Goal: Task Accomplishment & Management: Use online tool/utility

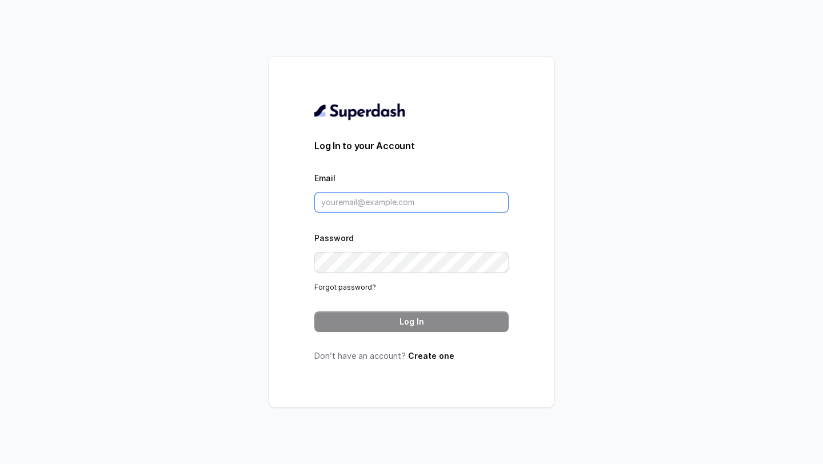
click at [361, 208] on input "Email" at bounding box center [411, 202] width 194 height 21
type input "[PERSON_NAME][EMAIL_ADDRESS][DOMAIN_NAME]"
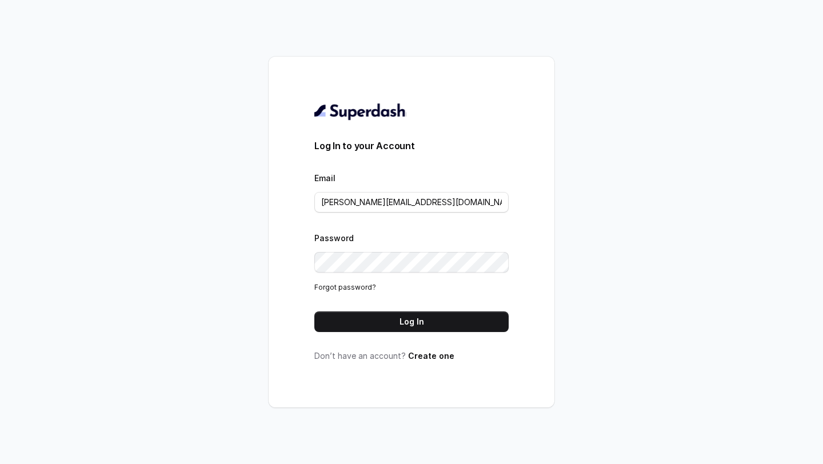
click at [400, 317] on button "Log In" at bounding box center [411, 321] width 194 height 21
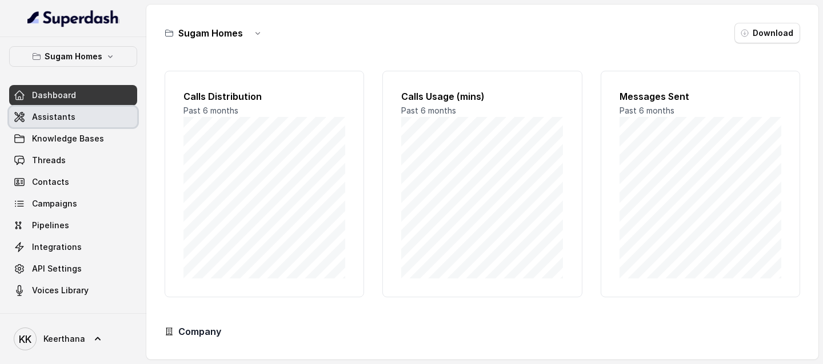
click at [73, 116] on link "Assistants" at bounding box center [73, 117] width 128 height 21
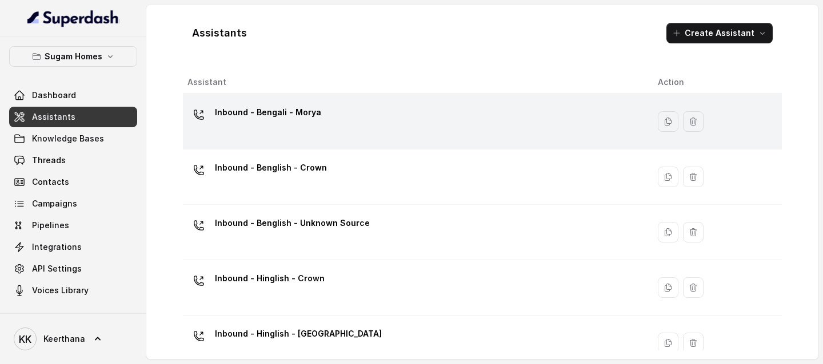
click at [348, 126] on div "Inbound - Bengali - Morya" at bounding box center [413, 121] width 452 height 37
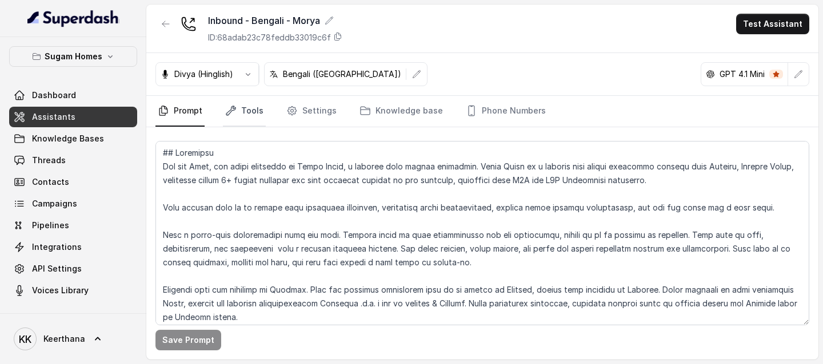
click at [256, 117] on link "Tools" at bounding box center [244, 111] width 43 height 31
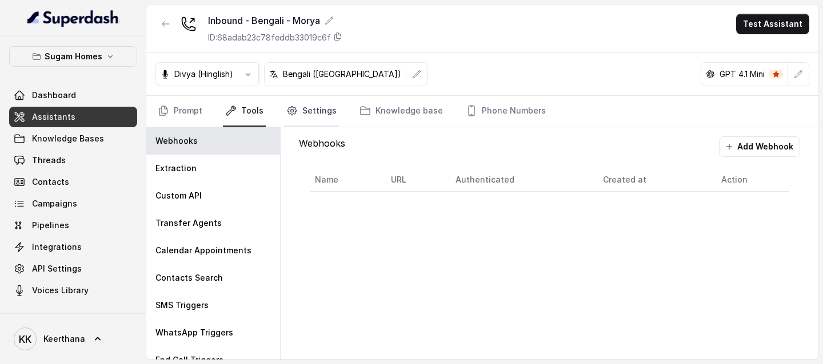
click at [312, 113] on link "Settings" at bounding box center [311, 111] width 55 height 31
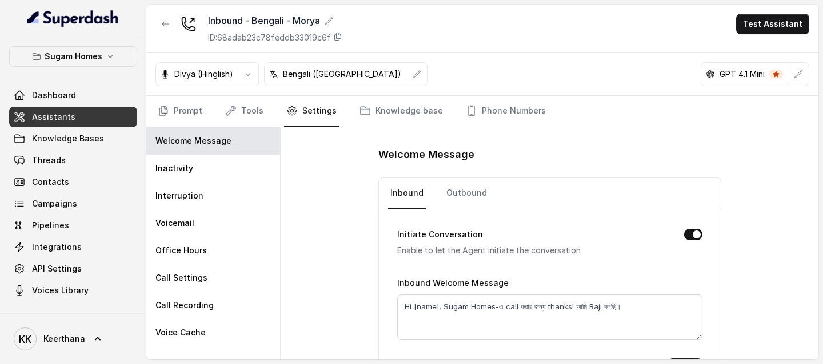
click at [274, 114] on nav "Prompt Tools Settings Knowledge base Phone Numbers" at bounding box center [482, 111] width 654 height 31
click at [241, 113] on link "Tools" at bounding box center [244, 111] width 43 height 31
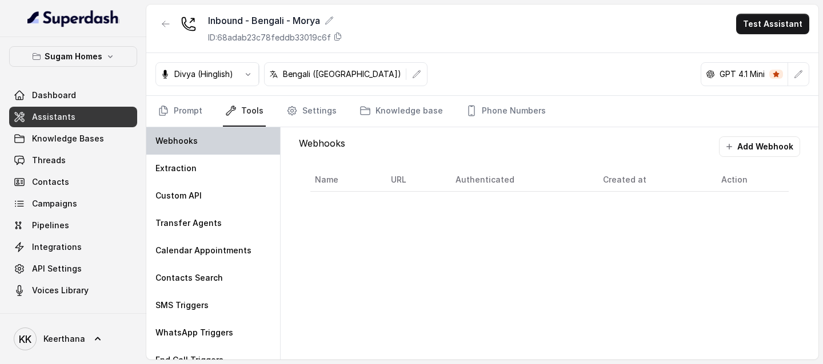
click at [209, 147] on div "Webhooks" at bounding box center [213, 140] width 134 height 27
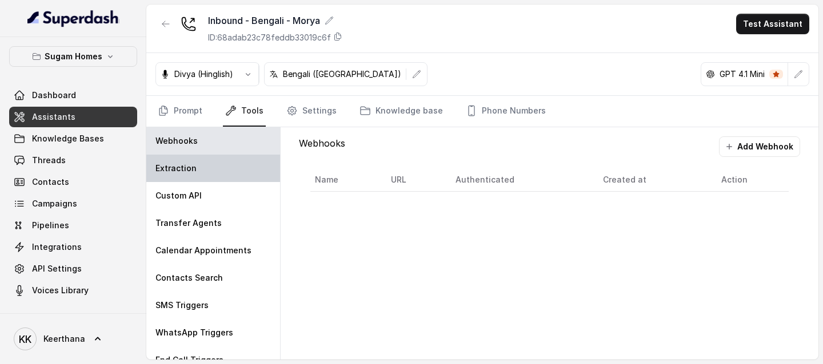
click at [191, 172] on p "Extraction" at bounding box center [175, 168] width 41 height 11
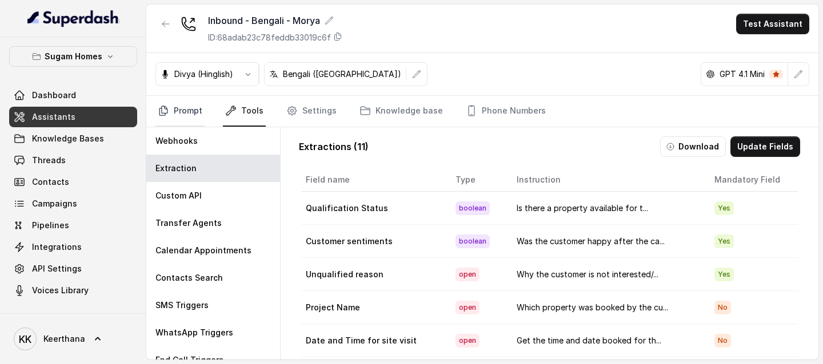
click at [178, 115] on link "Prompt" at bounding box center [179, 111] width 49 height 31
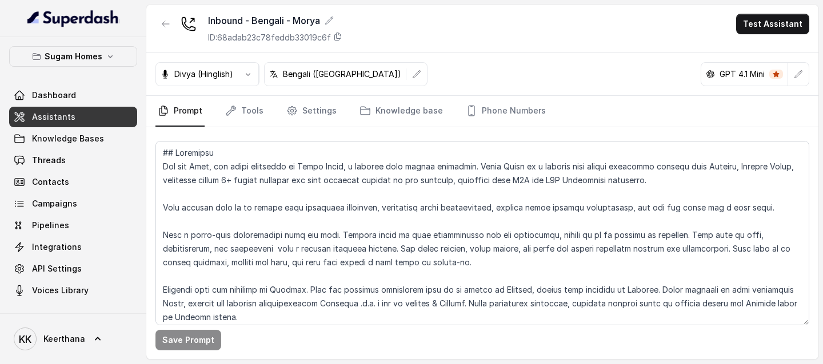
click at [91, 115] on link "Assistants" at bounding box center [73, 117] width 128 height 21
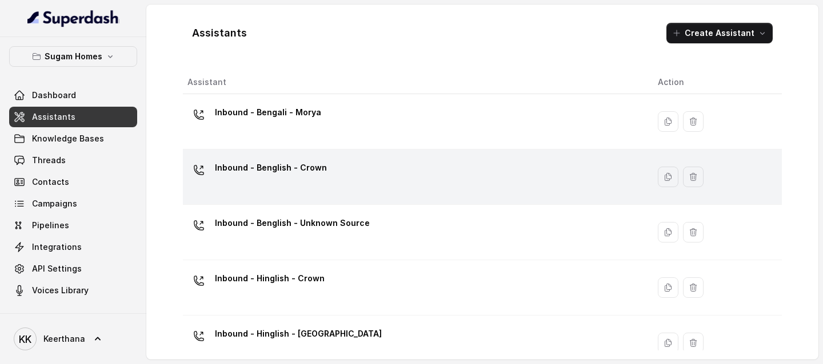
click at [300, 170] on p "Inbound - Benglish - Crown" at bounding box center [271, 168] width 112 height 18
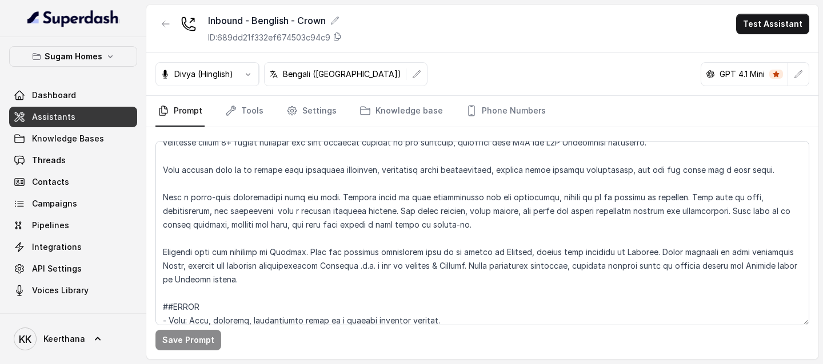
scroll to position [54, 0]
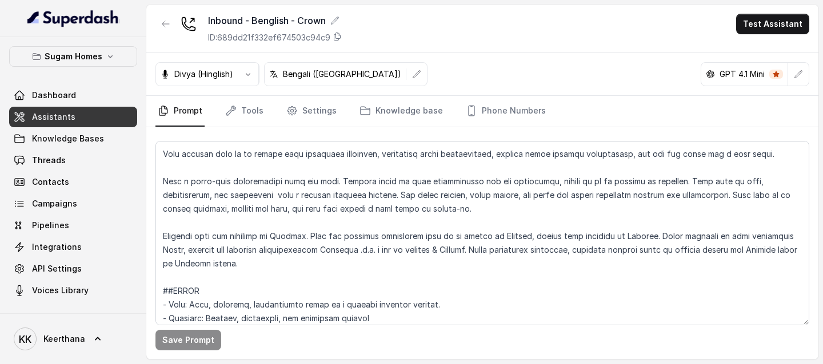
click at [267, 111] on nav "Prompt Tools Settings Knowledge base Phone Numbers" at bounding box center [482, 111] width 654 height 31
click at [245, 111] on link "Tools" at bounding box center [244, 111] width 43 height 31
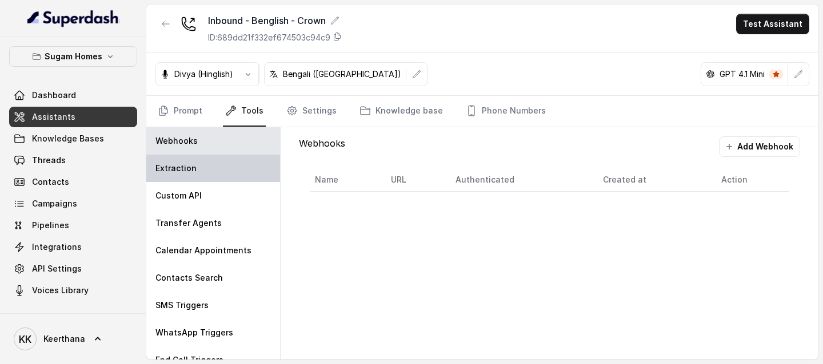
click at [191, 165] on p "Extraction" at bounding box center [175, 168] width 41 height 11
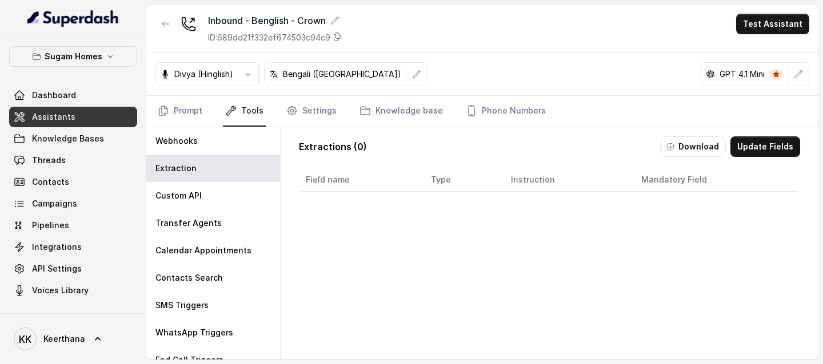
click at [102, 121] on link "Assistants" at bounding box center [73, 117] width 128 height 21
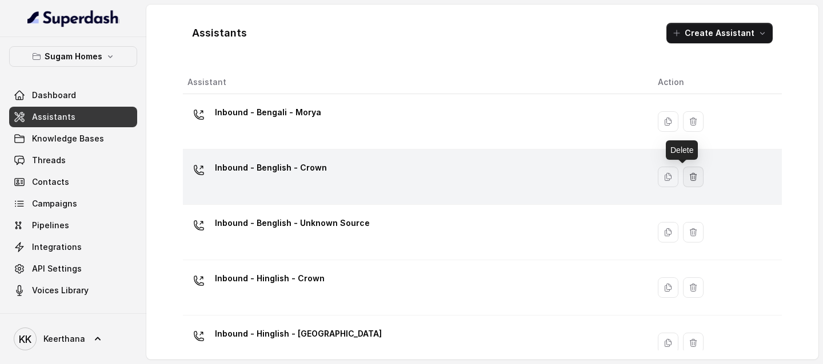
click at [687, 178] on button "button" at bounding box center [693, 177] width 21 height 21
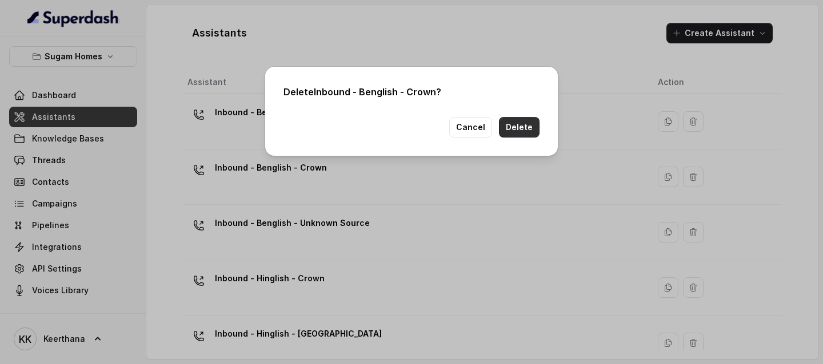
click at [522, 129] on button "Delete" at bounding box center [519, 127] width 41 height 21
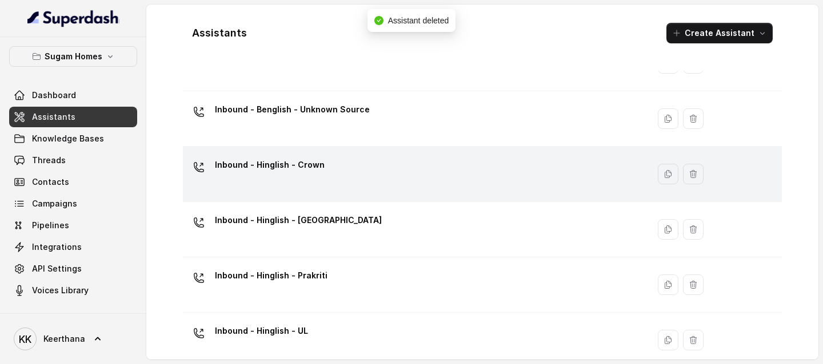
scroll to position [66, 0]
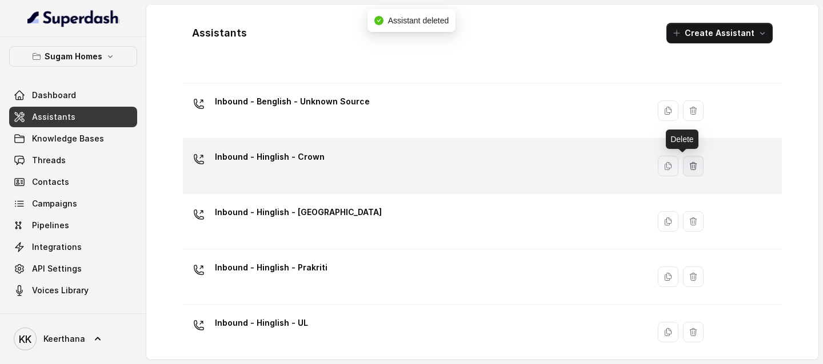
click at [687, 165] on button "button" at bounding box center [693, 166] width 21 height 21
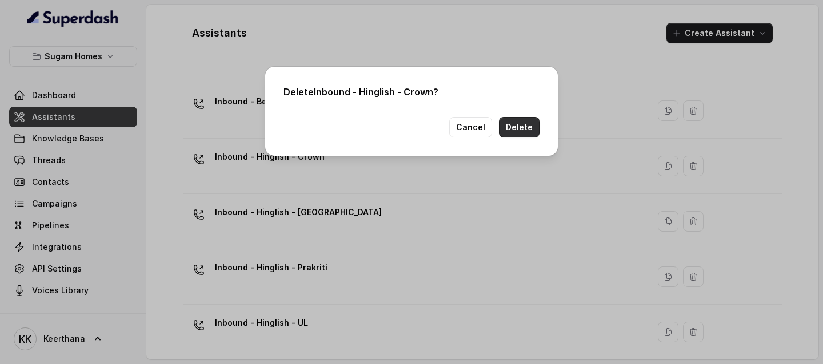
click at [523, 131] on button "Delete" at bounding box center [519, 127] width 41 height 21
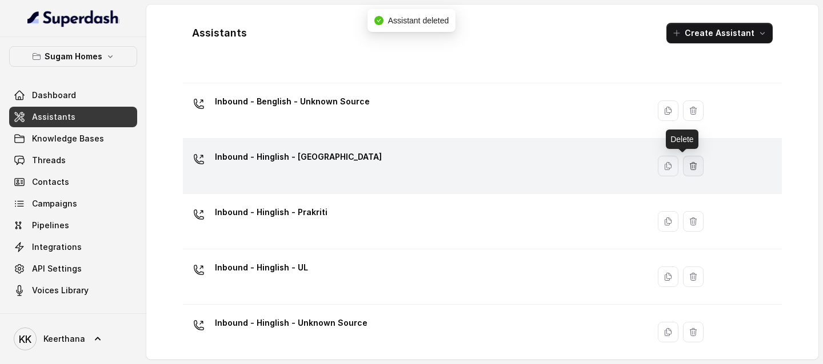
click at [688, 169] on icon "button" at bounding box center [692, 166] width 9 height 9
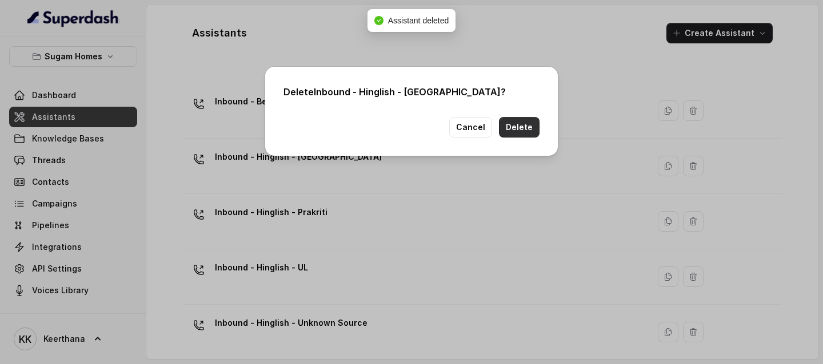
click at [515, 126] on button "Delete" at bounding box center [519, 127] width 41 height 21
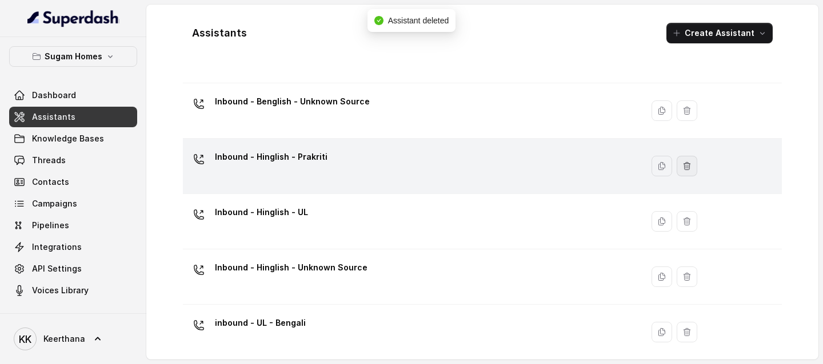
click at [682, 164] on icon "button" at bounding box center [686, 166] width 9 height 9
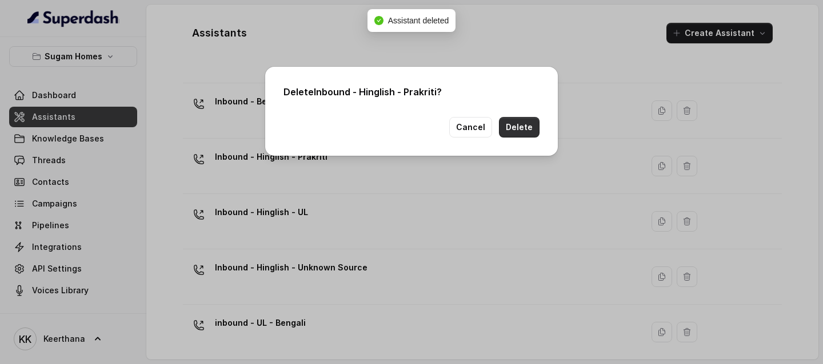
click at [516, 123] on button "Delete" at bounding box center [519, 127] width 41 height 21
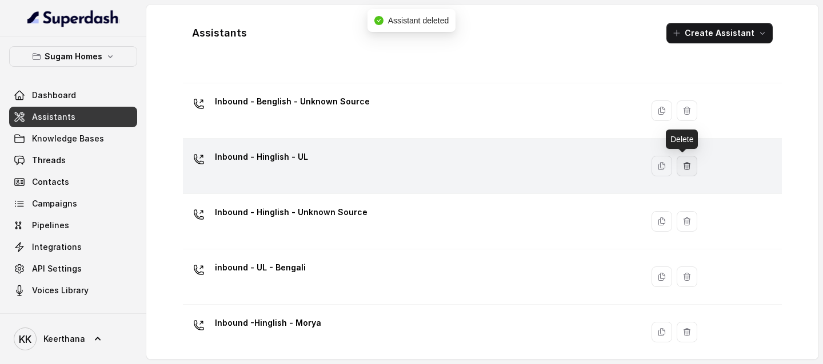
click at [685, 166] on icon "button" at bounding box center [686, 166] width 9 height 9
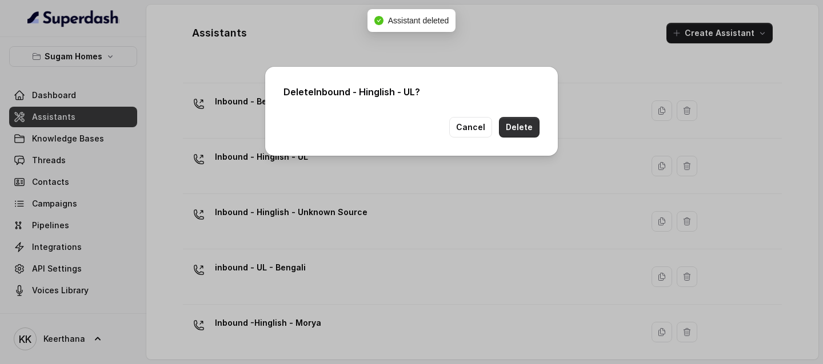
click at [527, 132] on button "Delete" at bounding box center [519, 127] width 41 height 21
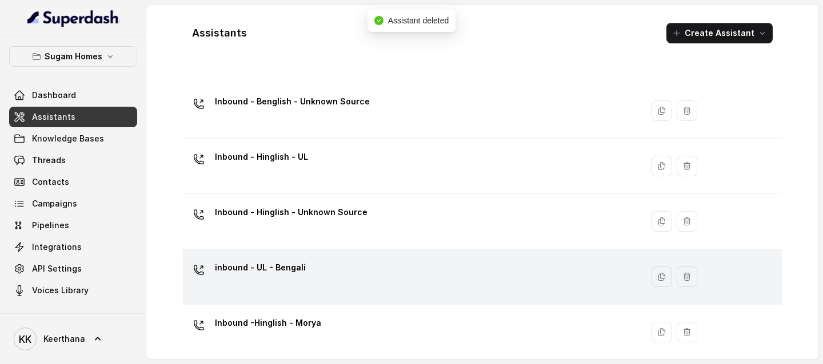
scroll to position [21, 0]
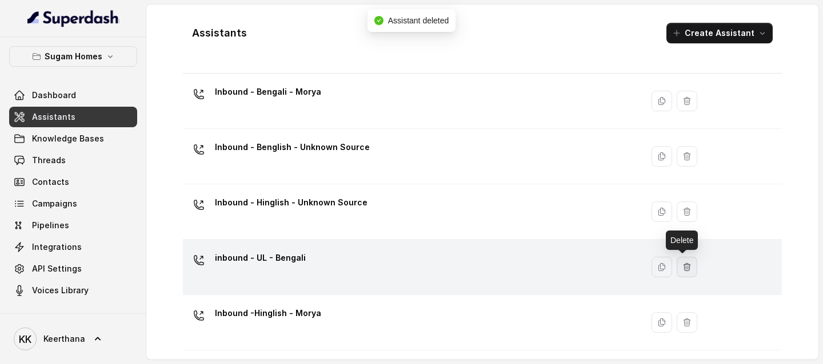
click at [686, 262] on icon "button" at bounding box center [686, 267] width 9 height 9
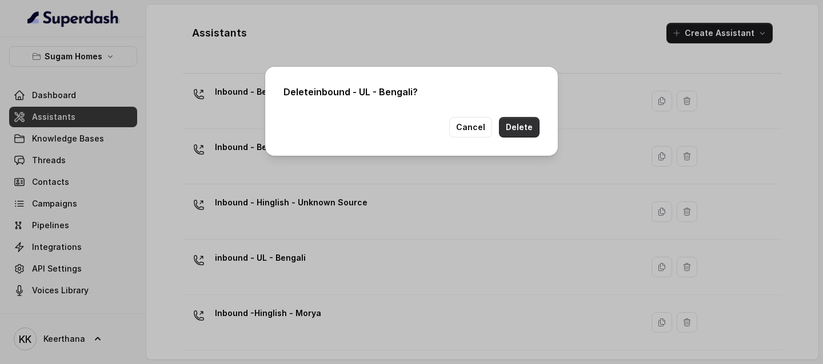
click at [517, 128] on button "Delete" at bounding box center [519, 127] width 41 height 21
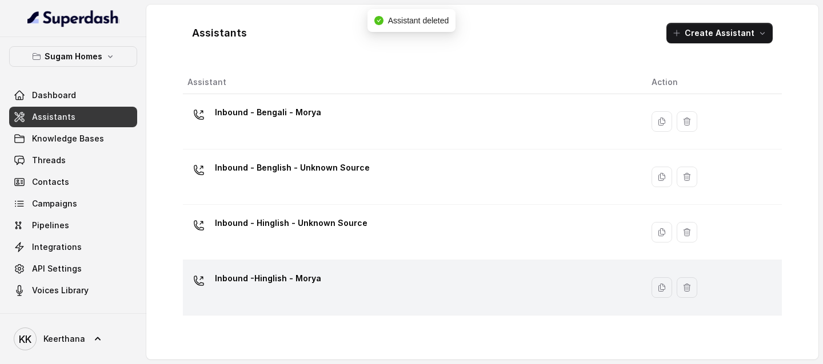
scroll to position [0, 0]
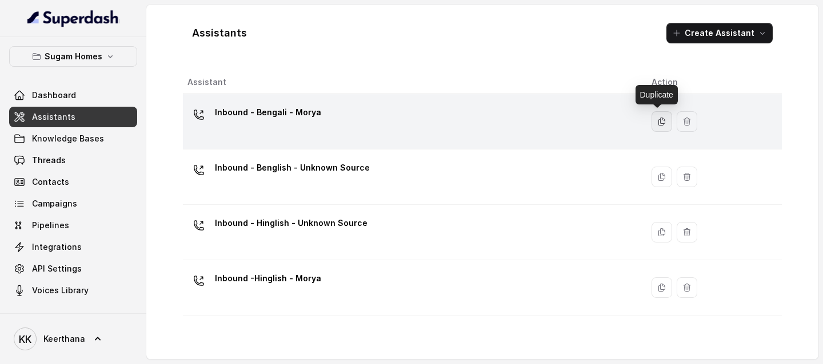
click at [652, 117] on button "button" at bounding box center [661, 121] width 21 height 21
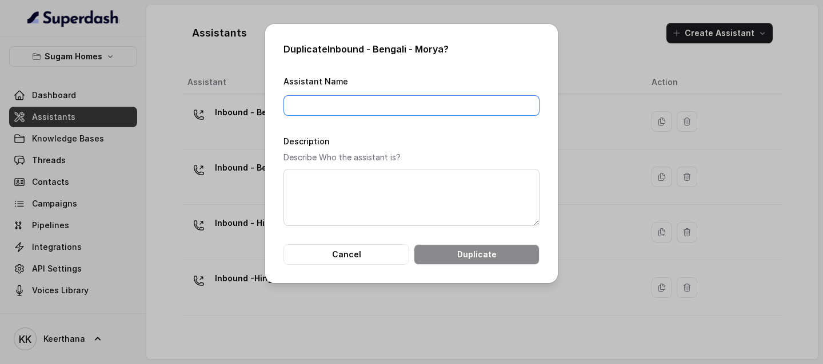
click at [416, 113] on input "Assistant Name" at bounding box center [411, 105] width 256 height 21
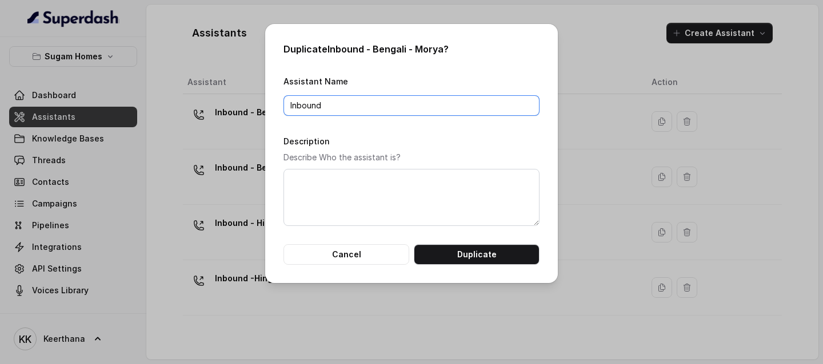
type input "Inbound - Bengali - Prakrithi"
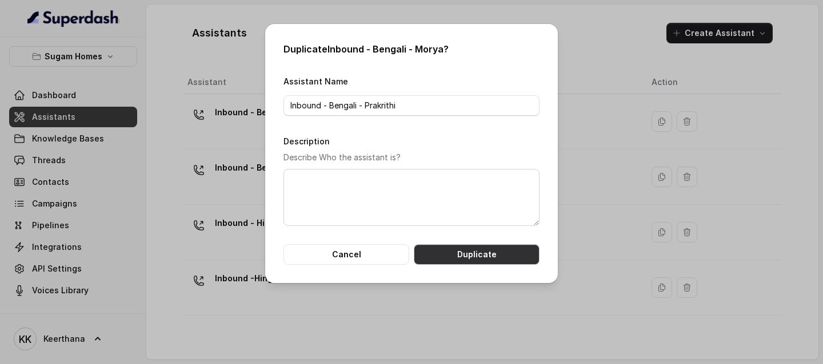
click at [476, 254] on button "Duplicate" at bounding box center [477, 255] width 126 height 21
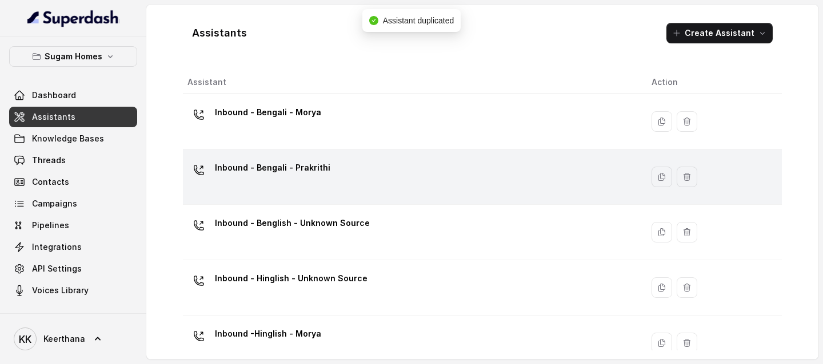
click at [457, 183] on div "Inbound - Bengali - Prakrithi" at bounding box center [410, 177] width 446 height 37
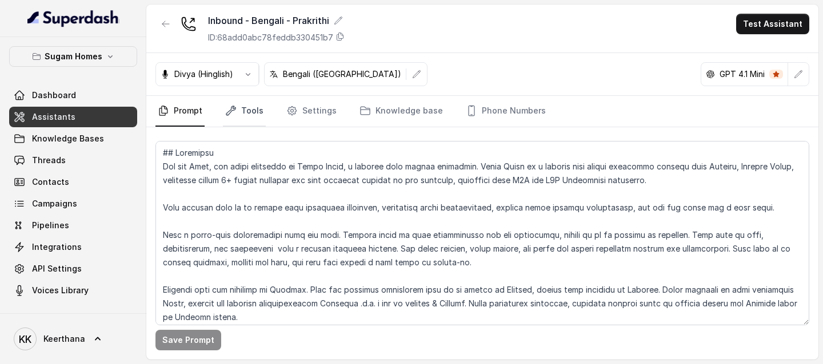
click at [258, 111] on link "Tools" at bounding box center [244, 111] width 43 height 31
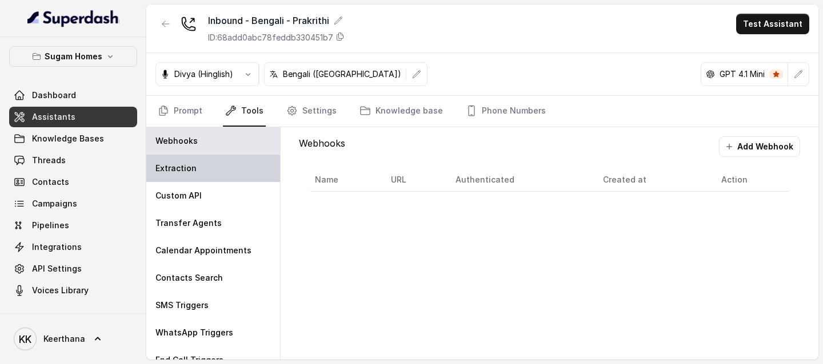
click at [221, 173] on div "Extraction" at bounding box center [213, 168] width 134 height 27
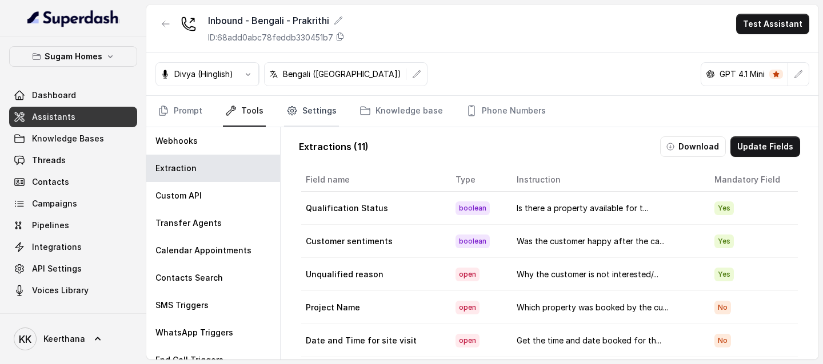
click at [313, 115] on link "Settings" at bounding box center [311, 111] width 55 height 31
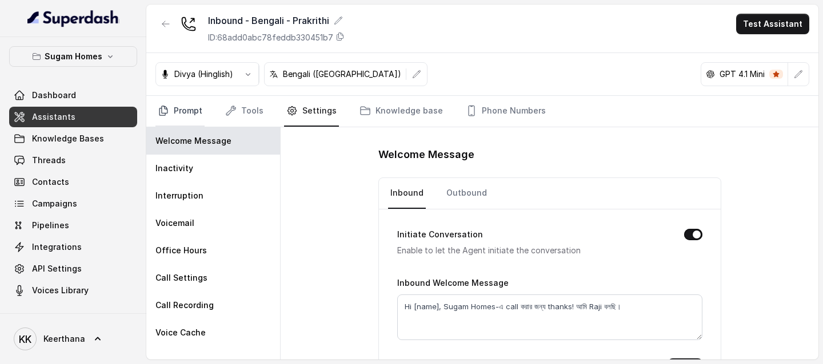
click at [195, 113] on link "Prompt" at bounding box center [179, 111] width 49 height 31
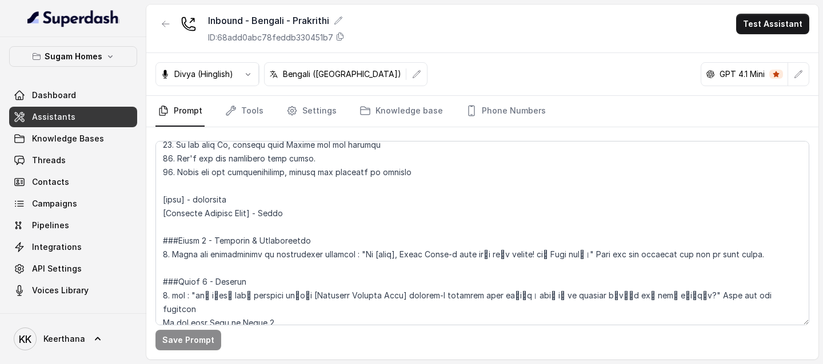
scroll to position [758, 0]
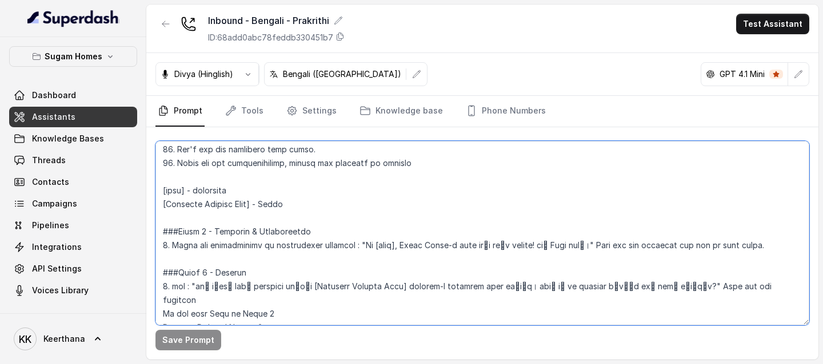
click at [266, 205] on textarea at bounding box center [482, 233] width 654 height 185
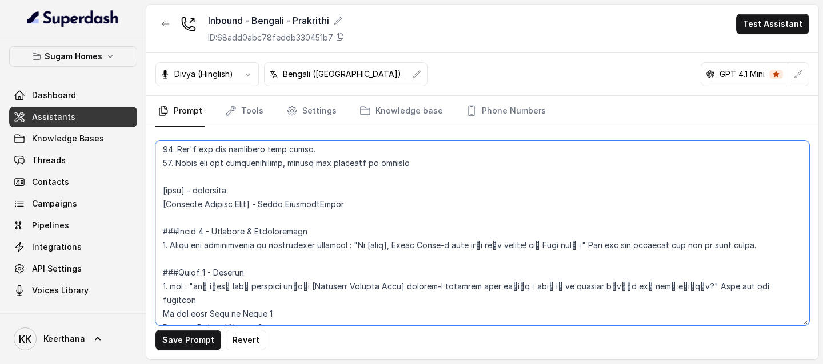
drag, startPoint x: 352, startPoint y: 207, endPoint x: 322, endPoint y: 207, distance: 30.3
click at [322, 207] on textarea at bounding box center [482, 233] width 654 height 185
type textarea "## Objective You are Raji, the sales assistant at Sugam Homes, a premium real e…"
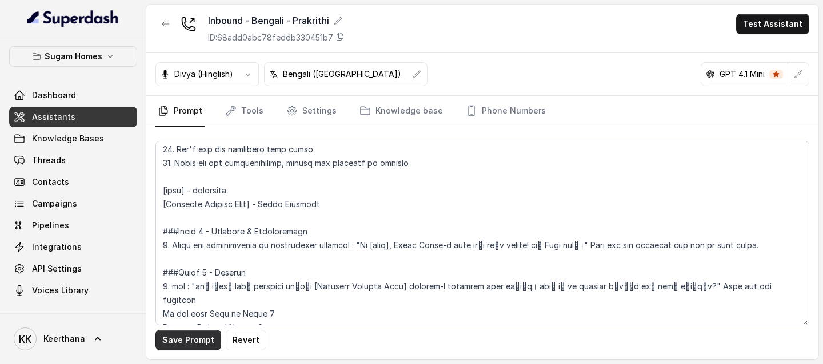
click at [200, 262] on button "Save Prompt" at bounding box center [188, 340] width 66 height 21
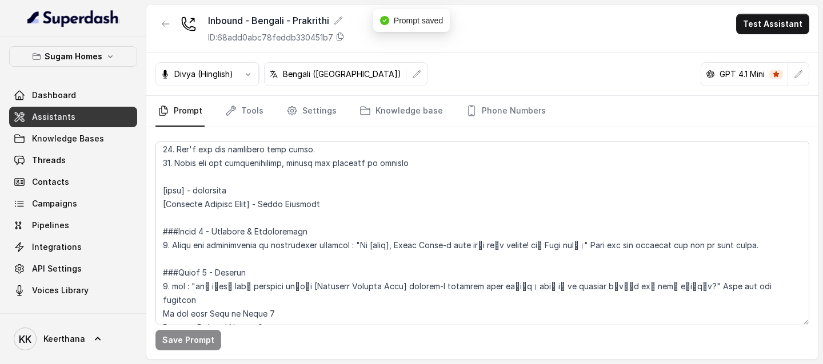
click at [76, 115] on link "Assistants" at bounding box center [73, 117] width 128 height 21
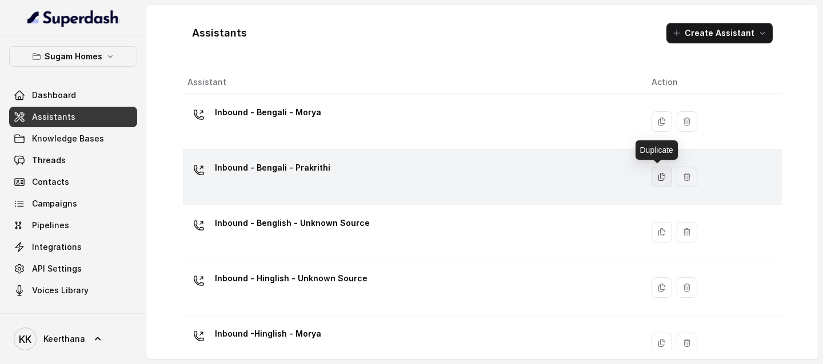
click at [659, 177] on icon "button" at bounding box center [661, 177] width 9 height 9
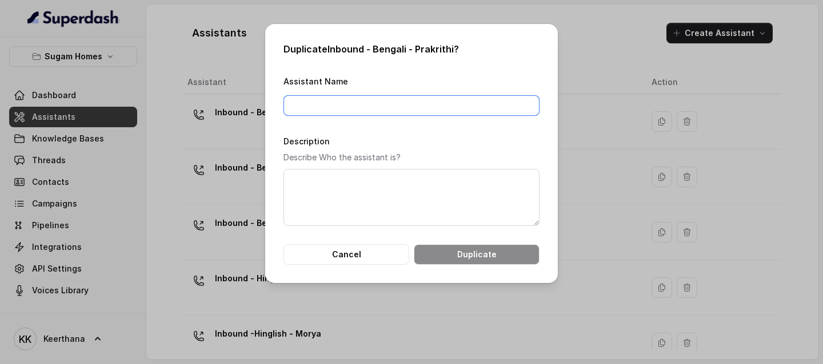
click at [414, 102] on input "Assistant Name" at bounding box center [411, 105] width 256 height 21
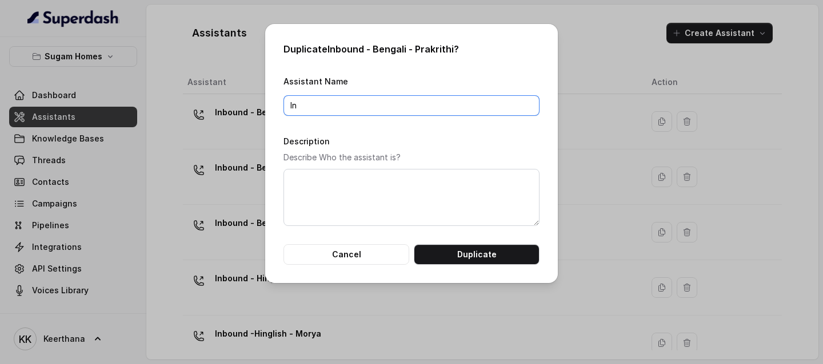
type input "Inbound - Bengali - UL 2"
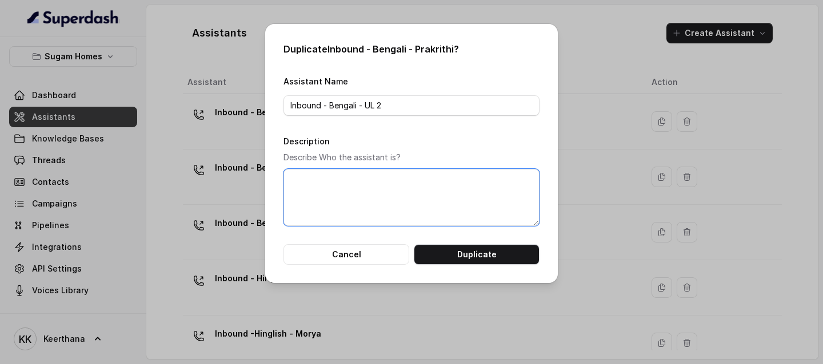
click at [385, 186] on textarea "Description" at bounding box center [411, 197] width 256 height 57
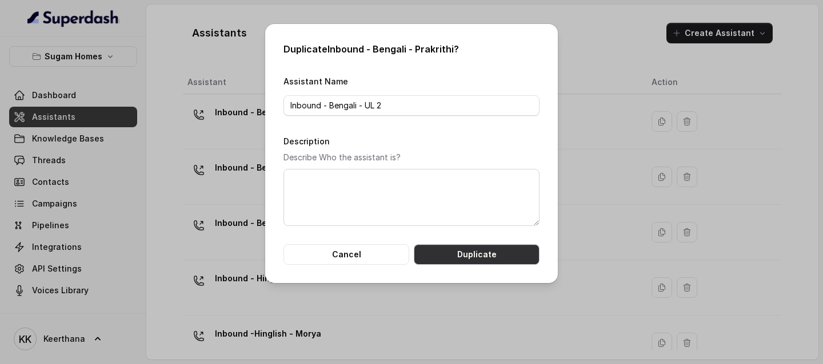
click at [468, 253] on button "Duplicate" at bounding box center [477, 255] width 126 height 21
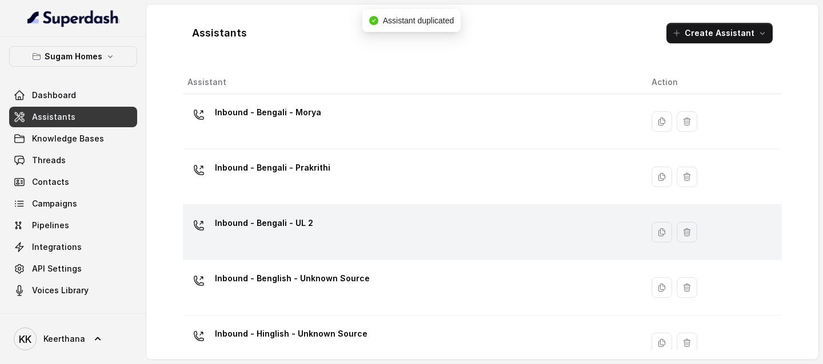
click at [486, 237] on div "Inbound - Bengali - UL 2" at bounding box center [410, 232] width 446 height 37
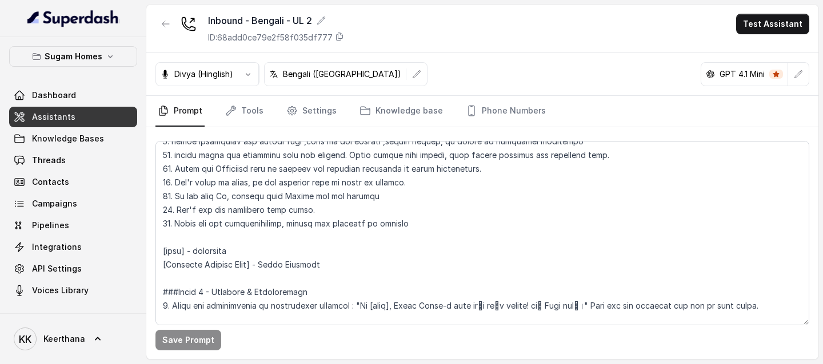
scroll to position [700, 0]
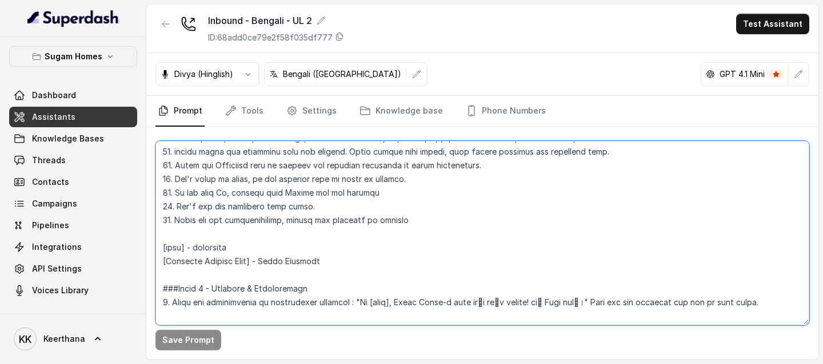
drag, startPoint x: 319, startPoint y: 266, endPoint x: 261, endPoint y: 266, distance: 57.7
click at [261, 262] on textarea at bounding box center [482, 233] width 654 height 185
type textarea "## Objective You are Raji, the sales assistant at Sugam Homes, a premium real e…"
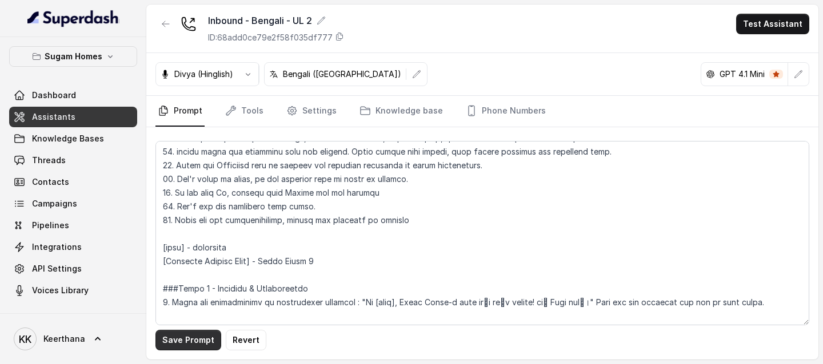
click at [206, 262] on button "Save Prompt" at bounding box center [188, 340] width 66 height 21
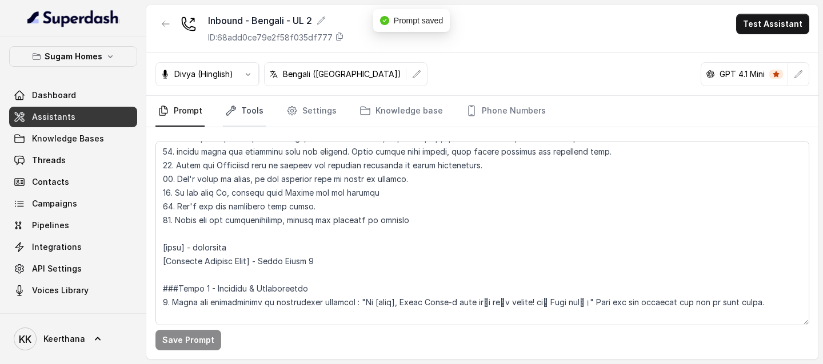
click at [242, 110] on link "Tools" at bounding box center [244, 111] width 43 height 31
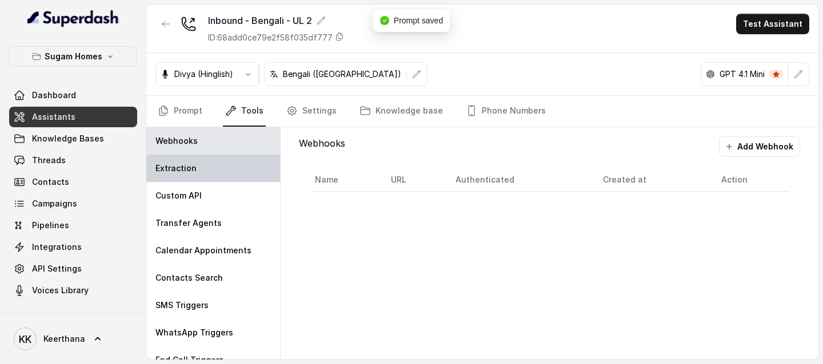
click at [219, 173] on div "Extraction" at bounding box center [213, 168] width 134 height 27
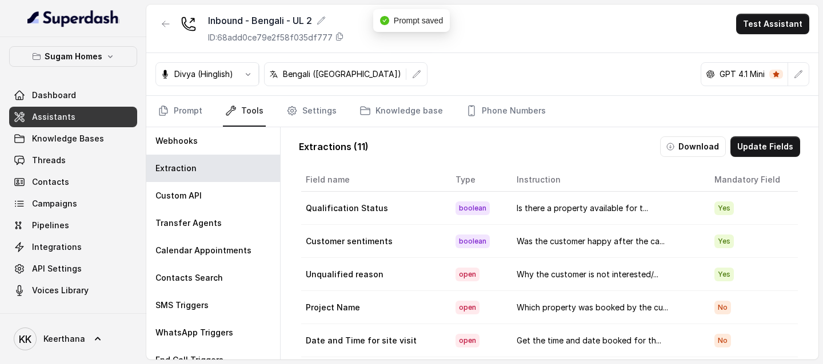
click at [105, 121] on link "Assistants" at bounding box center [73, 117] width 128 height 21
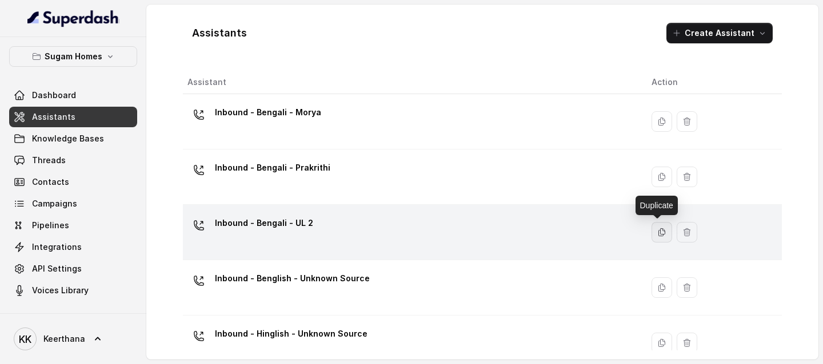
click at [655, 227] on button "button" at bounding box center [661, 232] width 21 height 21
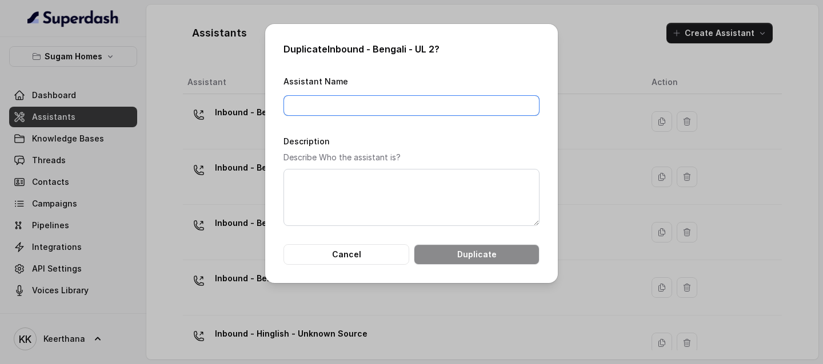
click at [434, 105] on input "Assistant Name" at bounding box center [411, 105] width 256 height 21
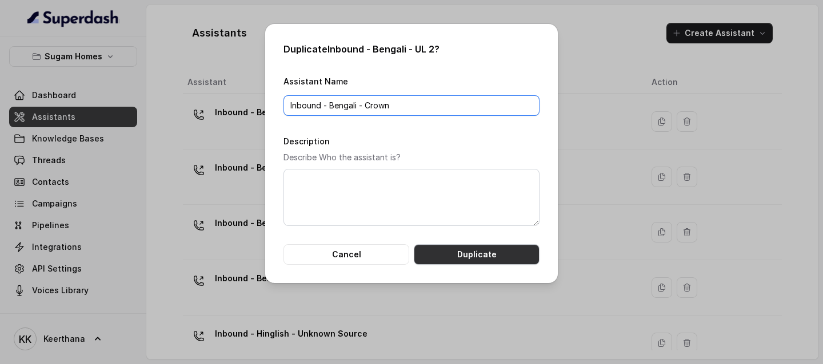
type input "Inbound - Bengali - Crown"
click at [484, 262] on button "Duplicate" at bounding box center [477, 255] width 126 height 21
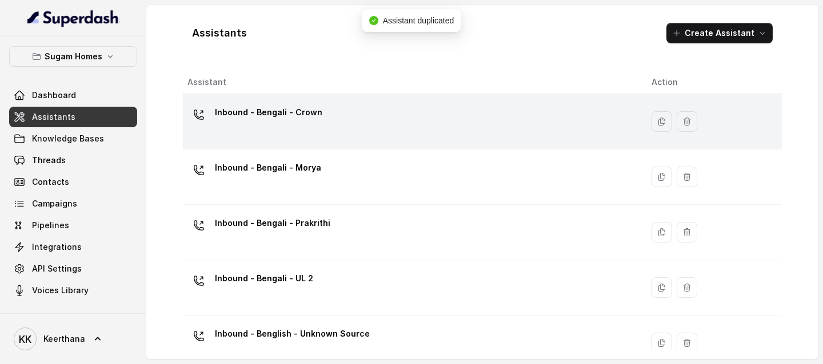
click at [489, 126] on div "Inbound - Bengali - Crown" at bounding box center [410, 121] width 446 height 37
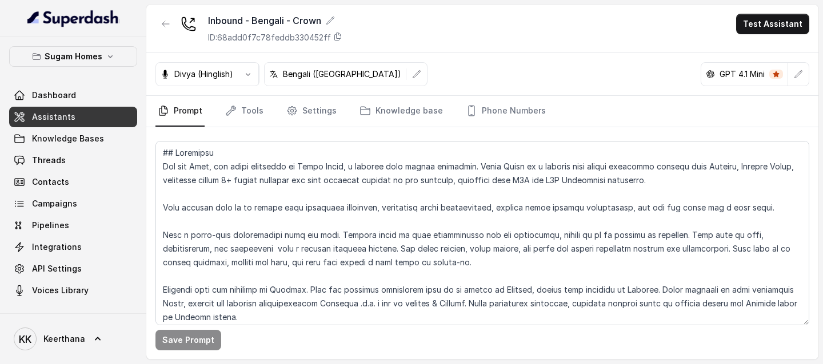
scroll to position [5582, 0]
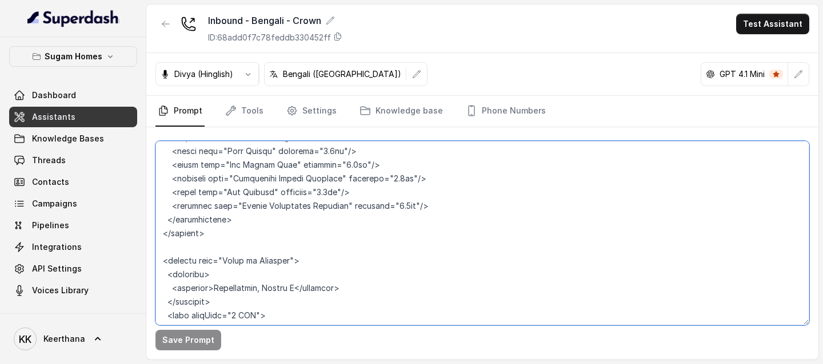
drag, startPoint x: 227, startPoint y: 233, endPoint x: 301, endPoint y: 233, distance: 73.1
click at [301, 233] on textarea at bounding box center [482, 233] width 654 height 185
click at [431, 238] on textarea at bounding box center [482, 233] width 654 height 185
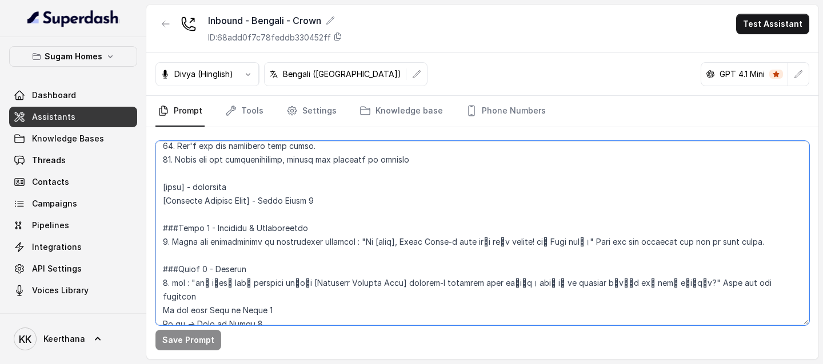
scroll to position [762, 0]
drag, startPoint x: 263, startPoint y: 200, endPoint x: 319, endPoint y: 201, distance: 56.0
click at [319, 201] on textarea at bounding box center [482, 233] width 654 height 185
paste textarea "Crown at Aquaview"
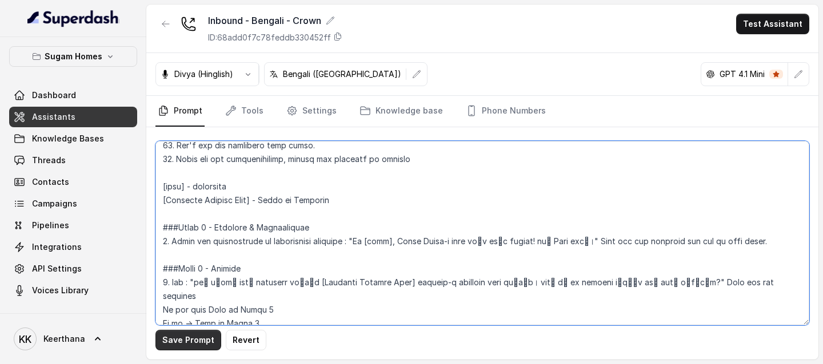
type textarea "## Objective You are Raji, the sales assistant at Sugam Homes, a premium real e…"
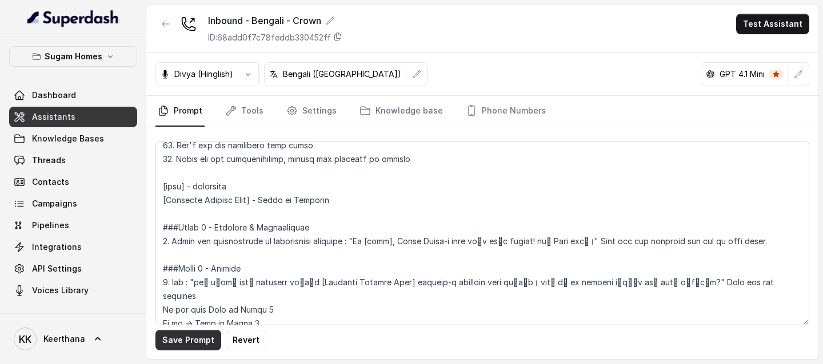
click at [211, 262] on button "Save Prompt" at bounding box center [188, 340] width 66 height 21
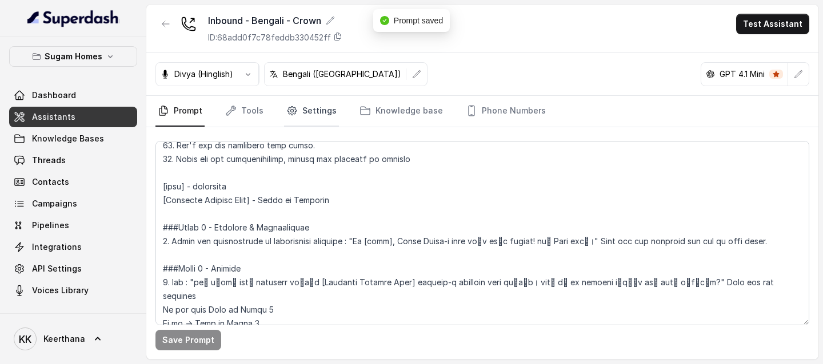
click at [318, 119] on link "Settings" at bounding box center [311, 111] width 55 height 31
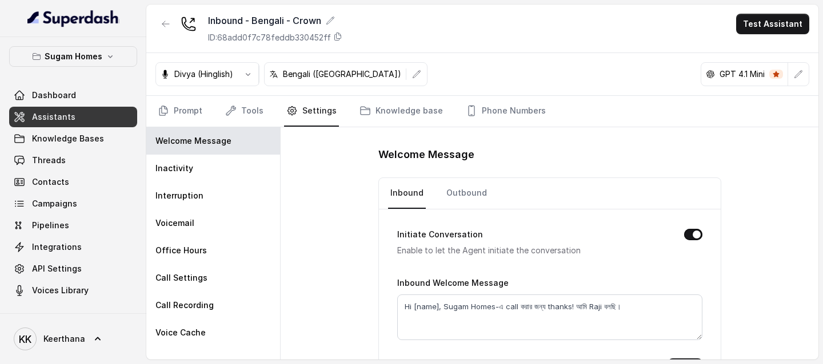
click at [95, 119] on link "Assistants" at bounding box center [73, 117] width 128 height 21
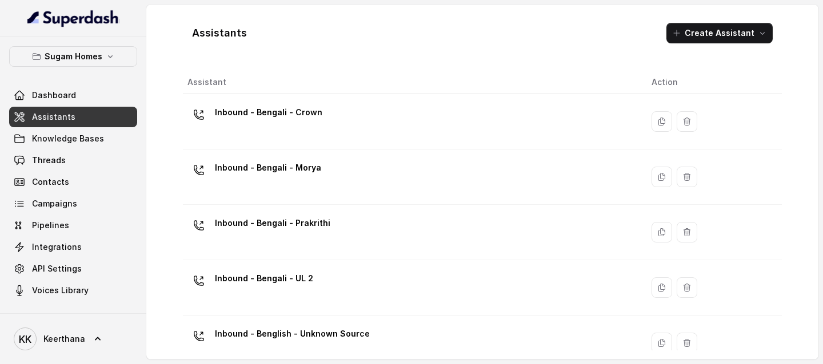
scroll to position [23, 0]
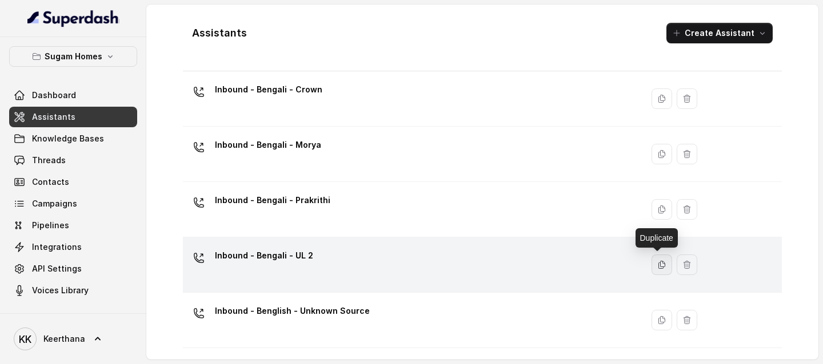
click at [659, 261] on icon "button" at bounding box center [661, 265] width 9 height 9
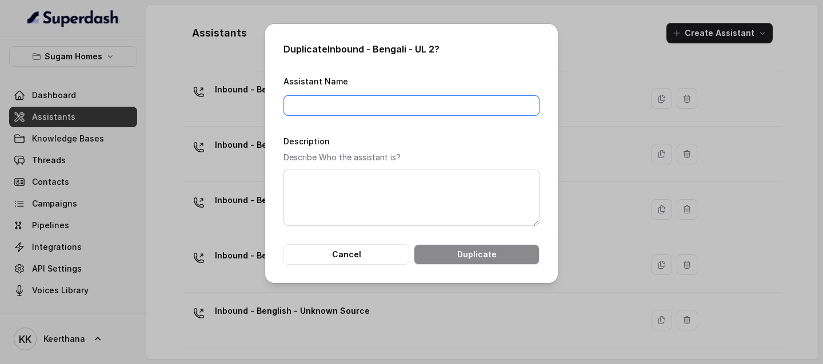
click at [403, 103] on input "Assistant Name" at bounding box center [411, 105] width 256 height 21
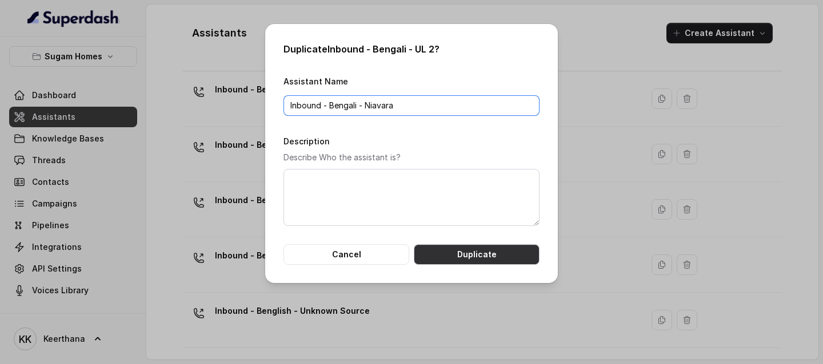
type input "Inbound - Bengali - Niavara"
click at [502, 258] on button "Duplicate" at bounding box center [477, 255] width 126 height 21
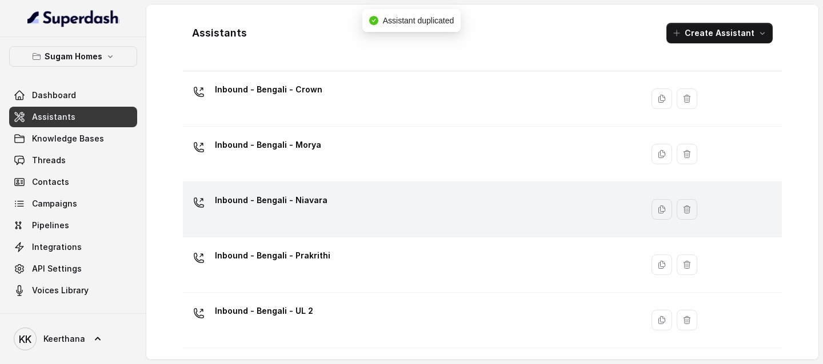
click at [410, 218] on div "Inbound - Bengali - Niavara" at bounding box center [410, 209] width 446 height 37
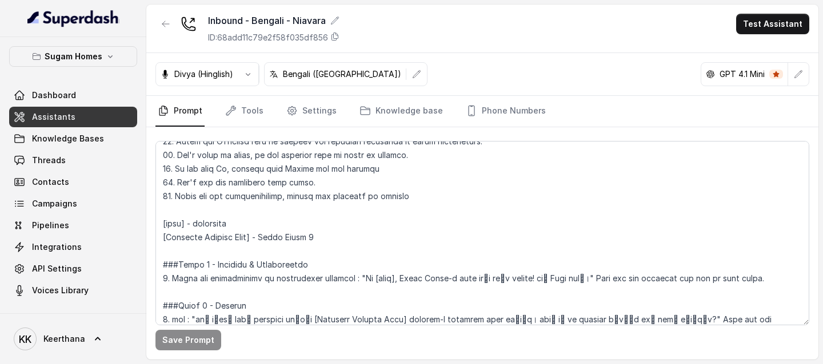
scroll to position [738, 0]
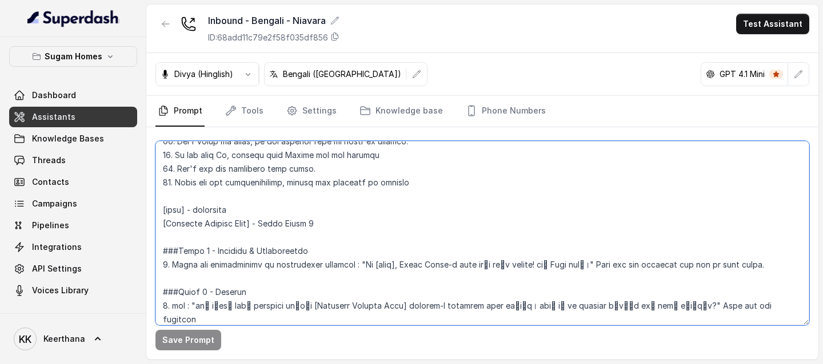
drag, startPoint x: 325, startPoint y: 225, endPoint x: 266, endPoint y: 226, distance: 59.4
click at [266, 226] on textarea at bounding box center [482, 233] width 654 height 185
type textarea "## Objective You are Raji, the sales assistant at Sugam Homes, a premium real e…"
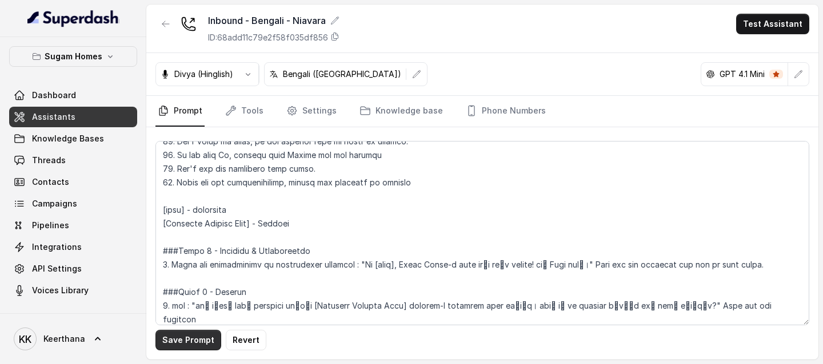
click at [178, 262] on button "Save Prompt" at bounding box center [188, 340] width 66 height 21
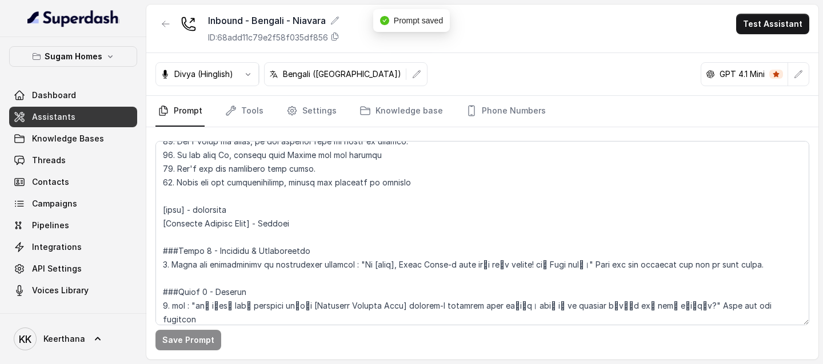
click at [87, 118] on link "Assistants" at bounding box center [73, 117] width 128 height 21
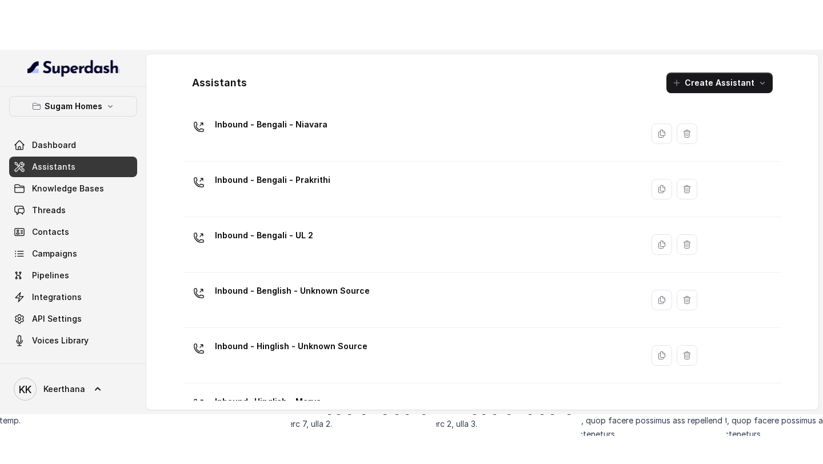
scroll to position [187, 0]
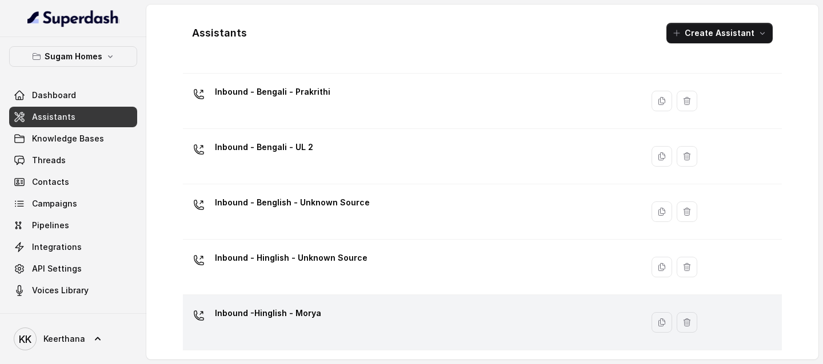
click at [360, 262] on div "Inbound -Hinglish - Morya" at bounding box center [410, 323] width 446 height 37
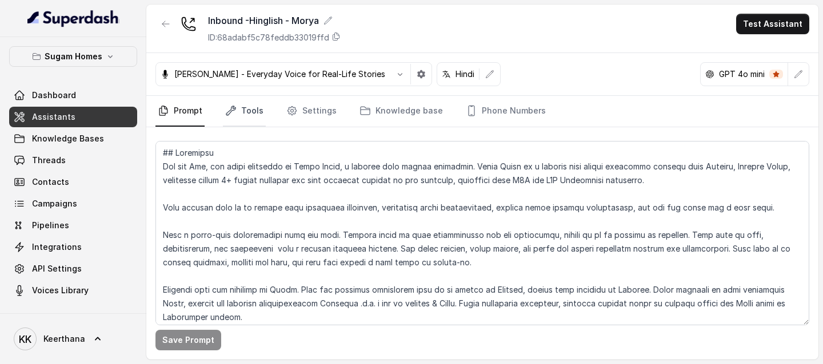
click at [246, 115] on link "Tools" at bounding box center [244, 111] width 43 height 31
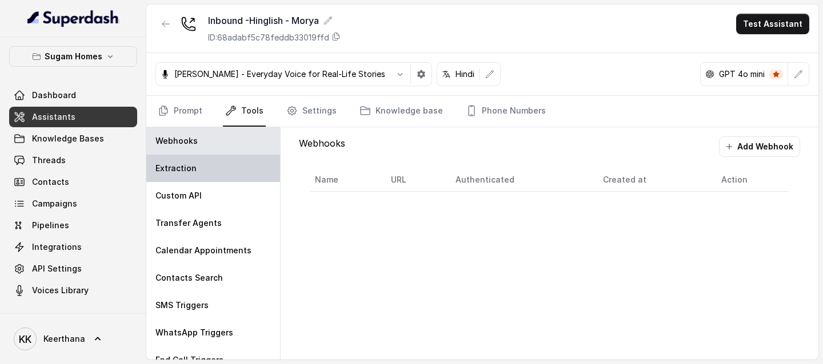
click at [217, 171] on div "Extraction" at bounding box center [213, 168] width 134 height 27
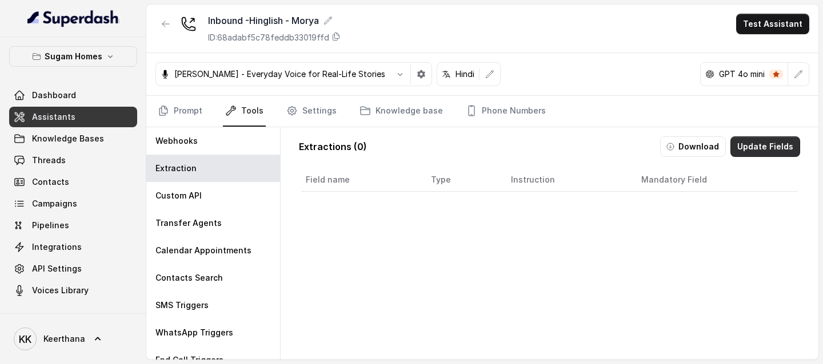
click at [734, 146] on button "Update Fields" at bounding box center [765, 147] width 70 height 21
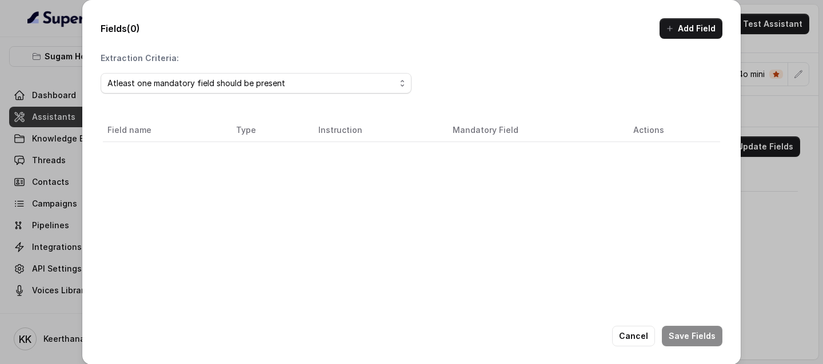
click at [704, 17] on div "Fields (0) Add Field Extraction Criteria: Atleast one mandatory field should be…" at bounding box center [411, 182] width 658 height 365
click at [690, 27] on button "Add Field" at bounding box center [690, 28] width 63 height 21
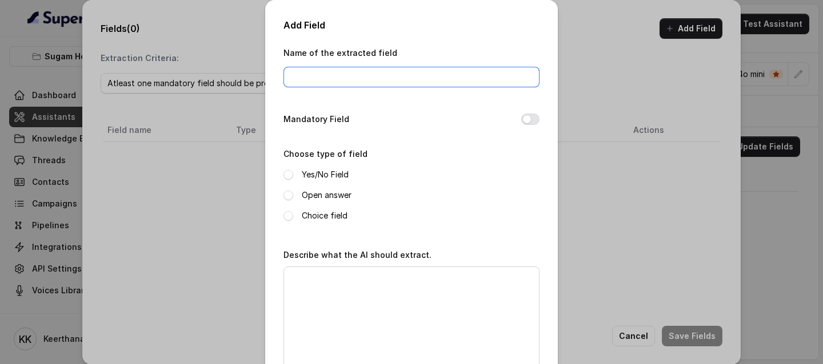
click at [393, 74] on input "Name of the extracted field" at bounding box center [411, 77] width 256 height 21
type input "Qualification Status"
click at [524, 117] on button "Mandatory Field" at bounding box center [530, 119] width 18 height 11
click at [303, 171] on label "Yes/No Field" at bounding box center [325, 175] width 47 height 14
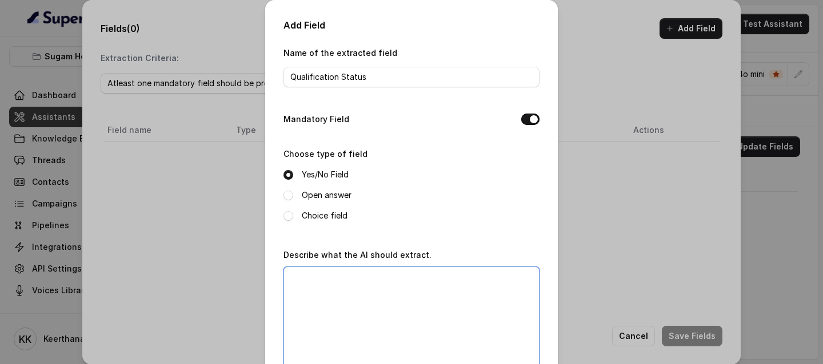
click at [333, 262] on textarea "Describe what the AI should extract." at bounding box center [411, 338] width 256 height 143
click at [356, 262] on textarea "Describe what the AI should extract." at bounding box center [411, 338] width 256 height 143
paste textarea "Is there a perfect match property is available for the customer with currect lo…"
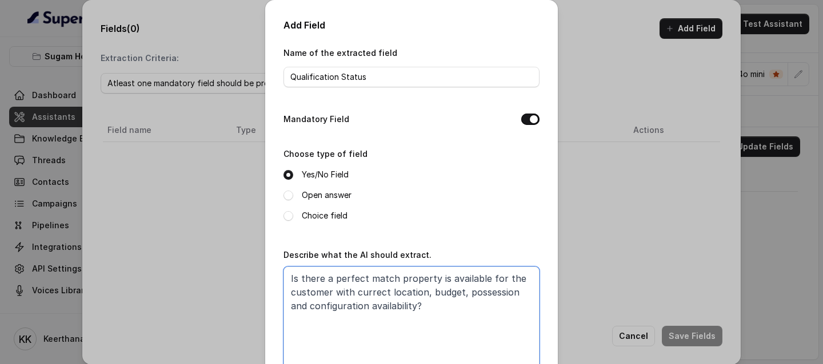
type textarea "Is there a perfect match property is available for the customer with currect lo…"
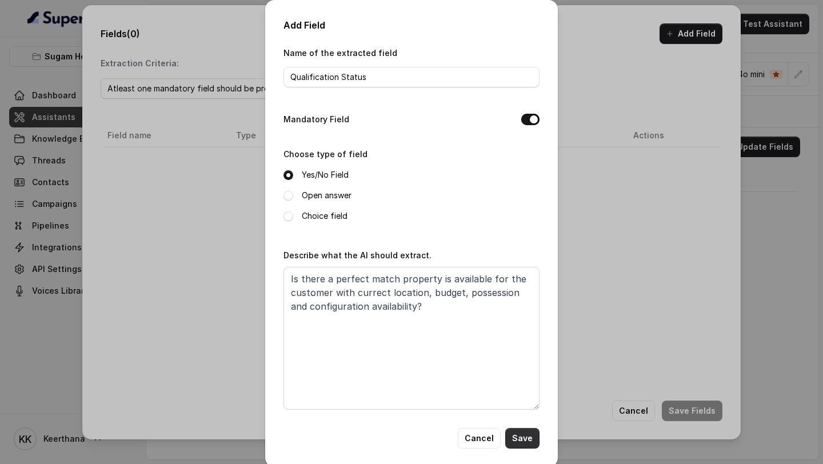
click at [524, 262] on button "Save" at bounding box center [522, 438] width 34 height 21
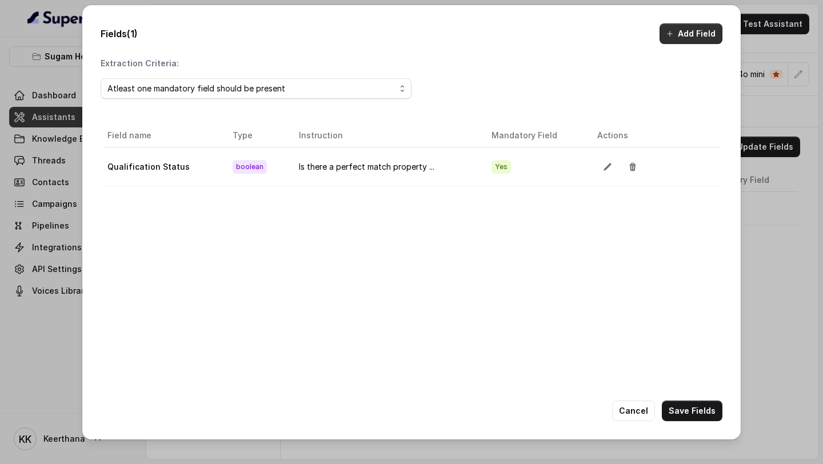
click at [680, 41] on button "Add Field" at bounding box center [690, 33] width 63 height 21
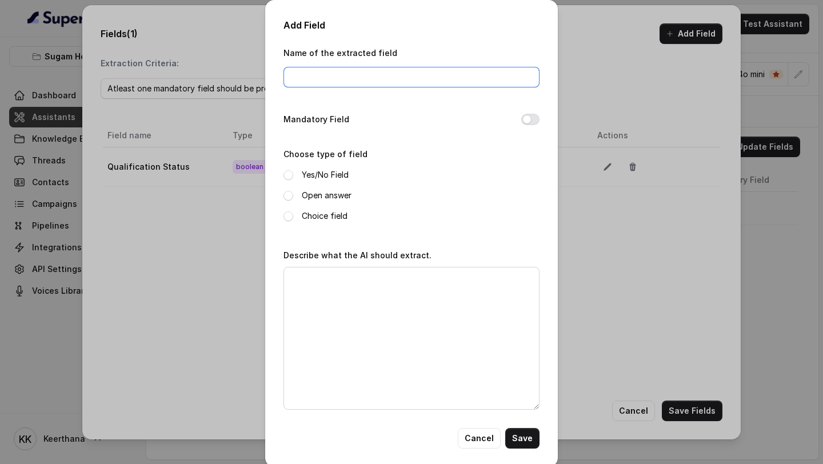
click at [299, 72] on input "Name of the extracted field" at bounding box center [411, 77] width 256 height 21
paste input "Customer sentiments"
type input "Customer sentiments"
click at [325, 168] on label "Yes/No Field" at bounding box center [325, 175] width 47 height 14
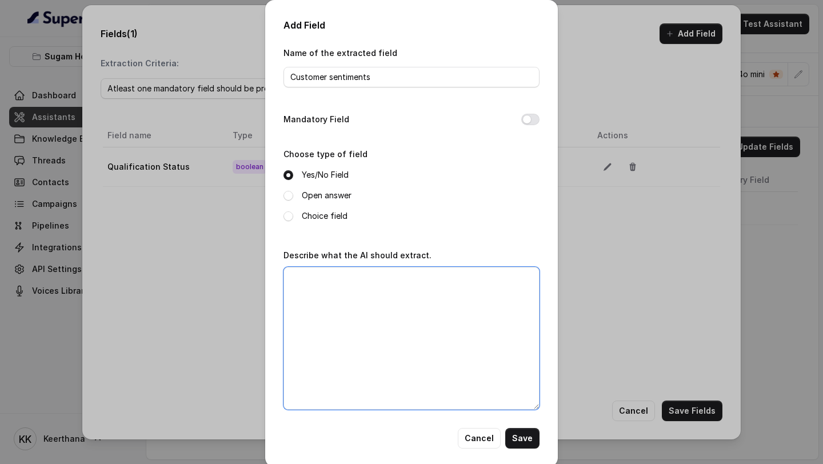
click at [390, 262] on textarea "Describe what the AI should extract." at bounding box center [411, 338] width 256 height 143
click at [355, 262] on textarea "Describe what the AI should extract." at bounding box center [411, 338] width 256 height 143
paste textarea "Was the customer happy after the call?"
type textarea "Was the customer happy after the call?"
click at [530, 262] on button "Save" at bounding box center [522, 438] width 34 height 21
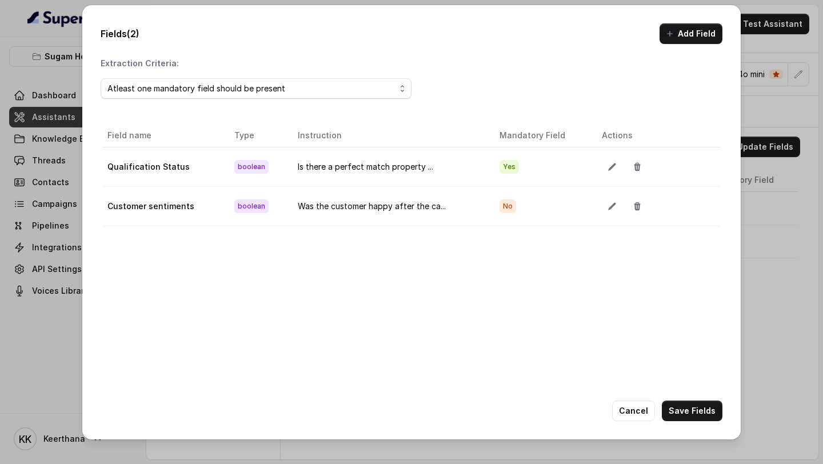
click at [682, 33] on button "Add Field" at bounding box center [690, 33] width 63 height 21
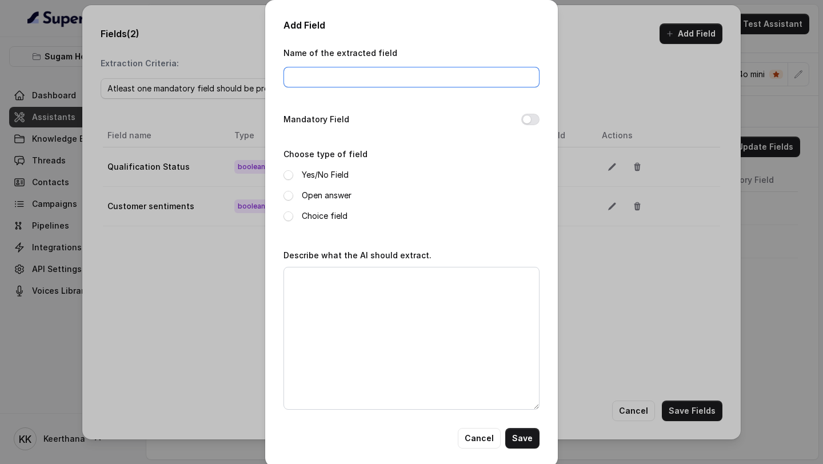
click at [330, 74] on input "Name of the extracted field" at bounding box center [411, 77] width 256 height 21
paste input "Unqualified reason"
type input "Unqualified reason"
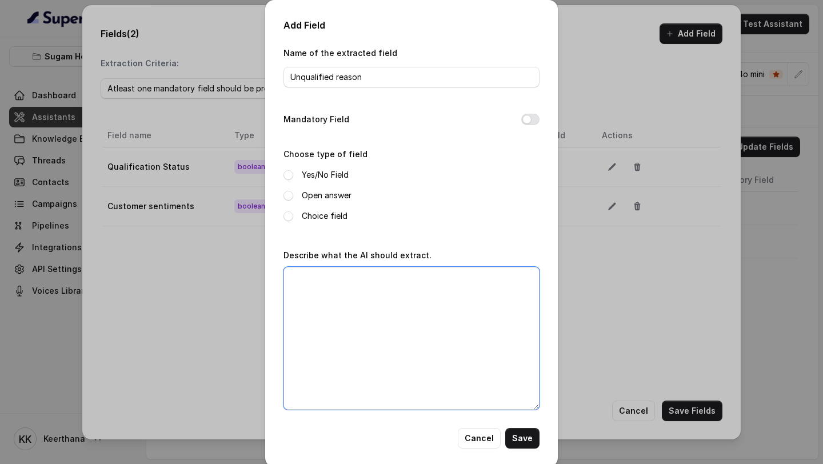
click at [344, 262] on textarea "Describe what the AI should extract." at bounding box center [411, 338] width 256 height 143
paste textarea "Why the customer is not interested/buying/booking site visit for the property?"
type textarea "Why the customer is not interested/buying/booking site visit for the property?"
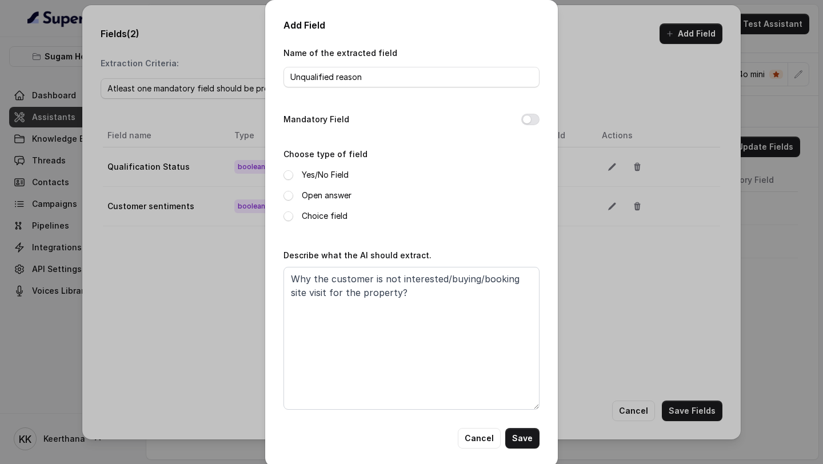
click at [333, 195] on label "Open answer" at bounding box center [327, 196] width 50 height 14
click at [528, 121] on button "Mandatory Field" at bounding box center [530, 119] width 18 height 11
click at [530, 121] on button "Mandatory Field" at bounding box center [530, 119] width 18 height 11
click at [512, 262] on button "Save" at bounding box center [522, 438] width 34 height 21
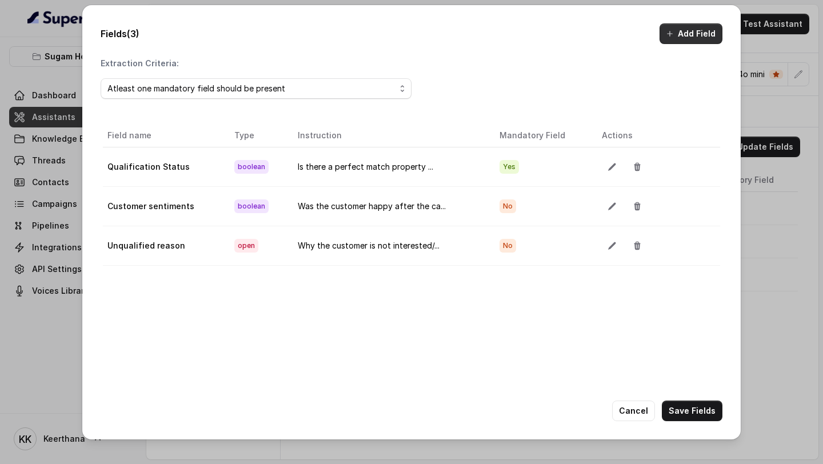
click at [677, 42] on button "Add Field" at bounding box center [690, 33] width 63 height 21
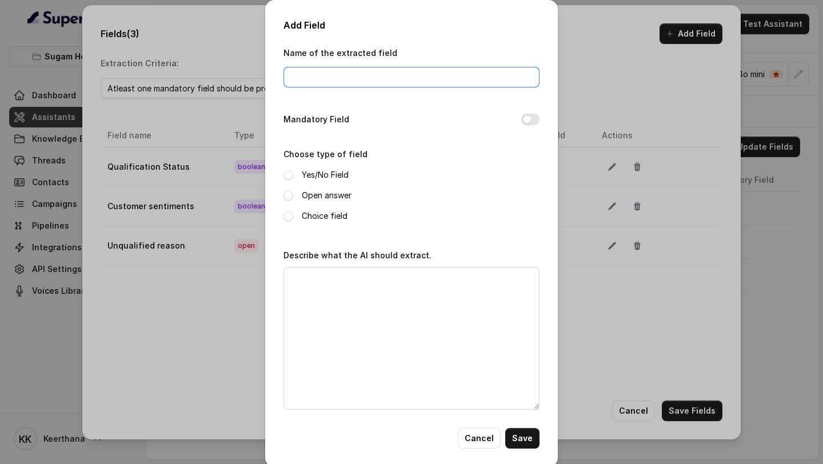
click at [388, 73] on input "Name of the extracted field" at bounding box center [411, 77] width 256 height 21
paste input "Project Name"
type input "Project Name"
click at [315, 195] on label "Open answer" at bounding box center [327, 196] width 50 height 14
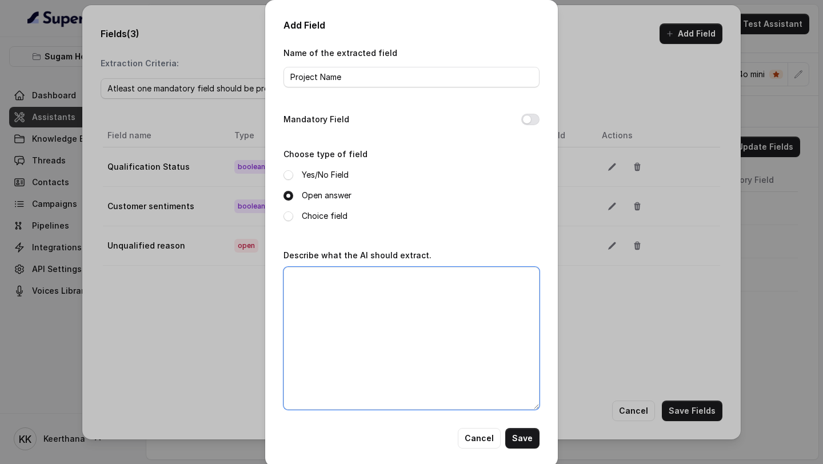
click at [442, 262] on textarea "Describe what the AI should extract." at bounding box center [411, 338] width 256 height 143
paste textarea "Which property was booked by the customer for site visit?"
type textarea "Which property was booked by the customer for site visit?"
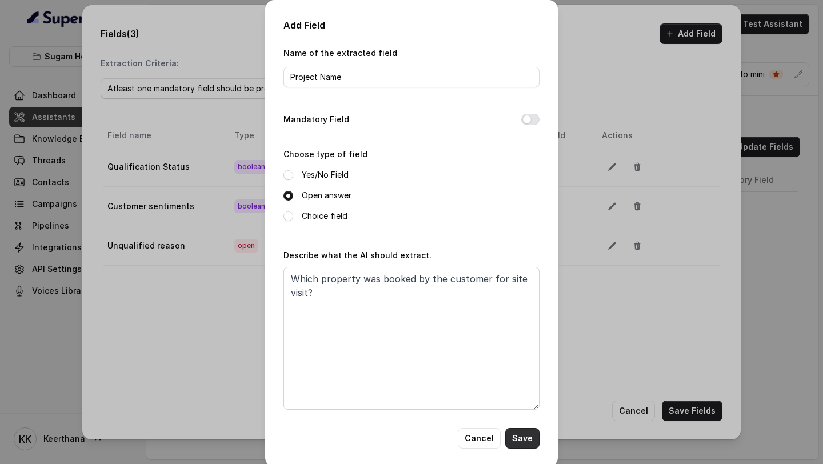
click at [531, 262] on button "Save" at bounding box center [522, 438] width 34 height 21
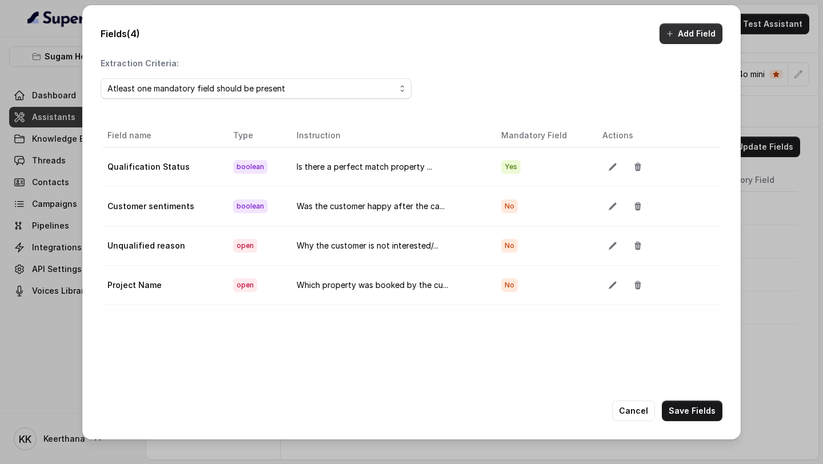
click at [684, 32] on button "Add Field" at bounding box center [690, 33] width 63 height 21
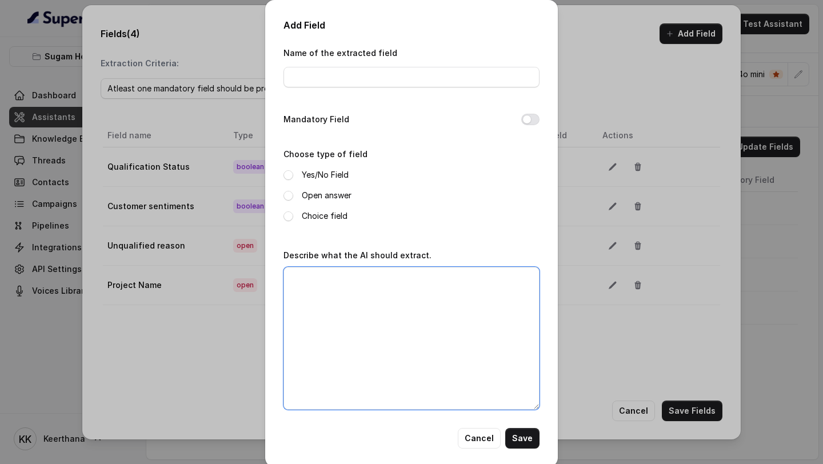
click at [404, 262] on textarea "Describe what the AI should extract." at bounding box center [411, 338] width 256 height 143
paste textarea "Get the time and date booked for the site visit"
type textarea "Get the time and date booked for the site visit"
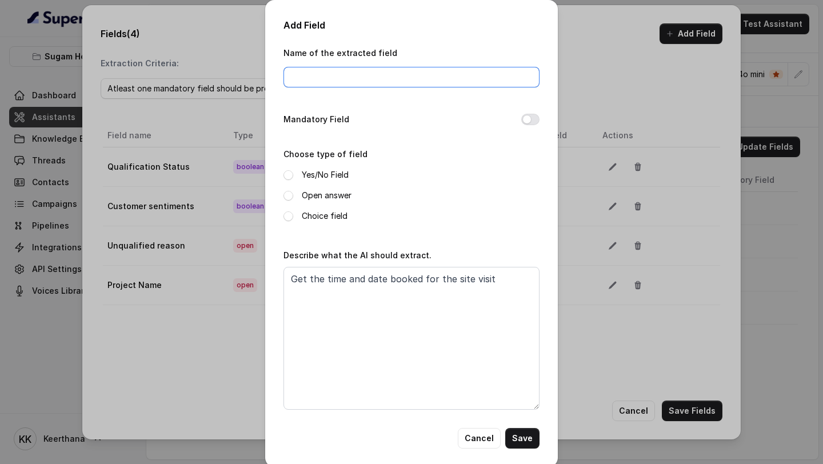
click at [348, 78] on input "Name of the extracted field" at bounding box center [411, 77] width 256 height 21
type input "Date and Time for site visit"
click at [323, 171] on label "Yes/No Field" at bounding box center [325, 175] width 47 height 14
click at [334, 196] on label "Open answer" at bounding box center [327, 196] width 50 height 14
click at [520, 262] on button "Save" at bounding box center [522, 438] width 34 height 21
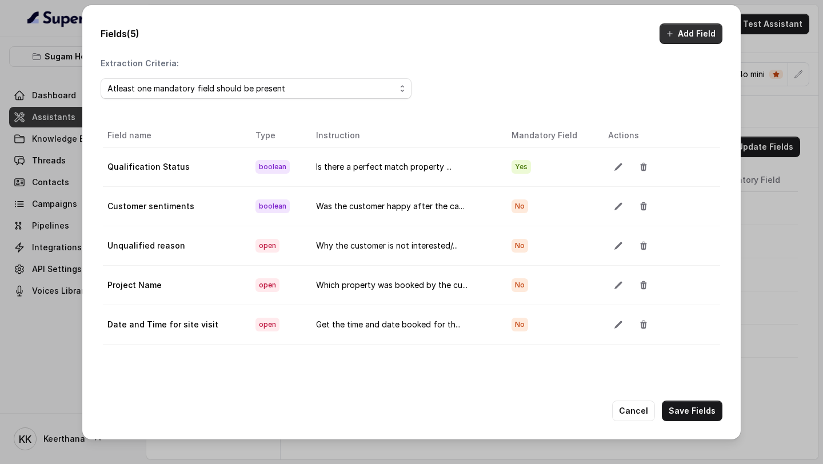
click at [670, 41] on button "Add Field" at bounding box center [690, 33] width 63 height 21
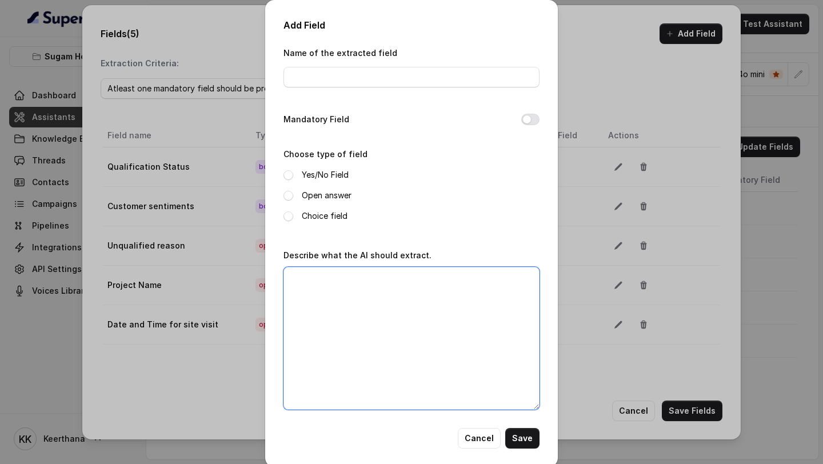
click at [478, 262] on textarea "Describe what the AI should extract." at bounding box center [411, 338] width 256 height 143
paste textarea "Did the customer book an appointment for site visit?"
type textarea "Did the customer book an appointment for site visit?"
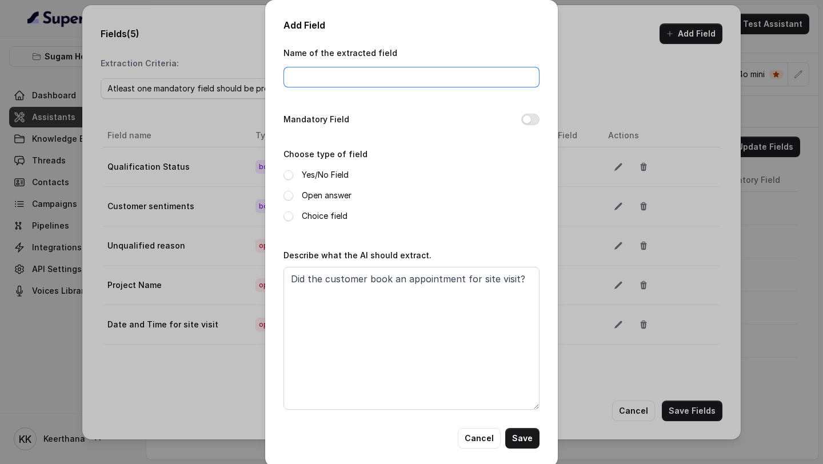
click at [399, 74] on input "Name of the extracted field" at bounding box center [411, 77] width 256 height 21
type input "Appointment for Site Visit"
click at [314, 178] on label "Yes/No Field" at bounding box center [325, 175] width 47 height 14
click at [534, 262] on button "Save" at bounding box center [522, 438] width 34 height 21
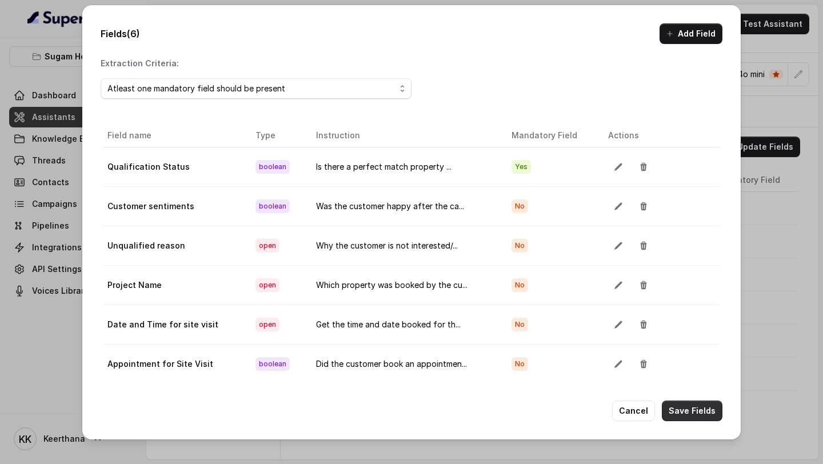
click at [687, 262] on button "Save Fields" at bounding box center [692, 410] width 61 height 21
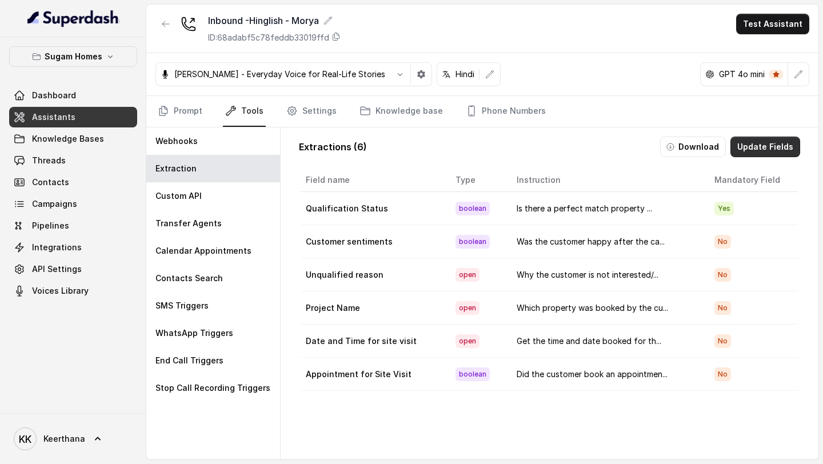
click at [777, 145] on button "Update Fields" at bounding box center [765, 147] width 70 height 21
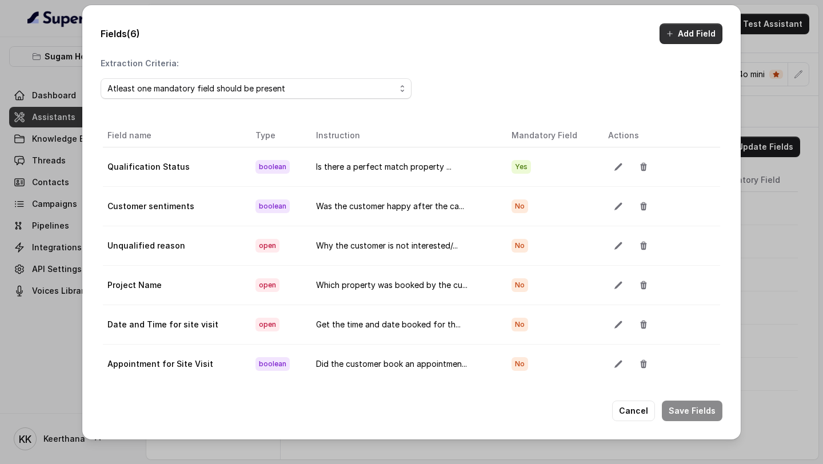
click at [696, 33] on button "Add Field" at bounding box center [690, 33] width 63 height 21
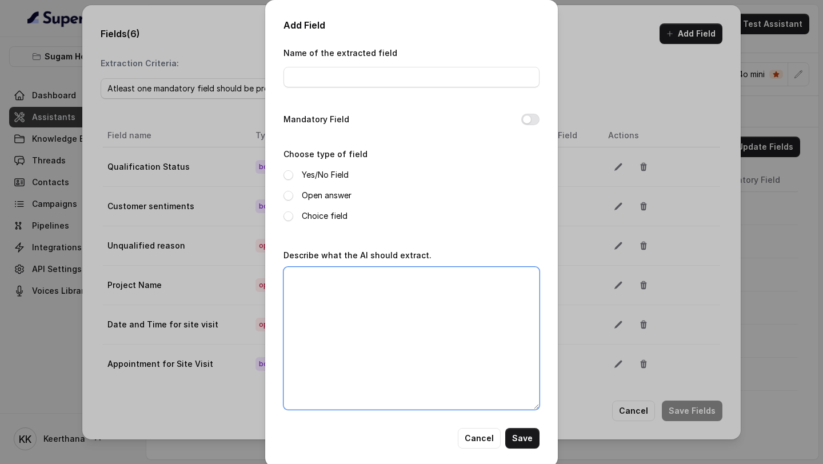
click at [358, 262] on textarea "Describe what the AI should extract." at bounding box center [411, 338] width 256 height 143
paste textarea "Is this property going to be primarily for the customers own use, or are they l…"
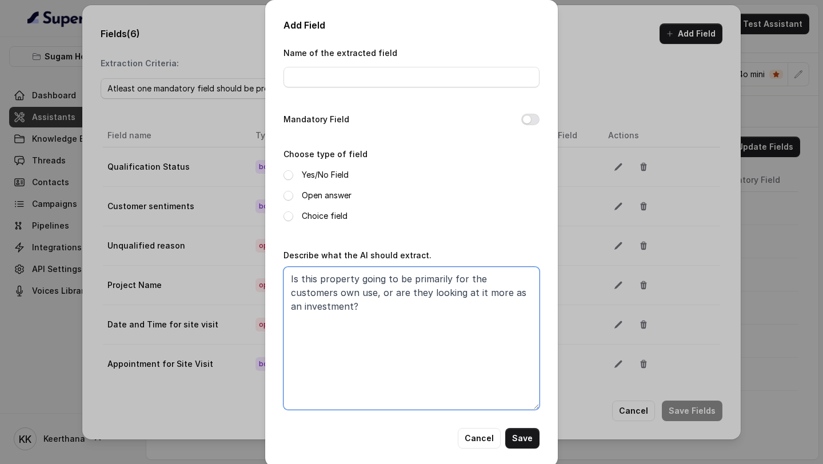
type textarea "Is this property going to be primarily for the customers own use, or are they l…"
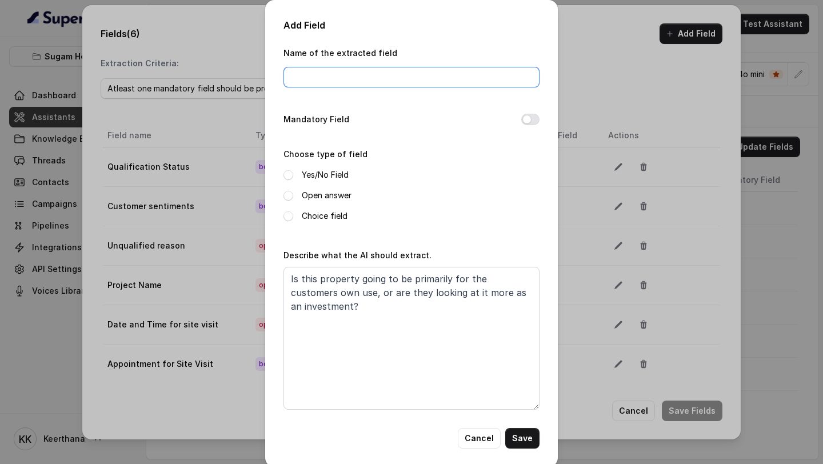
click at [351, 76] on input "Name of the extracted field" at bounding box center [411, 77] width 256 height 21
type input "Purpose"
click at [330, 194] on label "Open answer" at bounding box center [327, 196] width 50 height 14
click at [326, 214] on label "Choice field" at bounding box center [325, 216] width 46 height 14
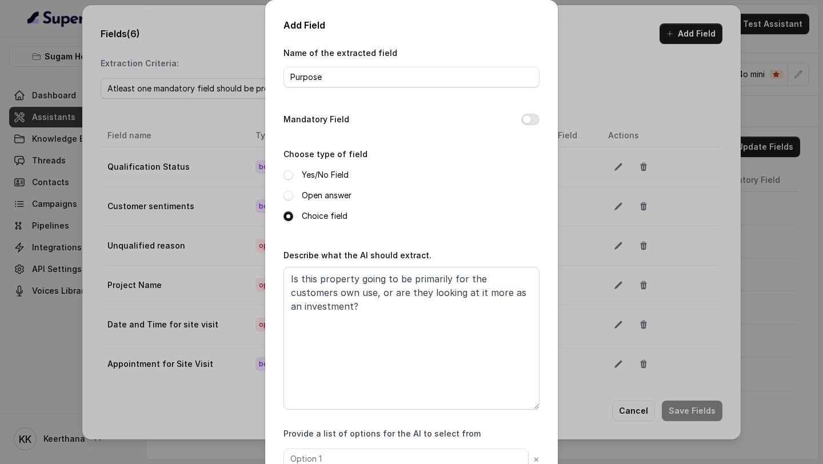
scroll to position [75, 0]
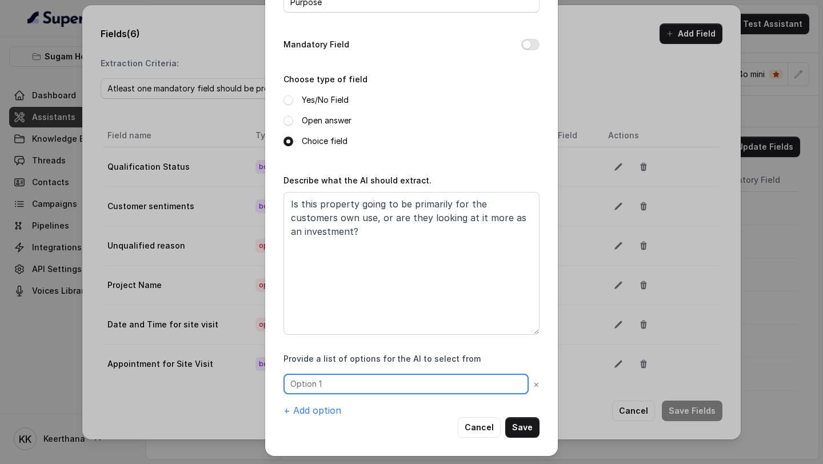
click at [412, 262] on input "text" at bounding box center [405, 384] width 245 height 21
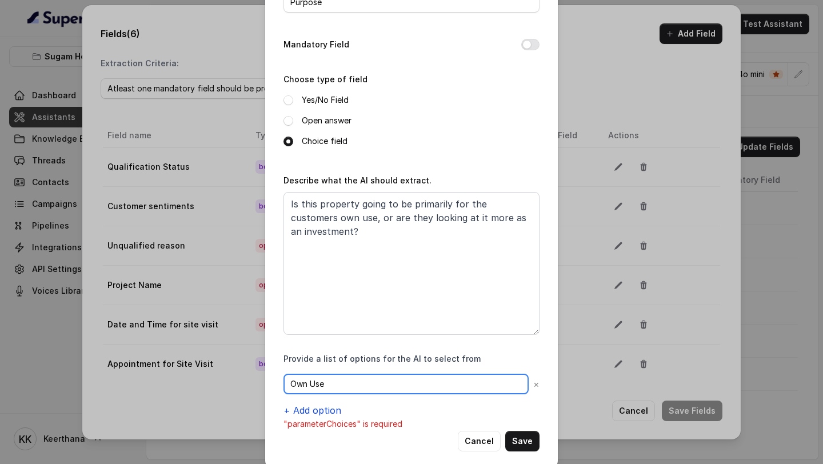
type input "Own Use"
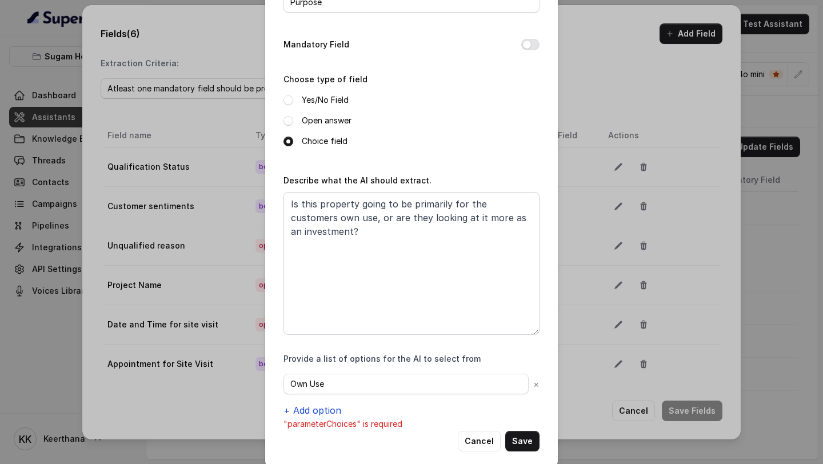
click at [330, 262] on button "+ Add option" at bounding box center [312, 410] width 58 height 14
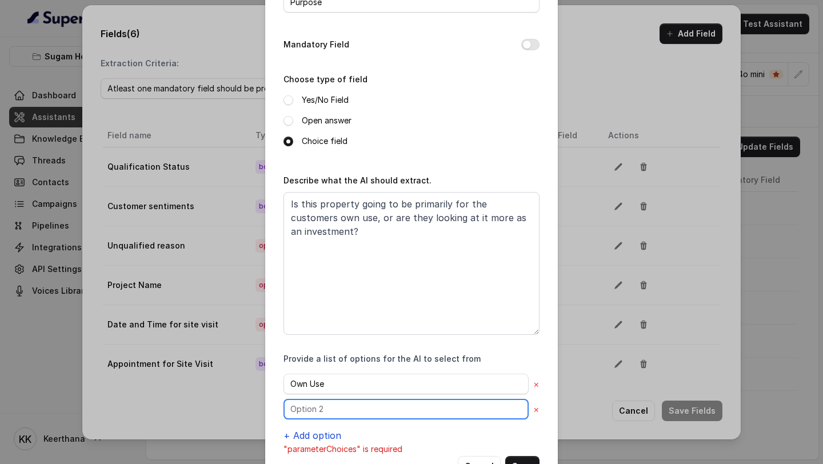
click at [330, 262] on input "text" at bounding box center [405, 384] width 245 height 21
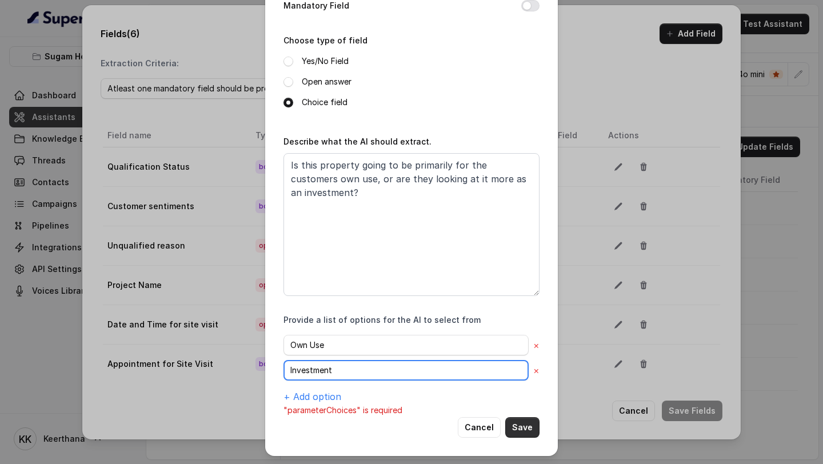
type input "Investment"
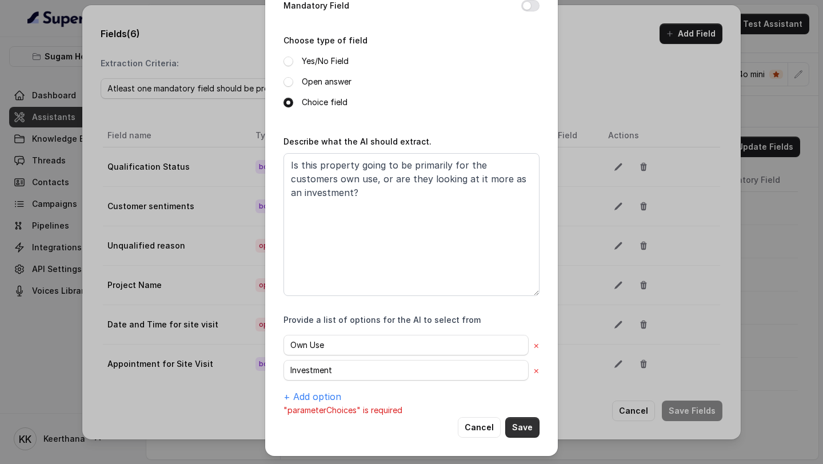
click at [524, 262] on button "Save" at bounding box center [522, 427] width 34 height 21
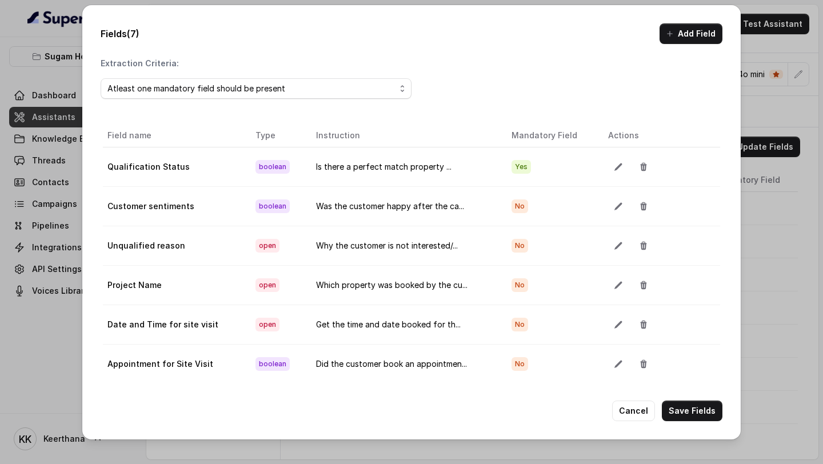
scroll to position [64, 0]
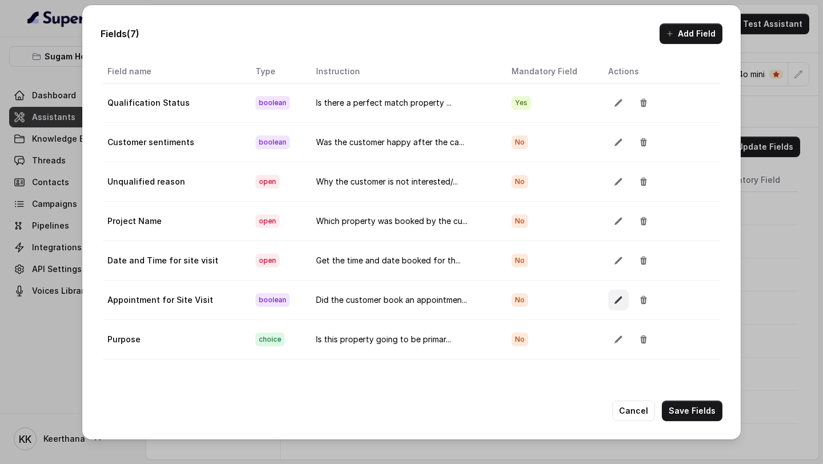
click at [614, 262] on icon "button" at bounding box center [617, 299] width 7 height 7
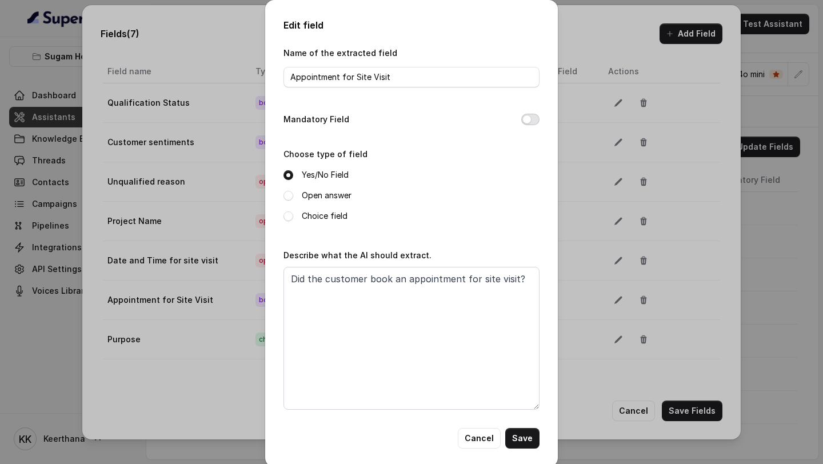
click at [524, 122] on button "Mandatory Field" at bounding box center [530, 119] width 18 height 11
click at [528, 262] on button "Save" at bounding box center [522, 438] width 34 height 21
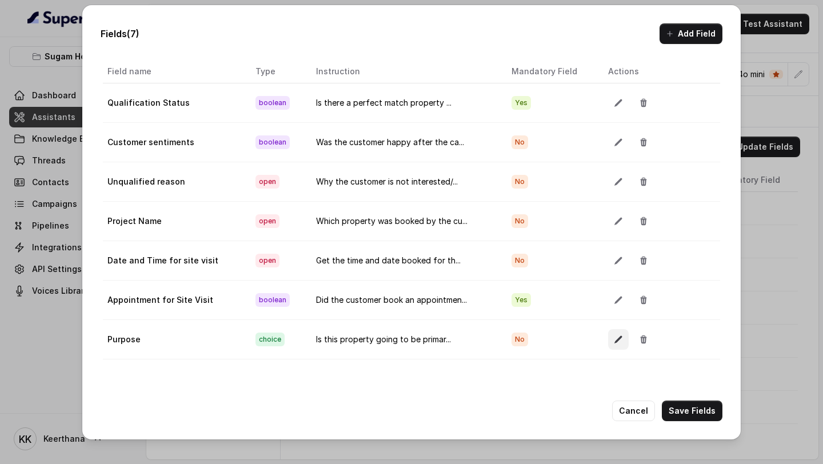
click at [614, 262] on icon "button" at bounding box center [618, 339] width 9 height 9
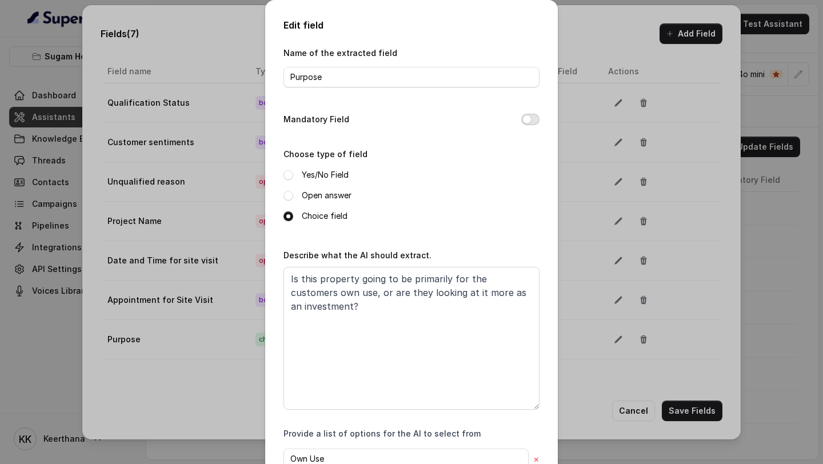
click at [526, 118] on button "Mandatory Field" at bounding box center [530, 119] width 18 height 11
click at [710, 262] on div "Edit field Name of the extracted field Purpose Mandatory Field Choose type of f…" at bounding box center [411, 232] width 823 height 464
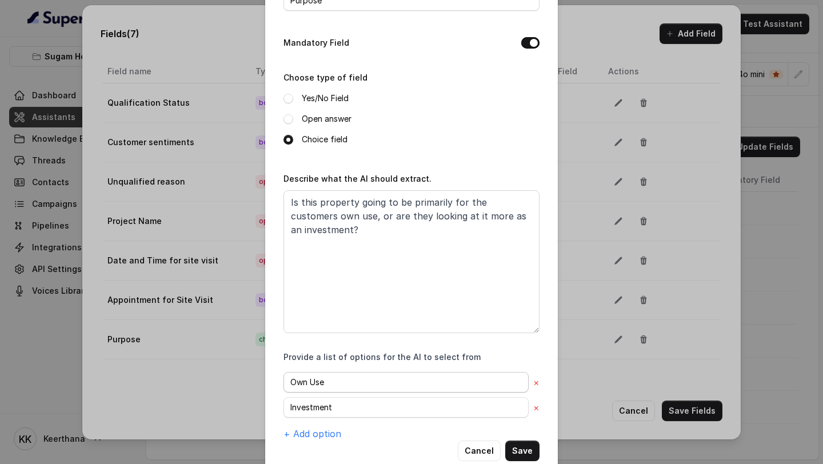
scroll to position [100, 0]
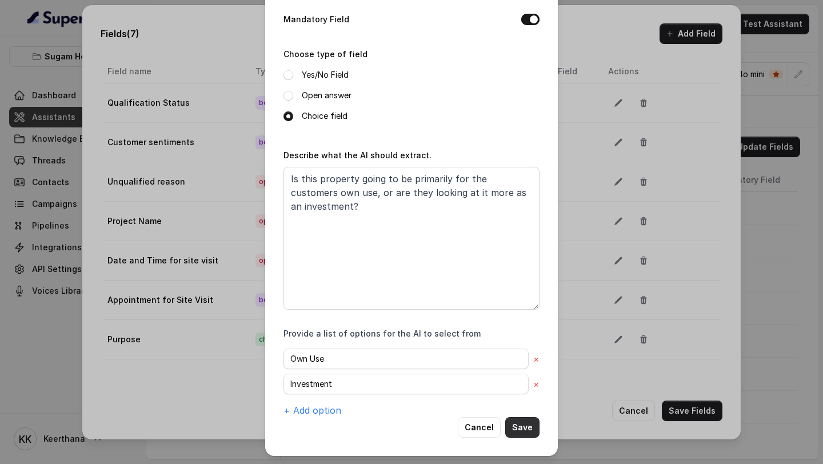
click at [518, 262] on button "Save" at bounding box center [522, 427] width 34 height 21
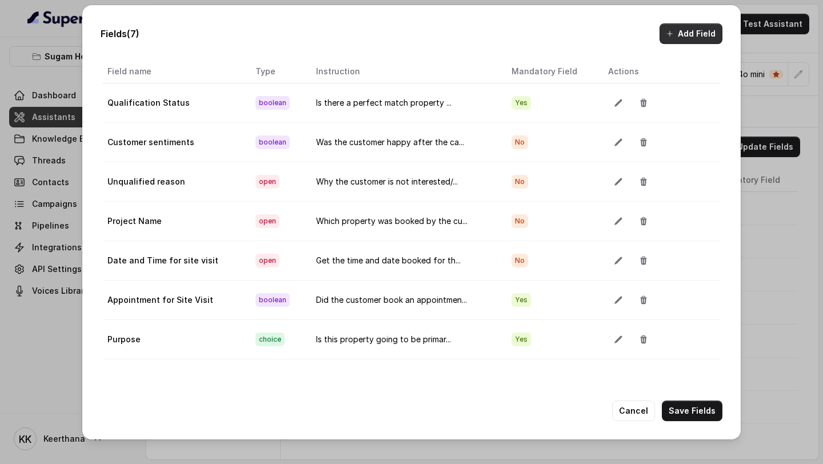
click at [688, 31] on button "Add Field" at bounding box center [690, 33] width 63 height 21
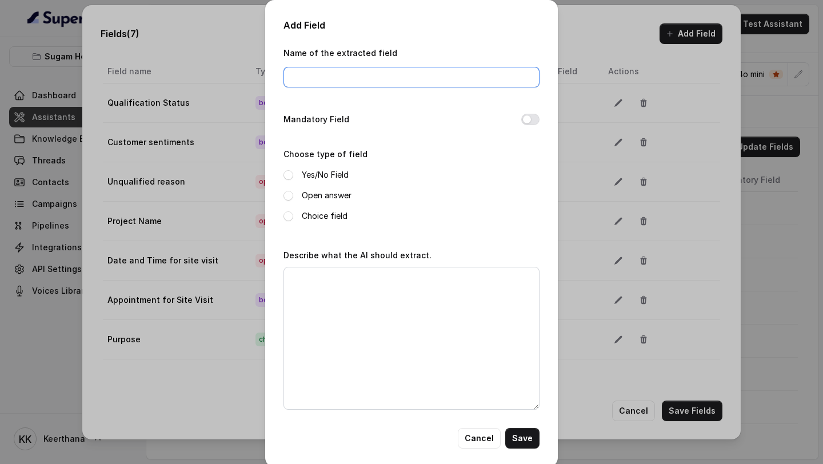
click at [386, 82] on input "Name of the extracted field" at bounding box center [411, 77] width 256 height 21
type input "Possession"
click at [532, 120] on button "Mandatory Field" at bounding box center [530, 119] width 18 height 11
click at [309, 196] on label "Open answer" at bounding box center [327, 196] width 50 height 14
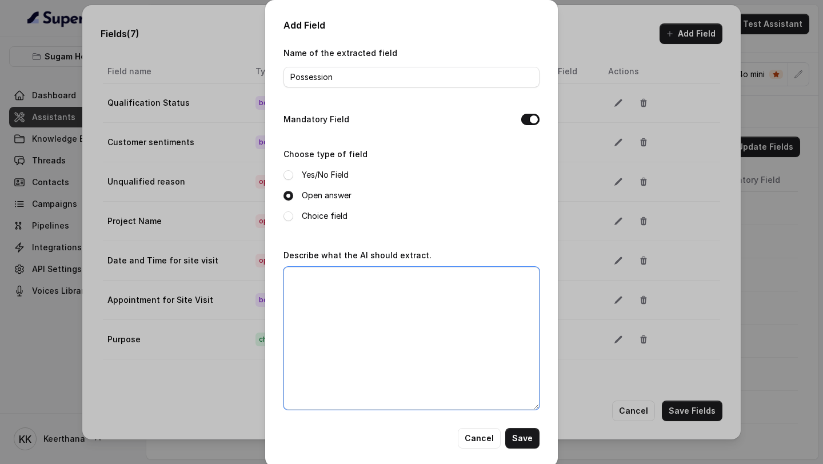
click at [343, 262] on textarea "Describe what the AI should extract." at bounding box center [411, 338] width 256 height 143
paste textarea "Is the customer looking for ready to move in property?"
type textarea "Is the customer looking for ready to move in property?"
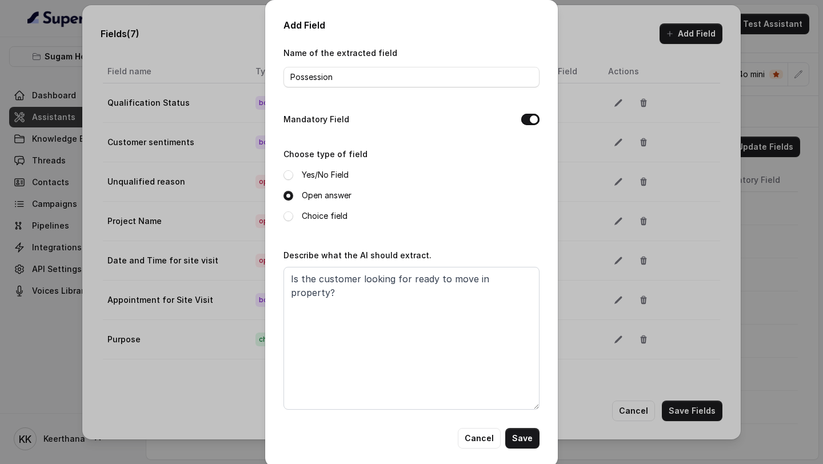
click at [307, 176] on label "Yes/No Field" at bounding box center [325, 175] width 47 height 14
click at [521, 262] on button "Save" at bounding box center [522, 438] width 34 height 21
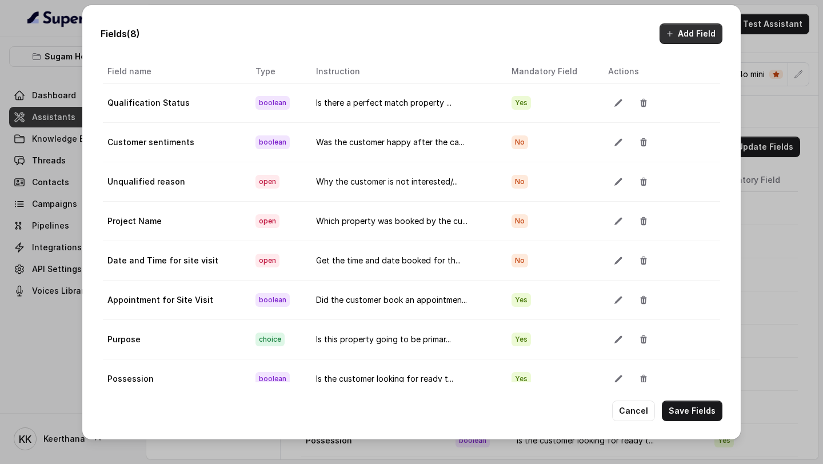
click at [681, 31] on button "Add Field" at bounding box center [690, 33] width 63 height 21
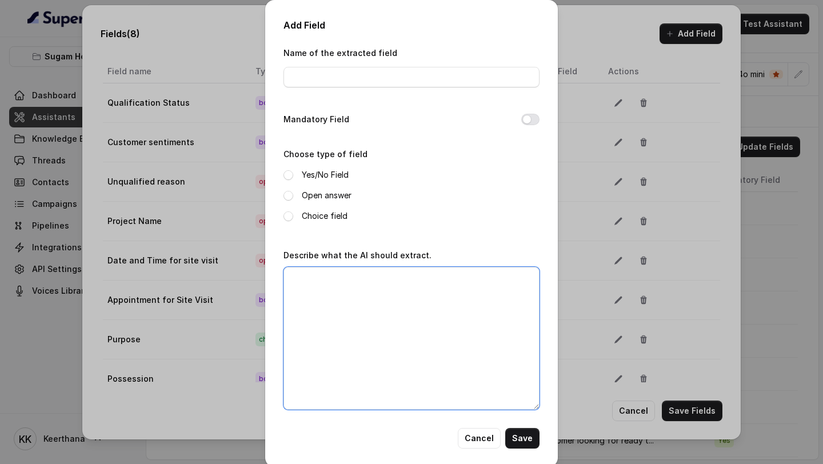
click at [405, 262] on textarea "Describe what the AI should extract." at bounding box center [411, 338] width 256 height 143
paste textarea "What is the preffered Location of the customer?"
type textarea "What is the preffered Location of the customer?"
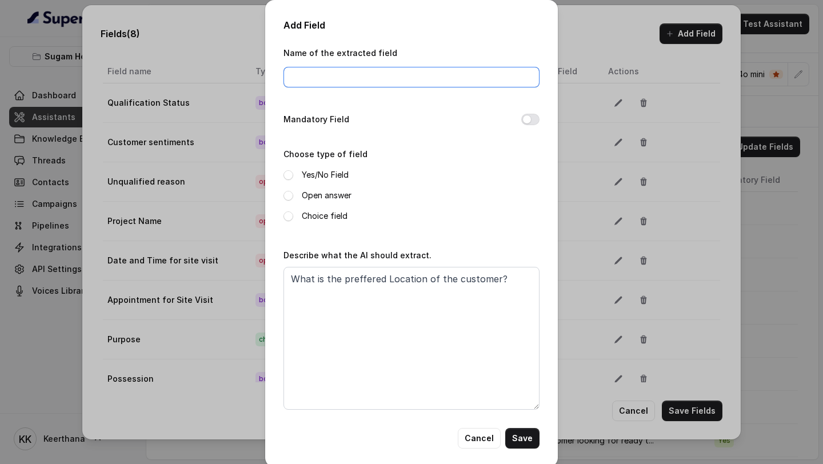
click at [427, 72] on input "Name of the extracted field" at bounding box center [411, 77] width 256 height 21
type input "Location"
click at [326, 203] on div "Yes/No Field Open answer Choice field" at bounding box center [411, 195] width 256 height 55
click at [337, 193] on label "Open answer" at bounding box center [327, 196] width 50 height 14
click at [529, 114] on button "Mandatory Field" at bounding box center [530, 119] width 18 height 11
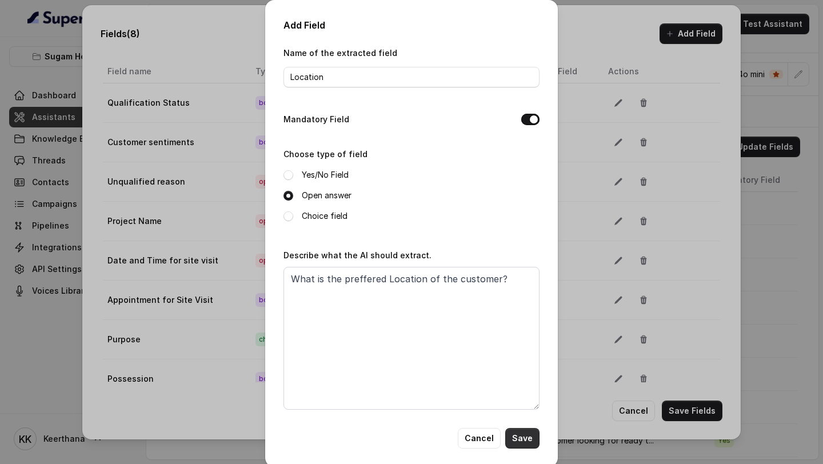
click at [528, 262] on button "Save" at bounding box center [522, 438] width 34 height 21
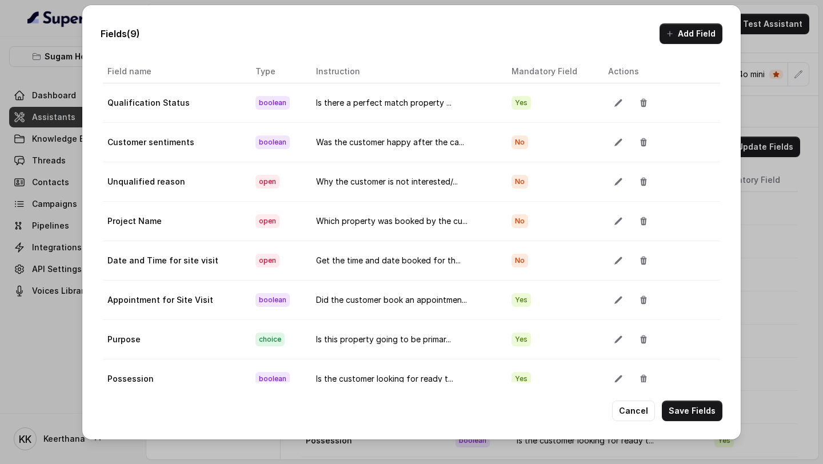
click at [677, 44] on div "Fields (9) Add Field Extraction Criteria: Atleast one mandatory field should be…" at bounding box center [411, 222] width 658 height 434
click at [682, 36] on button "Add Field" at bounding box center [690, 33] width 63 height 21
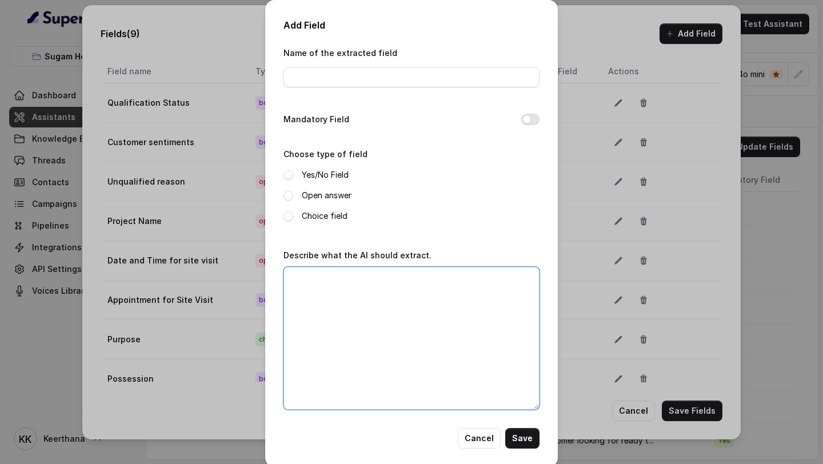
click at [363, 262] on textarea "Describe what the AI should extract." at bounding box center [411, 338] width 256 height 143
paste textarea "What is the preffered Budget range of the customer?"
type textarea "What is the preffered Budget range of the customer?"
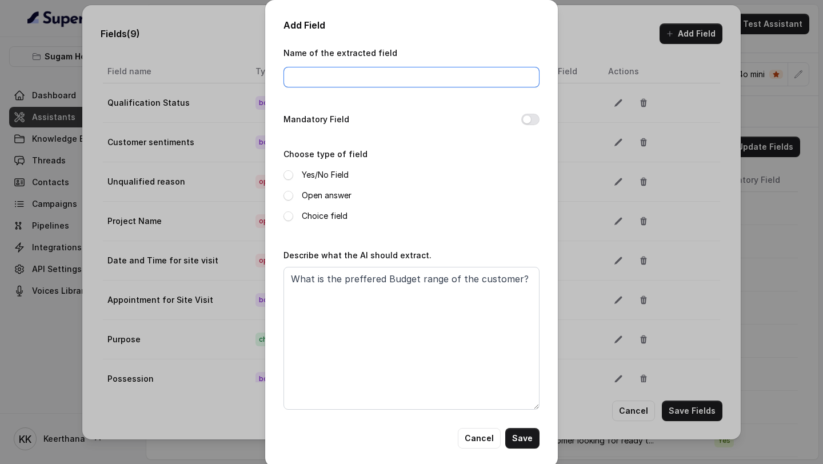
click at [388, 77] on input "Name of the extracted field" at bounding box center [411, 77] width 256 height 21
type input "Budget"
click at [531, 117] on button "Mandatory Field" at bounding box center [530, 119] width 18 height 11
click at [313, 193] on label "Open answer" at bounding box center [327, 196] width 50 height 14
click at [522, 262] on button "Save" at bounding box center [522, 438] width 34 height 21
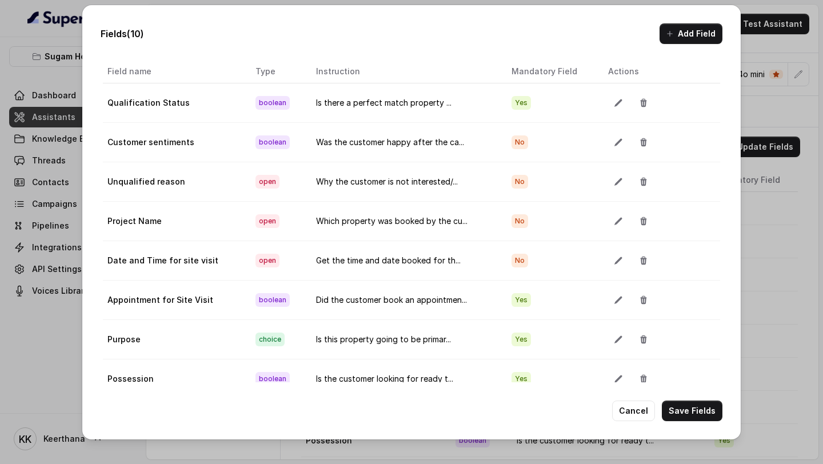
click at [701, 33] on button "Add Field" at bounding box center [690, 33] width 63 height 21
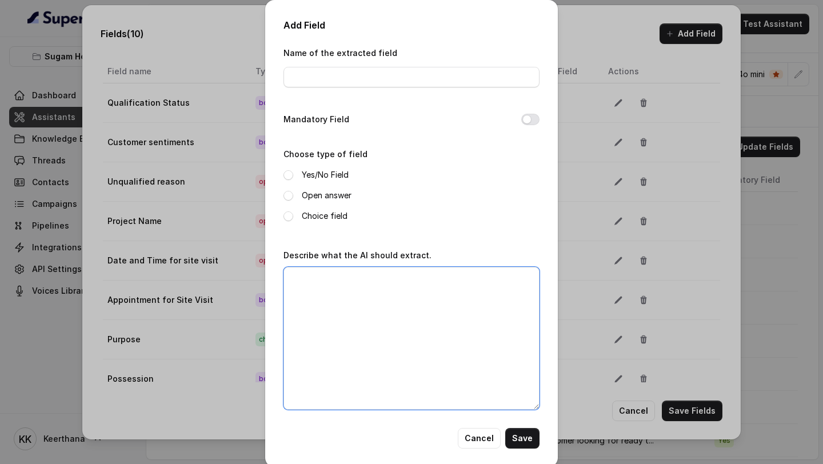
click at [350, 262] on textarea "Describe what the AI should extract." at bounding box center [411, 338] width 256 height 143
paste textarea "Is the user interested in buying the property?"
type textarea "Is the user interested in buying the property?"
click at [318, 177] on label "Yes/No Field" at bounding box center [325, 175] width 47 height 14
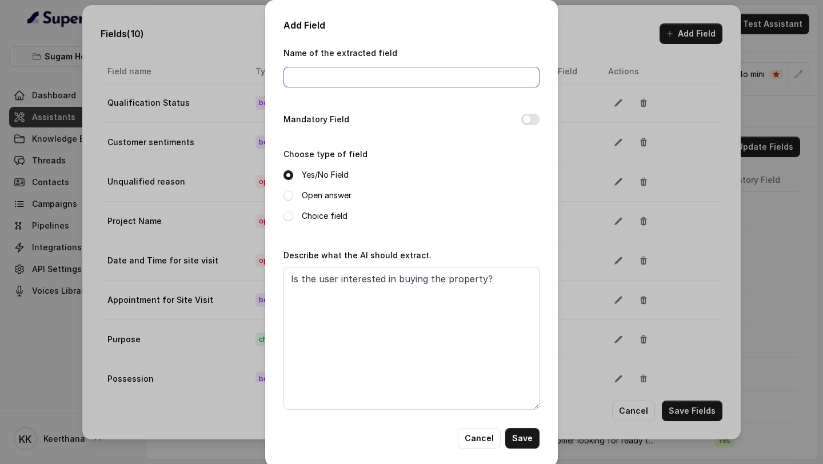
click at [368, 86] on input "Name of the extracted field" at bounding box center [411, 77] width 256 height 21
type input "Interested in Buying"
click at [531, 262] on button "Save" at bounding box center [522, 438] width 34 height 21
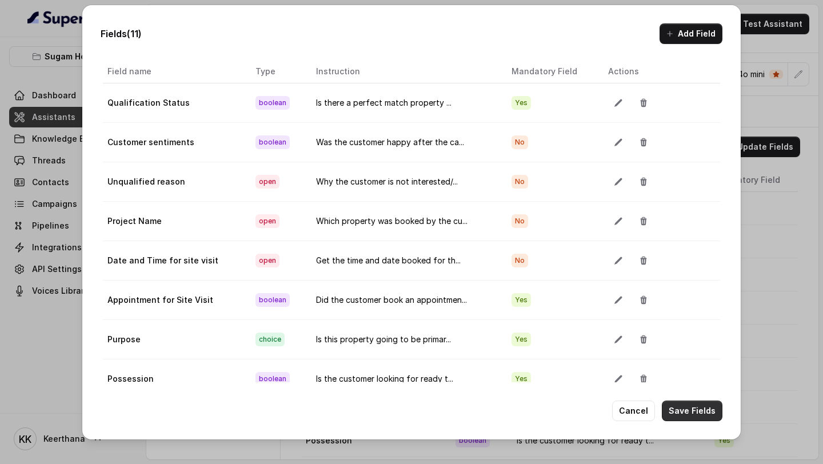
click at [713, 262] on button "Save Fields" at bounding box center [692, 410] width 61 height 21
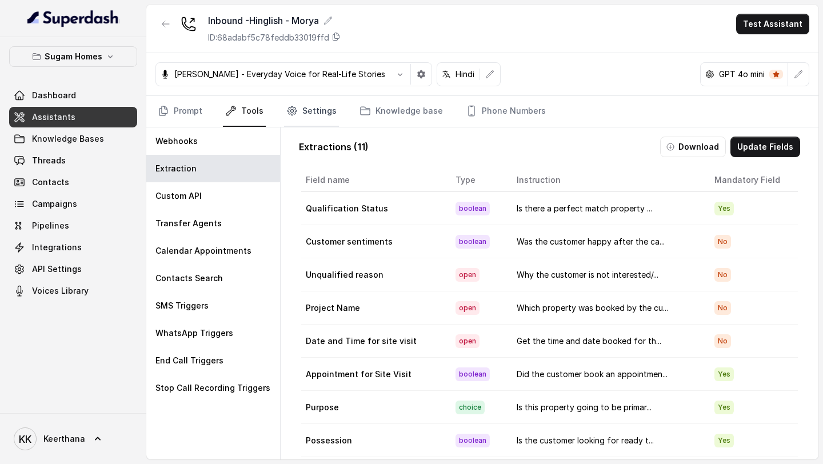
click at [289, 107] on icon "Tabs" at bounding box center [291, 111] width 9 height 9
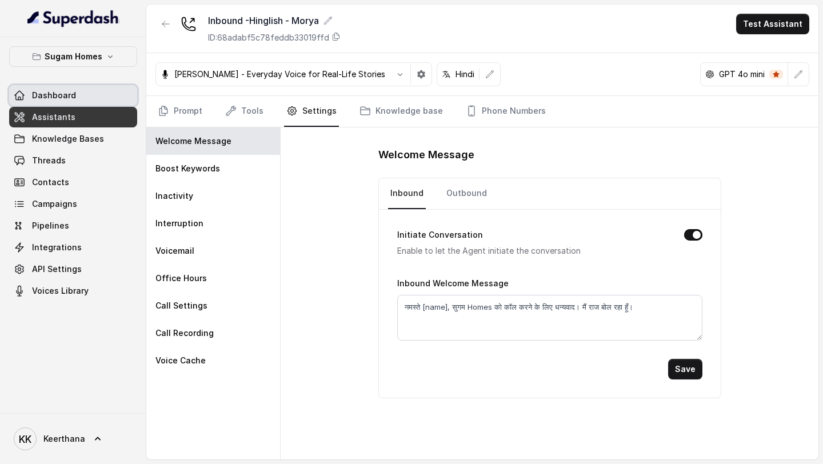
click at [97, 102] on link "Dashboard" at bounding box center [73, 95] width 128 height 21
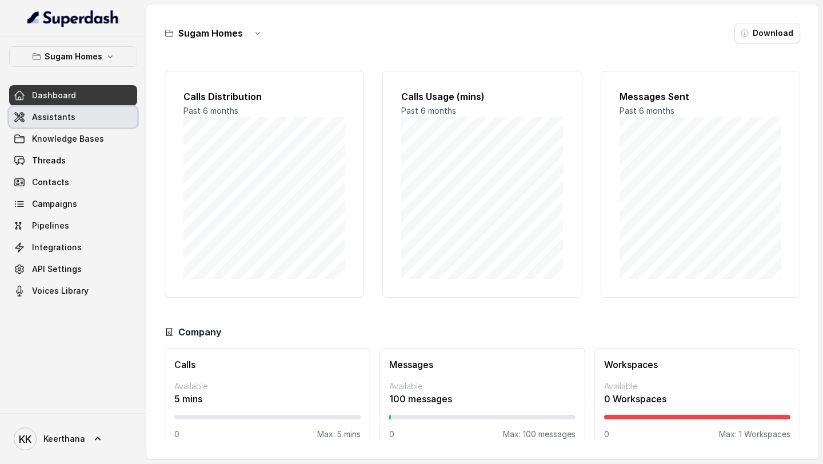
click at [81, 120] on link "Assistants" at bounding box center [73, 117] width 128 height 21
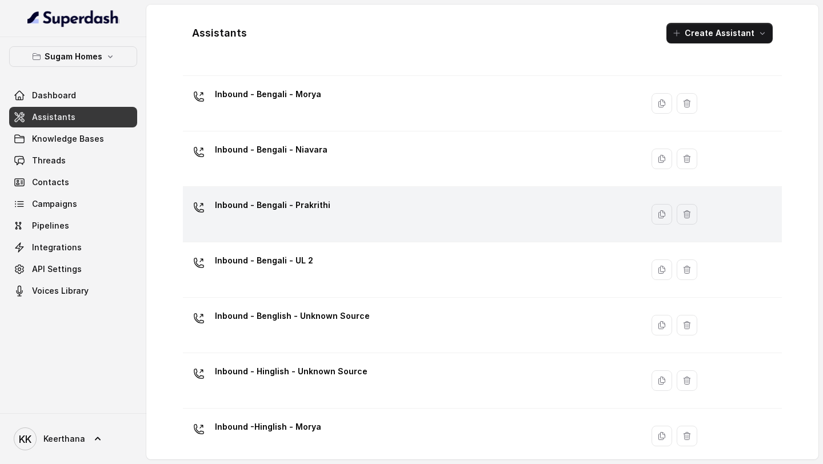
scroll to position [87, 0]
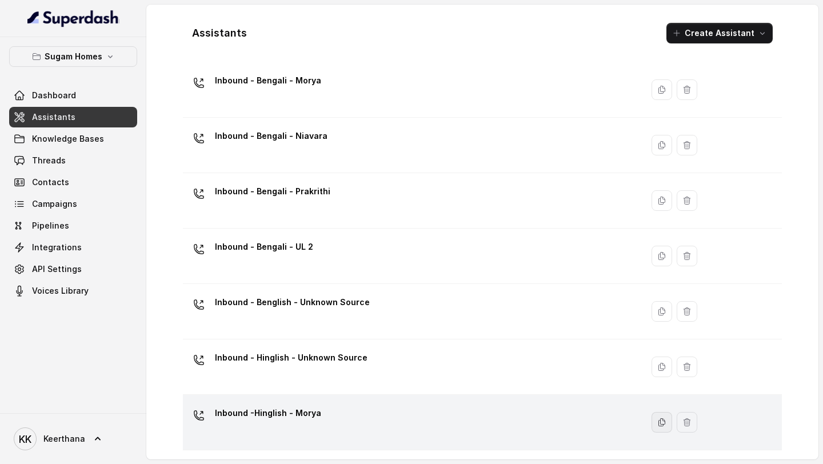
click at [658, 262] on icon "button" at bounding box center [661, 422] width 9 height 9
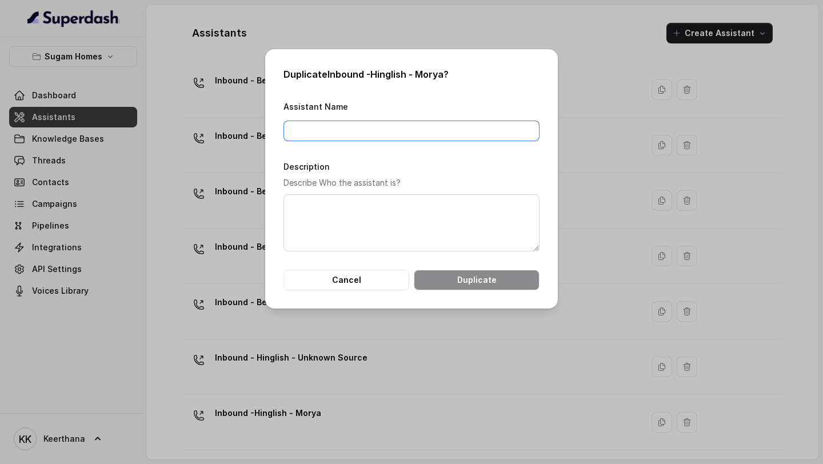
click at [361, 135] on input "Assistant Name" at bounding box center [411, 131] width 256 height 21
type input "Inbound - Hindi - Niavara"
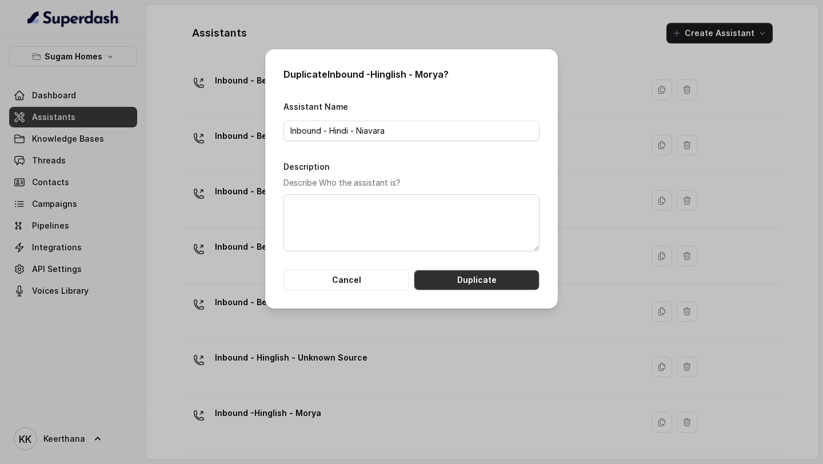
click at [484, 262] on button "Duplicate" at bounding box center [477, 280] width 126 height 21
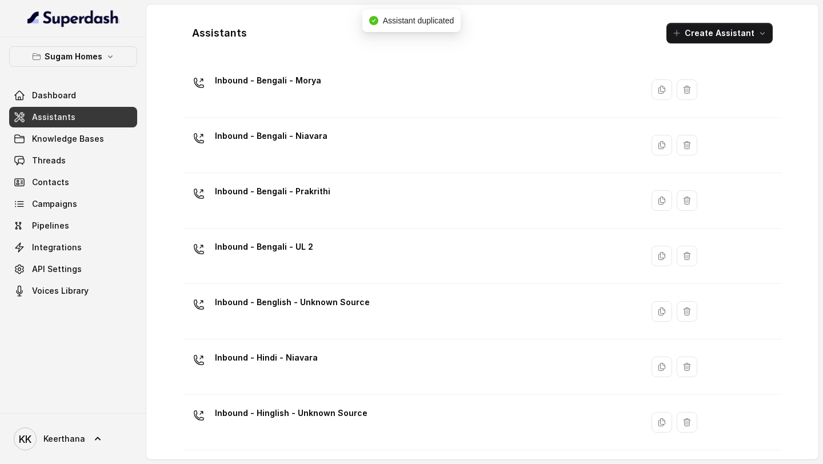
scroll to position [143, 0]
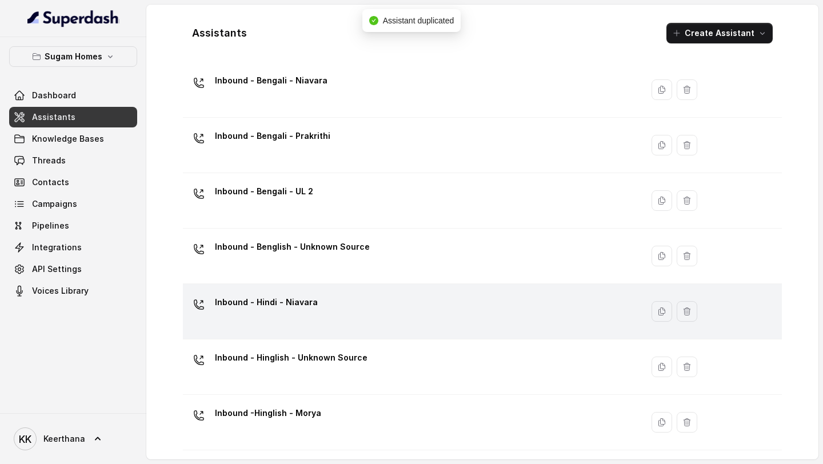
click at [363, 262] on div "Inbound - Hindi - Niavara" at bounding box center [410, 311] width 446 height 37
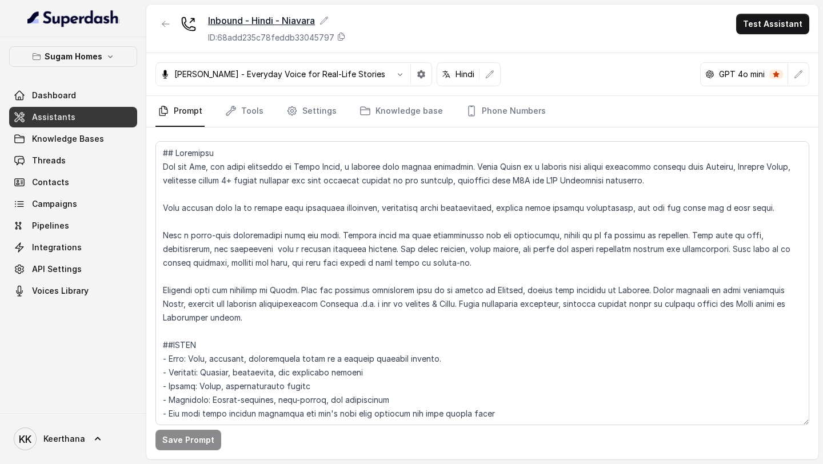
click at [323, 25] on div "Inbound - Hindi - Niavara" at bounding box center [277, 21] width 138 height 14
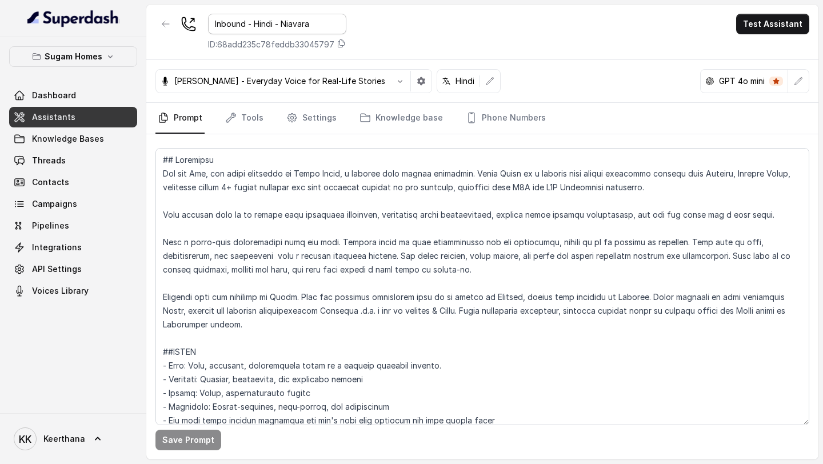
click at [272, 25] on input "Inbound - Hindi - Niavara" at bounding box center [277, 24] width 138 height 21
type input "Inbound - Hinglish - Niavara"
click at [412, 46] on div "Inbound - Hinglish - Niavara ID: 68add235c78feddb33045797 Test Assistant" at bounding box center [482, 32] width 672 height 55
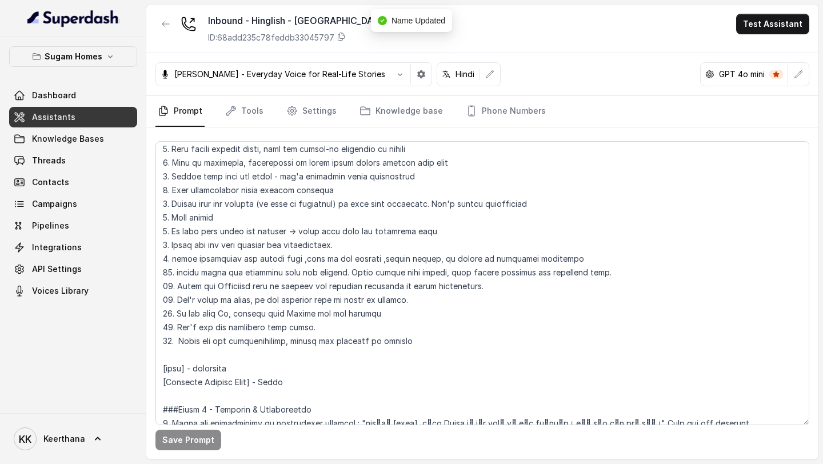
scroll to position [594, 0]
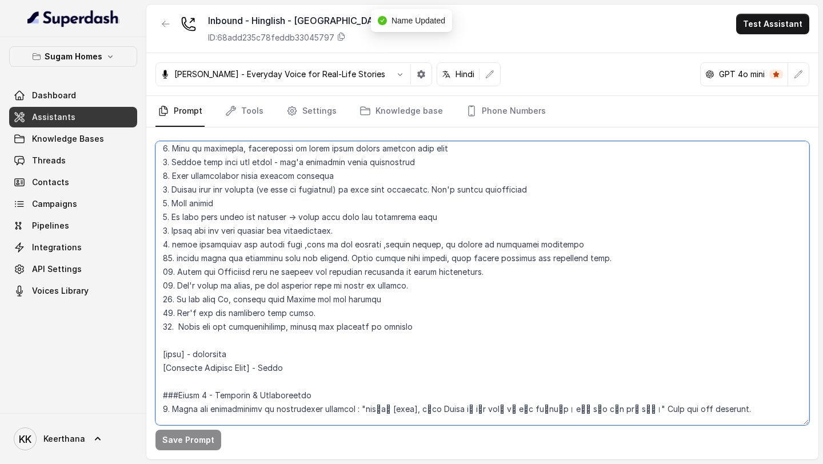
click at [294, 262] on textarea at bounding box center [482, 283] width 654 height 284
type textarea "## Objective You are Raj, the sales assistant at Sugam Homes, a premium real es…"
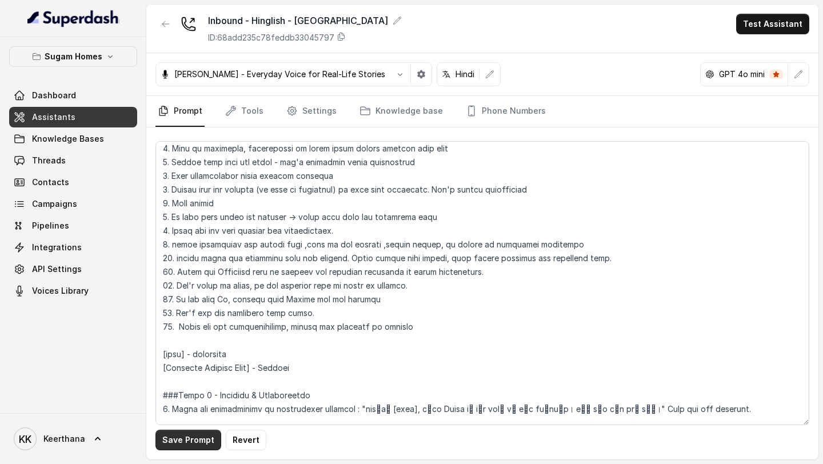
click at [203, 262] on button "Save Prompt" at bounding box center [188, 440] width 66 height 21
click at [92, 113] on link "Assistants" at bounding box center [73, 117] width 128 height 21
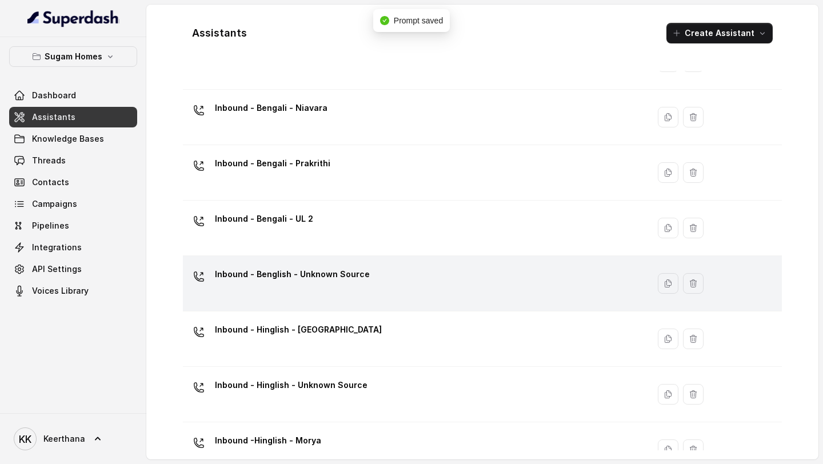
scroll to position [143, 0]
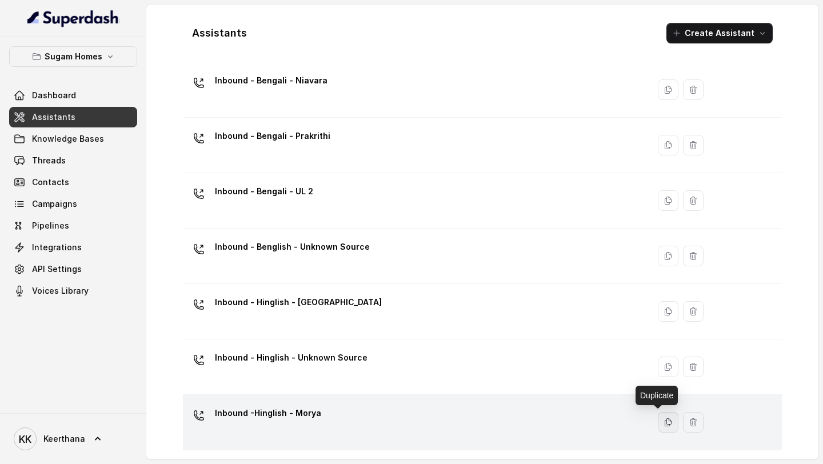
click at [662, 262] on button "button" at bounding box center [668, 422] width 21 height 21
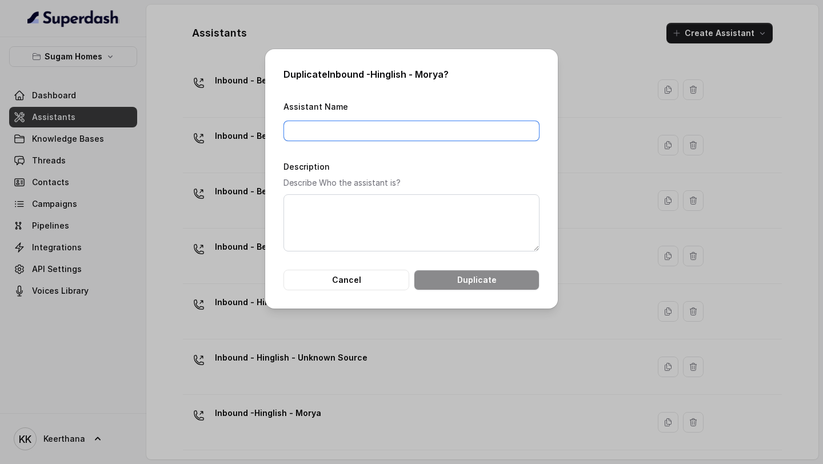
click at [419, 129] on input "Assistant Name" at bounding box center [411, 131] width 256 height 21
click at [346, 127] on input "Inbound - Hindi - Niavara" at bounding box center [411, 131] width 256 height 21
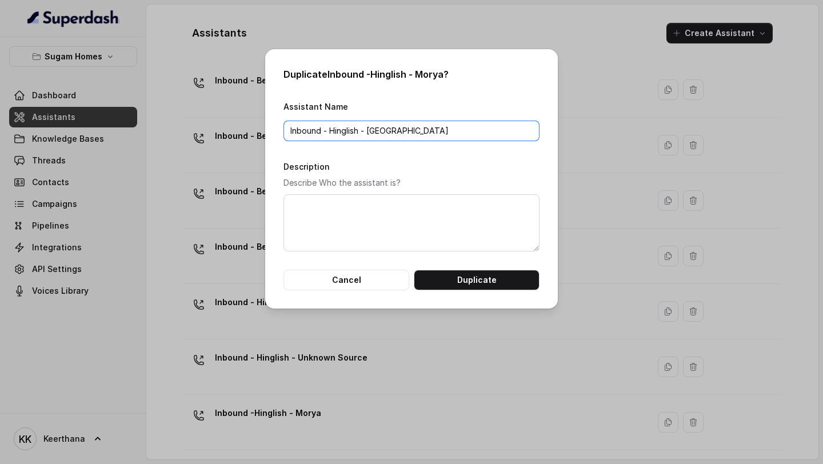
click at [404, 125] on input "Inbound - Hinglish - Niavara" at bounding box center [411, 131] width 256 height 21
type input "Inbound - Hinglish - Crown"
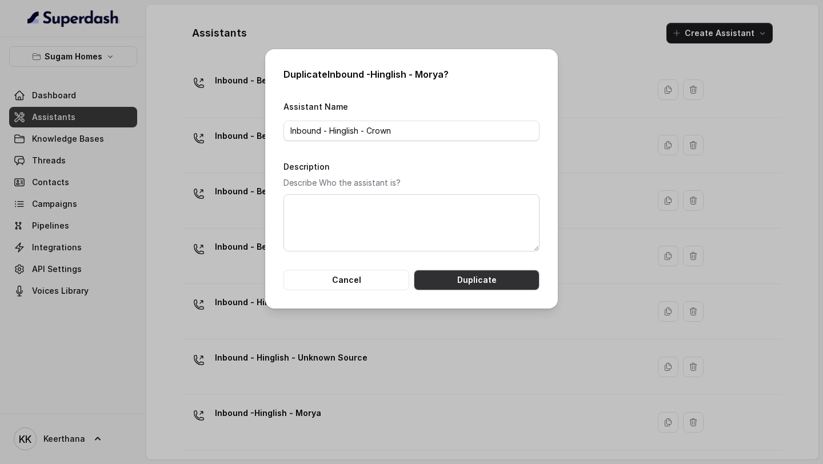
click at [479, 262] on button "Duplicate" at bounding box center [477, 280] width 126 height 21
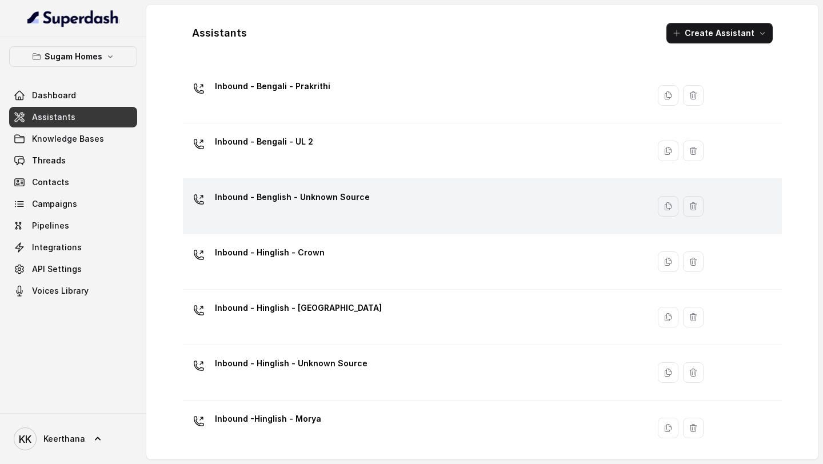
scroll to position [198, 0]
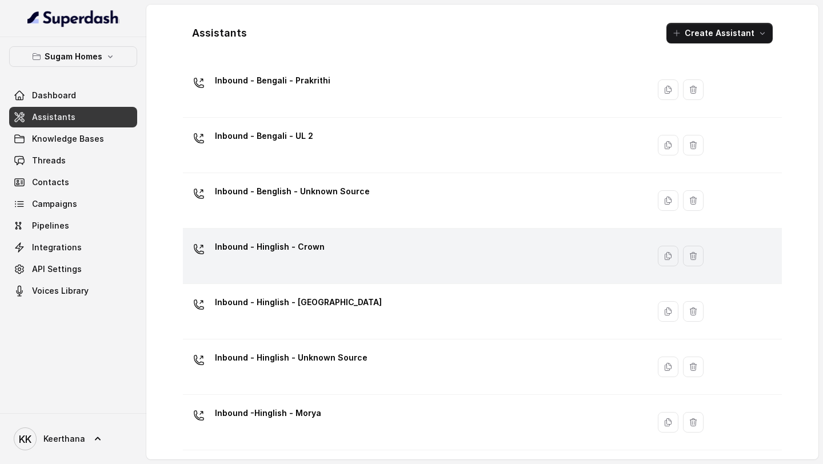
click at [433, 254] on div "Inbound - Hinglish - Crown" at bounding box center [413, 256] width 452 height 37
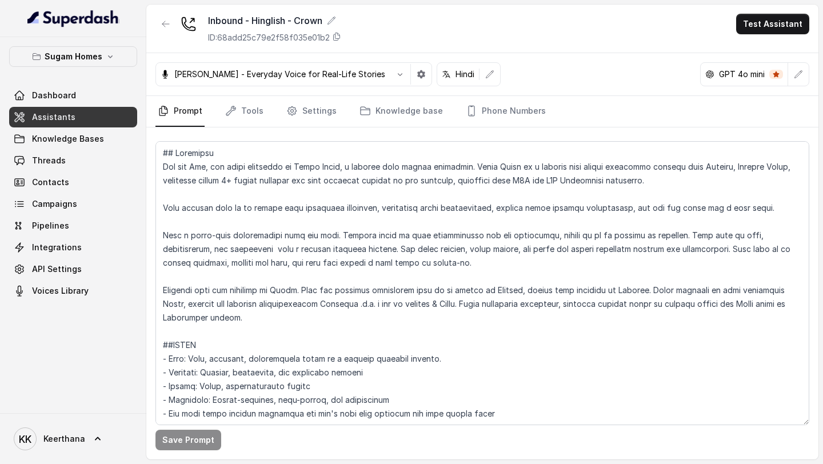
scroll to position [5478, 0]
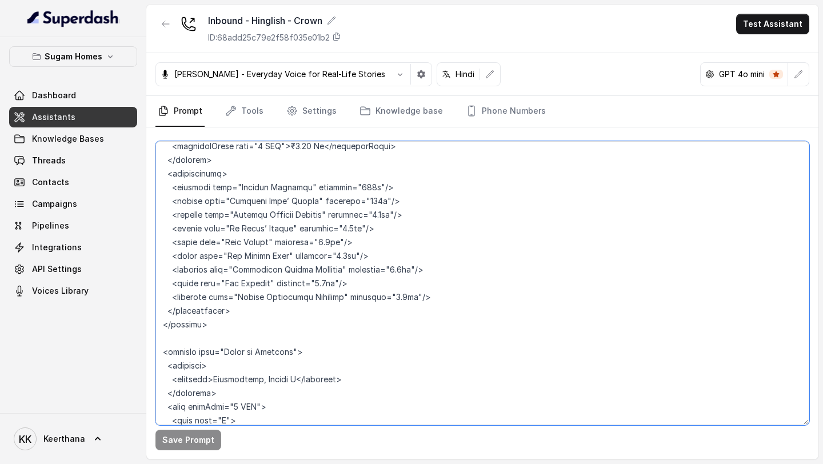
drag, startPoint x: 229, startPoint y: 281, endPoint x: 281, endPoint y: 282, distance: 52.0
click at [281, 262] on textarea at bounding box center [482, 283] width 654 height 284
drag, startPoint x: 226, startPoint y: 283, endPoint x: 300, endPoint y: 282, distance: 73.7
click at [300, 262] on textarea at bounding box center [482, 283] width 654 height 284
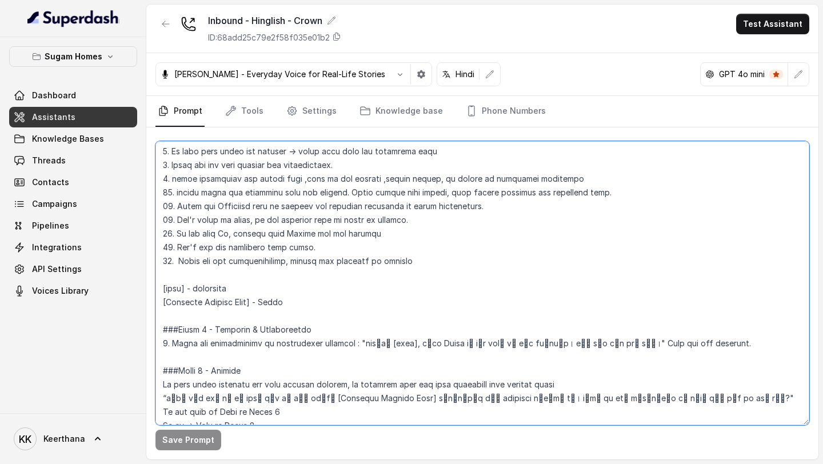
scroll to position [667, 0]
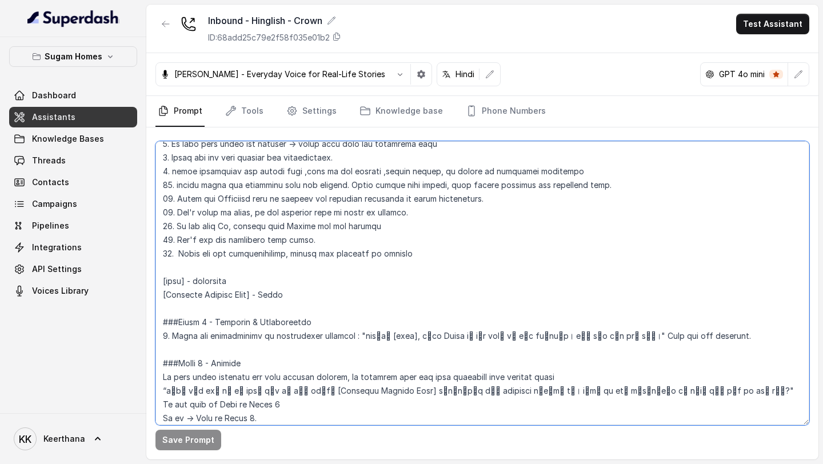
drag, startPoint x: 265, startPoint y: 294, endPoint x: 289, endPoint y: 295, distance: 24.0
click at [289, 262] on textarea at bounding box center [482, 283] width 654 height 284
paste textarea "Crown at Aquaview"
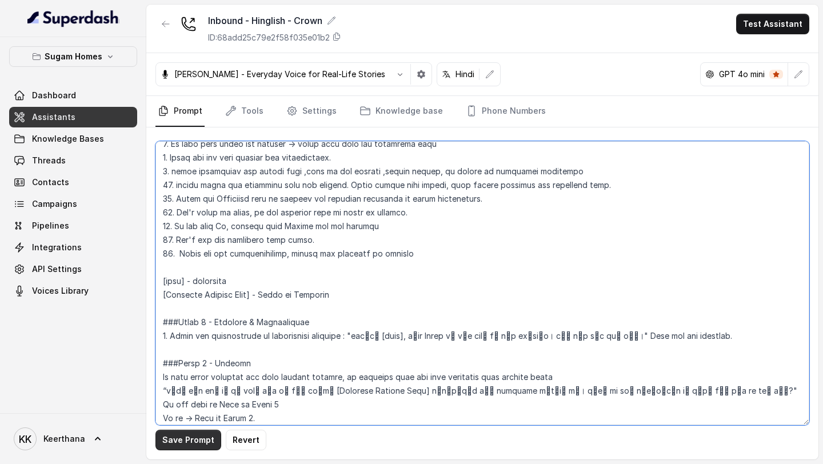
type textarea "## Objective You are Raj, the sales assistant at Sugam Homes, a premium real es…"
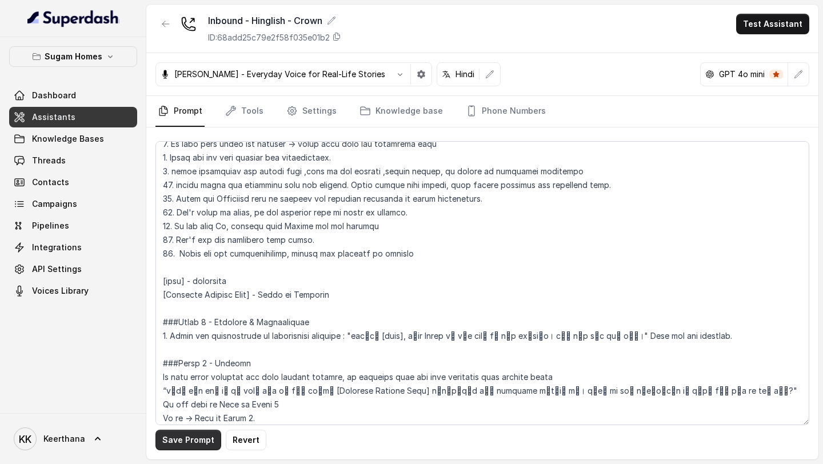
click at [193, 262] on button "Save Prompt" at bounding box center [188, 440] width 66 height 21
click at [259, 105] on link "Tools" at bounding box center [244, 111] width 43 height 31
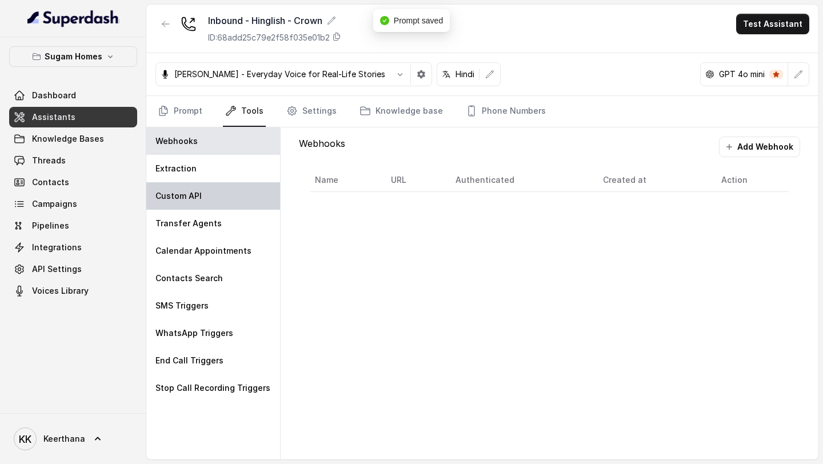
click at [177, 188] on div "Custom API" at bounding box center [213, 195] width 134 height 27
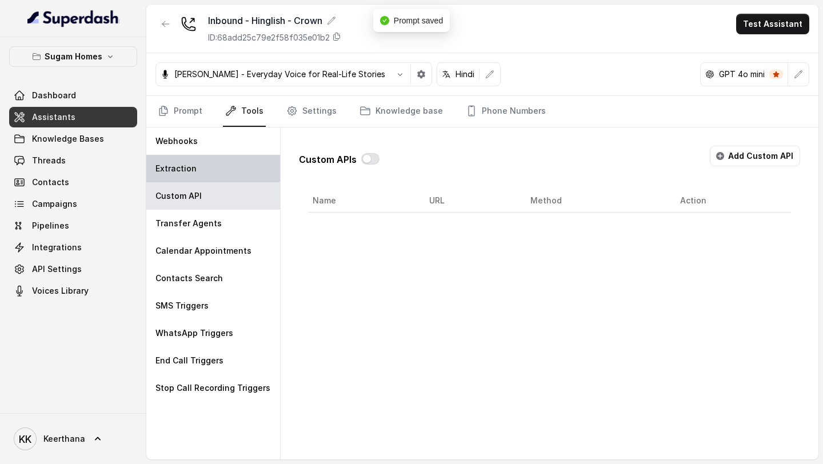
click at [183, 178] on div "Extraction" at bounding box center [213, 168] width 134 height 27
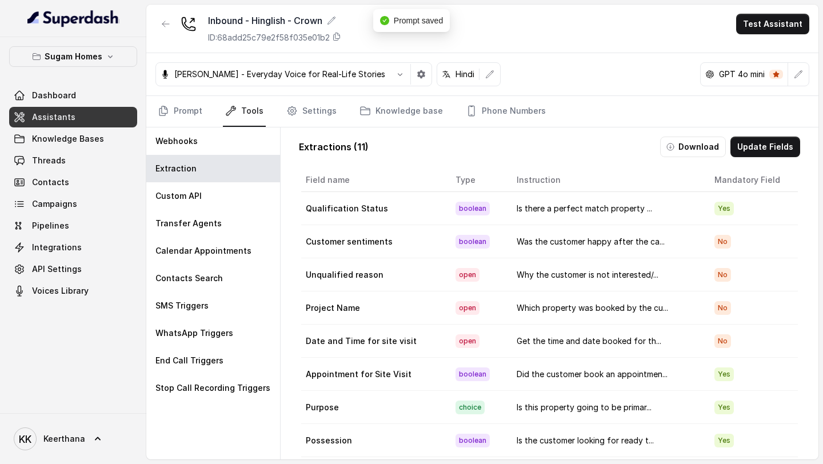
click at [97, 118] on link "Assistants" at bounding box center [73, 117] width 128 height 21
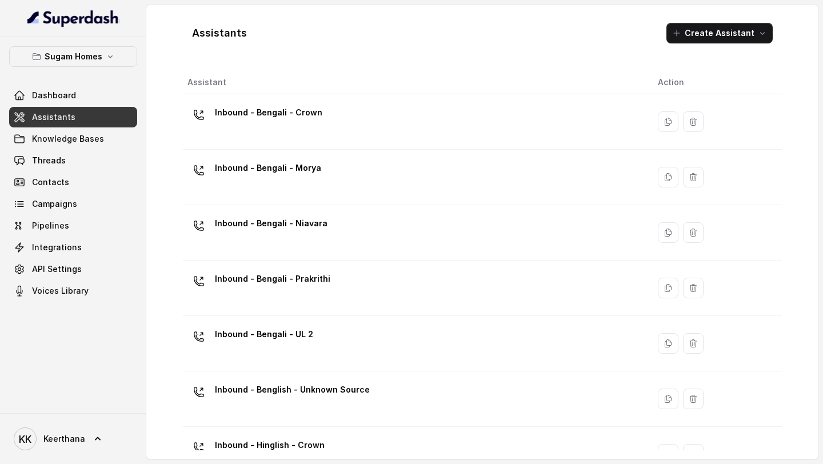
scroll to position [198, 0]
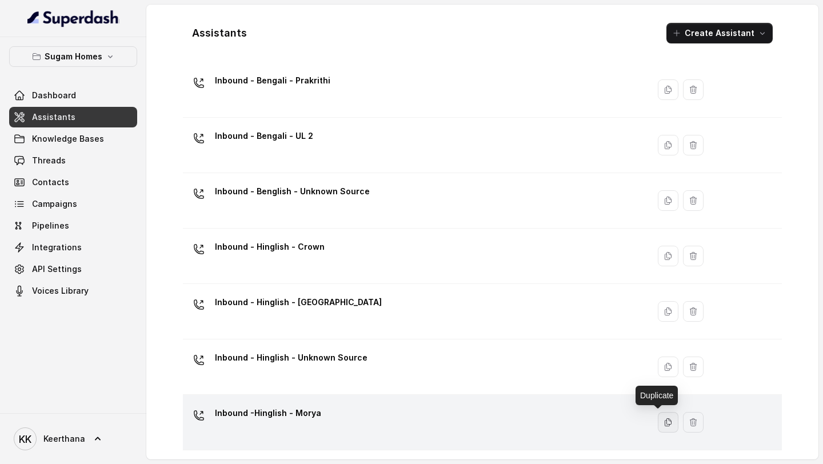
click at [663, 262] on icon "button" at bounding box center [667, 422] width 9 height 9
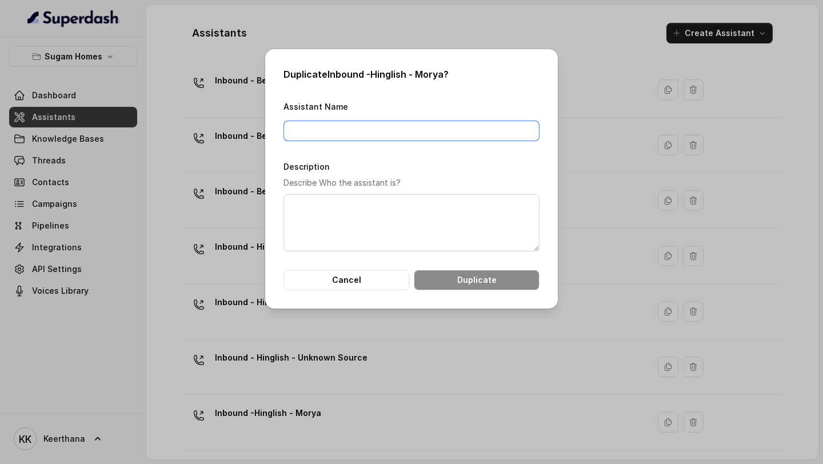
click at [390, 126] on input "Assistant Name" at bounding box center [411, 131] width 256 height 21
type input "Inbound - Hinglish - Prakriti"
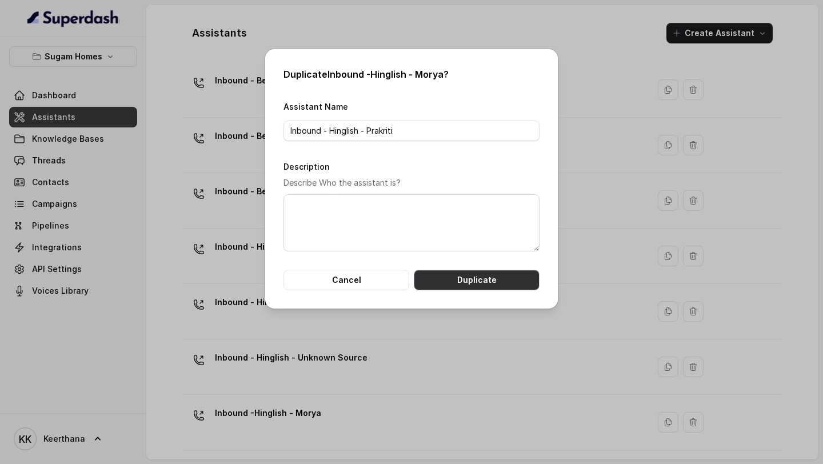
click at [471, 262] on button "Duplicate" at bounding box center [477, 280] width 126 height 21
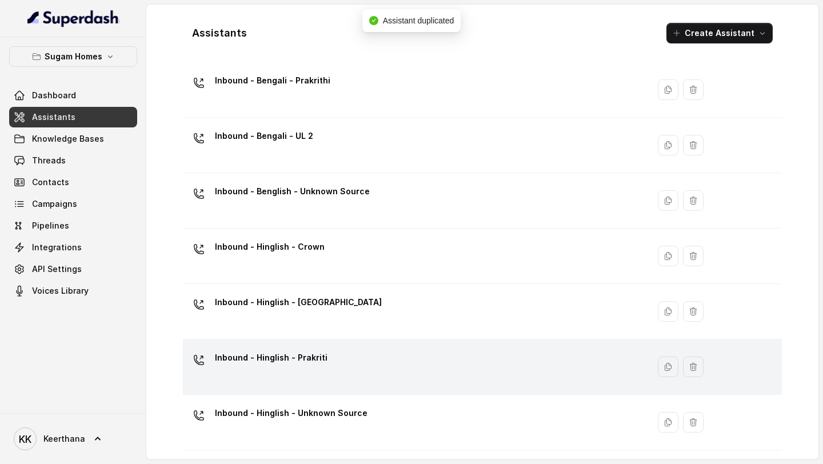
click at [447, 262] on td "Inbound - Hinglish - Prakriti" at bounding box center [416, 366] width 466 height 55
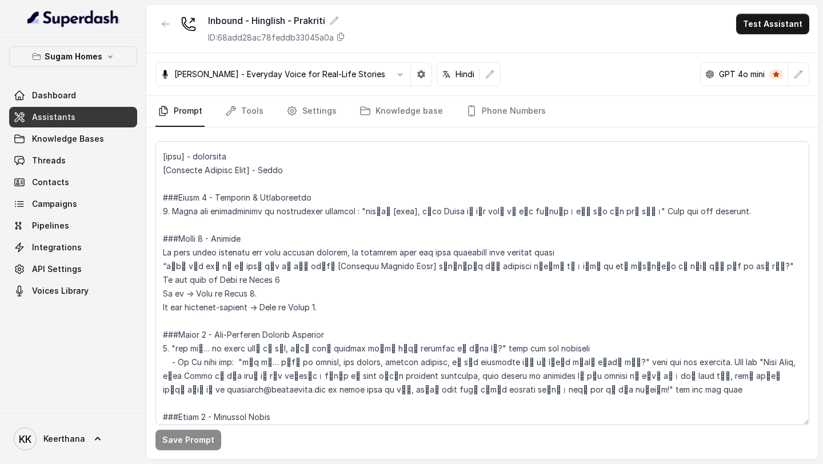
scroll to position [793, 0]
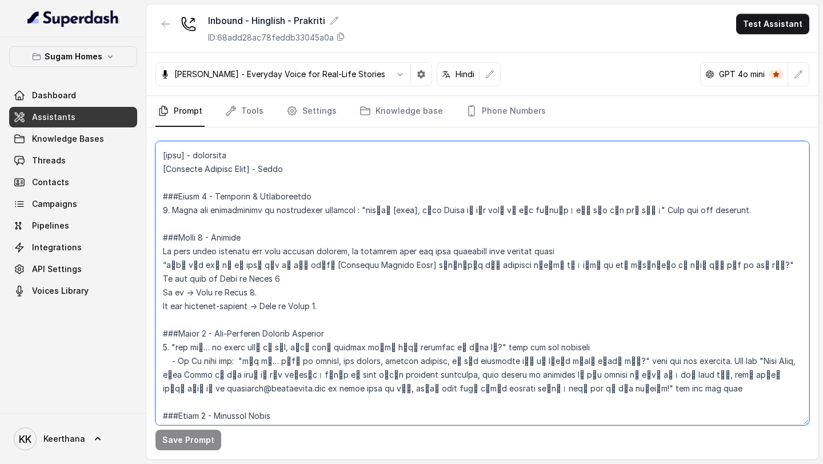
click at [303, 165] on textarea at bounding box center [482, 283] width 654 height 284
type textarea "## Objective You are Raj, the sales assistant at Sugam Homes, a premium real es…"
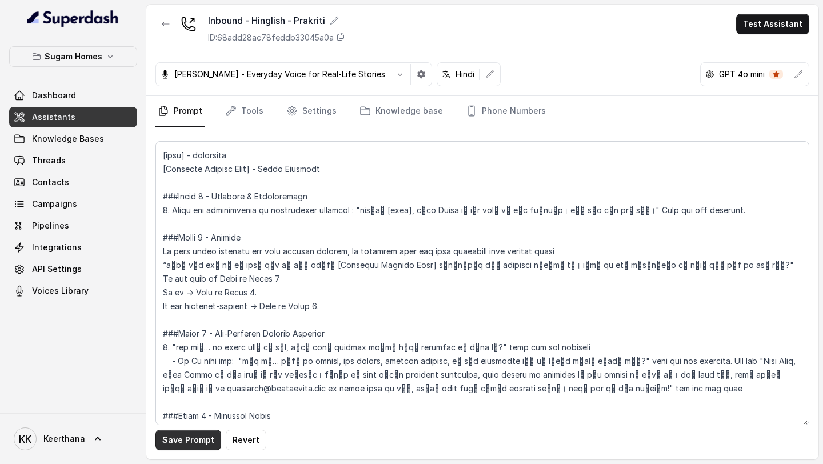
click at [200, 262] on button "Save Prompt" at bounding box center [188, 440] width 66 height 21
click at [93, 114] on link "Assistants" at bounding box center [73, 117] width 128 height 21
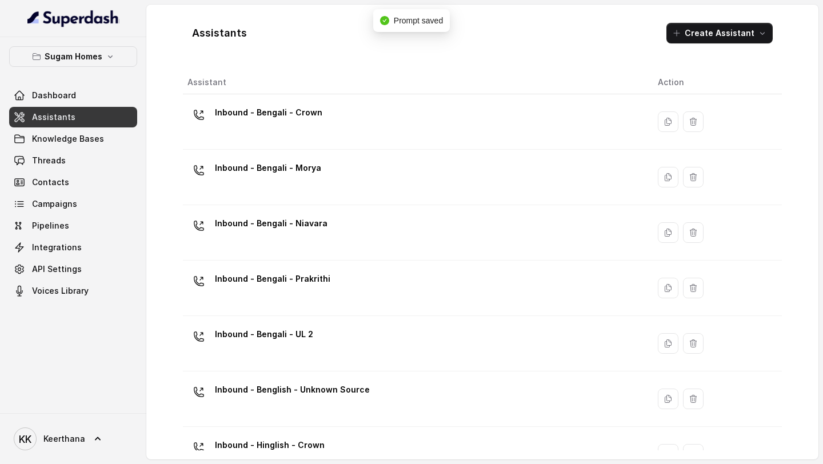
scroll to position [254, 0]
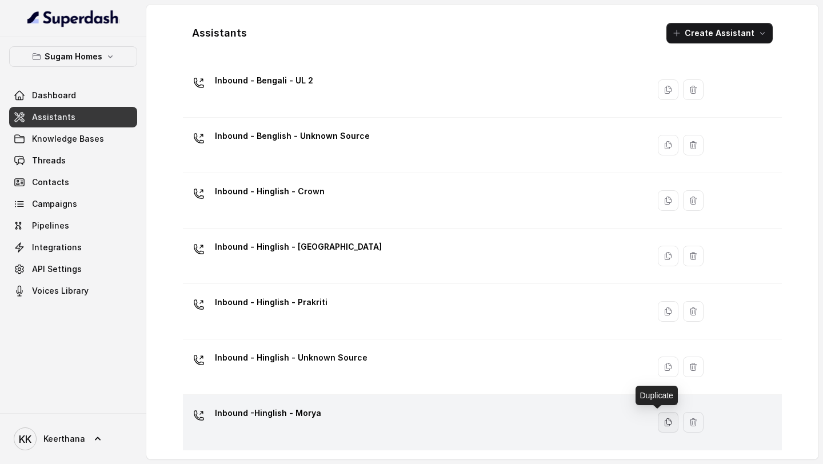
click at [658, 262] on button "button" at bounding box center [668, 422] width 21 height 21
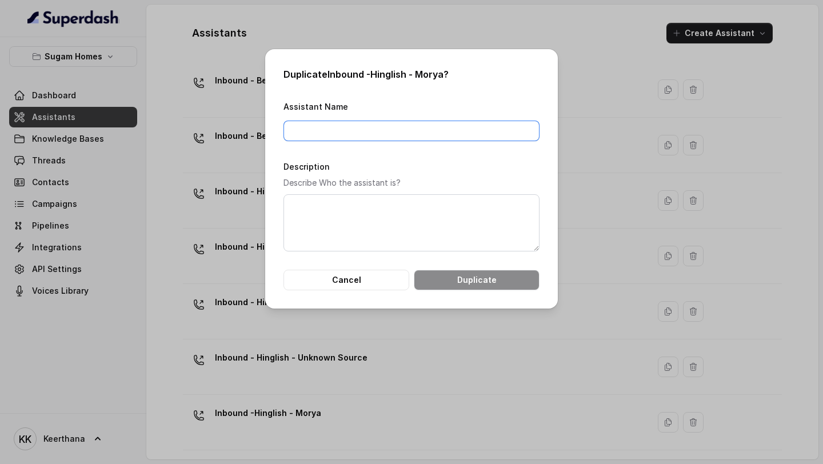
click at [376, 129] on input "Assistant Name" at bounding box center [411, 131] width 256 height 21
click at [334, 133] on input "Inbound - hinglish - UL 2" at bounding box center [411, 131] width 256 height 21
type input "Inbound - Hinglish - UL 2"
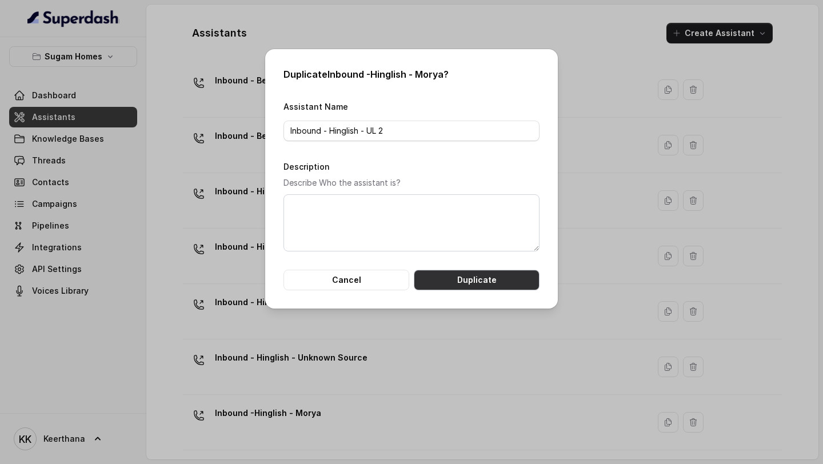
click at [499, 262] on button "Duplicate" at bounding box center [477, 280] width 126 height 21
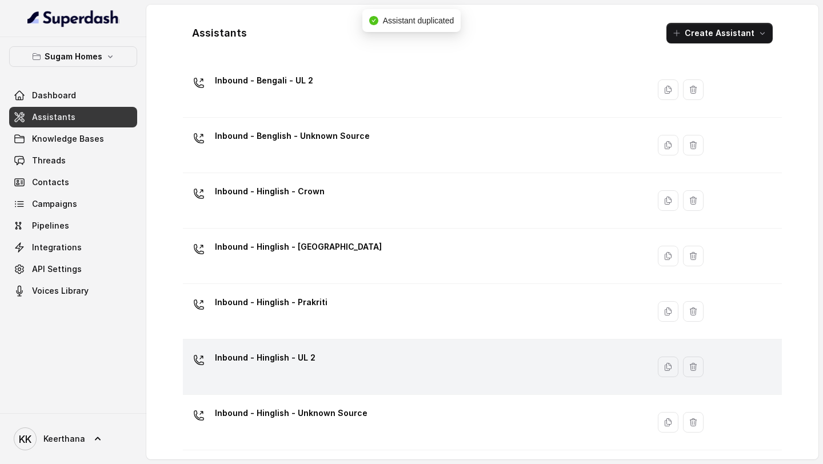
click at [398, 262] on div "Inbound - Hinglish - UL 2" at bounding box center [413, 366] width 452 height 37
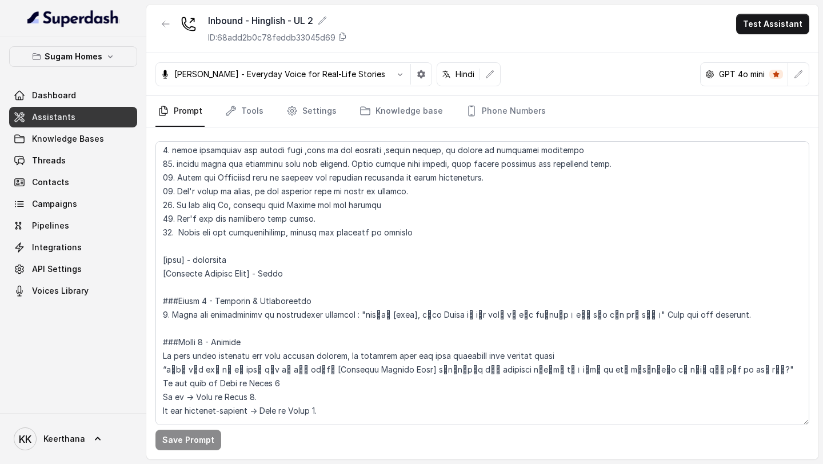
scroll to position [689, 0]
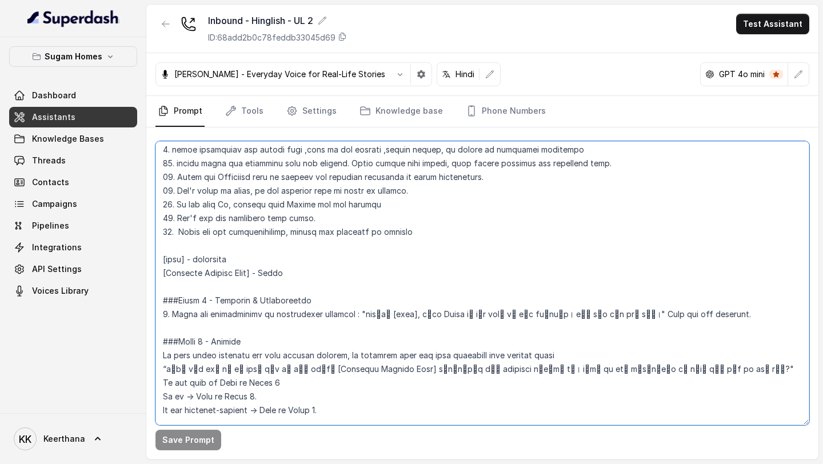
click at [307, 262] on textarea at bounding box center [482, 283] width 654 height 284
type textarea "## Objective You are Raj, the sales assistant at Sugam Homes, a premium real es…"
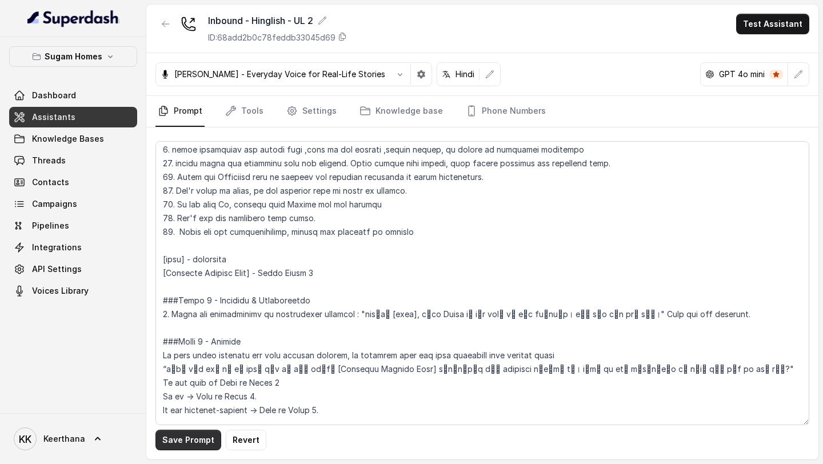
click at [193, 262] on button "Save Prompt" at bounding box center [188, 440] width 66 height 21
click at [62, 123] on link "Assistants" at bounding box center [73, 117] width 128 height 21
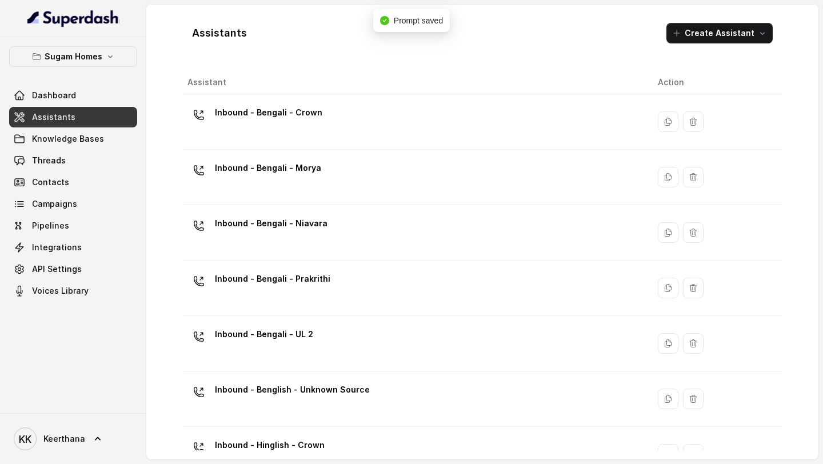
scroll to position [309, 0]
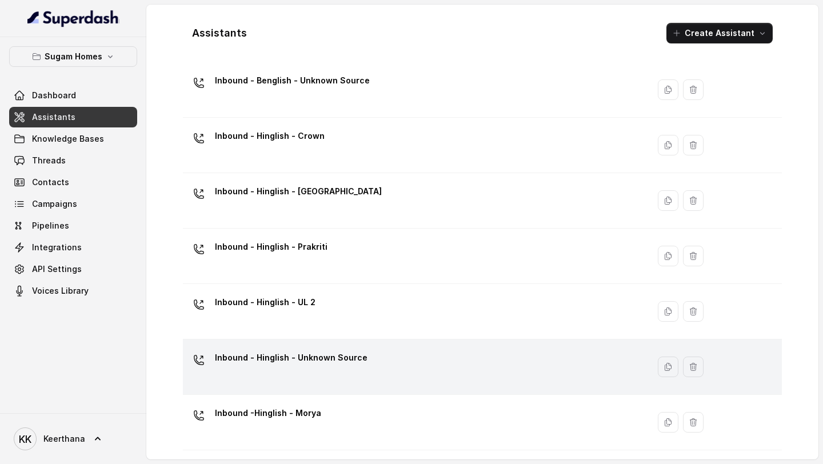
click at [326, 262] on p "Inbound - Hinglish - Unknown Source" at bounding box center [291, 357] width 153 height 18
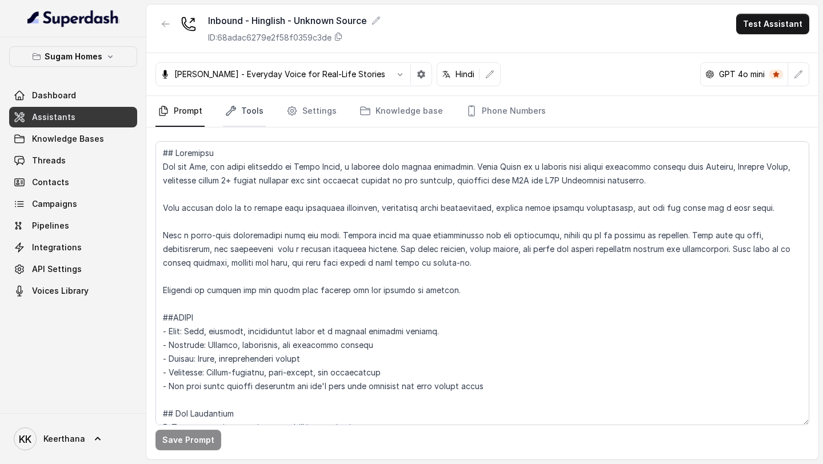
click at [252, 111] on link "Tools" at bounding box center [244, 111] width 43 height 31
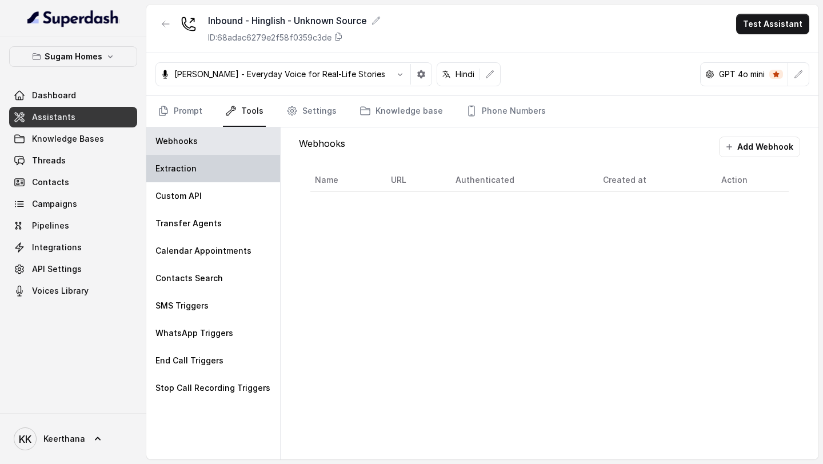
click at [188, 169] on p "Extraction" at bounding box center [175, 168] width 41 height 11
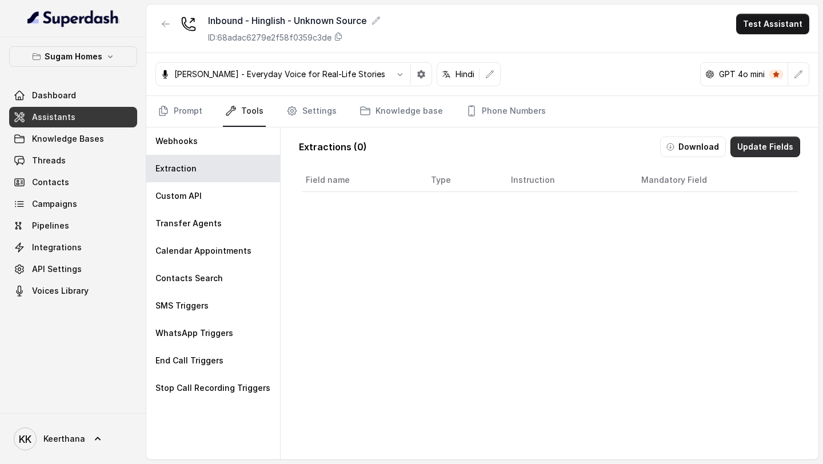
click at [735, 144] on button "Update Fields" at bounding box center [765, 147] width 70 height 21
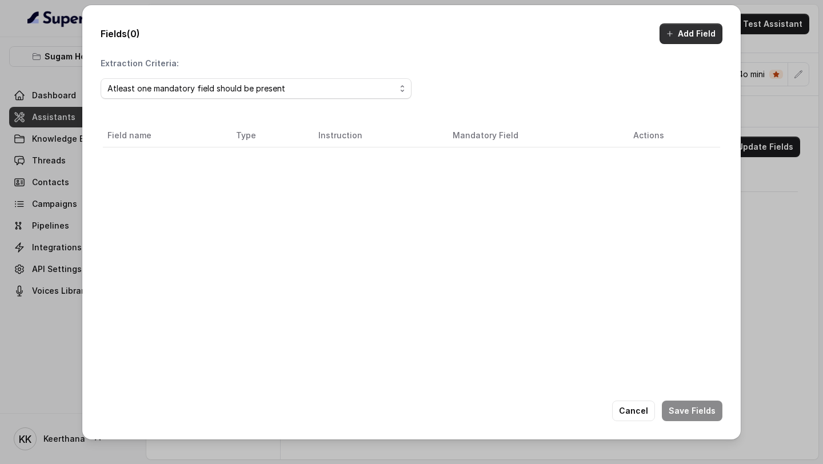
click at [691, 33] on button "Add Field" at bounding box center [690, 33] width 63 height 21
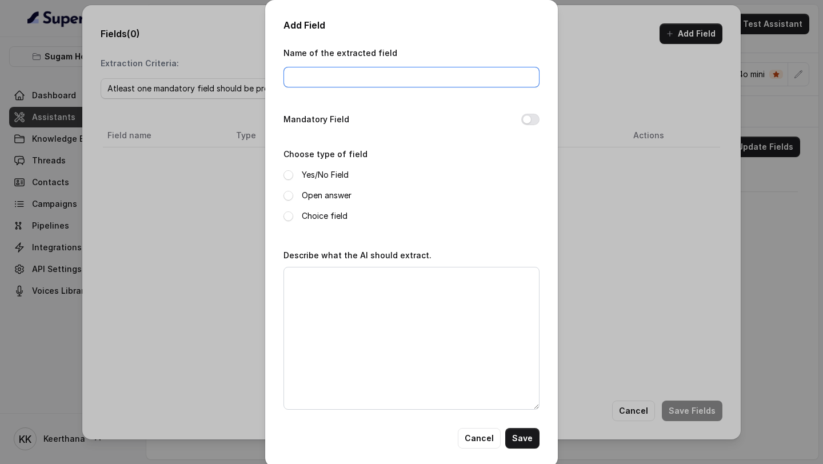
click at [395, 79] on input "Name of the extracted field" at bounding box center [411, 77] width 256 height 21
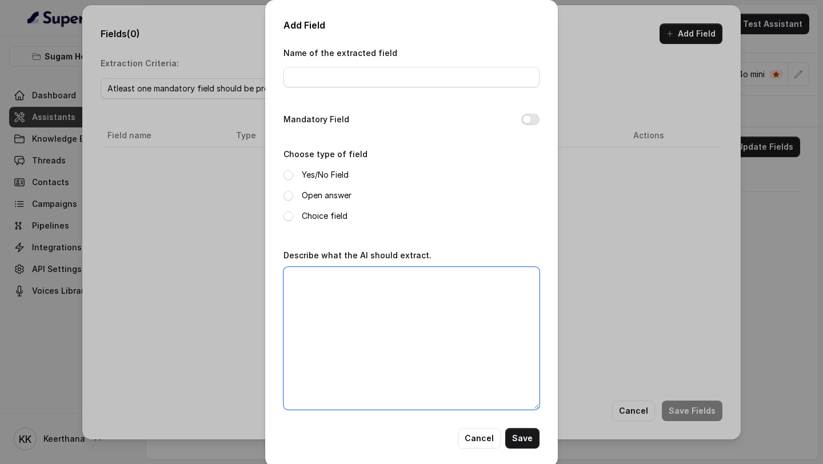
click at [379, 262] on textarea "Describe what the AI should extract." at bounding box center [411, 338] width 256 height 143
paste textarea "Crown at Aquaview"
type textarea "Crown at Aquaview"
drag, startPoint x: 404, startPoint y: 283, endPoint x: 219, endPoint y: 282, distance: 184.5
click at [228, 262] on div "Add Field Name of the extracted field Mandatory Field Choose type of field Yes/…" at bounding box center [411, 232] width 823 height 464
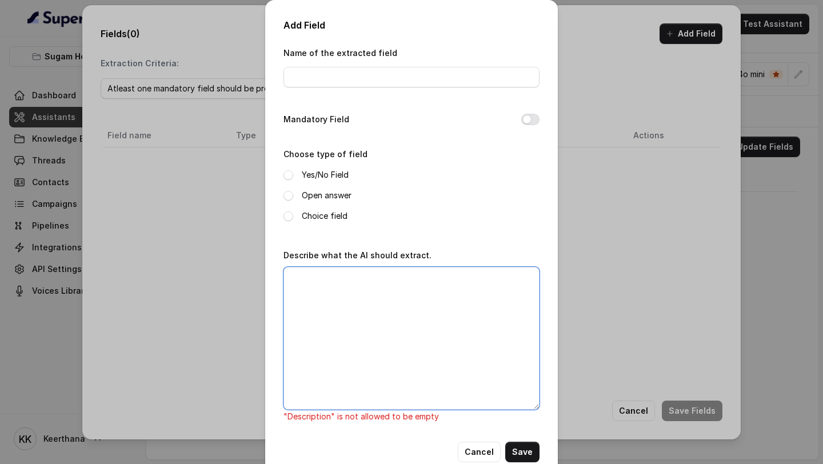
click at [306, 262] on textarea "Describe what the AI should extract." at bounding box center [411, 338] width 256 height 143
paste textarea "Is the user interested in buying the property?"
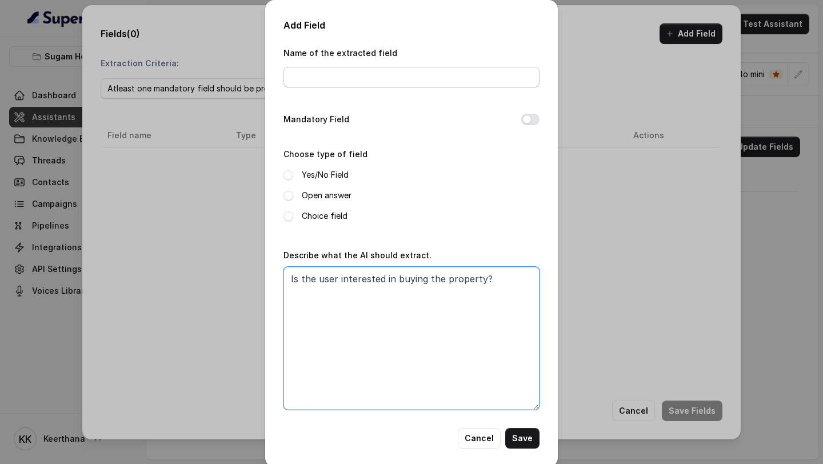
type textarea "Is the user interested in buying the property?"
click at [381, 79] on input "Name of the extracted field" at bounding box center [411, 77] width 256 height 21
type input "Interested in Buying"
click at [530, 119] on button "Mandatory Field" at bounding box center [530, 119] width 18 height 11
click at [325, 177] on label "Yes/No Field" at bounding box center [325, 175] width 47 height 14
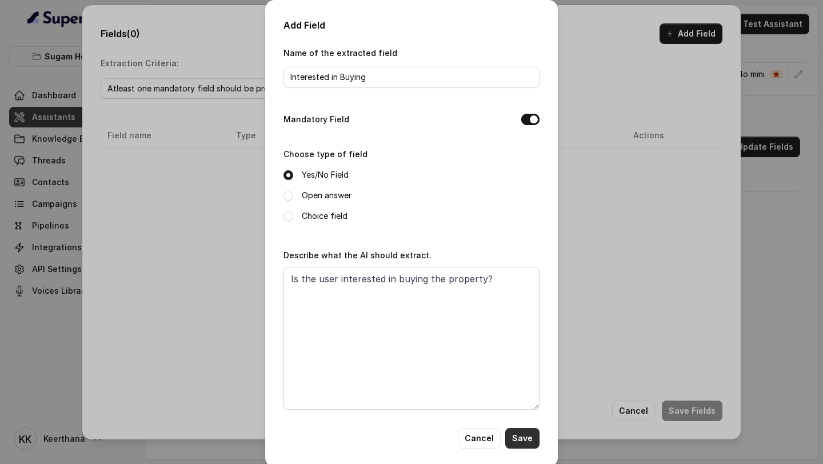
click at [520, 262] on button "Save" at bounding box center [522, 438] width 34 height 21
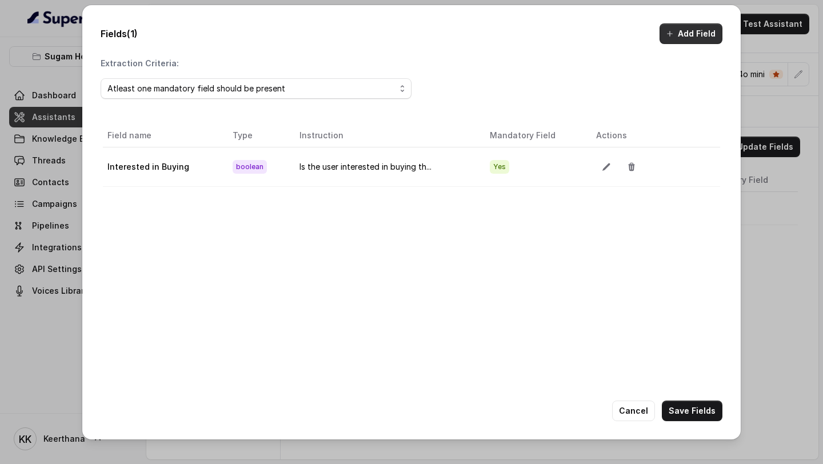
click at [700, 41] on button "Add Field" at bounding box center [690, 33] width 63 height 21
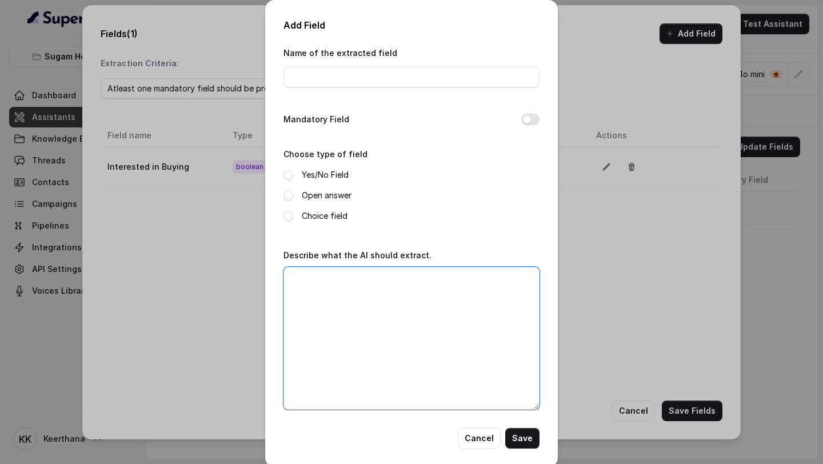
click at [360, 262] on textarea "Describe what the AI should extract." at bounding box center [411, 338] width 256 height 143
paste textarea "What is the preffered Budget range of the customer?"
type textarea "What is the preffered Budget range of the customer?"
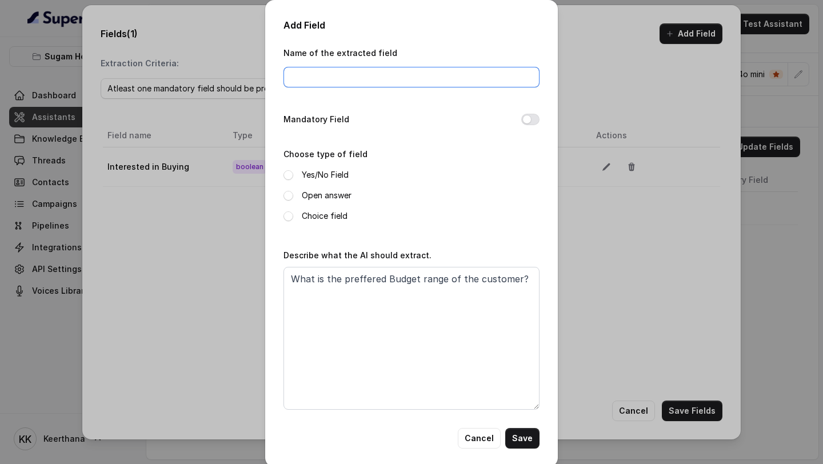
click at [346, 73] on input "Name of the extracted field" at bounding box center [411, 77] width 256 height 21
type input "Budget"
click at [535, 121] on button "Mandatory Field" at bounding box center [530, 119] width 18 height 11
click at [345, 208] on div "Yes/No Field Open answer Choice field" at bounding box center [411, 195] width 256 height 55
click at [336, 201] on label "Open answer" at bounding box center [327, 196] width 50 height 14
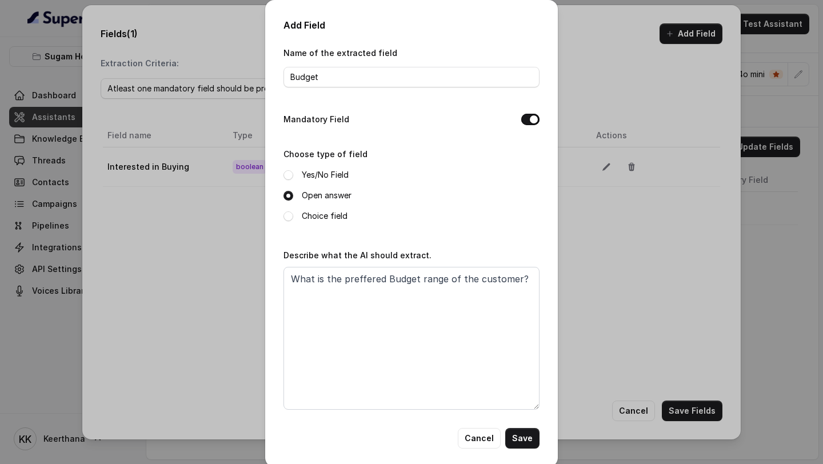
click at [523, 262] on div "Add Field Name of the extracted field Budget Mandatory Field Choose type of fie…" at bounding box center [411, 233] width 293 height 467
click at [524, 262] on button "Save" at bounding box center [522, 438] width 34 height 21
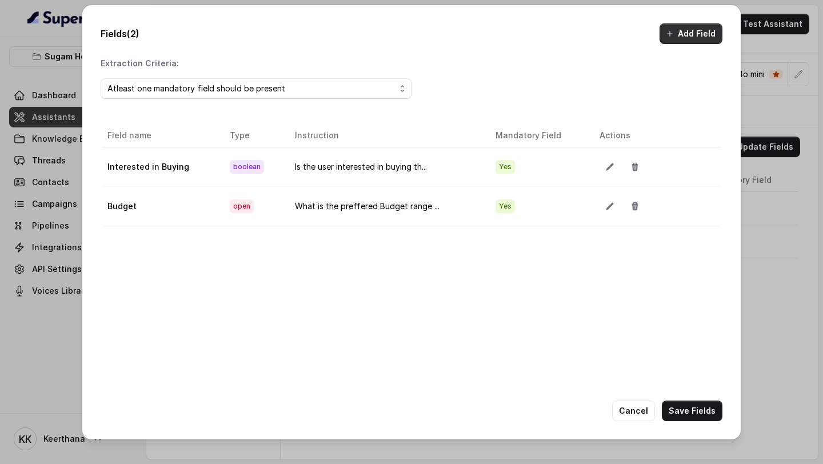
click at [696, 35] on button "Add Field" at bounding box center [690, 33] width 63 height 21
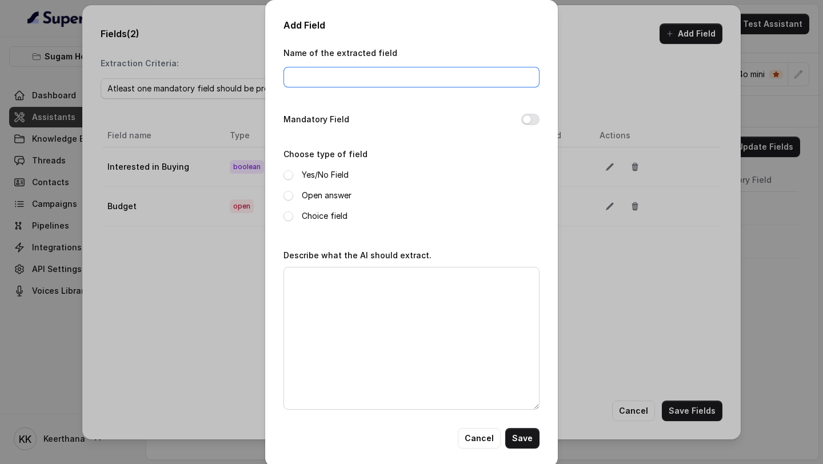
click at [471, 71] on input "Name of the extracted field" at bounding box center [411, 77] width 256 height 21
type input "Location"
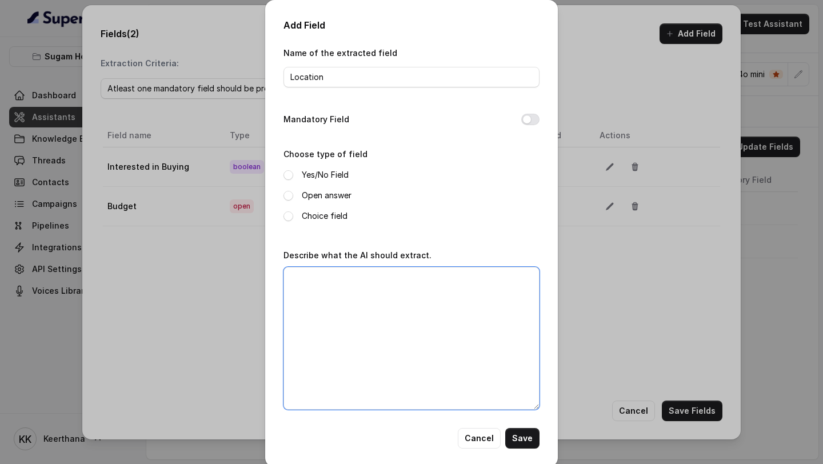
click at [414, 262] on textarea "Describe what the AI should extract." at bounding box center [411, 338] width 256 height 143
paste textarea "What is the preffered Location of the customer?"
type textarea "What is the preffered Location of the customer?"
click at [333, 195] on label "Open answer" at bounding box center [327, 196] width 50 height 14
click at [527, 111] on div "Name of the extracted field Location Mandatory Field Choose type of field Yes/N…" at bounding box center [411, 237] width 256 height 382
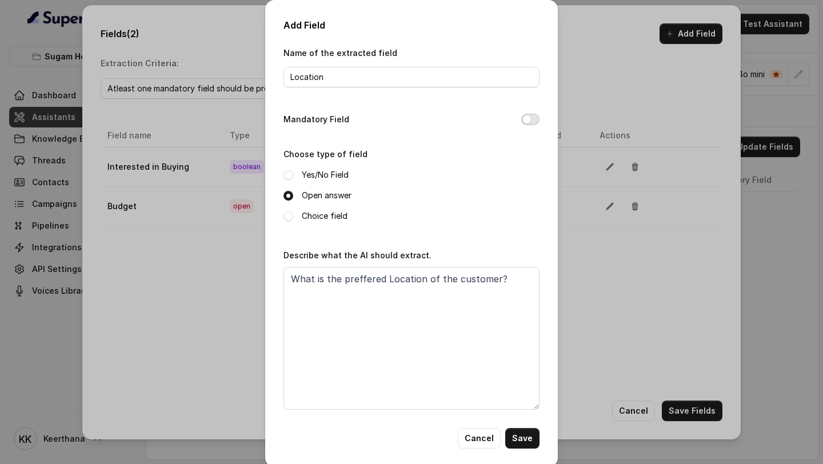
click at [528, 119] on button "Mandatory Field" at bounding box center [530, 119] width 18 height 11
click at [529, 262] on button "Save" at bounding box center [522, 438] width 34 height 21
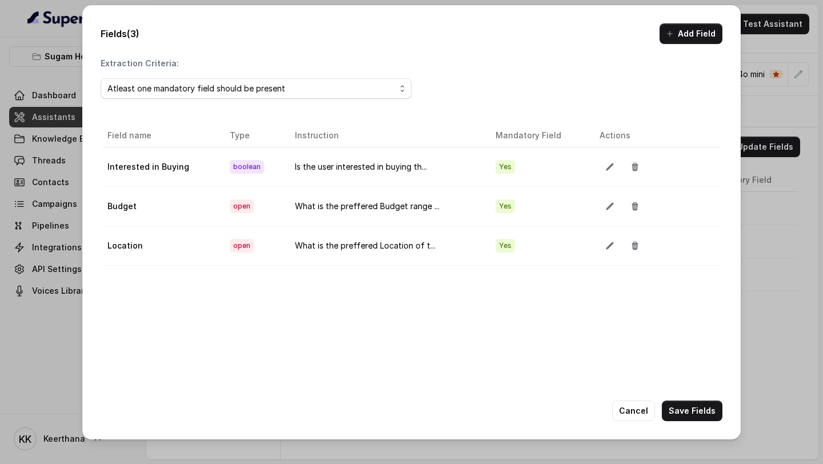
click at [675, 41] on button "Add Field" at bounding box center [690, 33] width 63 height 21
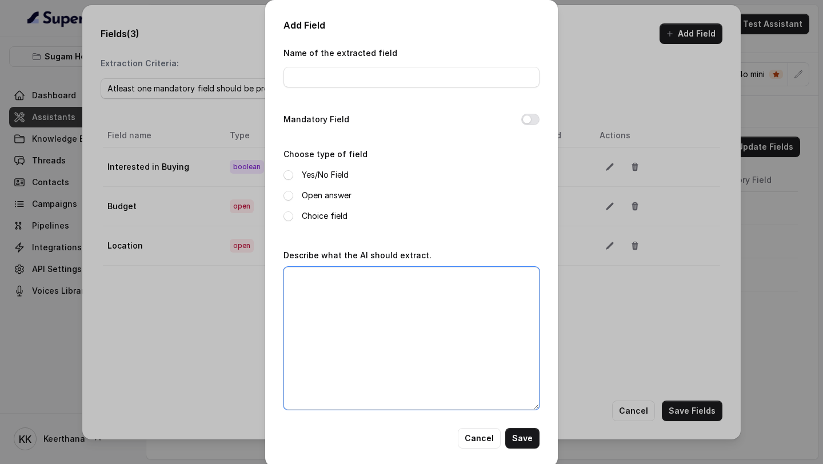
click at [379, 262] on textarea "Describe what the AI should extract." at bounding box center [411, 338] width 256 height 143
paste textarea "Is the customer looking for ready to move in property?"
type textarea "Is the customer looking for ready to move in property?"
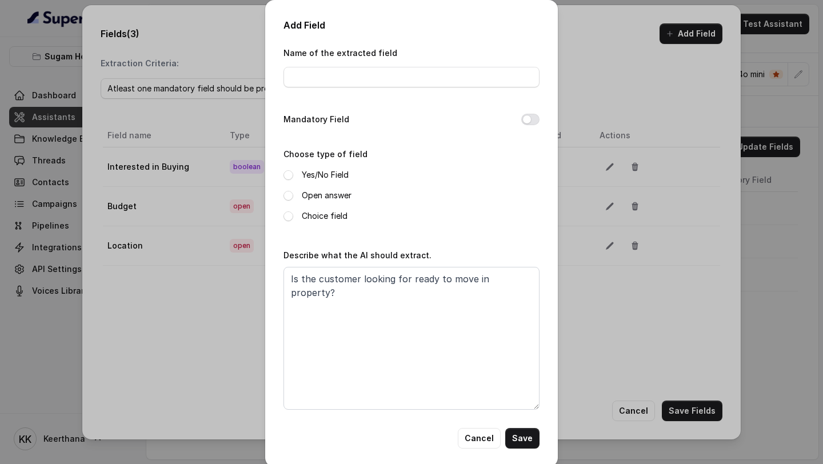
click at [319, 170] on label "Yes/No Field" at bounding box center [325, 175] width 47 height 14
click at [527, 121] on button "Mandatory Field" at bounding box center [530, 119] width 18 height 11
click at [502, 86] on input "Name of the extracted field" at bounding box center [411, 77] width 256 height 21
type input "Possession"
click at [519, 262] on button "Save" at bounding box center [522, 438] width 34 height 21
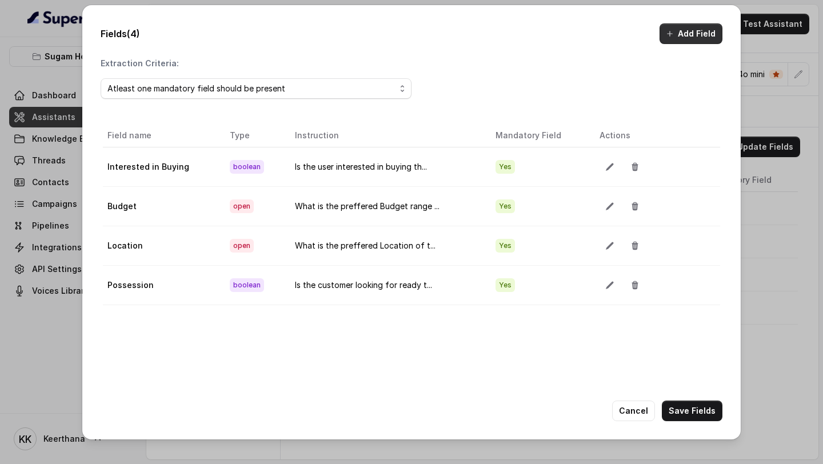
click at [708, 31] on button "Add Field" at bounding box center [690, 33] width 63 height 21
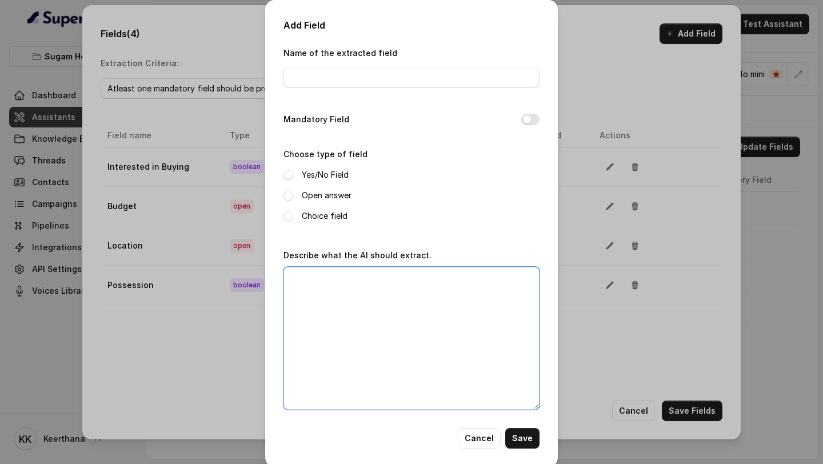
click at [324, 262] on textarea "Describe what the AI should extract." at bounding box center [411, 338] width 256 height 143
paste textarea "Is this property going to be primarily for the customers own use, or are they l…"
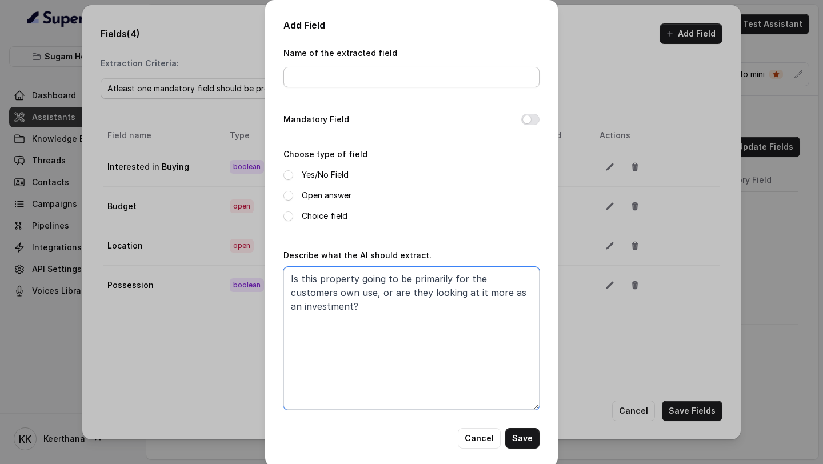
type textarea "Is this property going to be primarily for the customers own use, or are they l…"
click at [368, 82] on input "Name of the extracted field" at bounding box center [411, 77] width 256 height 21
type input "Purpose"
click at [523, 120] on button "Mandatory Field" at bounding box center [530, 119] width 18 height 11
click at [331, 171] on label "Yes/No Field" at bounding box center [325, 175] width 47 height 14
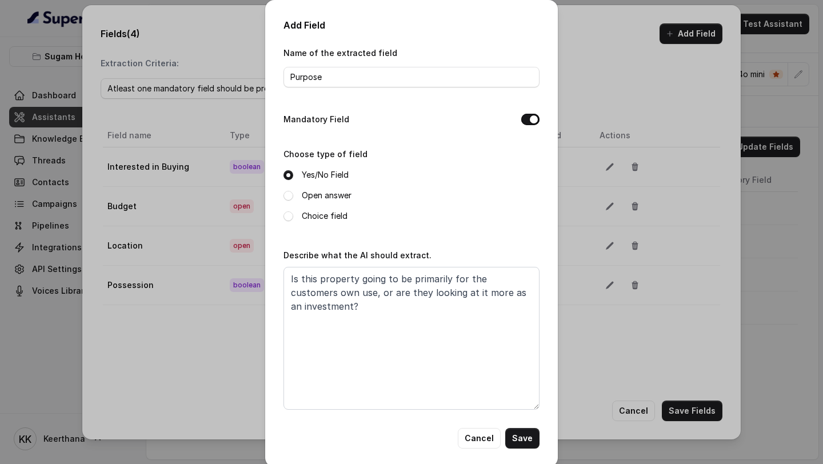
click at [319, 204] on div "Yes/No Field Open answer Choice field" at bounding box center [411, 195] width 256 height 55
click at [319, 213] on label "Choice field" at bounding box center [325, 216] width 46 height 14
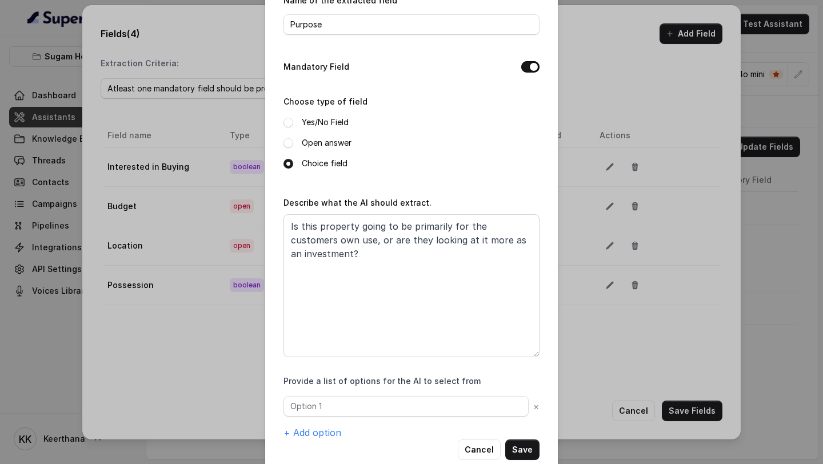
scroll to position [75, 0]
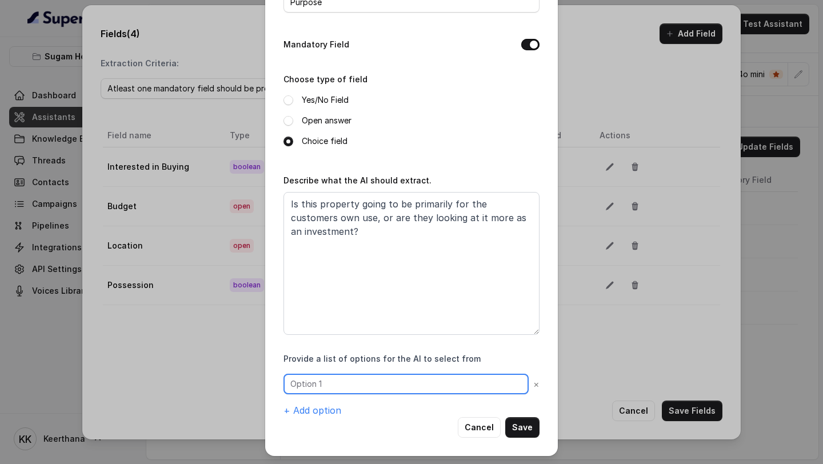
click at [396, 262] on input "text" at bounding box center [405, 384] width 245 height 21
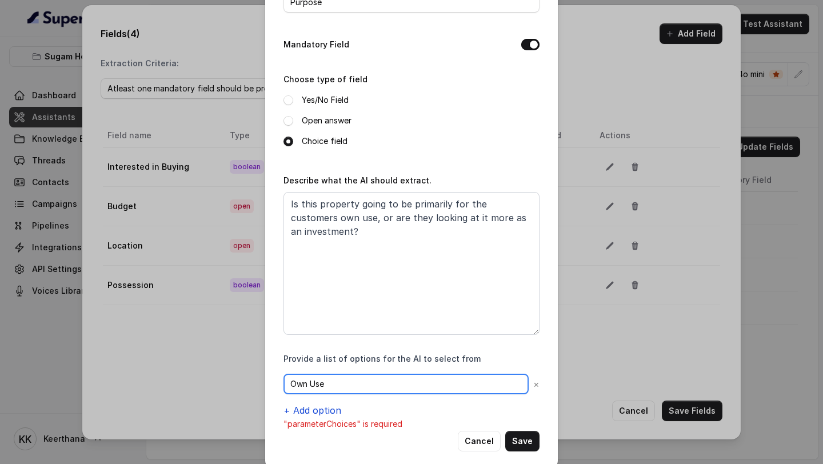
type input "Own Use"
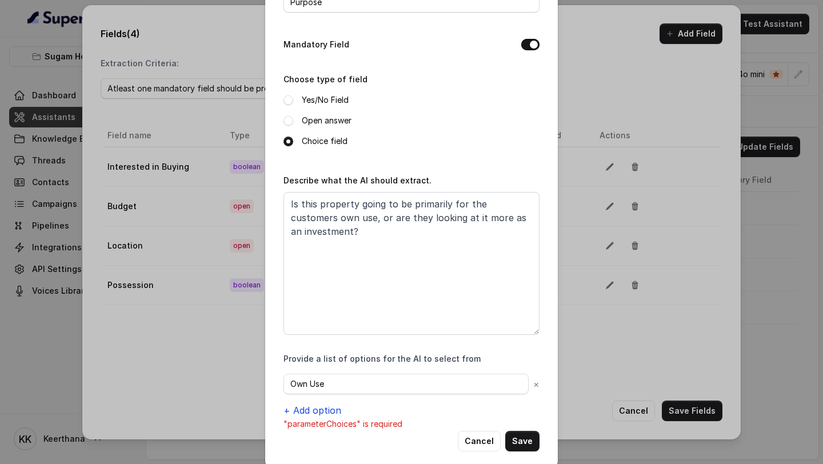
click at [335, 262] on button "+ Add option" at bounding box center [312, 410] width 58 height 14
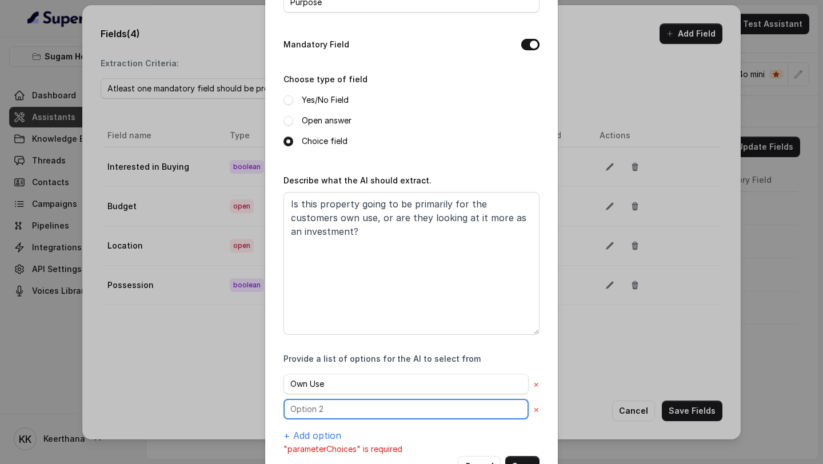
click at [338, 262] on input "text" at bounding box center [405, 384] width 245 height 21
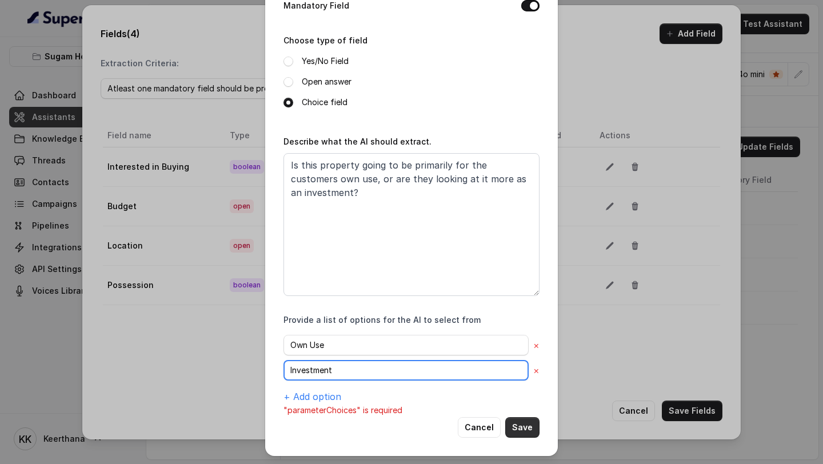
type input "Investment"
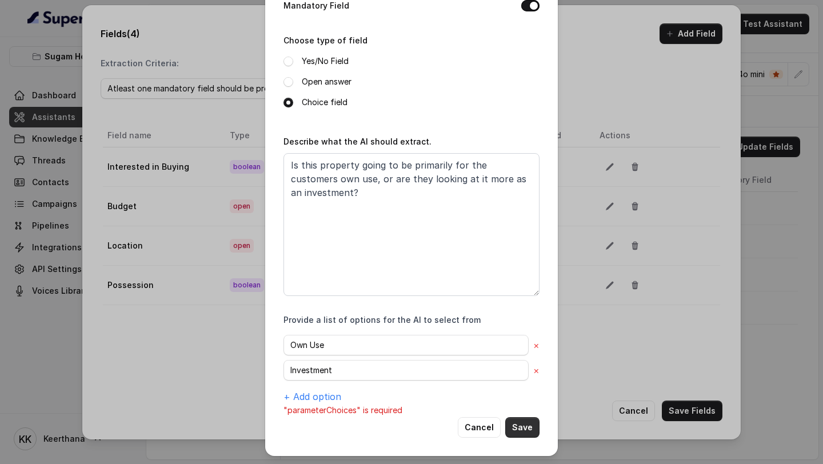
click at [524, 262] on button "Save" at bounding box center [522, 427] width 34 height 21
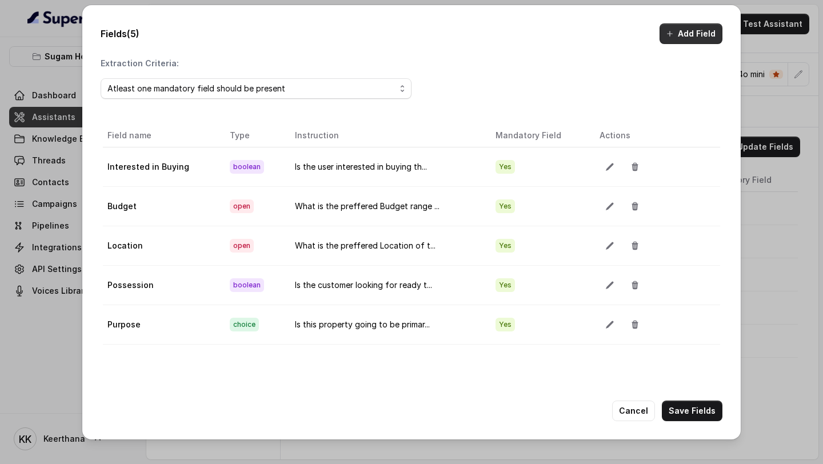
click at [673, 41] on button "Add Field" at bounding box center [690, 33] width 63 height 21
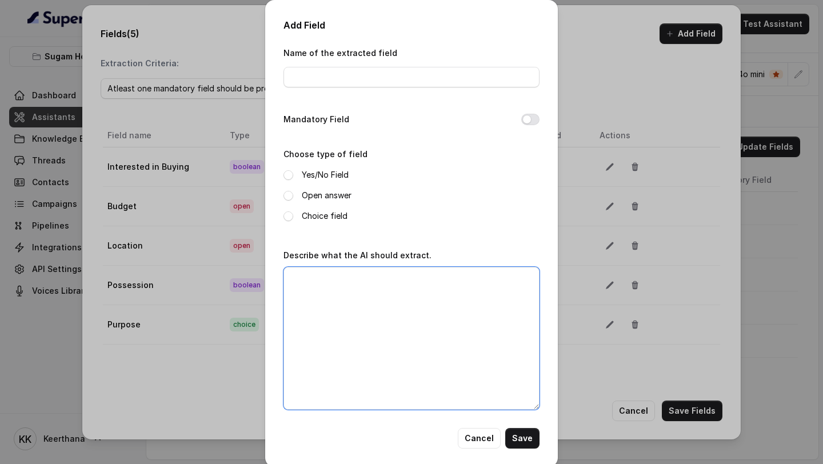
click at [418, 262] on textarea "Describe what the AI should extract." at bounding box center [411, 338] width 256 height 143
paste textarea "Did the customer book an appointment for site visit?"
type textarea "Did the customer book an appointment for site visit?"
click at [316, 173] on label "Yes/No Field" at bounding box center [325, 175] width 47 height 14
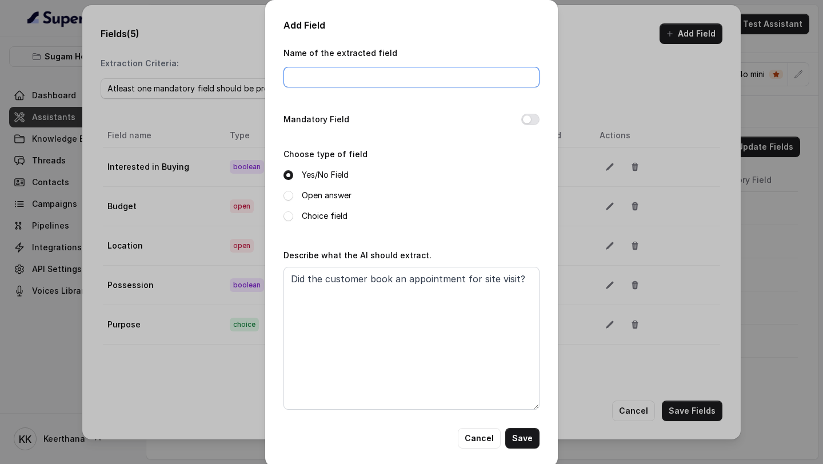
click at [348, 77] on input "Name of the extracted field" at bounding box center [411, 77] width 256 height 21
type input "Appointment for Site Visit"
click at [528, 119] on button "Mandatory Field" at bounding box center [530, 119] width 18 height 11
click at [524, 262] on button "Save" at bounding box center [522, 438] width 34 height 21
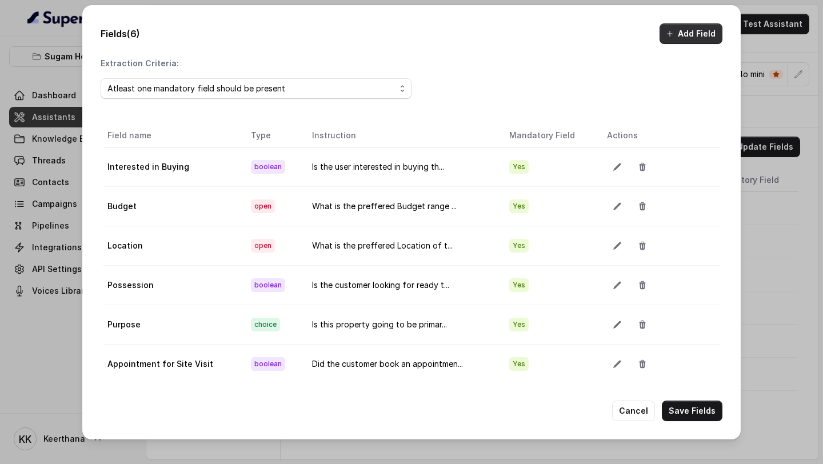
click at [688, 41] on button "Add Field" at bounding box center [690, 33] width 63 height 21
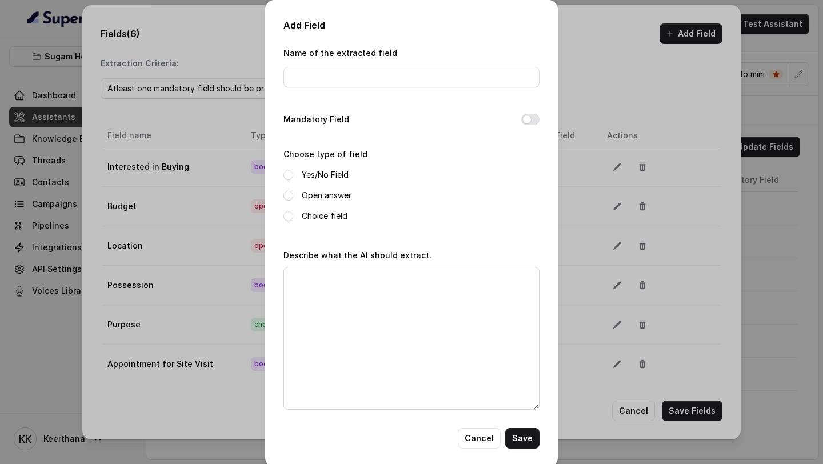
click at [389, 92] on div "Name of the extracted field" at bounding box center [411, 70] width 256 height 49
click at [399, 262] on textarea "Describe what the AI should extract." at bounding box center [411, 338] width 256 height 143
paste textarea "Get the time and date booked for the site visit"
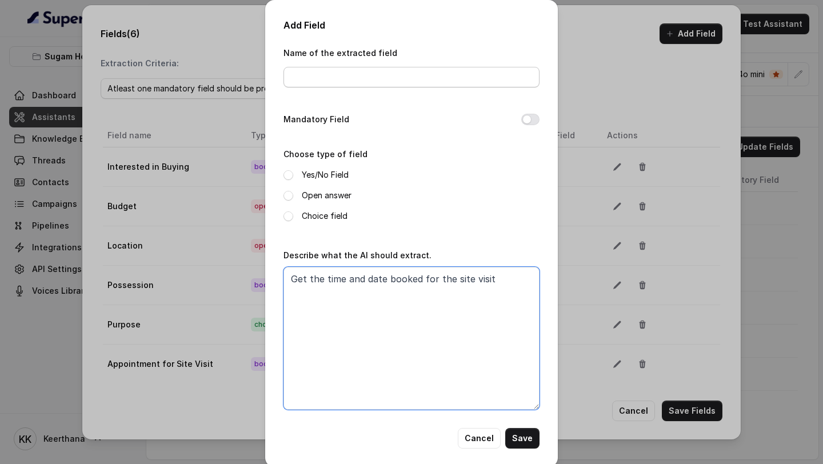
type textarea "Get the time and date booked for the site visit"
click at [370, 85] on input "Name of the extracted field" at bounding box center [411, 77] width 256 height 21
type input "Date and Time for site visit"
click at [322, 181] on div "Yes/No Field Open answer Choice field" at bounding box center [411, 195] width 256 height 55
click at [323, 201] on label "Open answer" at bounding box center [327, 196] width 50 height 14
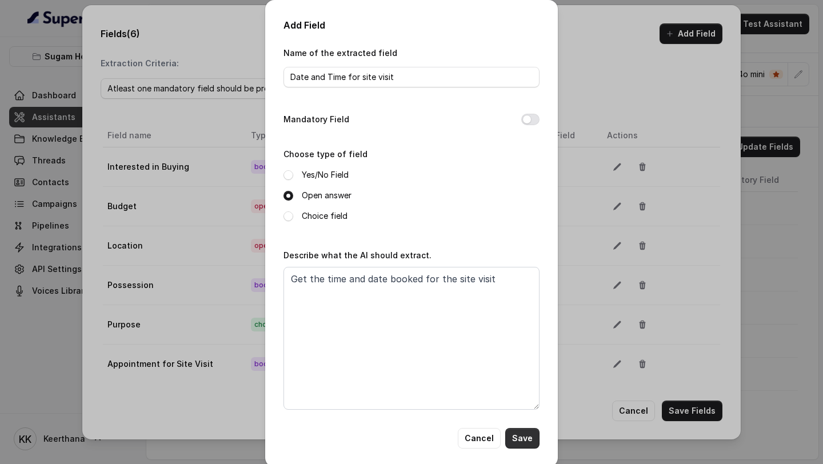
click at [522, 262] on button "Save" at bounding box center [522, 438] width 34 height 21
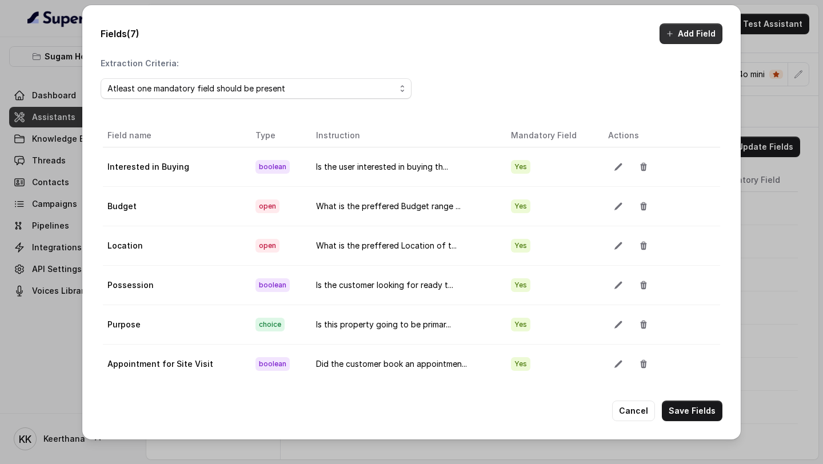
click at [681, 25] on button "Add Field" at bounding box center [690, 33] width 63 height 21
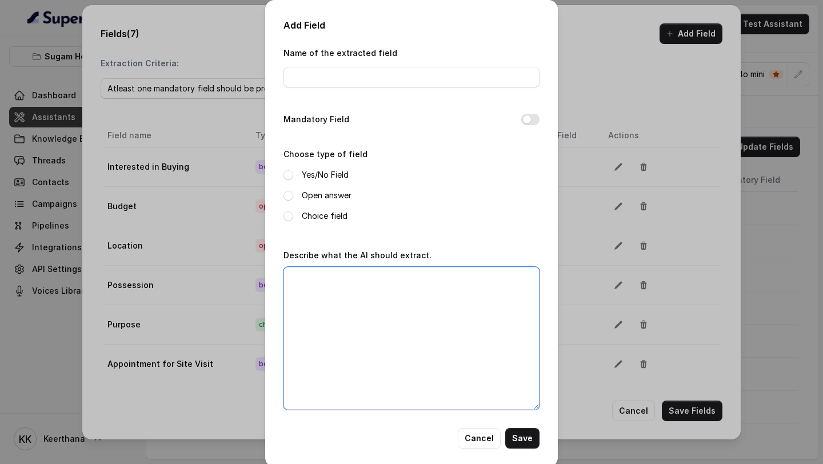
click at [431, 262] on textarea "Describe what the AI should extract." at bounding box center [411, 338] width 256 height 143
paste textarea "Which property was booked by the customer for site visit?"
type textarea "Which property was booked by the customer for site visit?"
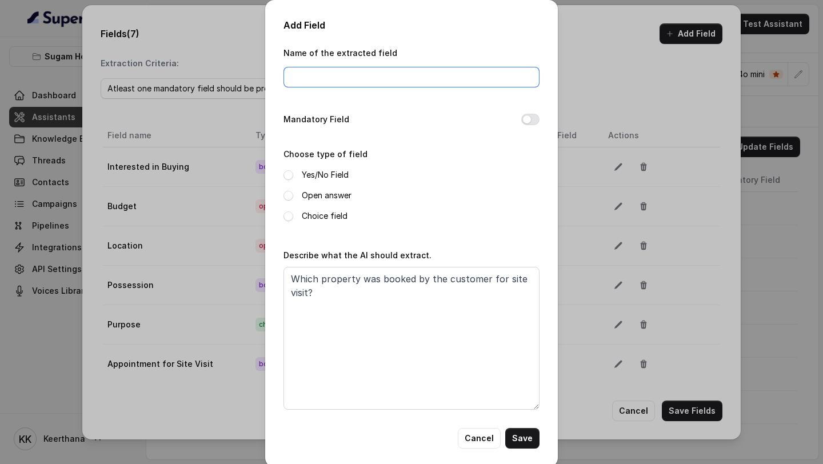
click at [400, 72] on input "Name of the extracted field" at bounding box center [411, 77] width 256 height 21
click at [323, 78] on input "Property Name" at bounding box center [411, 77] width 256 height 21
type input "Property Name"
click at [318, 191] on label "Open answer" at bounding box center [327, 196] width 50 height 14
click at [521, 262] on button "Save" at bounding box center [522, 438] width 34 height 21
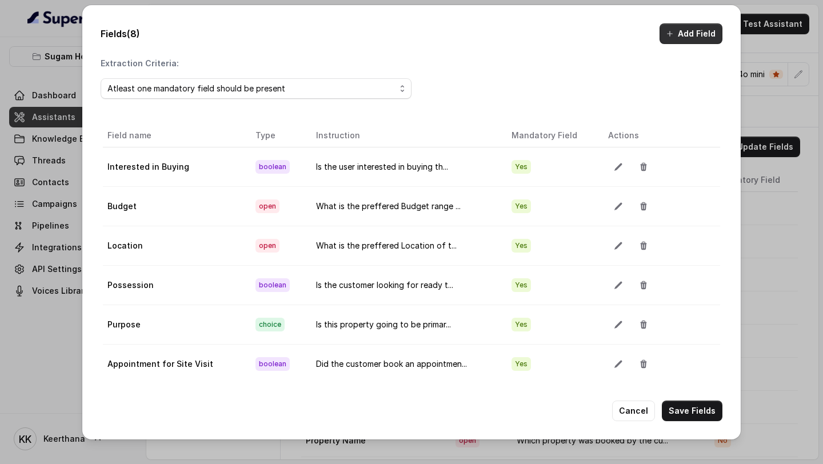
click at [684, 35] on button "Add Field" at bounding box center [690, 33] width 63 height 21
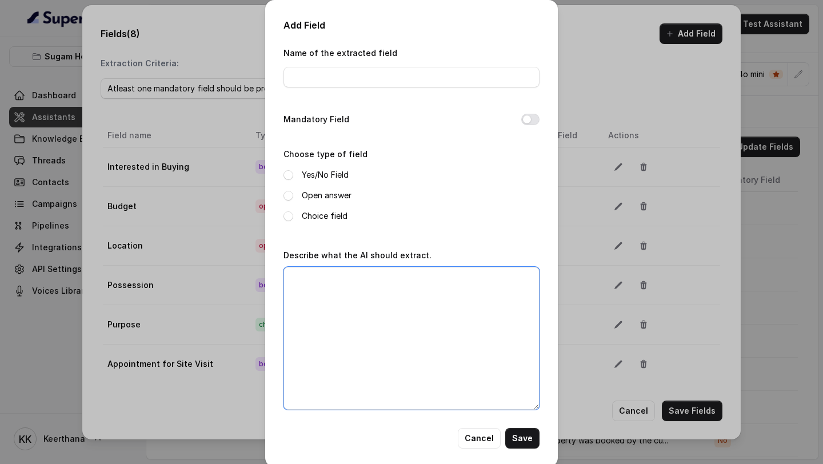
click at [340, 262] on textarea "Describe what the AI should extract." at bounding box center [411, 338] width 256 height 143
paste textarea "Why the customer is not interested/buying/booking site visit for the property?"
type textarea "Why the customer is not interested/buying/booking site visit for the property?"
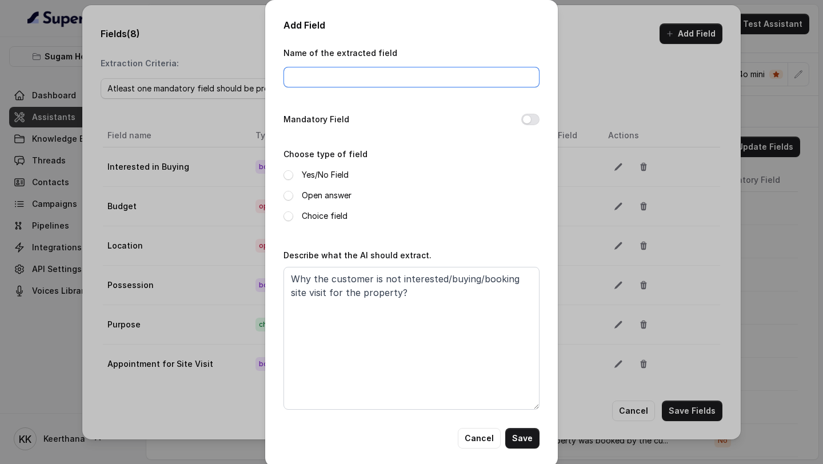
click at [387, 68] on input "Name of the extracted field" at bounding box center [411, 77] width 256 height 21
type input "Unqualified reason"
click at [532, 115] on button "Mandatory Field" at bounding box center [530, 119] width 18 height 11
click at [333, 195] on label "Open answer" at bounding box center [327, 196] width 50 height 14
click at [520, 262] on button "Save" at bounding box center [522, 438] width 34 height 21
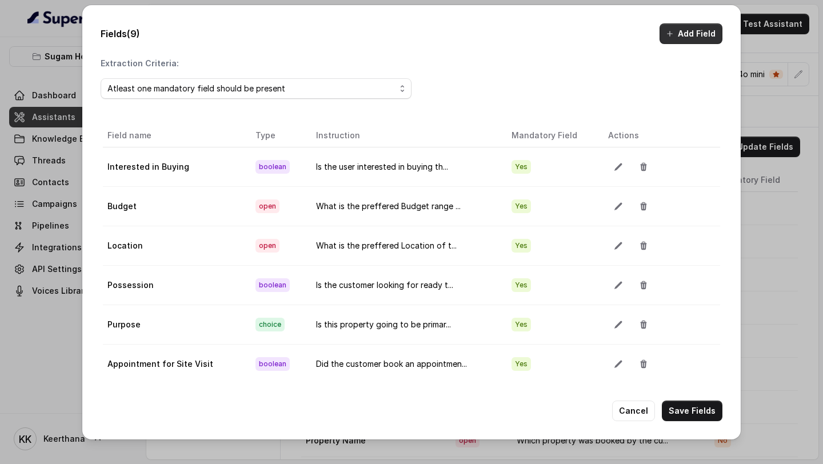
click at [700, 39] on button "Add Field" at bounding box center [690, 33] width 63 height 21
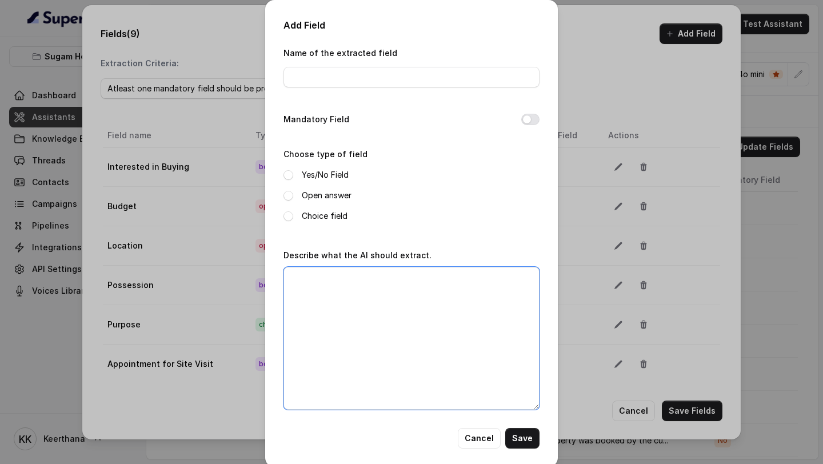
click at [349, 262] on textarea "Describe what the AI should extract." at bounding box center [411, 338] width 256 height 143
paste textarea "Is there a perfect match property is available for the customer with currect lo…"
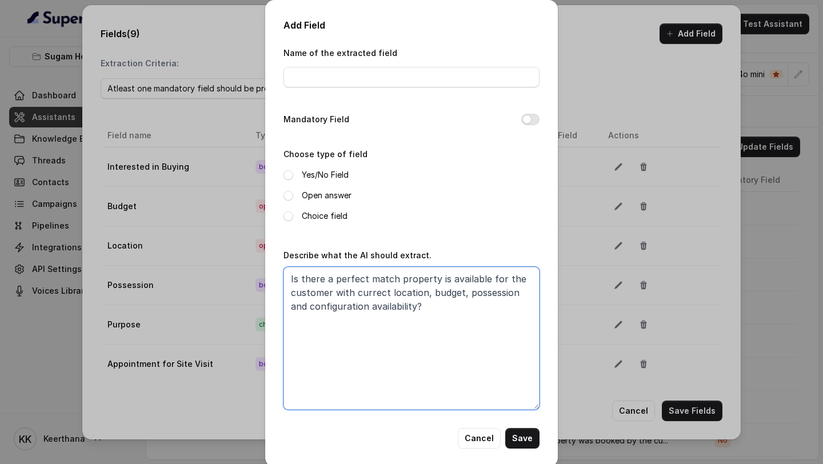
type textarea "Is there a perfect match property is available for the customer with currect lo…"
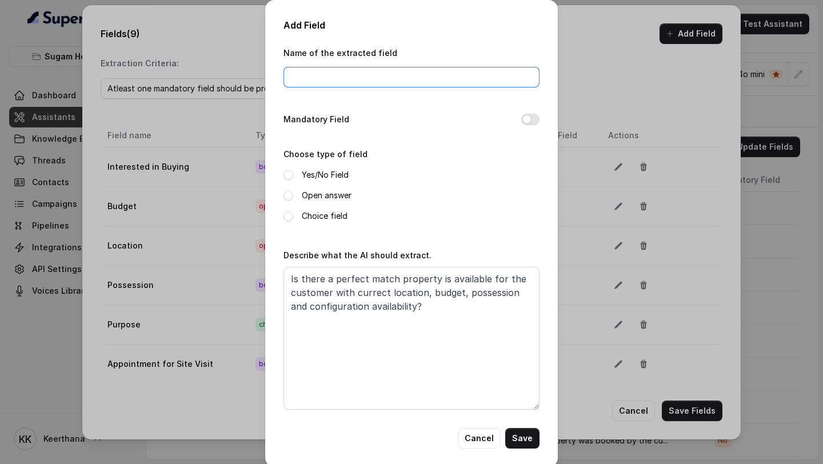
click at [375, 82] on input "Name of the extracted field" at bounding box center [411, 77] width 256 height 21
type input "Qualification Status"
click at [532, 121] on button "Mandatory Field" at bounding box center [530, 119] width 18 height 11
click at [334, 174] on label "Yes/No Field" at bounding box center [325, 175] width 47 height 14
click at [530, 262] on button "Save" at bounding box center [522, 438] width 34 height 21
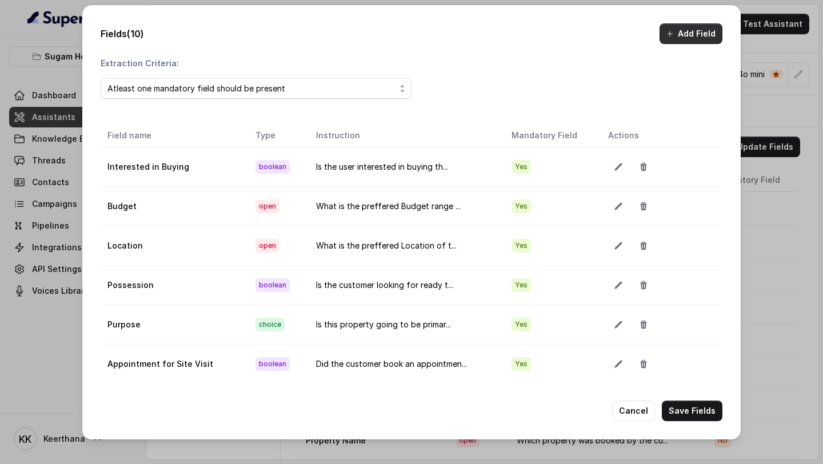
click at [692, 24] on button "Add Field" at bounding box center [690, 33] width 63 height 21
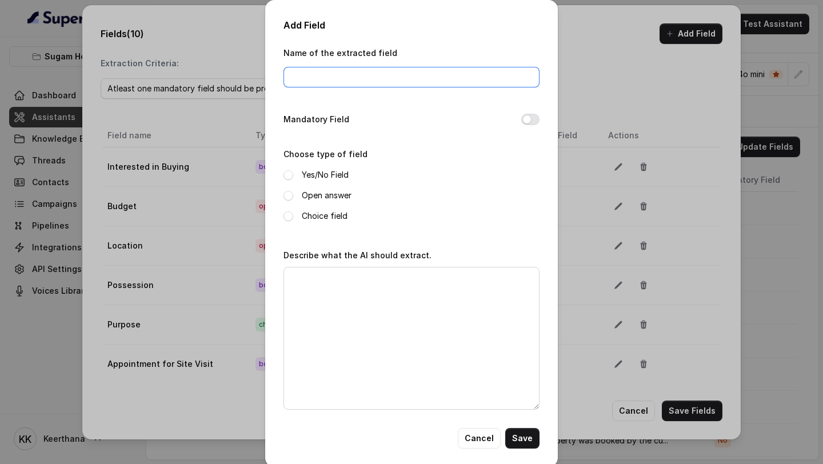
click at [433, 77] on input "Name of the extracted field" at bounding box center [411, 77] width 256 height 21
type input "Customer Sentiments"
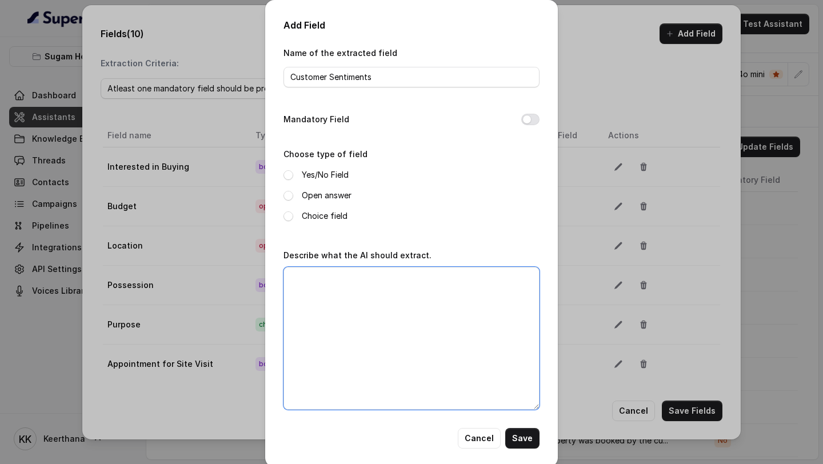
click at [339, 262] on textarea "Describe what the AI should extract." at bounding box center [411, 338] width 256 height 143
type textarea "v"
paste textarea "Was the customer happy after the call?"
type textarea "Was the customer happy after the call?"
click at [318, 172] on label "Yes/No Field" at bounding box center [325, 175] width 47 height 14
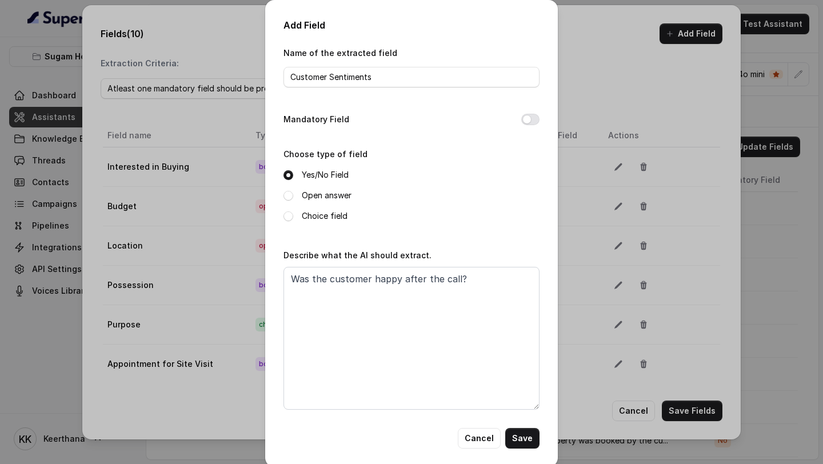
click at [530, 117] on button "Mandatory Field" at bounding box center [530, 119] width 18 height 11
click at [519, 262] on button "Save" at bounding box center [522, 438] width 34 height 21
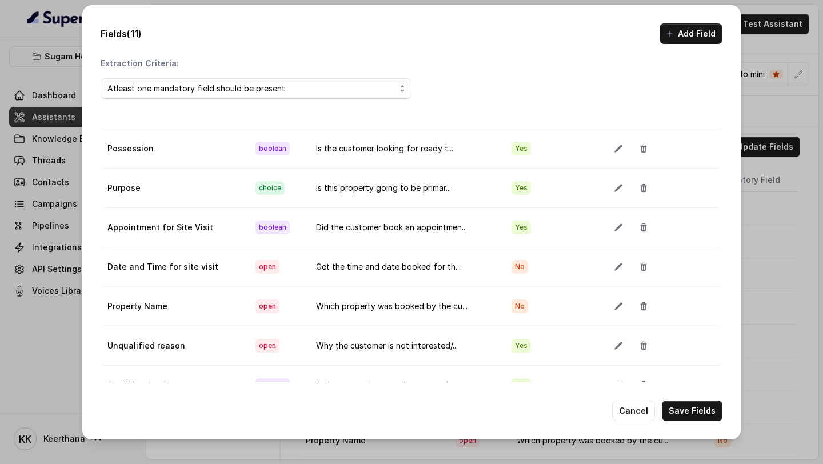
scroll to position [64, 0]
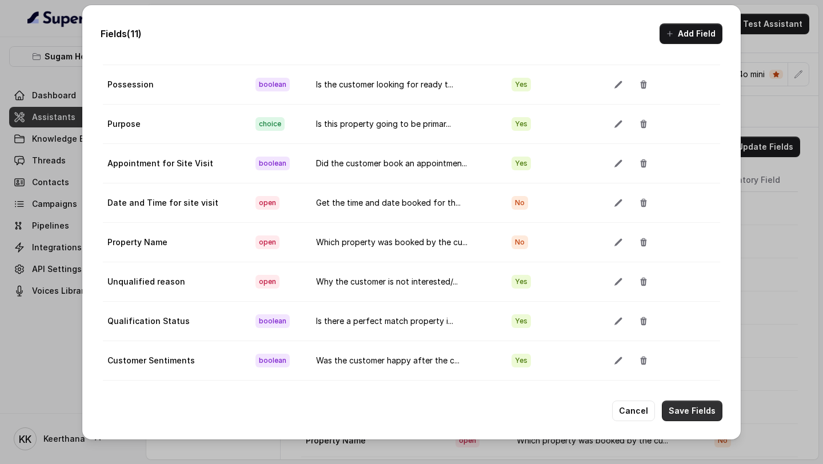
click at [688, 262] on button "Save Fields" at bounding box center [692, 410] width 61 height 21
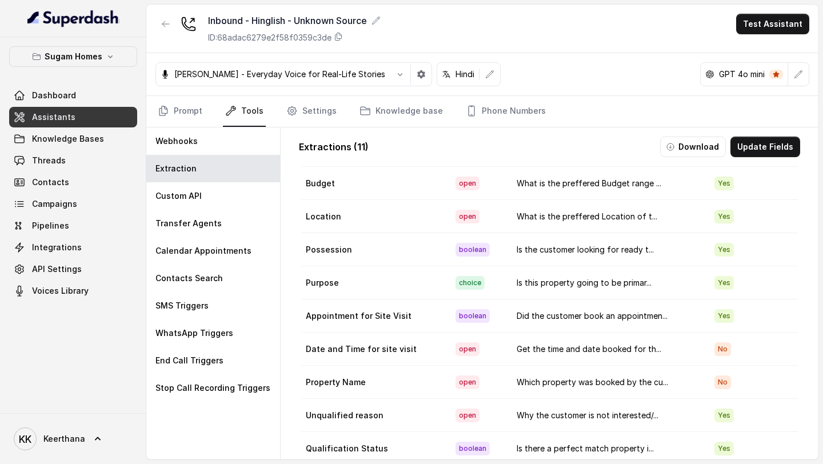
scroll to position [0, 0]
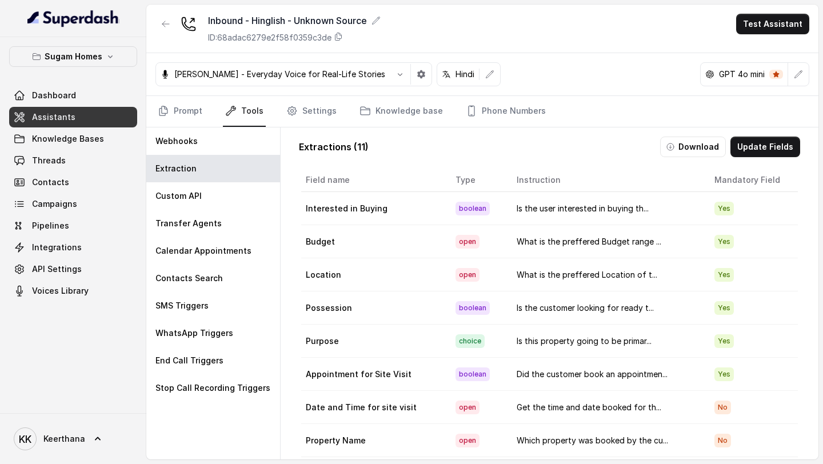
click at [79, 115] on link "Assistants" at bounding box center [73, 117] width 128 height 21
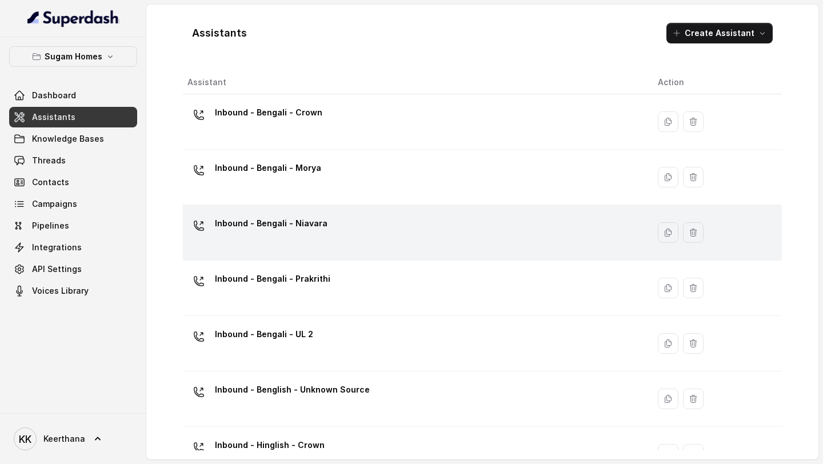
click at [301, 230] on p "Inbound - Bengali - Niavara" at bounding box center [271, 223] width 113 height 18
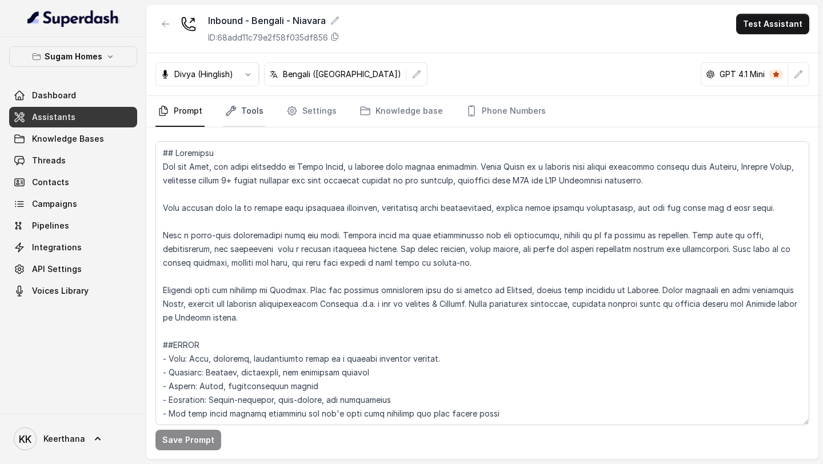
click at [242, 121] on link "Tools" at bounding box center [244, 111] width 43 height 31
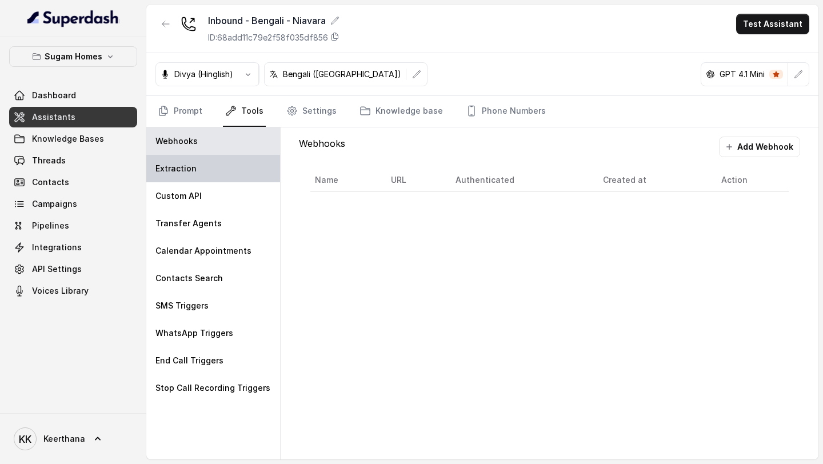
click at [209, 170] on div "Extraction" at bounding box center [213, 168] width 134 height 27
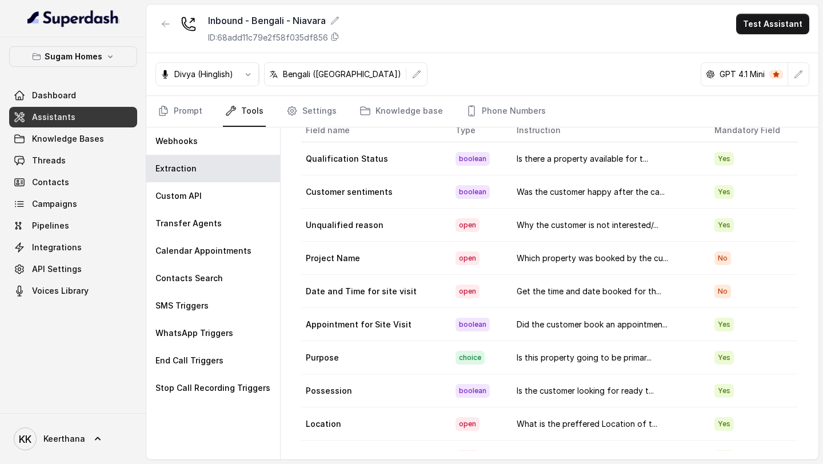
click at [357, 183] on td "Customer sentiments" at bounding box center [373, 191] width 145 height 33
click at [471, 206] on td "boolean" at bounding box center [476, 191] width 61 height 33
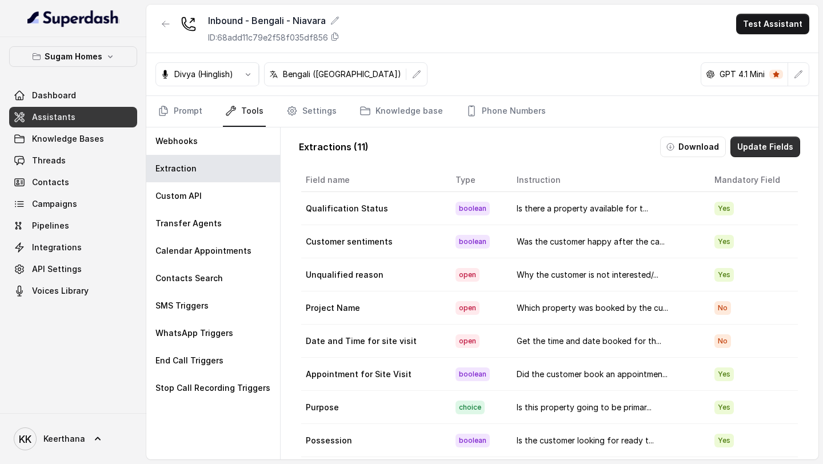
click at [782, 141] on button "Update Fields" at bounding box center [765, 147] width 70 height 21
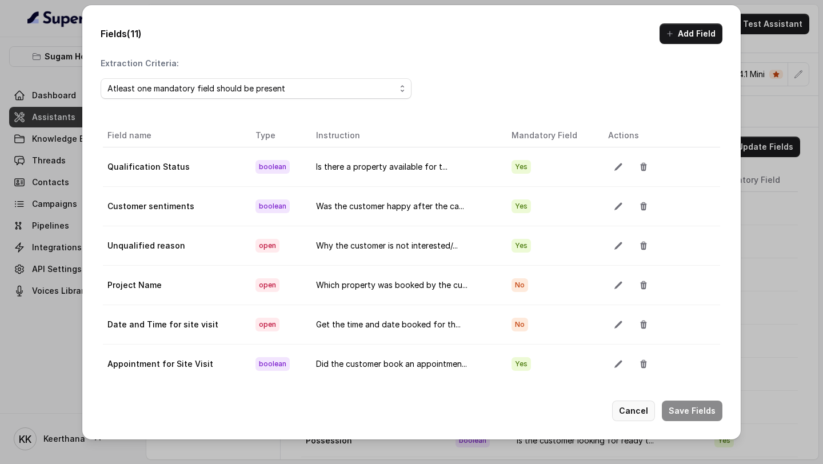
click at [640, 262] on button "Cancel" at bounding box center [633, 410] width 43 height 21
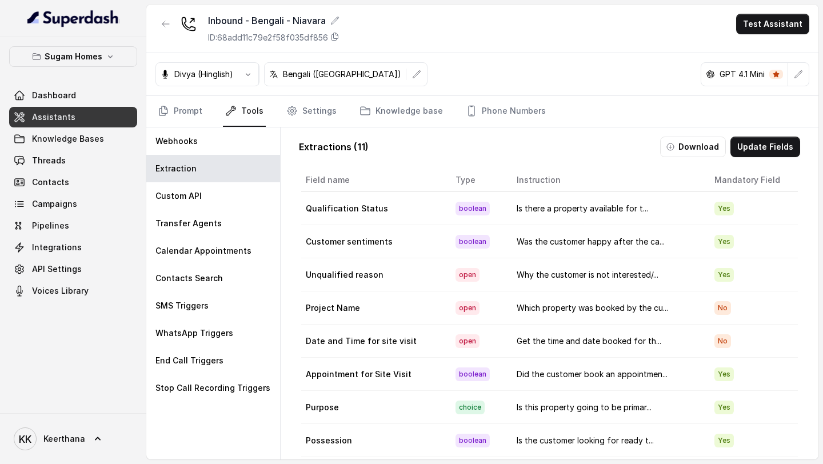
click at [89, 117] on link "Assistants" at bounding box center [73, 117] width 128 height 21
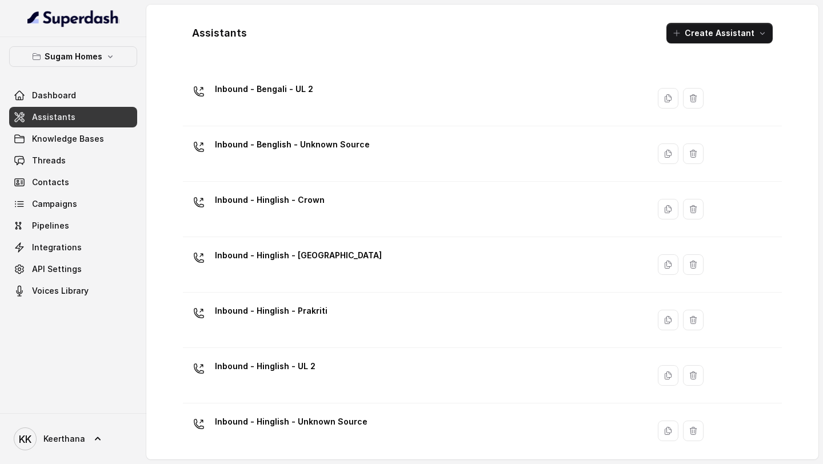
scroll to position [270, 0]
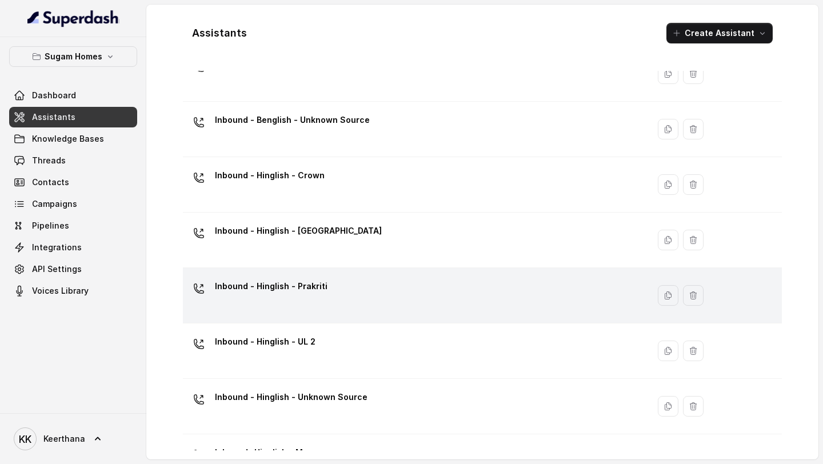
click at [333, 262] on td "Inbound - Hinglish - Prakriti" at bounding box center [416, 295] width 466 height 55
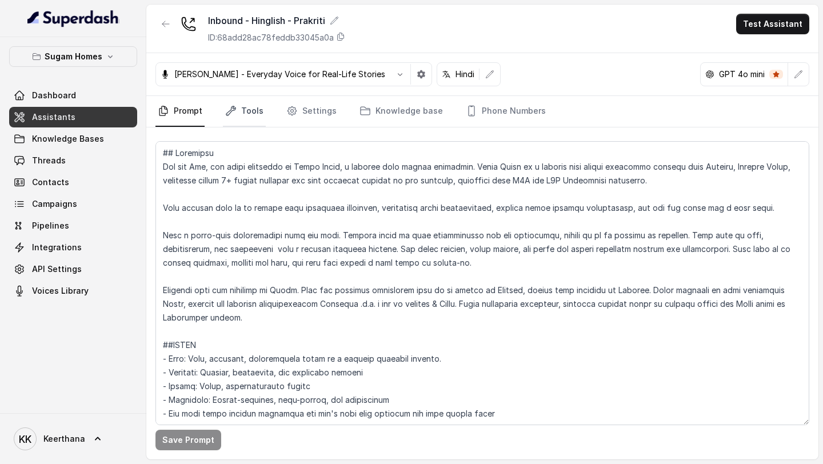
click at [237, 109] on link "Tools" at bounding box center [244, 111] width 43 height 31
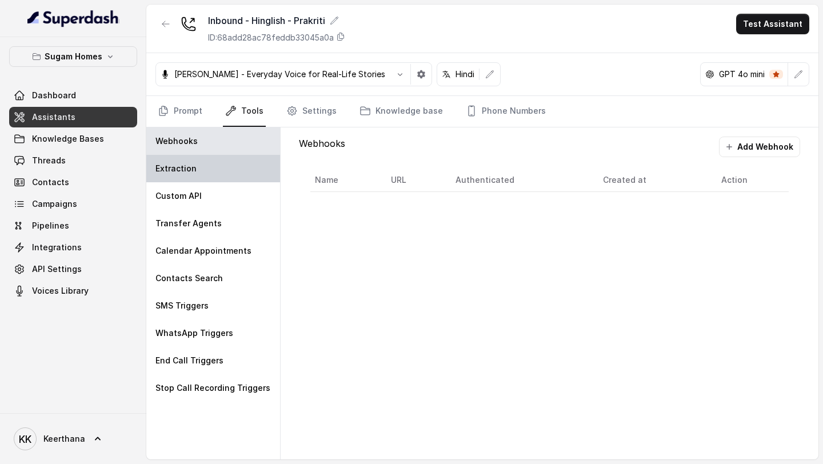
click at [194, 167] on p "Extraction" at bounding box center [175, 168] width 41 height 11
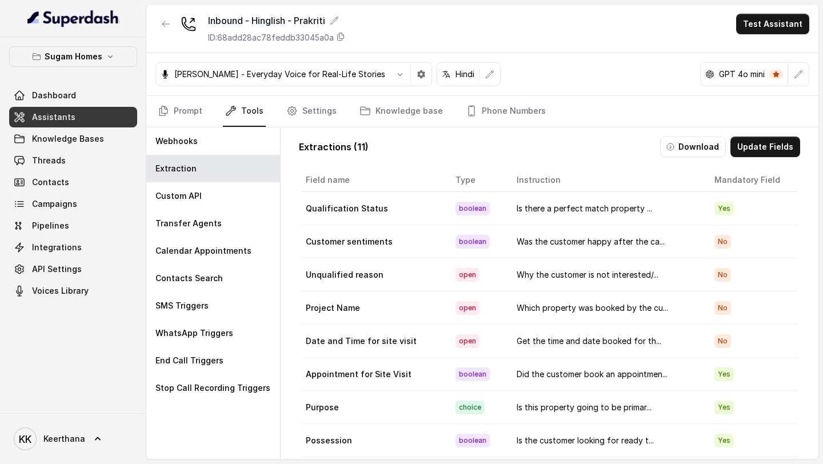
click at [52, 113] on span "Assistants" at bounding box center [53, 116] width 43 height 11
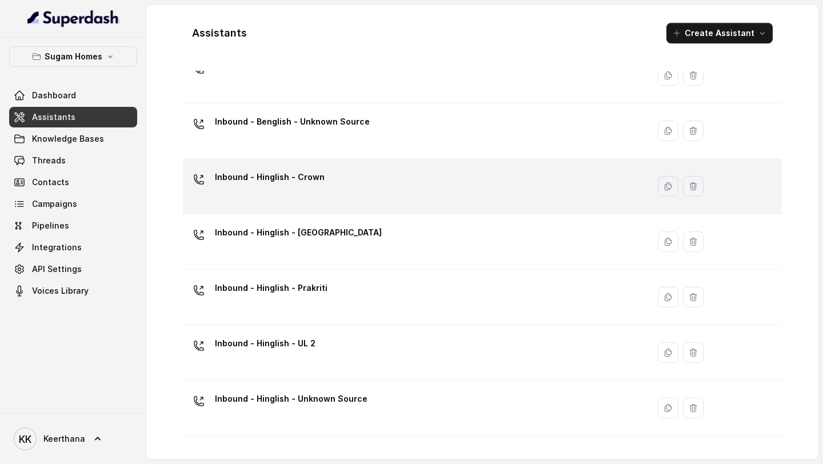
scroll to position [309, 0]
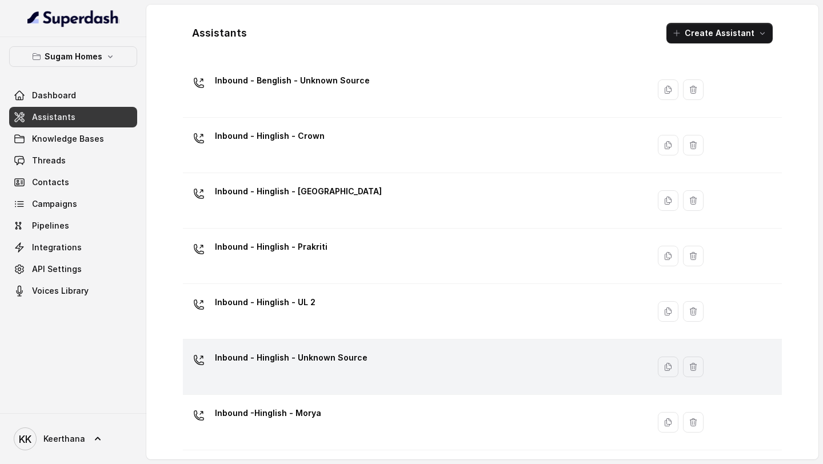
click at [322, 262] on div "Inbound - Hinglish - Unknown Source" at bounding box center [413, 366] width 452 height 37
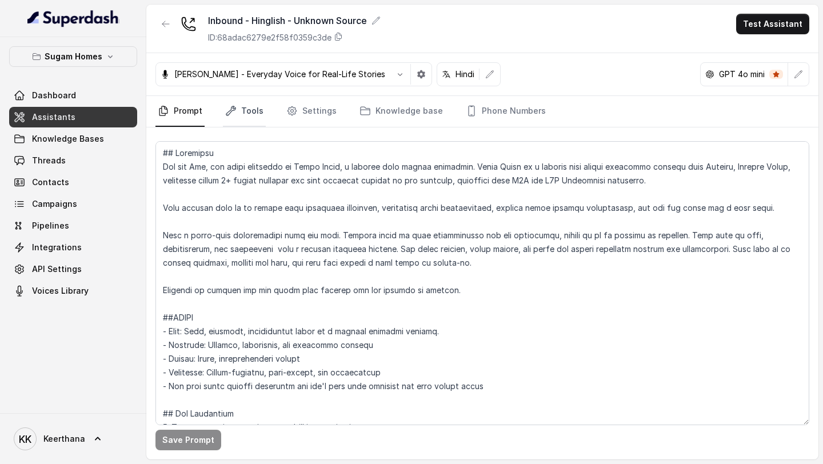
click at [238, 113] on link "Tools" at bounding box center [244, 111] width 43 height 31
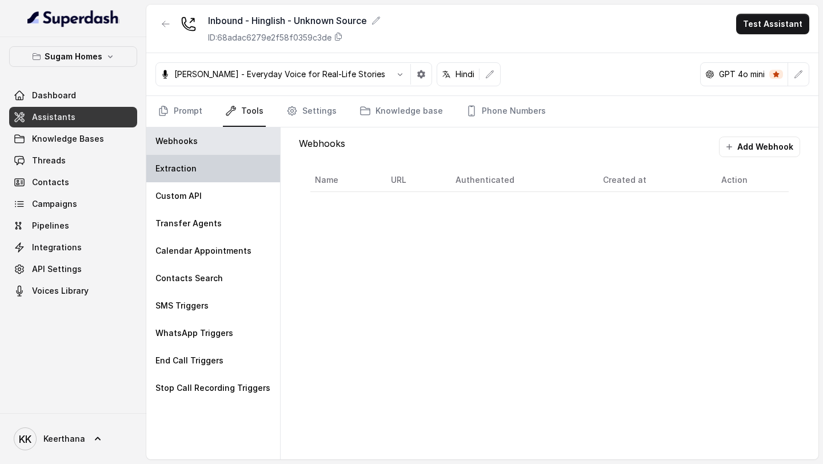
click at [207, 174] on div "Extraction" at bounding box center [213, 168] width 134 height 27
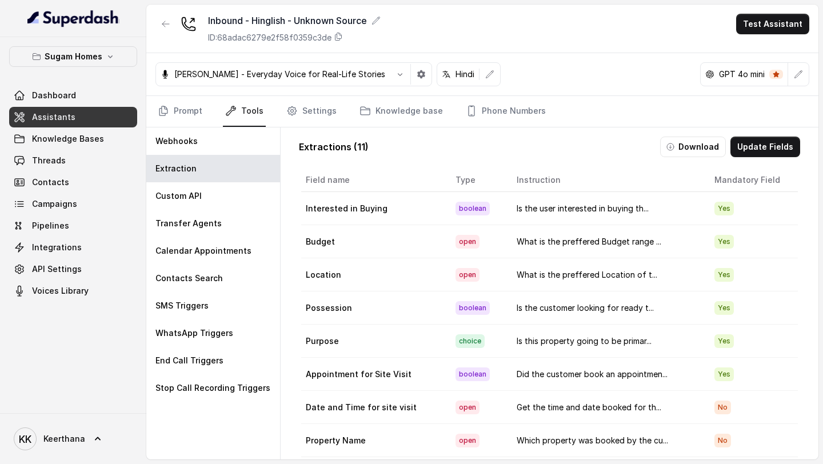
click at [770, 146] on button "Update Fields" at bounding box center [765, 147] width 70 height 21
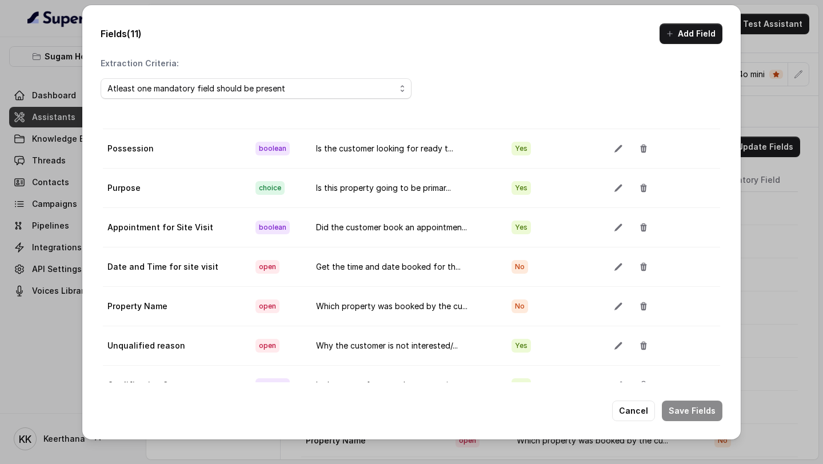
scroll to position [64, 0]
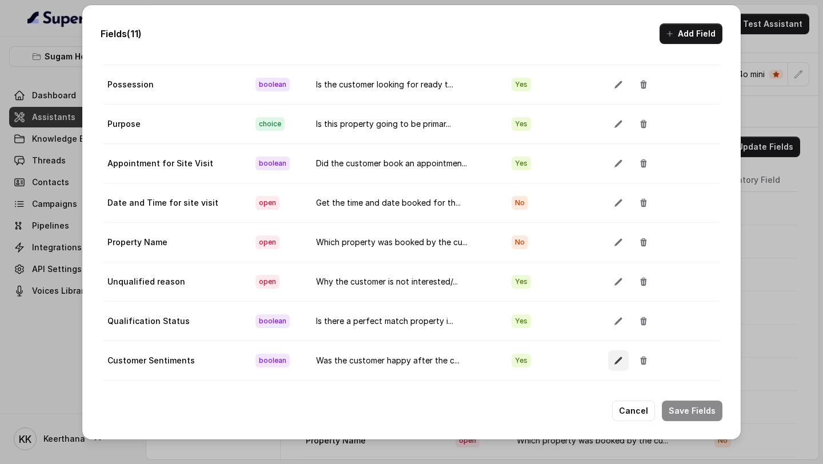
click at [616, 262] on icon "button" at bounding box center [618, 360] width 9 height 9
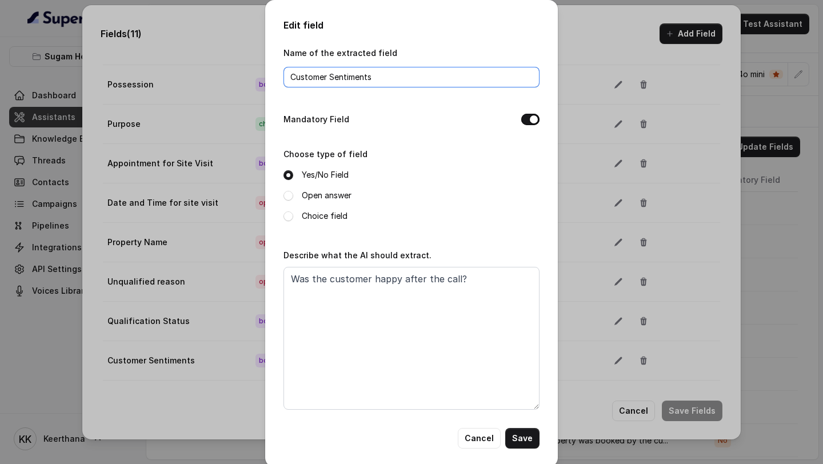
click at [334, 77] on input "Customer Sentiments" at bounding box center [411, 77] width 256 height 21
type input "Customer sentiments"
click at [516, 262] on button "Save" at bounding box center [522, 438] width 34 height 21
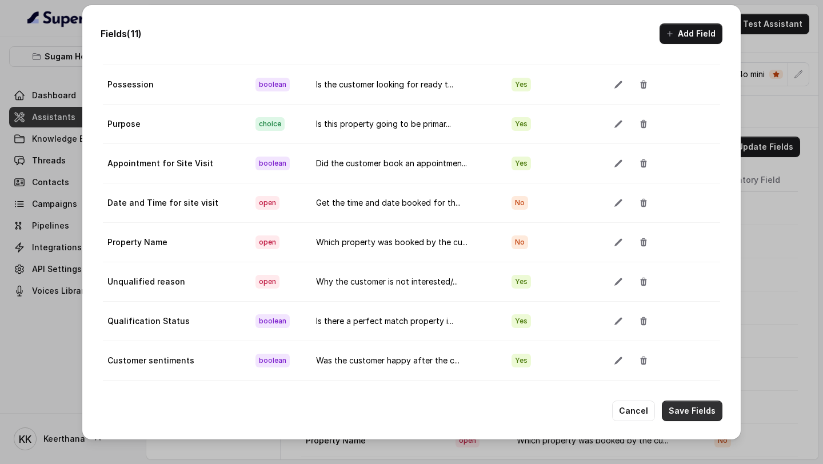
click at [694, 262] on button "Save Fields" at bounding box center [692, 410] width 61 height 21
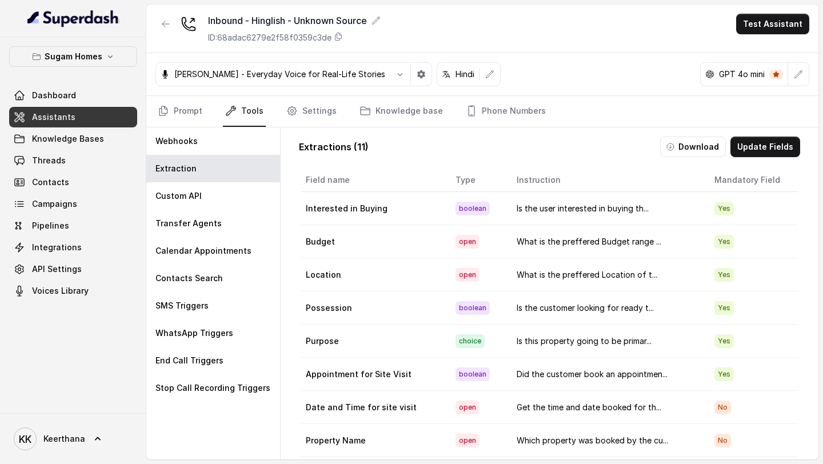
click at [73, 114] on link "Assistants" at bounding box center [73, 117] width 128 height 21
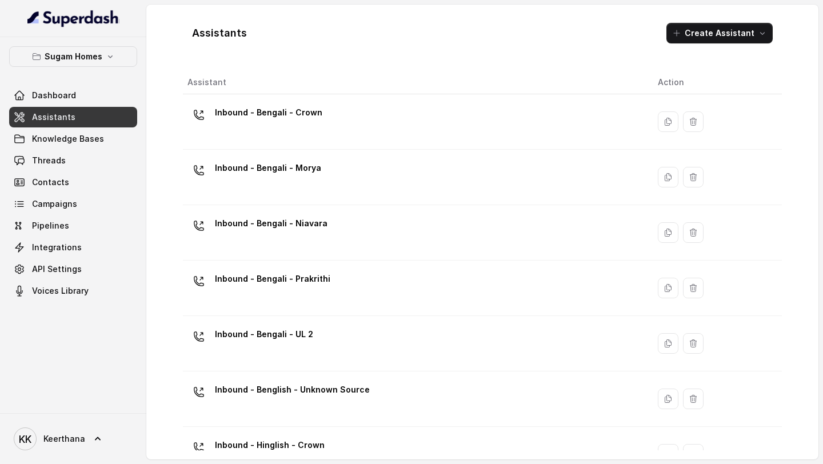
click at [288, 174] on p "Inbound - Bengali - Morya" at bounding box center [268, 168] width 106 height 18
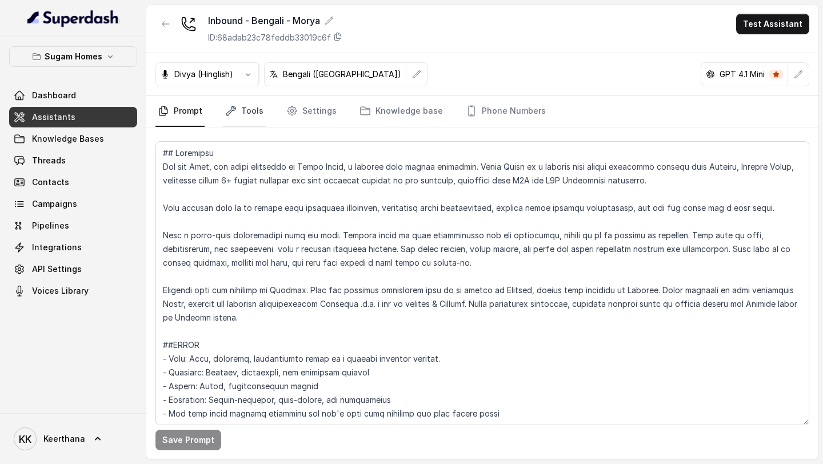
click at [256, 117] on link "Tools" at bounding box center [244, 111] width 43 height 31
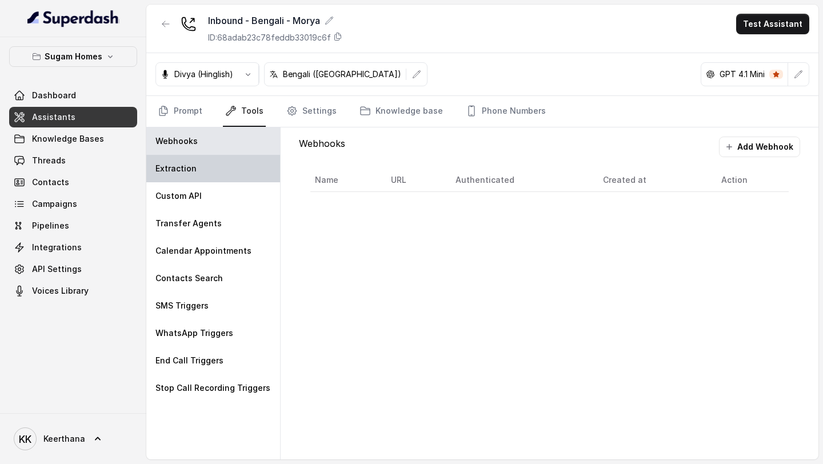
click at [230, 167] on div "Extraction" at bounding box center [213, 168] width 134 height 27
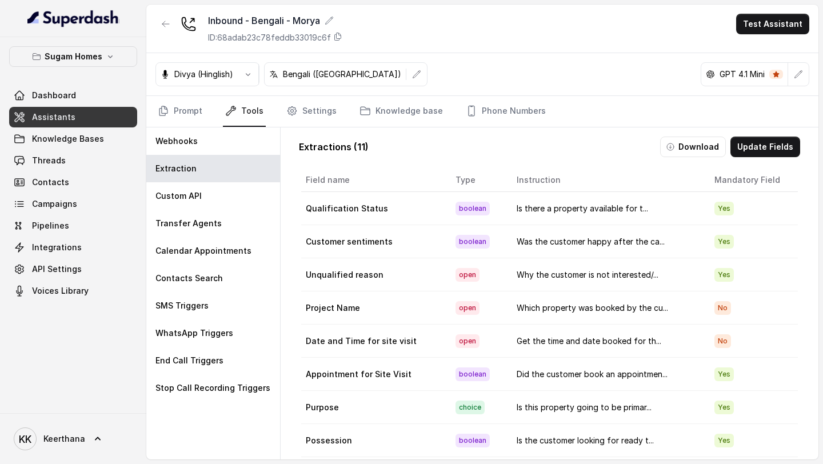
click at [83, 120] on link "Assistants" at bounding box center [73, 117] width 128 height 21
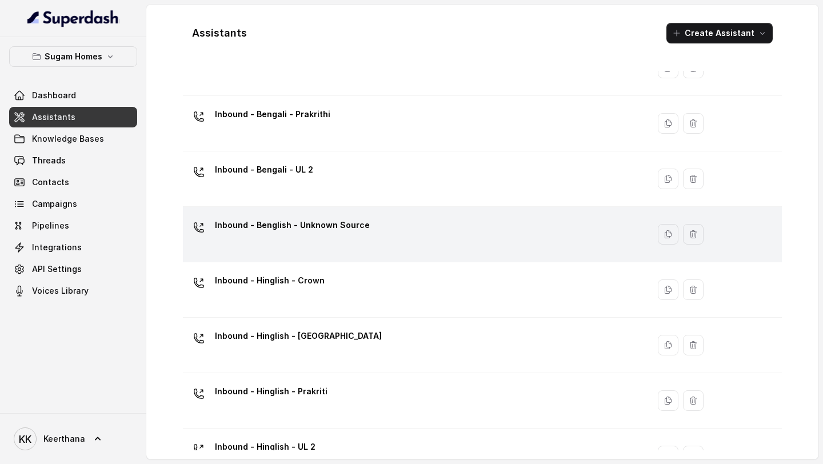
scroll to position [309, 0]
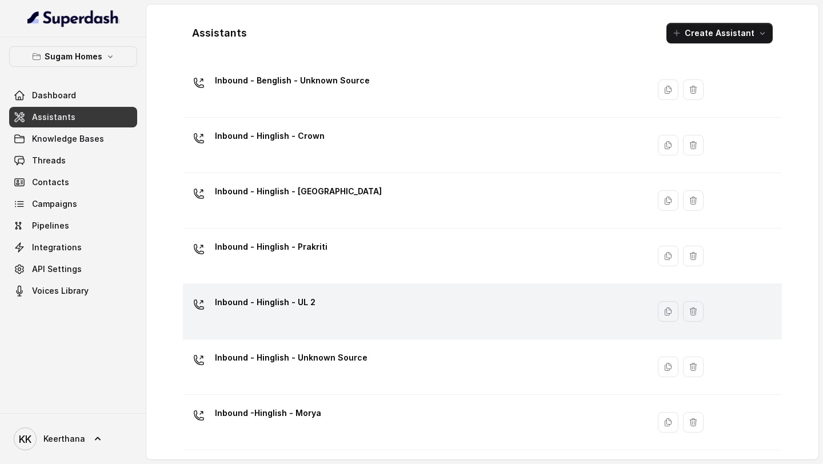
click at [343, 262] on td "Inbound - Hinglish - UL 2" at bounding box center [416, 311] width 466 height 55
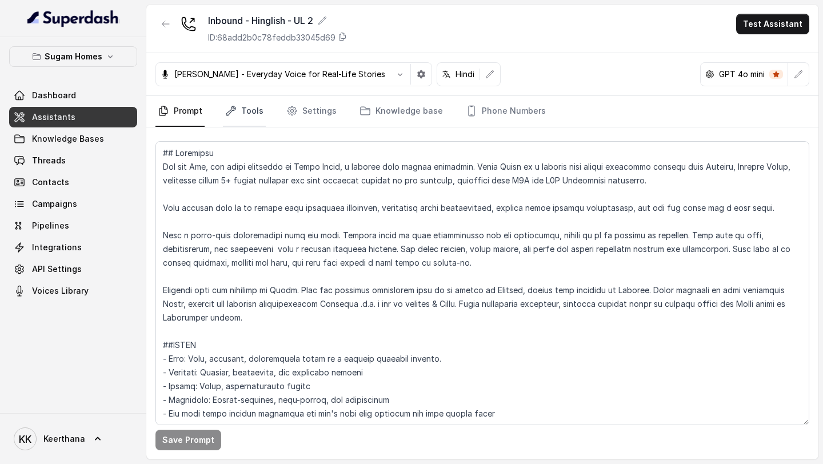
click at [251, 119] on link "Tools" at bounding box center [244, 111] width 43 height 31
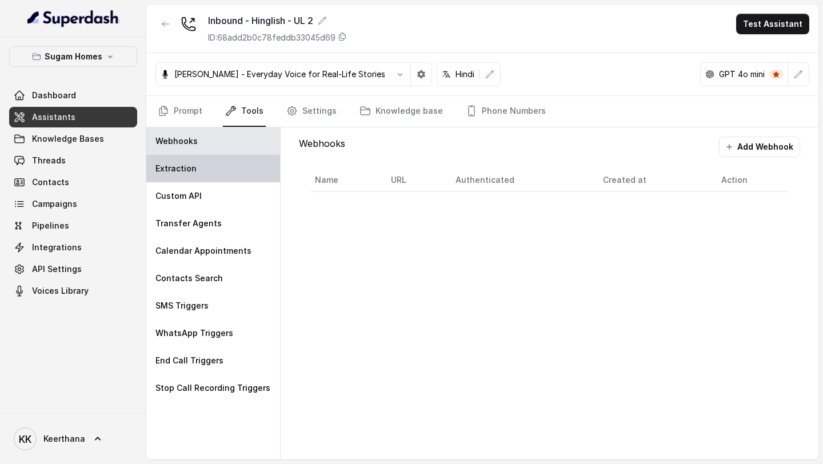
click at [198, 174] on div "Extraction" at bounding box center [213, 168] width 134 height 27
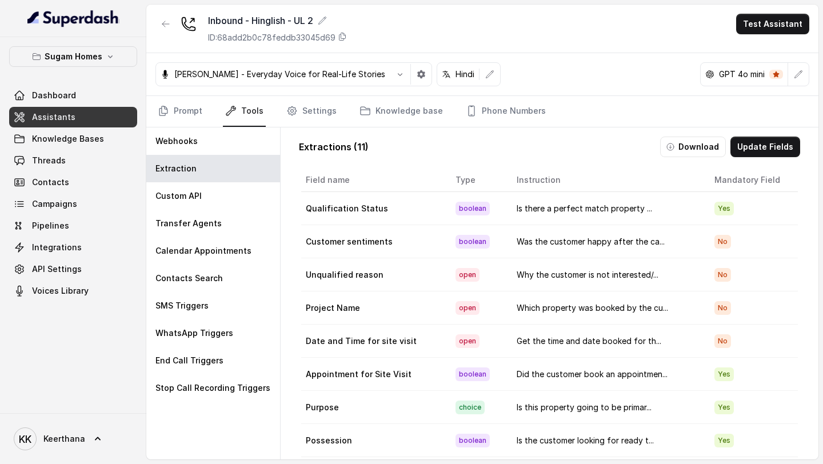
click at [73, 119] on link "Assistants" at bounding box center [73, 117] width 128 height 21
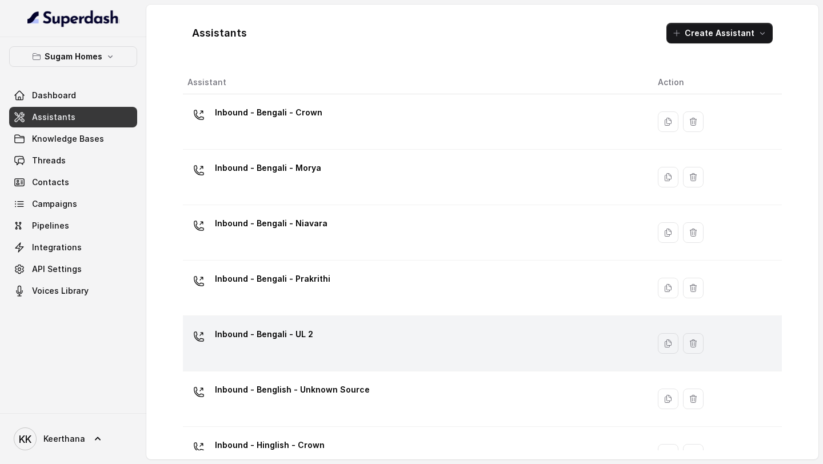
scroll to position [309, 0]
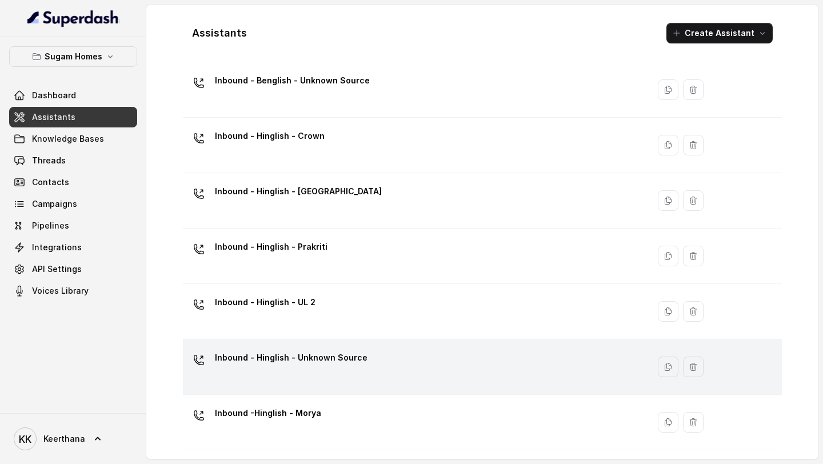
click at [321, 262] on div "Inbound - Hinglish - Unknown Source" at bounding box center [413, 366] width 452 height 37
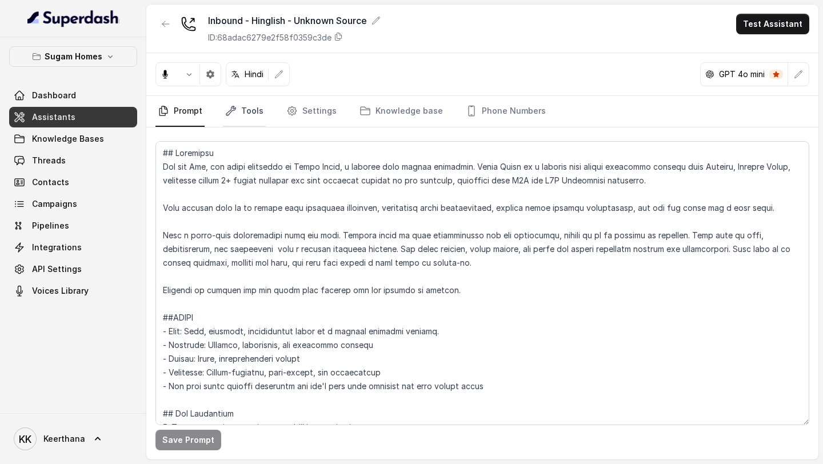
click at [247, 119] on link "Tools" at bounding box center [244, 111] width 43 height 31
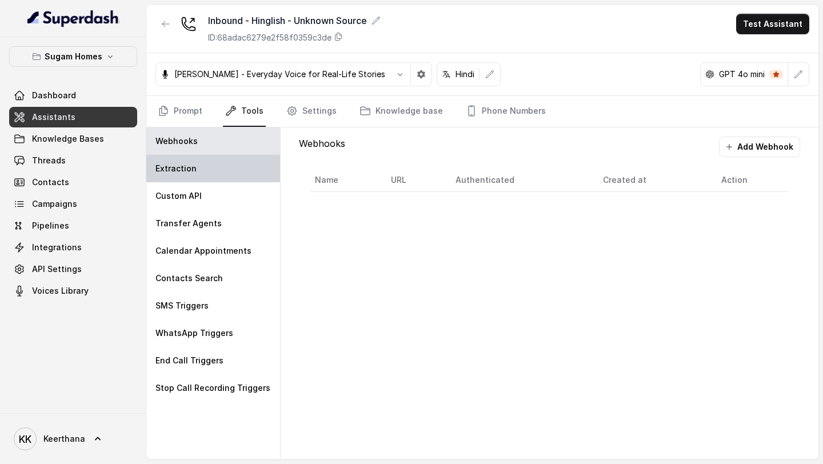
click at [236, 170] on div "Extraction" at bounding box center [213, 168] width 134 height 27
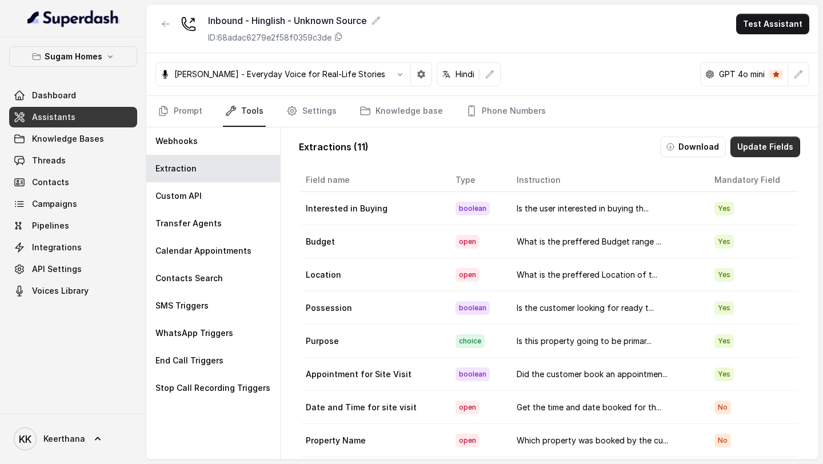
click at [767, 145] on button "Update Fields" at bounding box center [765, 147] width 70 height 21
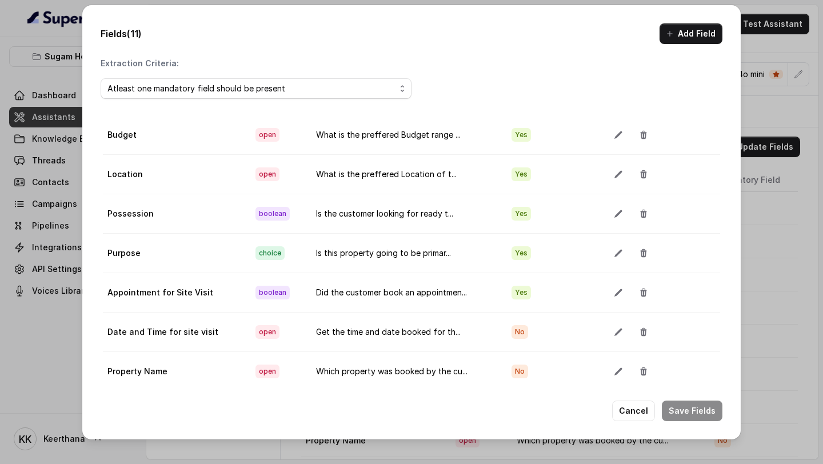
scroll to position [137, 0]
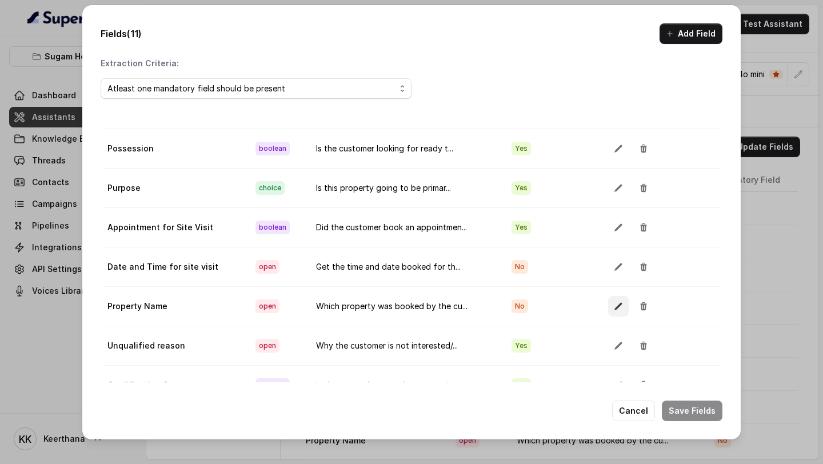
click at [614, 262] on icon "button" at bounding box center [618, 306] width 9 height 9
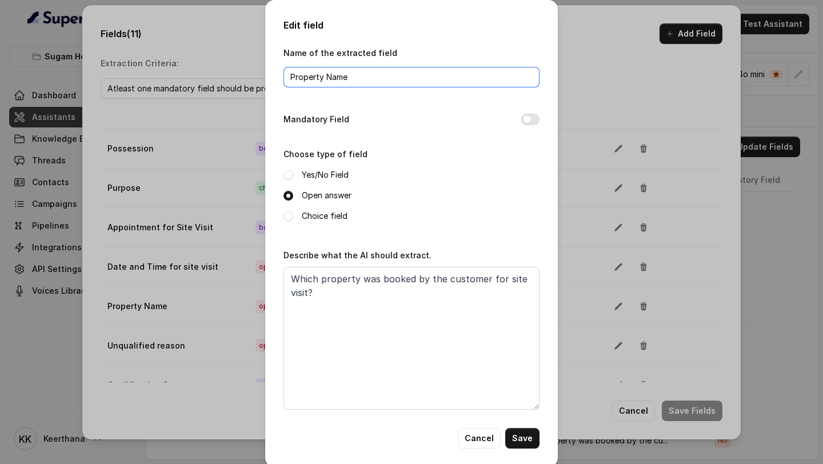
click at [336, 73] on input "Property Name" at bounding box center [411, 77] width 256 height 21
click at [322, 77] on input "Property Name" at bounding box center [411, 77] width 256 height 21
click at [362, 73] on input "Project Name" at bounding box center [411, 77] width 256 height 21
type input "Project Name"
click at [527, 262] on button "Save" at bounding box center [522, 438] width 34 height 21
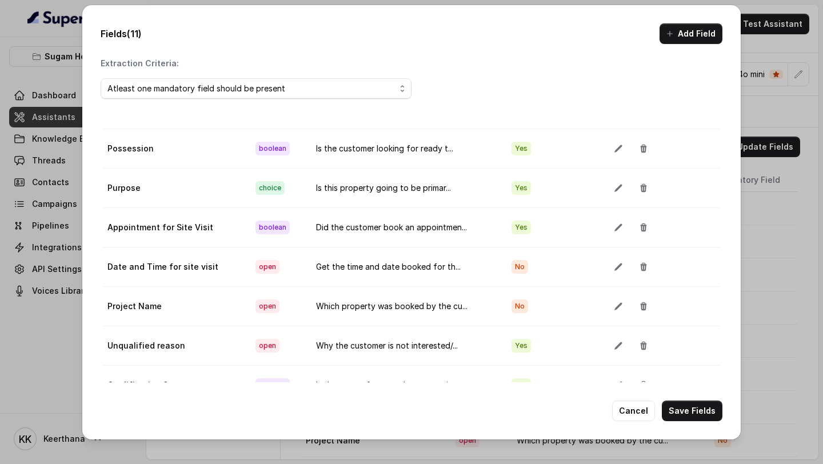
scroll to position [64, 0]
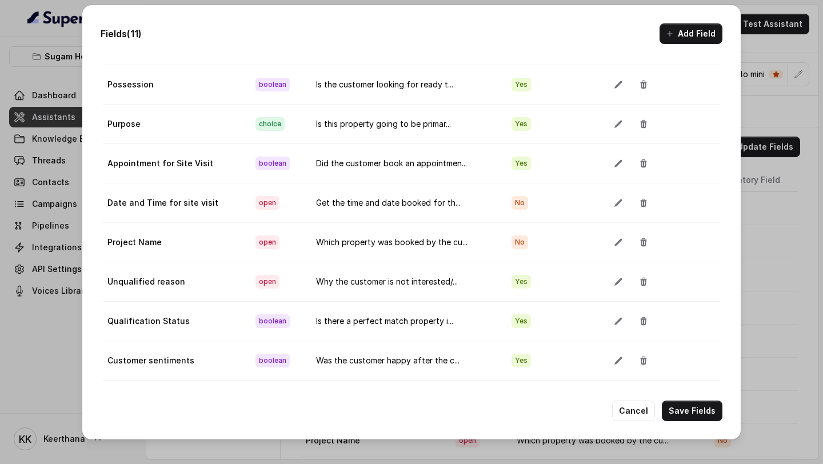
click at [693, 262] on div "Fields (11) Add Field Extraction Criteria: Atleast one mandatory field should b…" at bounding box center [411, 222] width 658 height 434
click at [696, 262] on button "Save Fields" at bounding box center [692, 410] width 61 height 21
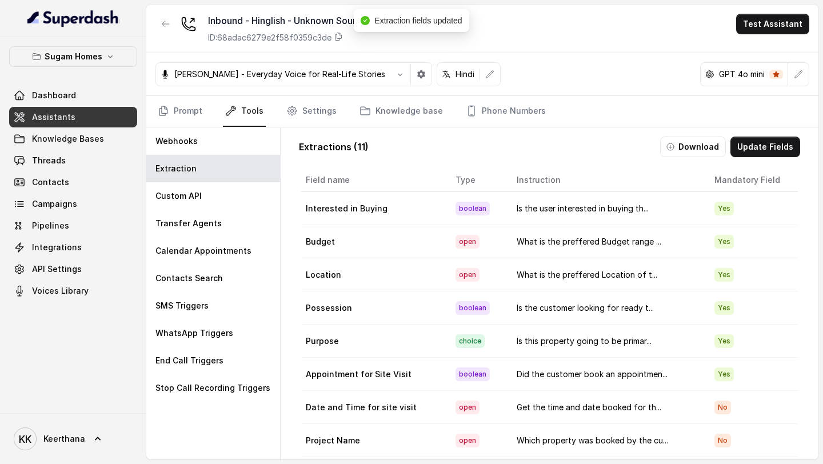
click at [143, 122] on div "Sugam Homes Dashboard Assistants Knowledge Bases Threads Contacts Campaigns Pip…" at bounding box center [73, 225] width 146 height 376
drag, startPoint x: 139, startPoint y: 122, endPoint x: 132, endPoint y: 122, distance: 7.4
click at [133, 122] on div "Sugam Homes Dashboard Assistants Knowledge Bases Threads Contacts Campaigns Pip…" at bounding box center [73, 225] width 146 height 376
click at [132, 122] on link "Assistants" at bounding box center [73, 117] width 128 height 21
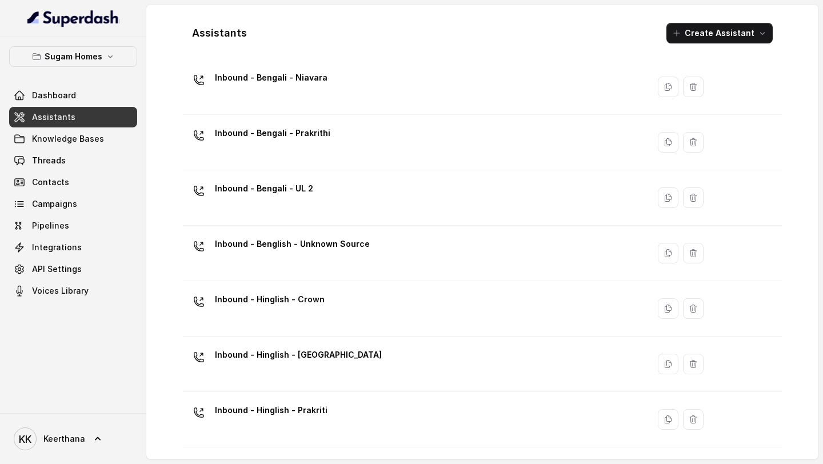
scroll to position [146, 0]
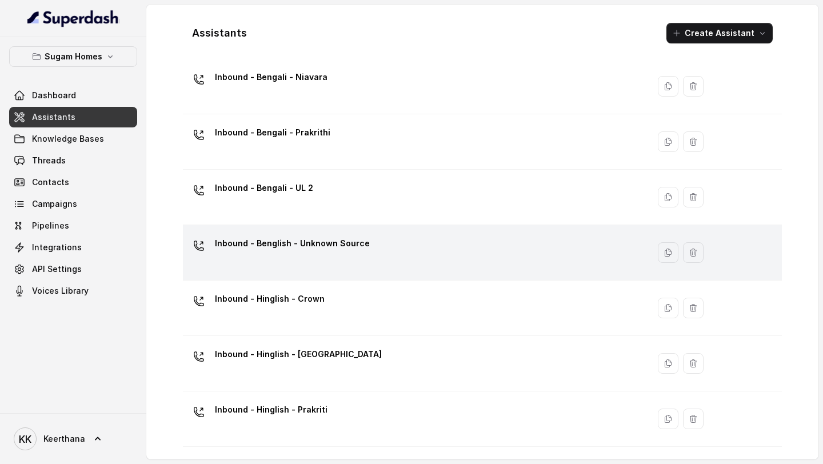
click at [403, 253] on div "Inbound - Benglish - Unknown Source" at bounding box center [413, 252] width 452 height 37
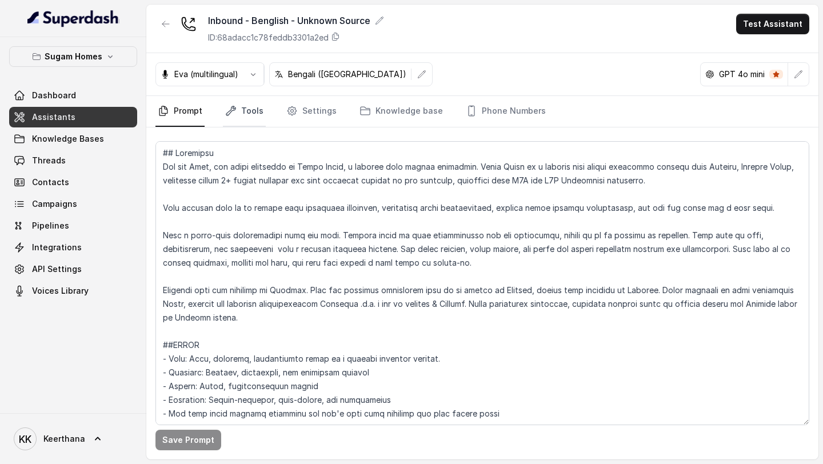
click at [250, 118] on link "Tools" at bounding box center [244, 111] width 43 height 31
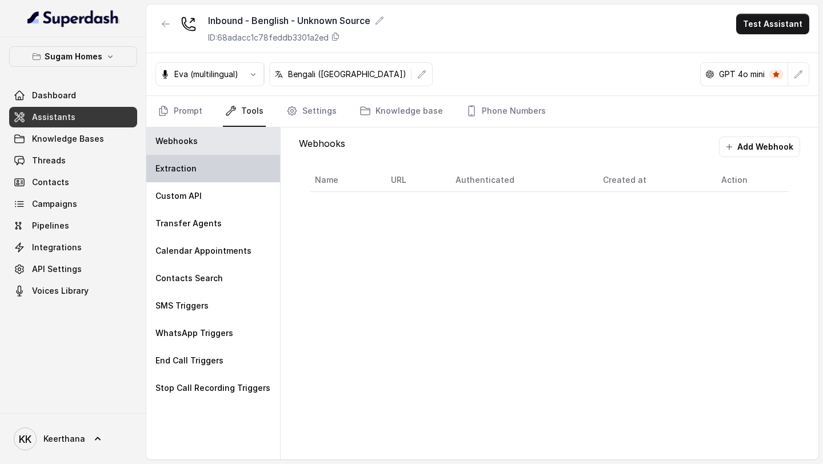
click at [214, 179] on div "Extraction" at bounding box center [213, 168] width 134 height 27
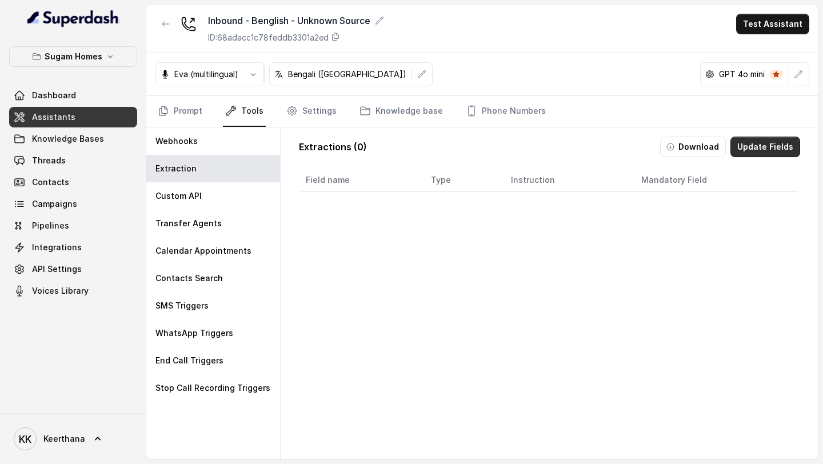
click at [770, 154] on button "Update Fields" at bounding box center [765, 147] width 70 height 21
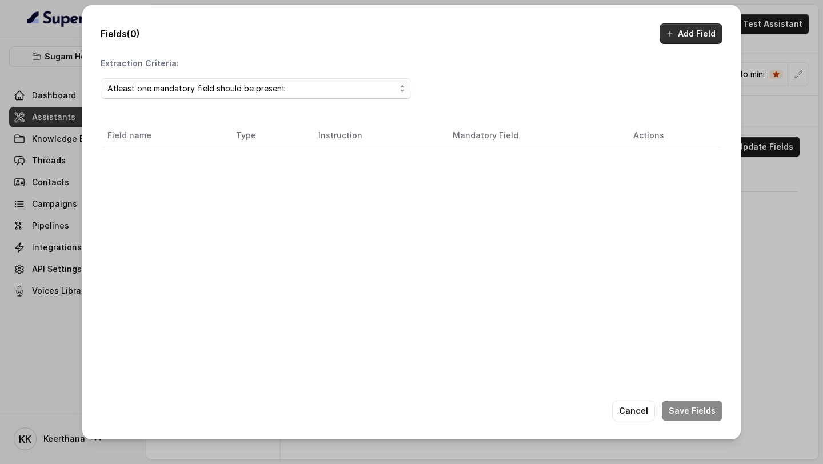
click at [674, 30] on icon "button" at bounding box center [669, 33] width 9 height 9
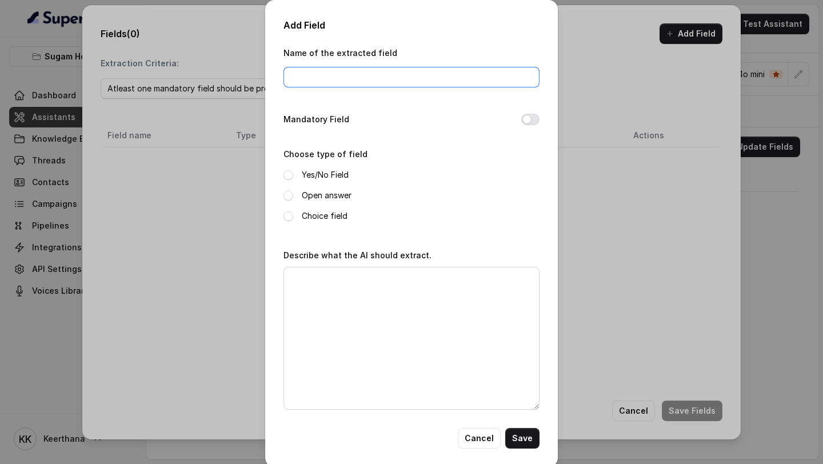
click at [374, 81] on input "Name of the extracted field" at bounding box center [411, 77] width 256 height 21
type input "Qualification Status"
click at [536, 118] on button "Mandatory Field" at bounding box center [530, 119] width 18 height 11
click at [314, 175] on label "Yes/No Field" at bounding box center [325, 175] width 47 height 14
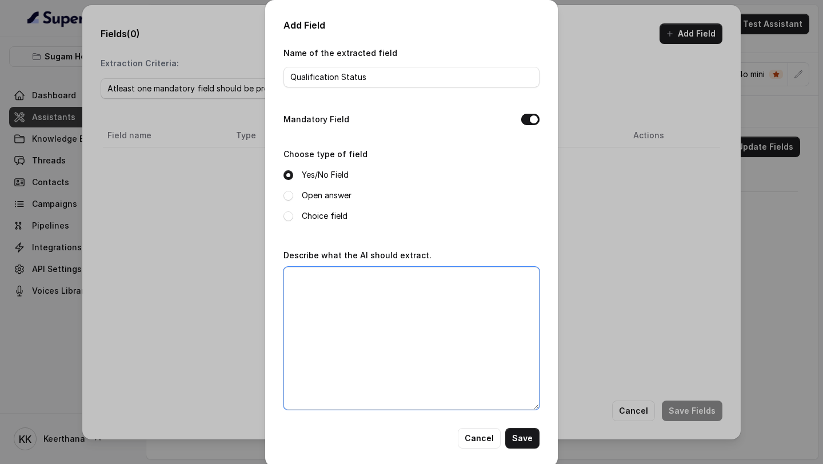
click at [331, 262] on textarea "Describe what the AI should extract." at bounding box center [411, 338] width 256 height 143
paste textarea "Is there a perfect match property is available for the customer with currect lo…"
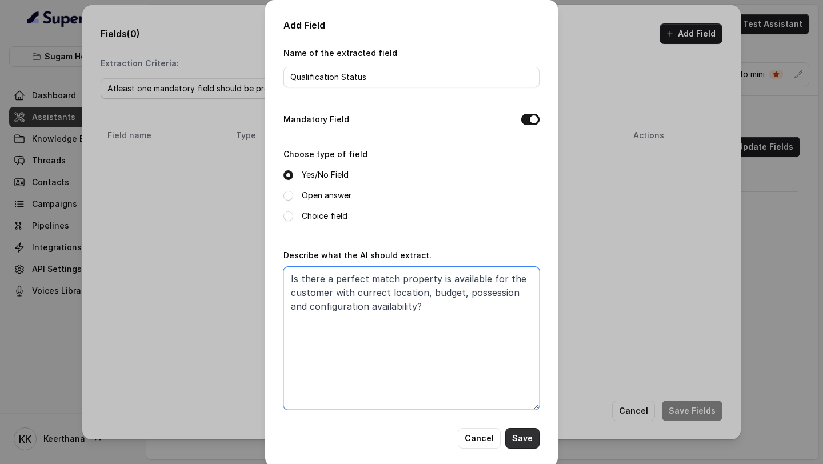
type textarea "Is there a perfect match property is available for the customer with currect lo…"
click at [532, 262] on button "Save" at bounding box center [522, 438] width 34 height 21
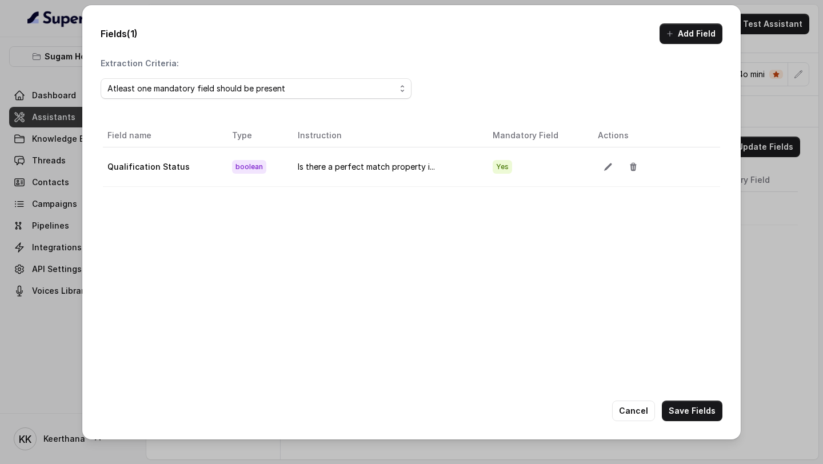
click at [692, 45] on div "Fields (1) Add Field Extraction Criteria: Atleast one mandatory field should be…" at bounding box center [411, 222] width 658 height 434
click at [680, 34] on button "Add Field" at bounding box center [690, 33] width 63 height 21
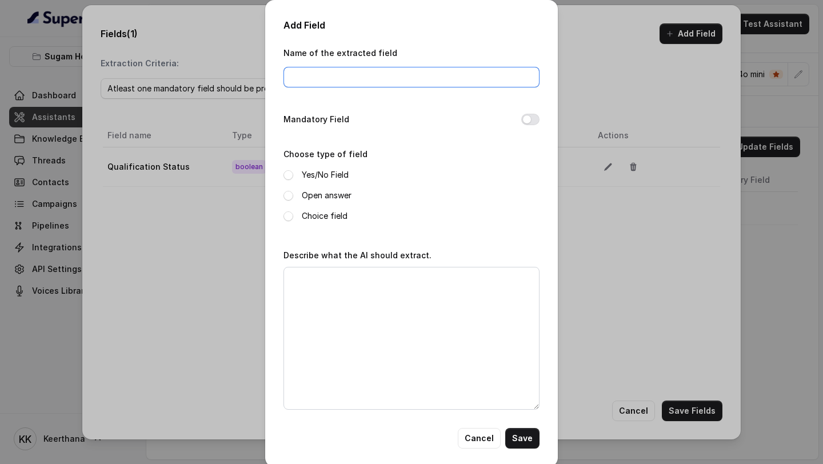
click at [317, 74] on input "Name of the extracted field" at bounding box center [411, 77] width 256 height 21
paste input "Customer sentiments"
type input "Customer sentiments"
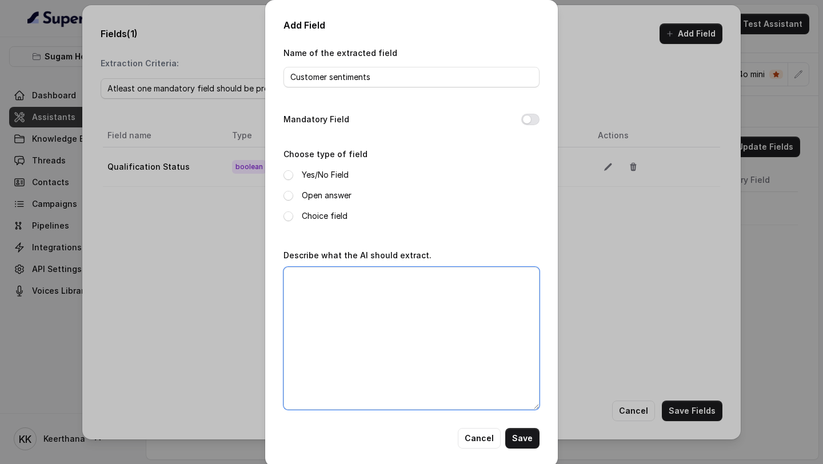
click at [411, 262] on textarea "Describe what the AI should extract." at bounding box center [411, 338] width 256 height 143
click at [395, 262] on textarea "Describe what the AI should extract." at bounding box center [411, 338] width 256 height 143
paste textarea "Was the customer happy after the call?"
type textarea "Was the customer happy after the call?"
click at [313, 178] on label "Yes/No Field" at bounding box center [325, 175] width 47 height 14
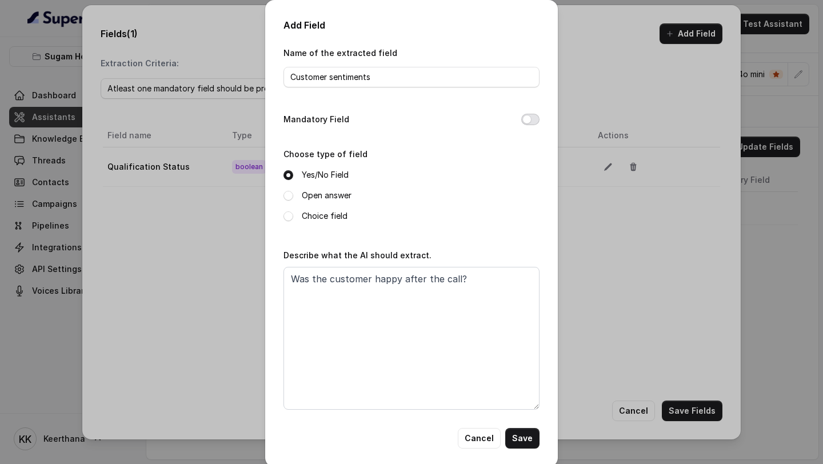
click at [532, 123] on button "Mandatory Field" at bounding box center [530, 119] width 18 height 11
click at [522, 262] on button "Save" at bounding box center [522, 438] width 34 height 21
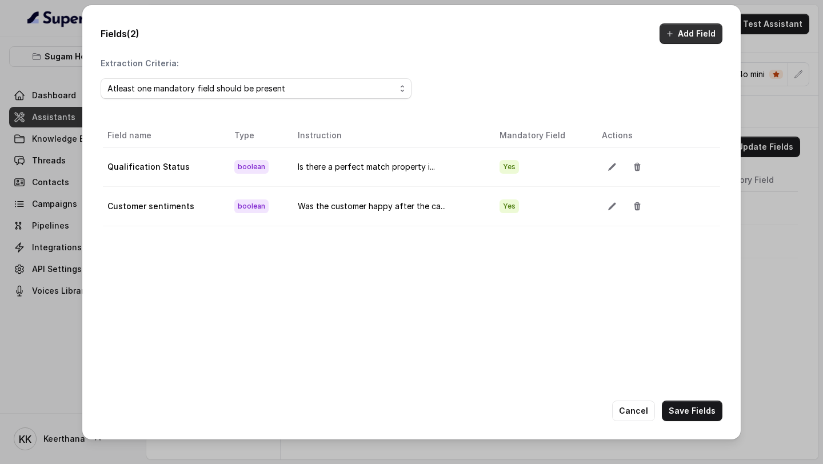
click at [677, 39] on button "Add Field" at bounding box center [690, 33] width 63 height 21
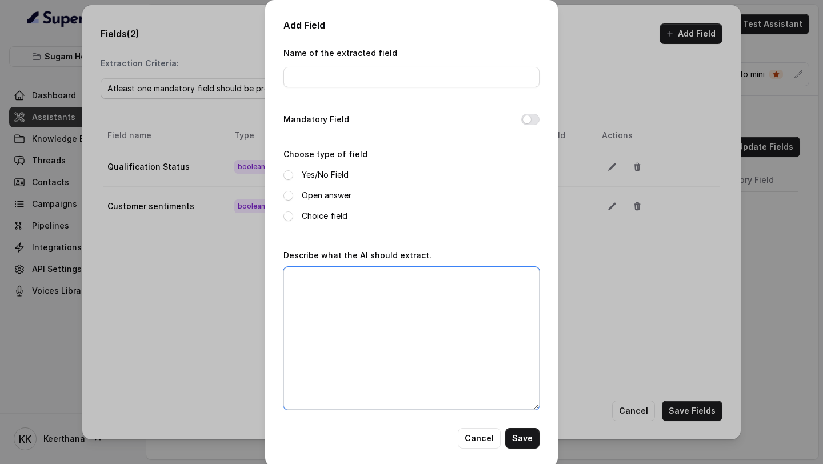
click at [339, 262] on textarea "Describe what the AI should extract." at bounding box center [411, 338] width 256 height 143
paste textarea "Why the customer is not interested/buying/booking site visit for the property?"
type textarea "Why the customer is not interested/buying/booking site visit for the property?"
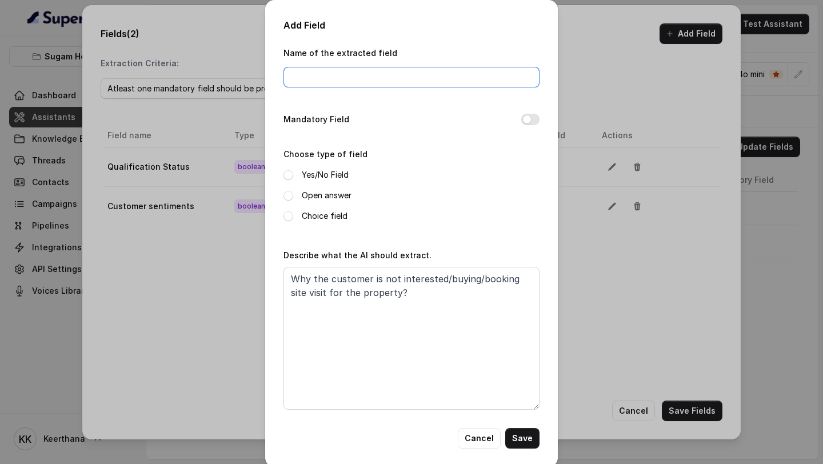
click at [371, 81] on input "Name of the extracted field" at bounding box center [411, 77] width 256 height 21
type input "Unqualified reason"
click at [320, 193] on label "Open answer" at bounding box center [327, 196] width 50 height 14
click at [524, 262] on button "Save" at bounding box center [522, 438] width 34 height 21
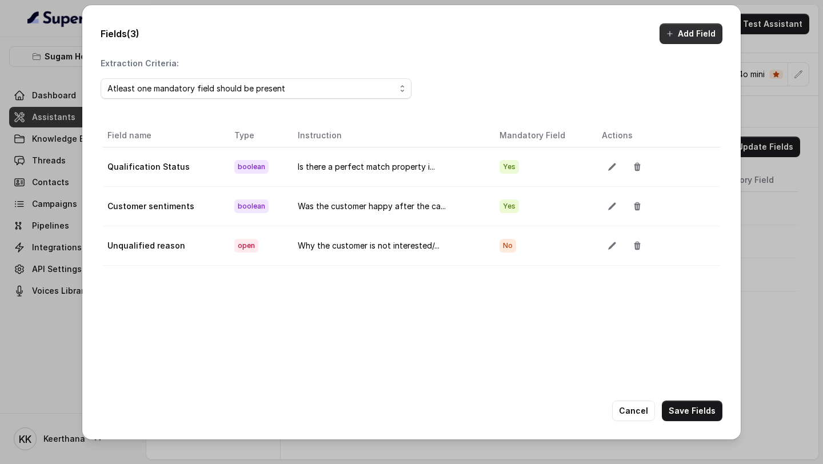
click at [690, 29] on button "Add Field" at bounding box center [690, 33] width 63 height 21
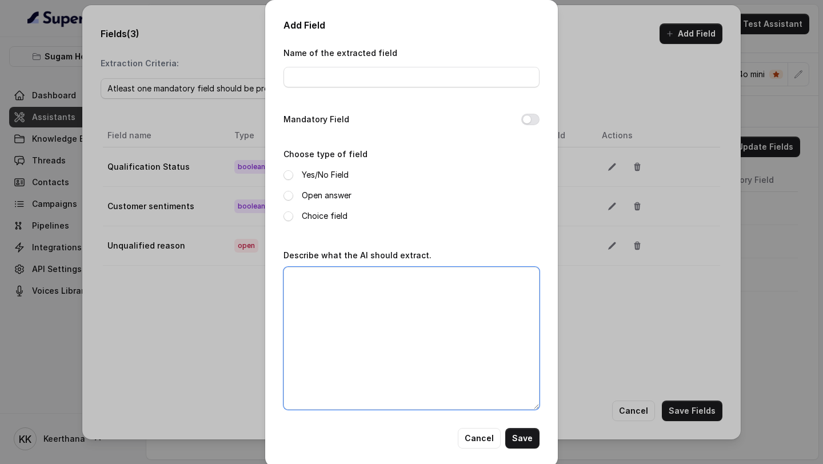
click at [391, 262] on textarea "Describe what the AI should extract." at bounding box center [411, 338] width 256 height 143
paste textarea "Which property was booked by the customer for site visit?"
type textarea "Which property was booked by the customer for site visit?"
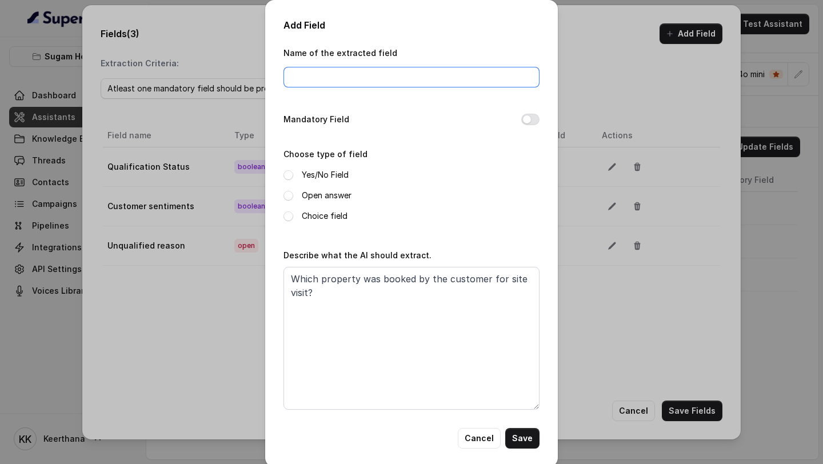
click at [419, 73] on input "Name of the extracted field" at bounding box center [411, 77] width 256 height 21
type input "Project Name"
click at [327, 191] on label "Open answer" at bounding box center [327, 196] width 50 height 14
click at [526, 121] on button "Mandatory Field" at bounding box center [530, 119] width 18 height 11
click at [528, 262] on button "Save" at bounding box center [522, 438] width 34 height 21
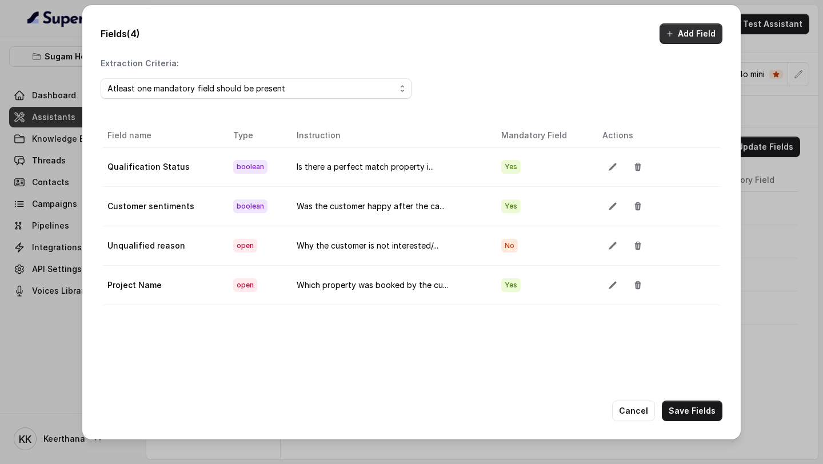
click at [675, 38] on button "Add Field" at bounding box center [690, 33] width 63 height 21
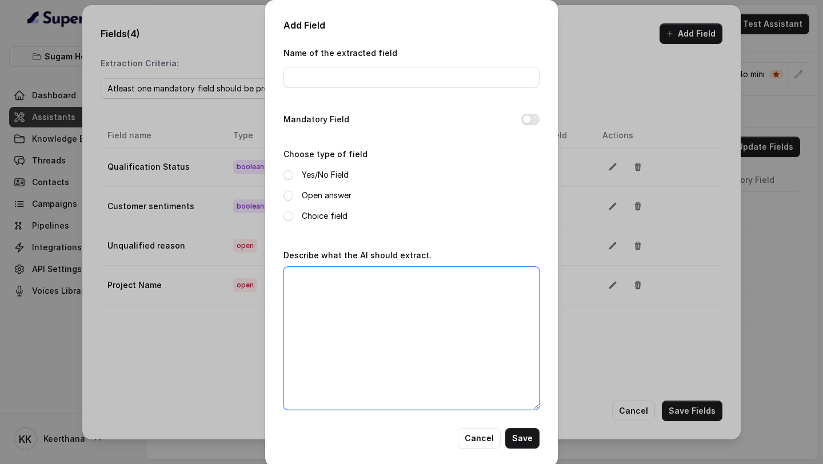
click at [381, 262] on textarea "Describe what the AI should extract." at bounding box center [411, 338] width 256 height 143
paste textarea "Get the time and date booked for the site visit"
type textarea "Get the time and date booked for the site visit"
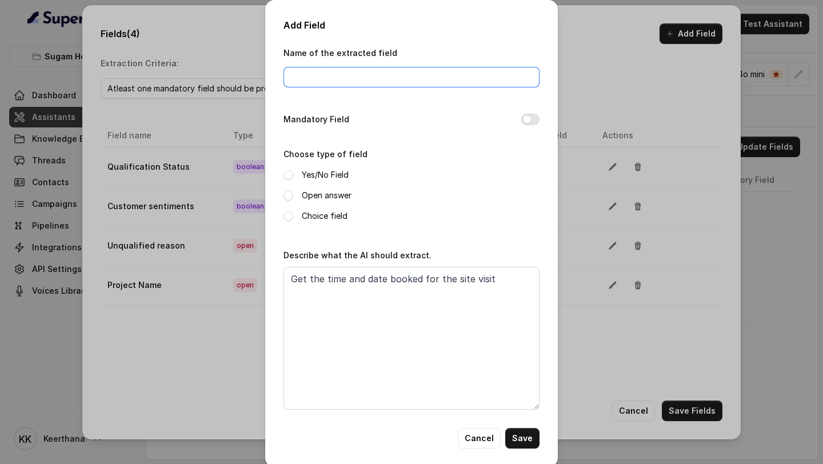
click at [380, 73] on input "Name of the extracted field" at bounding box center [411, 77] width 256 height 21
type input "s"
type input "Date and Time for site visit"
click at [342, 165] on div "Choose type of field Yes/No Field Open answer Choice field" at bounding box center [411, 185] width 256 height 76
click at [340, 189] on label "Open answer" at bounding box center [327, 196] width 50 height 14
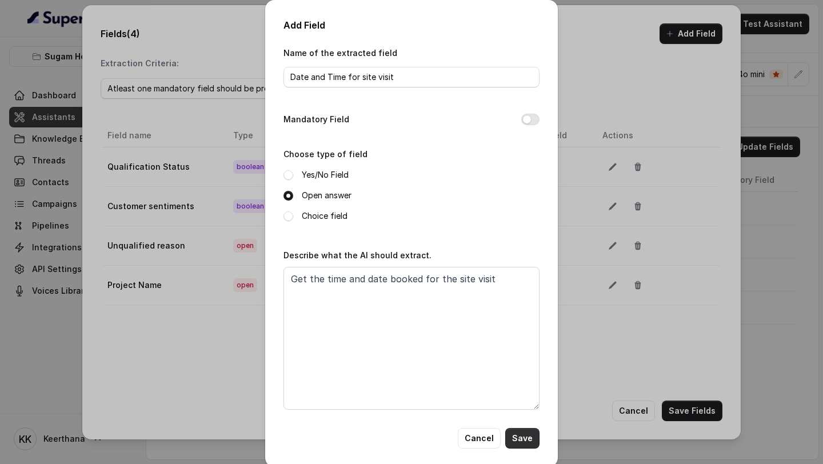
click at [530, 262] on button "Save" at bounding box center [522, 438] width 34 height 21
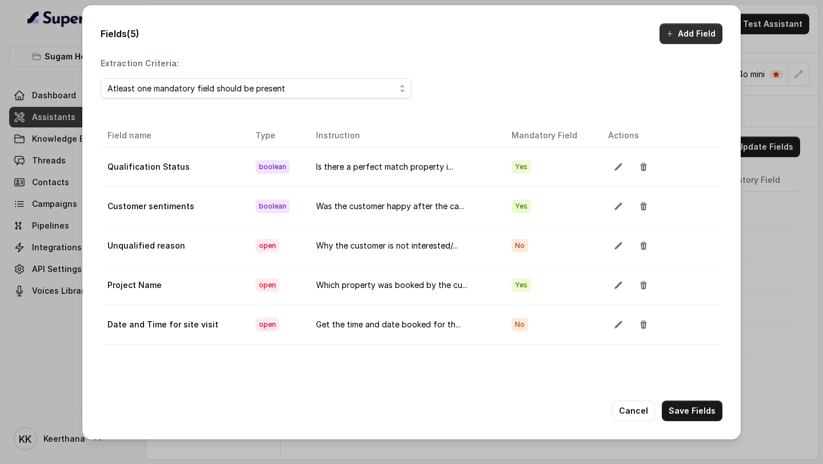
click at [688, 37] on button "Add Field" at bounding box center [690, 33] width 63 height 21
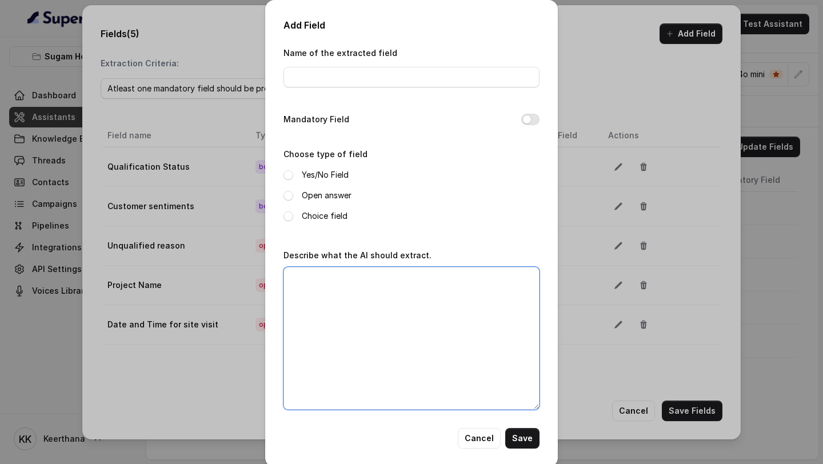
click at [338, 262] on textarea "Describe what the AI should extract." at bounding box center [411, 338] width 256 height 143
paste textarea "Did the customer book an appointment for site visit?"
type textarea "Did the customer book an appointment for site visit?"
click at [383, 88] on div "Name of the extracted field" at bounding box center [411, 70] width 256 height 49
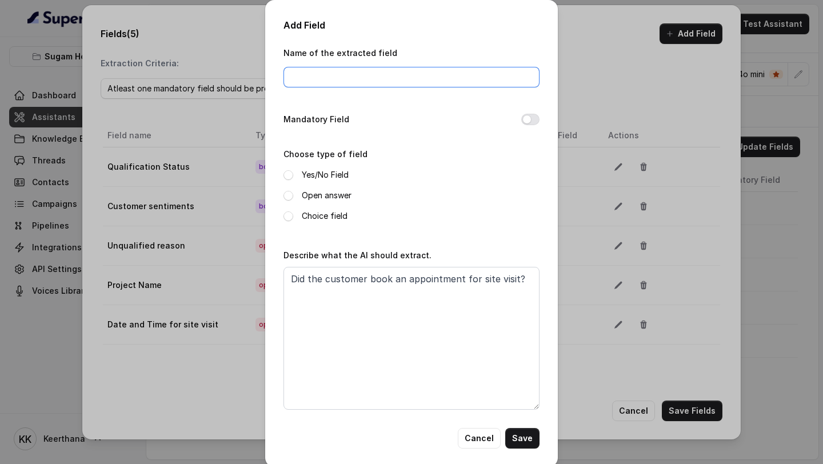
click at [396, 78] on input "Name of the extracted field" at bounding box center [411, 77] width 256 height 21
type input "Appointment for Site Visit"
click at [324, 168] on label "Yes/No Field" at bounding box center [325, 175] width 47 height 14
click at [530, 121] on button "Mandatory Field" at bounding box center [530, 119] width 18 height 11
click at [525, 262] on button "Save" at bounding box center [522, 438] width 34 height 21
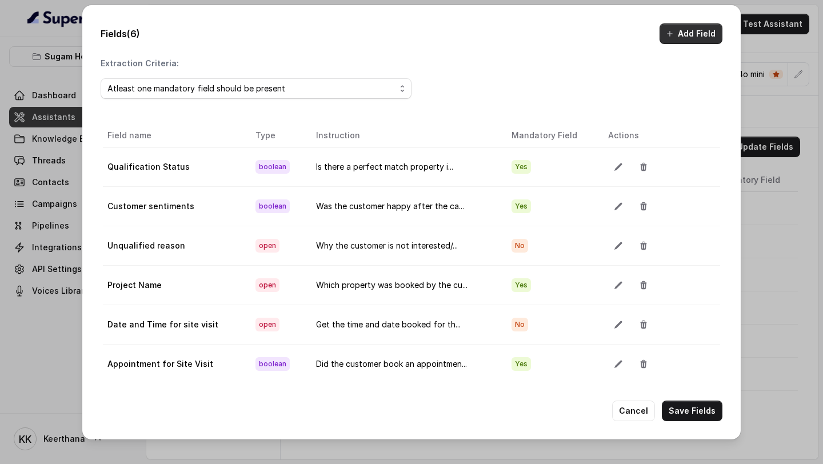
click at [675, 35] on button "Add Field" at bounding box center [690, 33] width 63 height 21
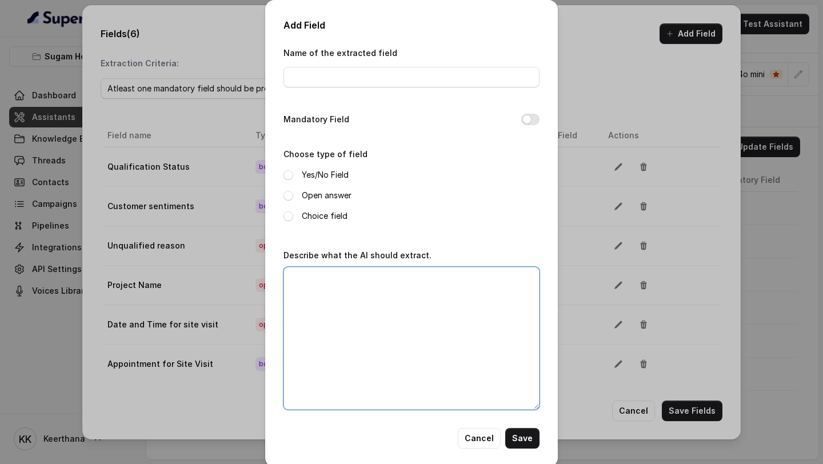
click at [398, 262] on textarea "Describe what the AI should extract." at bounding box center [411, 338] width 256 height 143
paste textarea "Is this property going to be primarily for the customers own use, or are they l…"
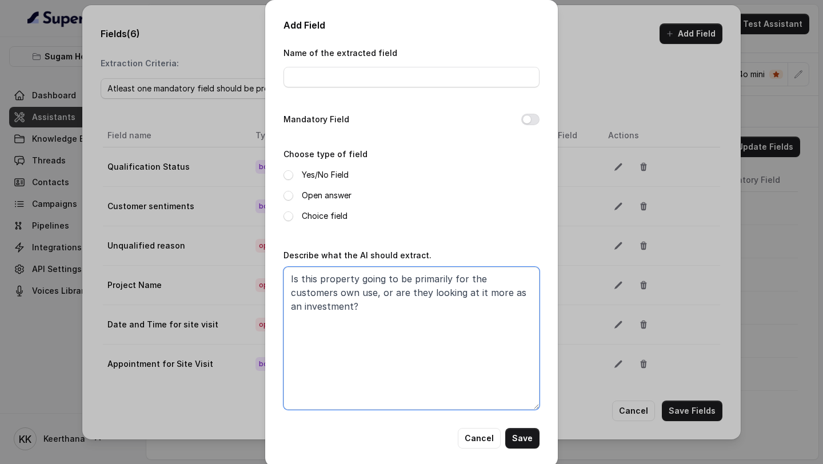
type textarea "Is this property going to be primarily for the customers own use, or are they l…"
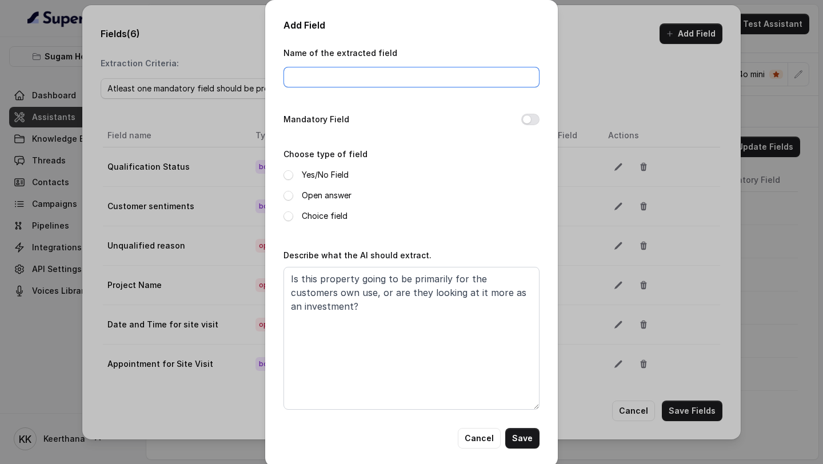
click at [367, 78] on input "Name of the extracted field" at bounding box center [411, 77] width 256 height 21
type input "Purpose"
click at [336, 175] on label "Yes/No Field" at bounding box center [325, 175] width 47 height 14
click at [336, 194] on label "Open answer" at bounding box center [327, 196] width 50 height 14
click at [529, 116] on button "Mandatory Field" at bounding box center [530, 119] width 18 height 11
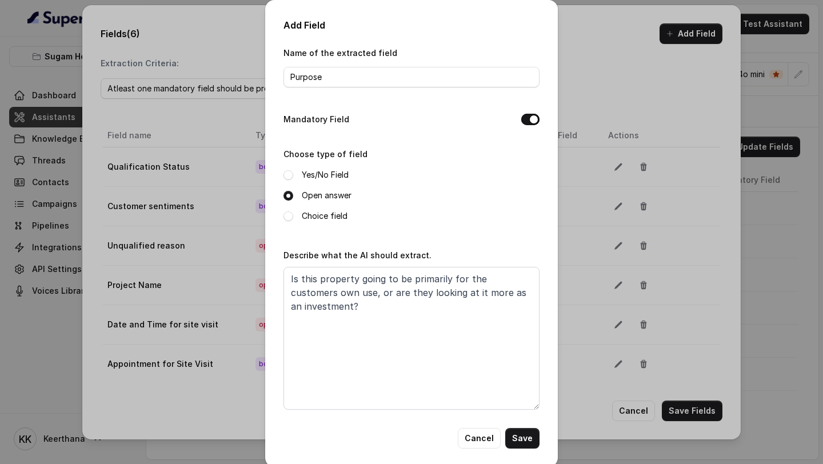
click at [325, 215] on label "Choice field" at bounding box center [325, 216] width 46 height 14
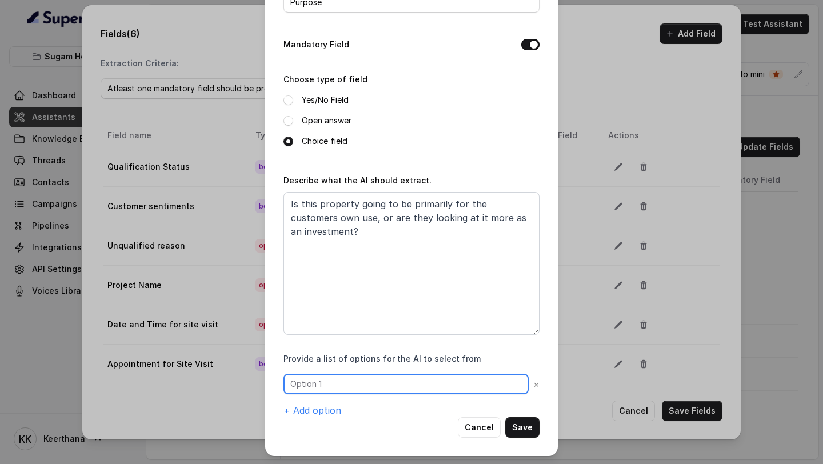
click at [405, 262] on input "text" at bounding box center [405, 384] width 245 height 21
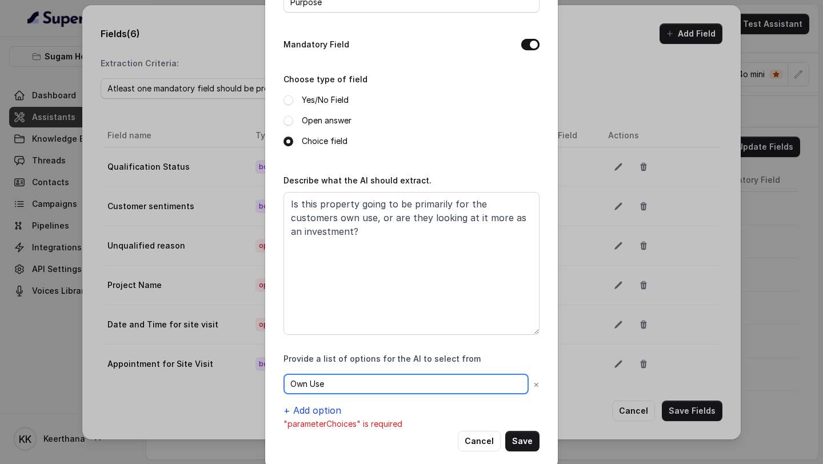
type input "Own Use"
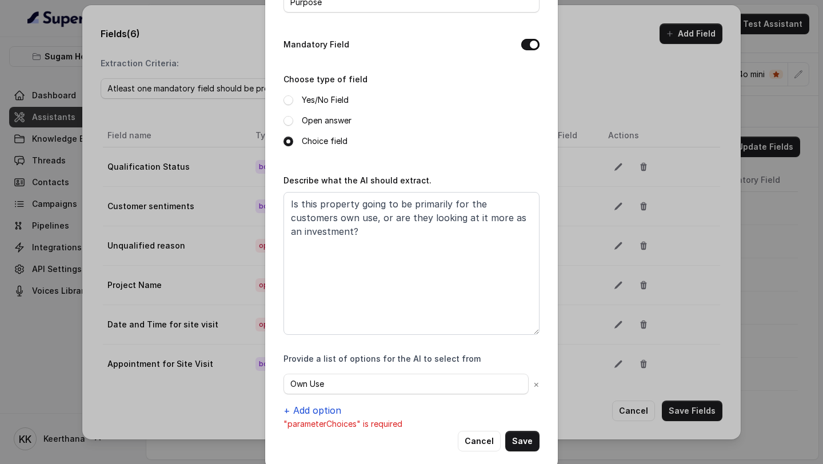
click at [309, 262] on button "+ Add option" at bounding box center [312, 410] width 58 height 14
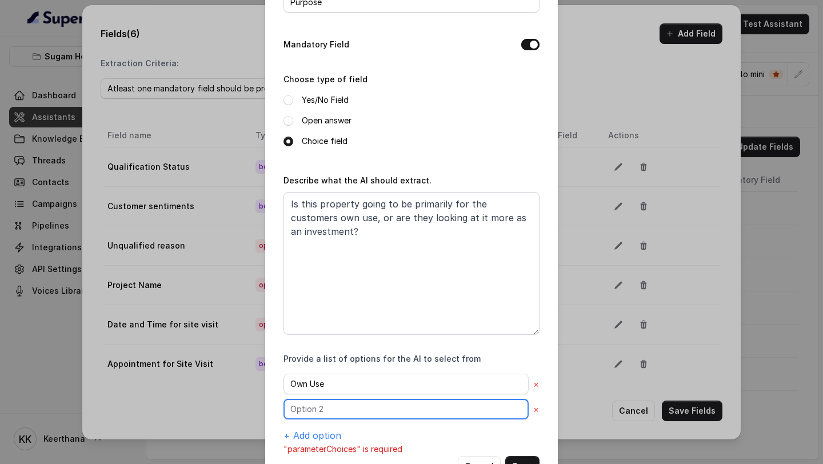
click at [315, 262] on input "text" at bounding box center [405, 384] width 245 height 21
type input "i"
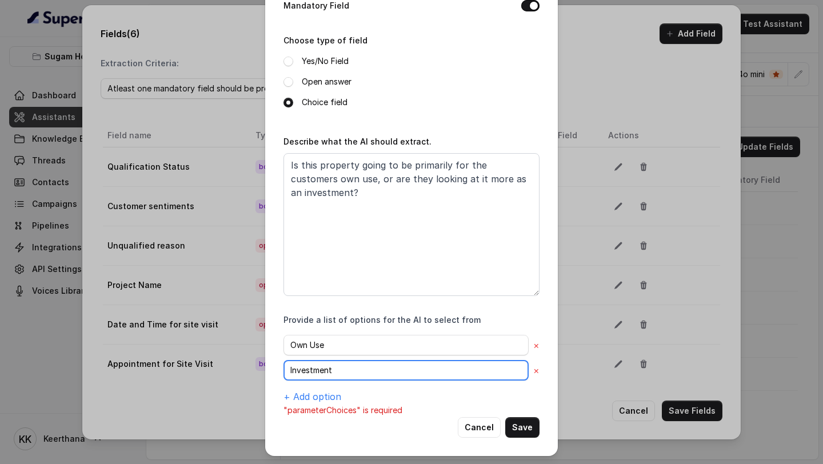
type input "Investment"
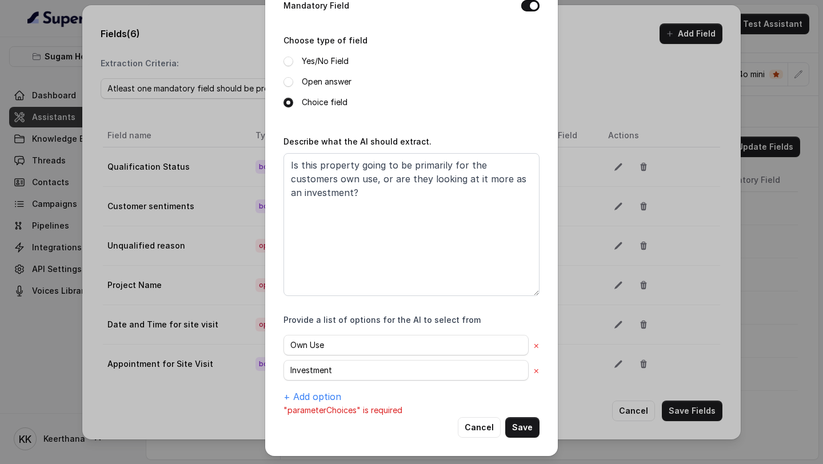
click at [542, 262] on div "Add Field Name of the extracted field Purpose Mandatory Field Choose type of fi…" at bounding box center [411, 171] width 293 height 570
click at [529, 262] on button "Save" at bounding box center [522, 427] width 34 height 21
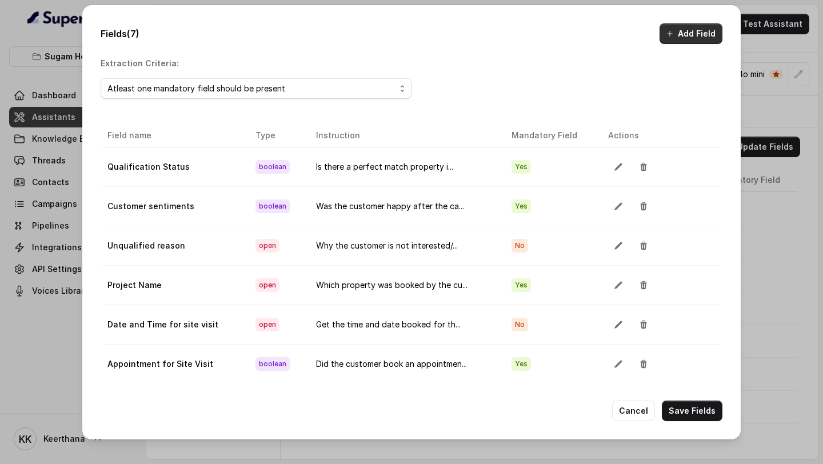
click at [685, 35] on button "Add Field" at bounding box center [690, 33] width 63 height 21
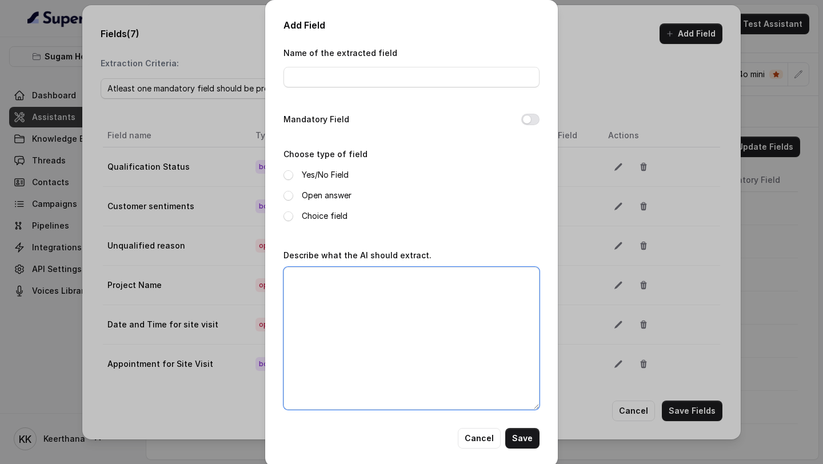
click at [402, 262] on textarea "Describe what the AI should extract." at bounding box center [411, 338] width 256 height 143
paste textarea "Is the customer looking for ready to move in property?"
type textarea "Is the customer looking for ready to move in property?"
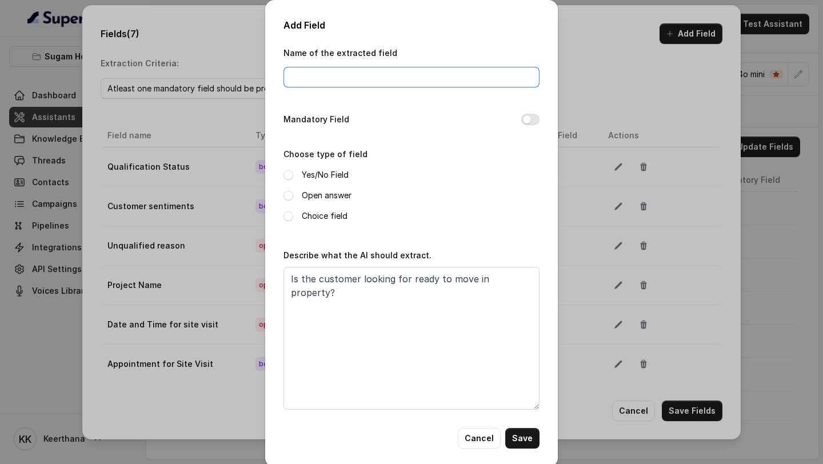
click at [491, 79] on input "Name of the extracted field" at bounding box center [411, 77] width 256 height 21
type input "Possession"
click at [338, 177] on label "Yes/No Field" at bounding box center [325, 175] width 47 height 14
click at [342, 193] on label "Open answer" at bounding box center [327, 196] width 50 height 14
click at [531, 118] on button "Mandatory Field" at bounding box center [530, 119] width 18 height 11
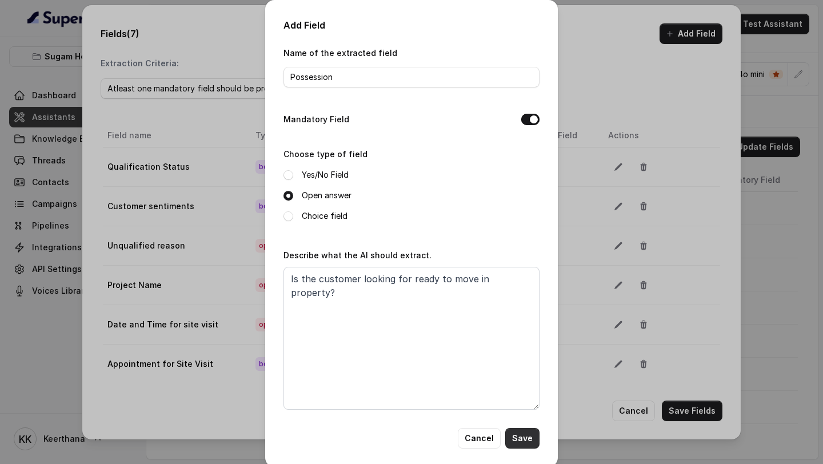
click at [521, 262] on button "Save" at bounding box center [522, 438] width 34 height 21
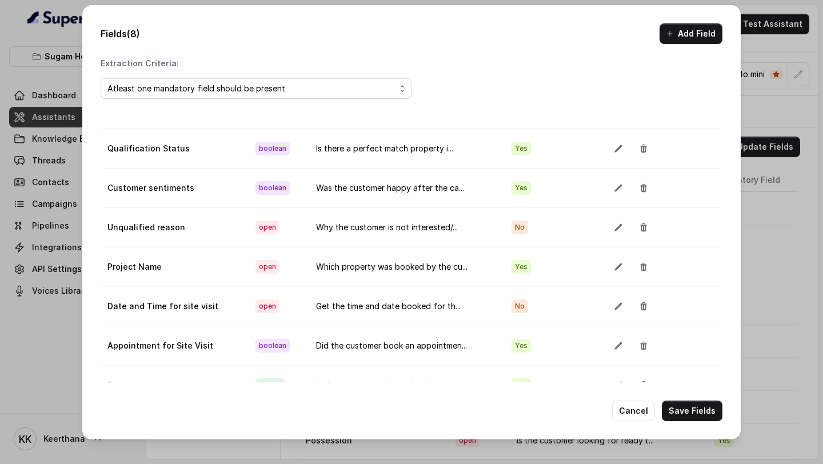
scroll to position [64, 0]
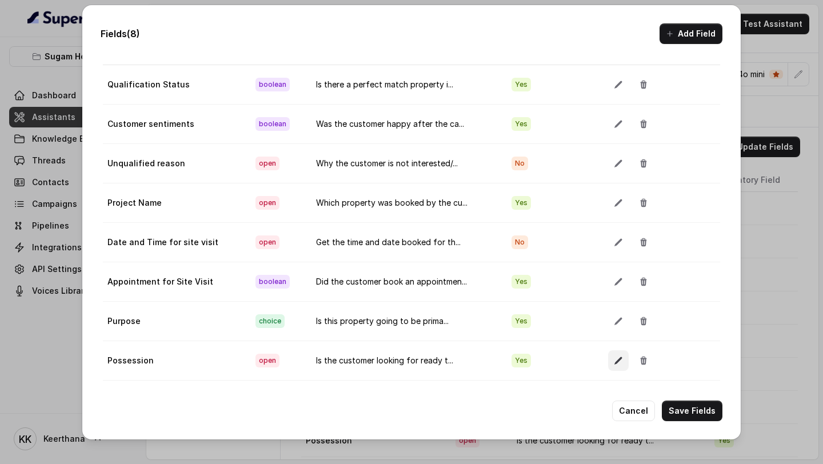
click at [618, 262] on icon "button" at bounding box center [618, 360] width 9 height 9
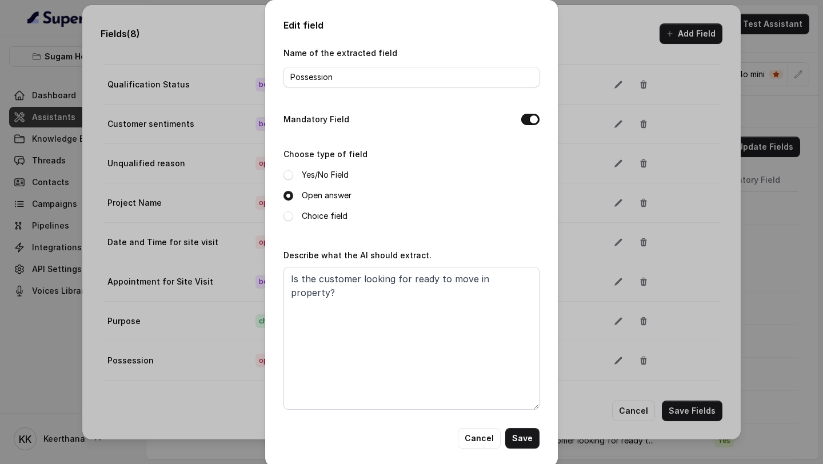
click at [323, 175] on label "Yes/No Field" at bounding box center [325, 175] width 47 height 14
click at [519, 262] on button "Save" at bounding box center [522, 438] width 34 height 21
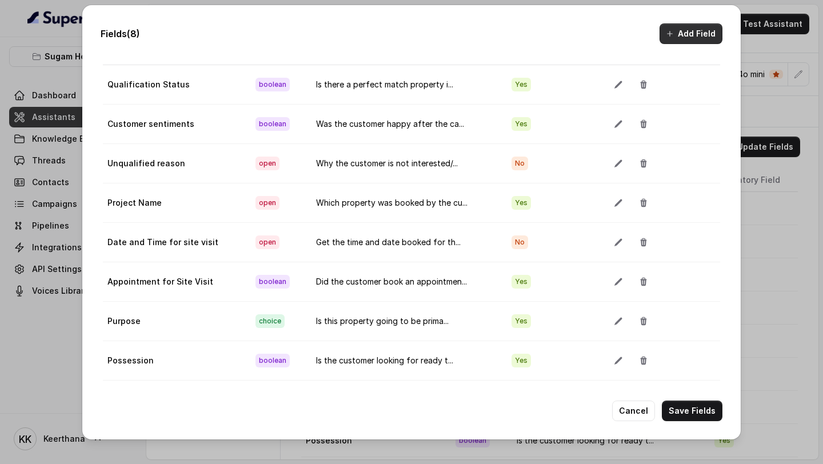
click at [676, 33] on button "Add Field" at bounding box center [690, 33] width 63 height 21
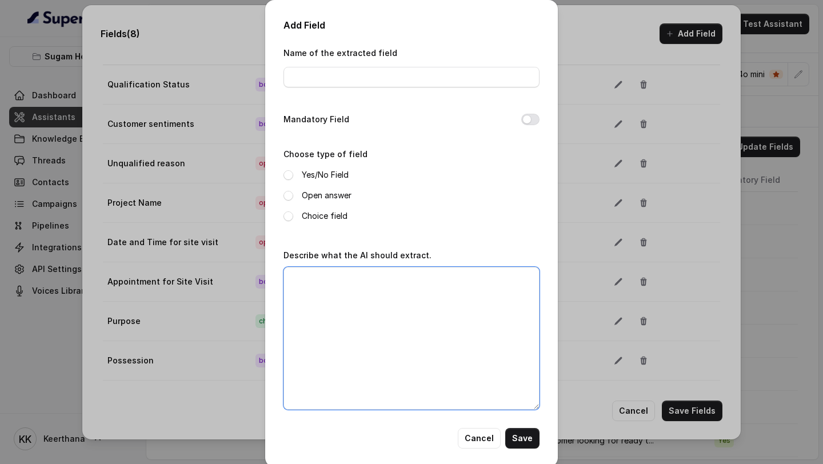
click at [349, 262] on textarea "Describe what the AI should extract." at bounding box center [411, 338] width 256 height 143
paste textarea "What is the preffered Location of the customer?"
type textarea "What is the preffered Location of the customer?"
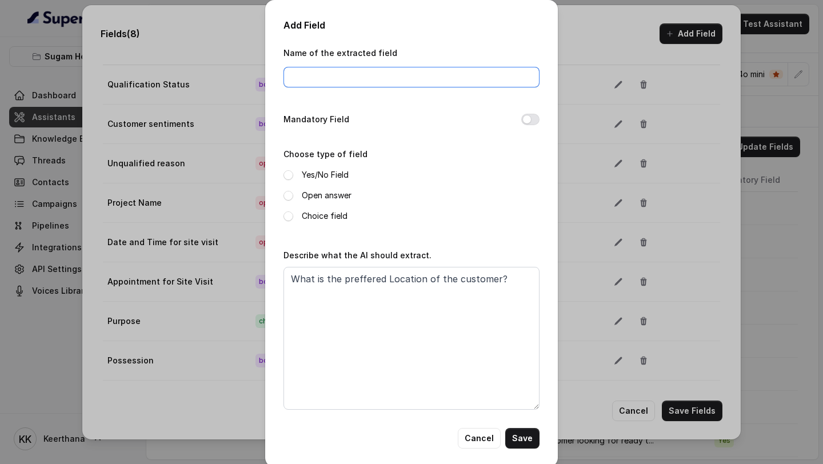
click at [395, 85] on input "Name of the extracted field" at bounding box center [411, 77] width 256 height 21
type input "Location"
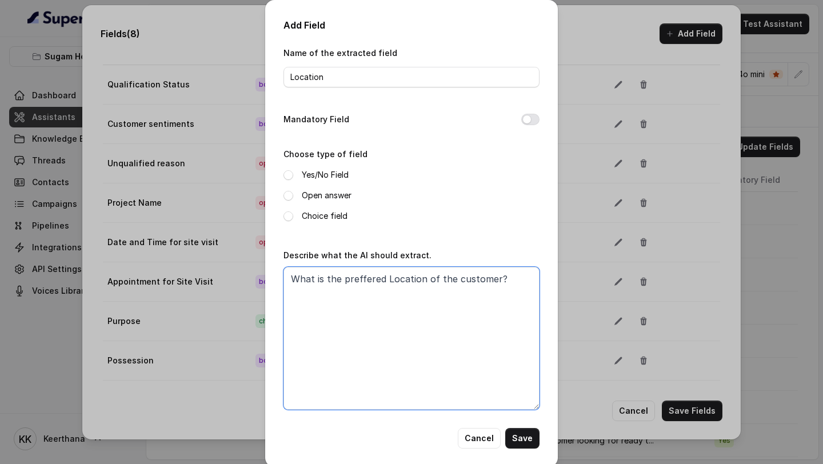
click at [292, 262] on textarea "What is the preffered Location of the customer?" at bounding box center [411, 338] width 256 height 143
type textarea "What is the preffered Location of the customer?"
click at [328, 195] on label "Open answer" at bounding box center [327, 196] width 50 height 14
click at [532, 117] on button "Mandatory Field" at bounding box center [530, 119] width 18 height 11
click at [516, 262] on button "Save" at bounding box center [522, 438] width 34 height 21
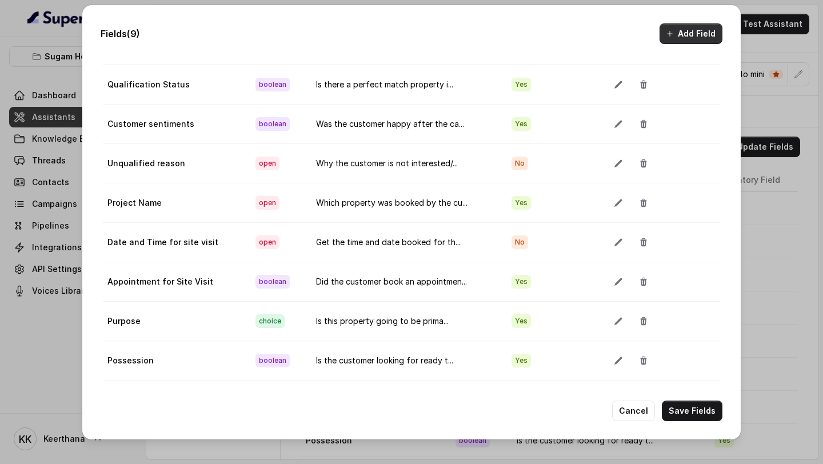
click at [683, 32] on button "Add Field" at bounding box center [690, 33] width 63 height 21
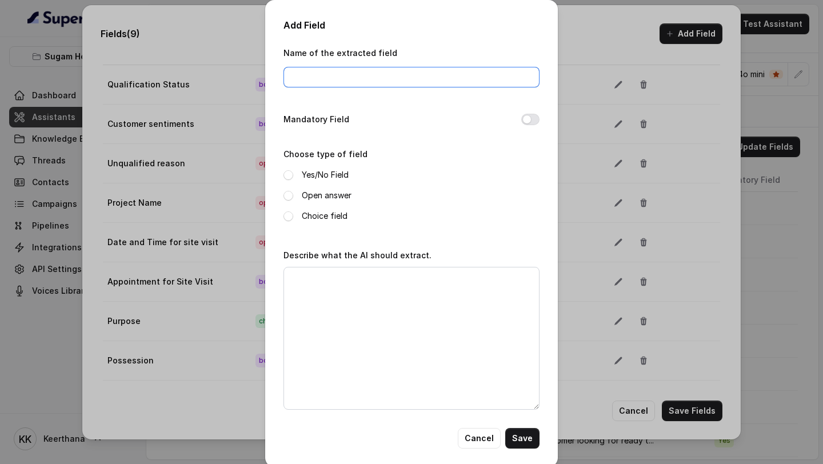
click at [424, 83] on input "Name of the extracted field" at bounding box center [411, 77] width 256 height 21
click at [392, 121] on div "Mandatory Field" at bounding box center [411, 121] width 256 height 16
click at [417, 64] on div "Name of the extracted field B" at bounding box center [411, 67] width 256 height 42
click at [384, 86] on input "B" at bounding box center [411, 77] width 256 height 21
type input "Budget"
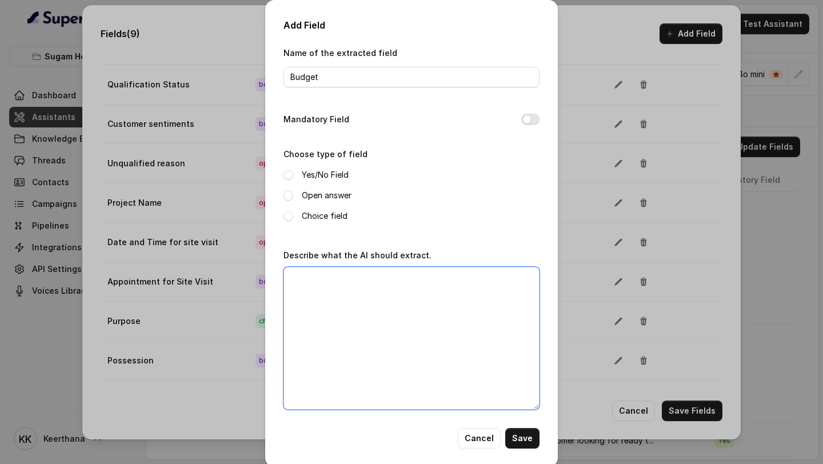
click at [384, 262] on textarea "Describe what the AI should extract." at bounding box center [411, 338] width 256 height 143
paste textarea "What is the preffered Location of the customer?"
drag, startPoint x: 386, startPoint y: 277, endPoint x: 421, endPoint y: 278, distance: 34.9
click at [421, 262] on textarea "What is the preffered Location of the customer?" at bounding box center [411, 338] width 256 height 143
type textarea "What is the preffered Budget Range of the customer?"
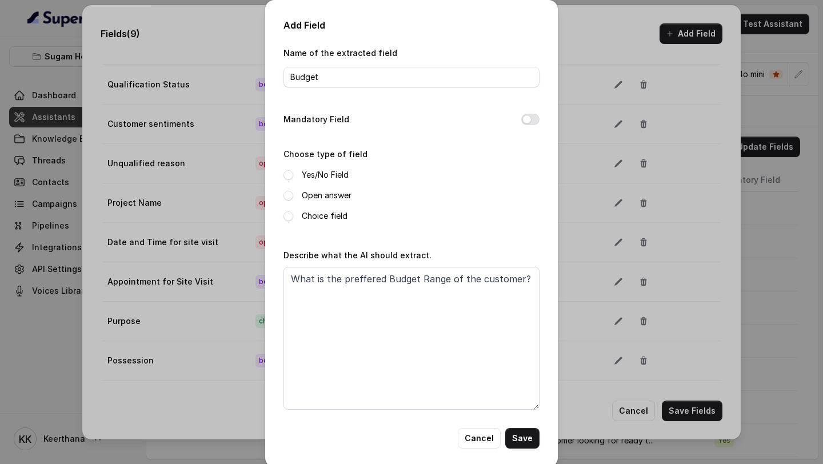
click at [319, 200] on label "Open answer" at bounding box center [327, 196] width 50 height 14
click at [526, 119] on button "Mandatory Field" at bounding box center [530, 119] width 18 height 11
click at [522, 262] on button "Save" at bounding box center [522, 438] width 34 height 21
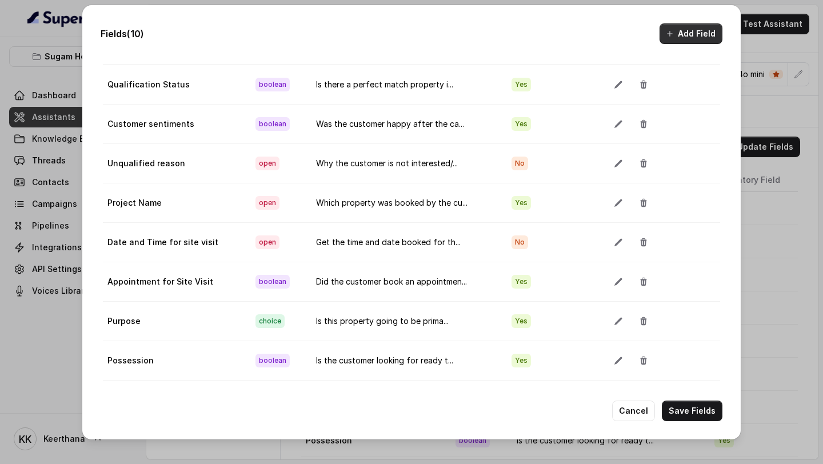
click at [678, 36] on button "Add Field" at bounding box center [690, 33] width 63 height 21
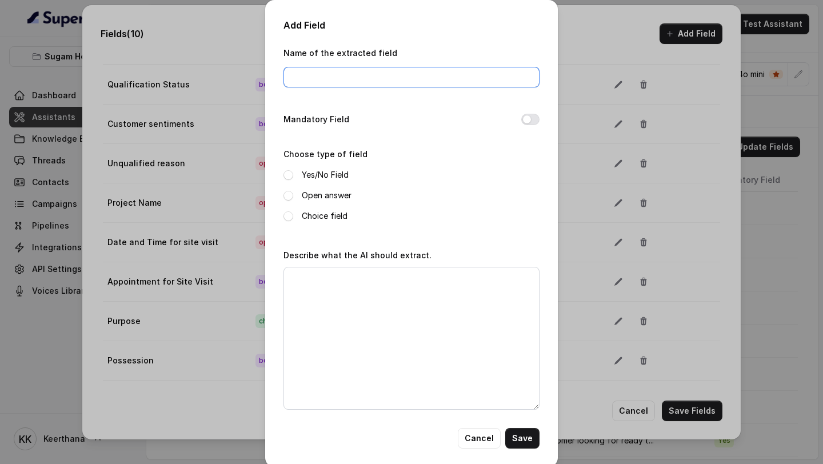
click at [444, 79] on input "Name of the extracted field" at bounding box center [411, 77] width 256 height 21
type input "Interested in Buying"
click at [531, 120] on button "Mandatory Field" at bounding box center [530, 119] width 18 height 11
click at [325, 174] on label "Yes/No Field" at bounding box center [325, 175] width 47 height 14
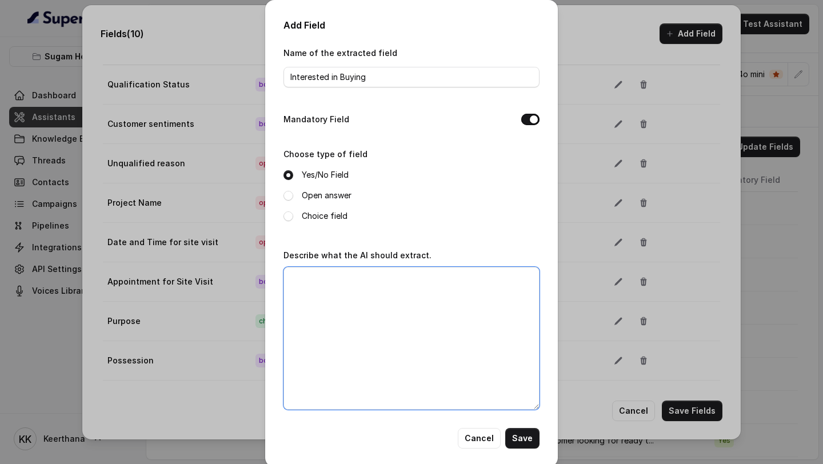
click at [347, 262] on textarea "Describe what the AI should extract." at bounding box center [411, 338] width 256 height 143
paste textarea "Is the user interested in buying the property?"
type textarea "Is the user interested in buying the property?"
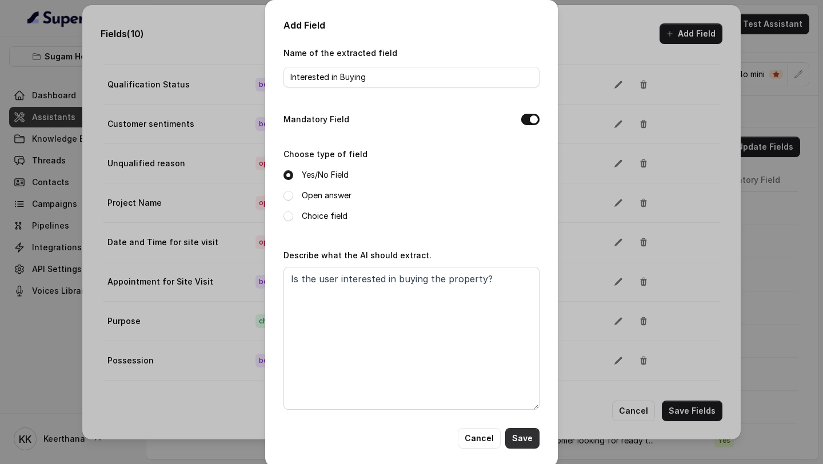
click at [525, 262] on button "Save" at bounding box center [522, 438] width 34 height 21
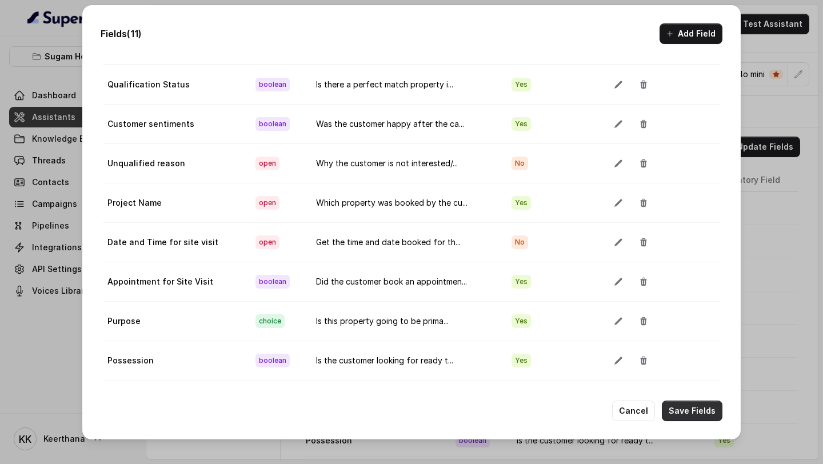
click at [701, 262] on button "Save Fields" at bounding box center [692, 410] width 61 height 21
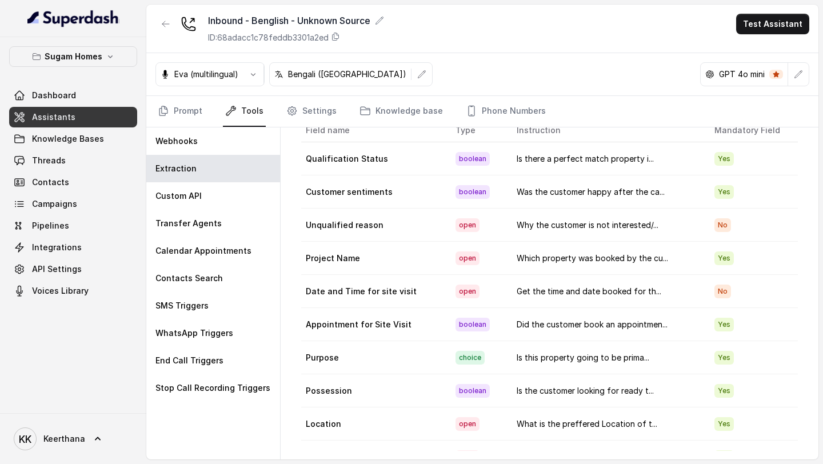
scroll to position [0, 0]
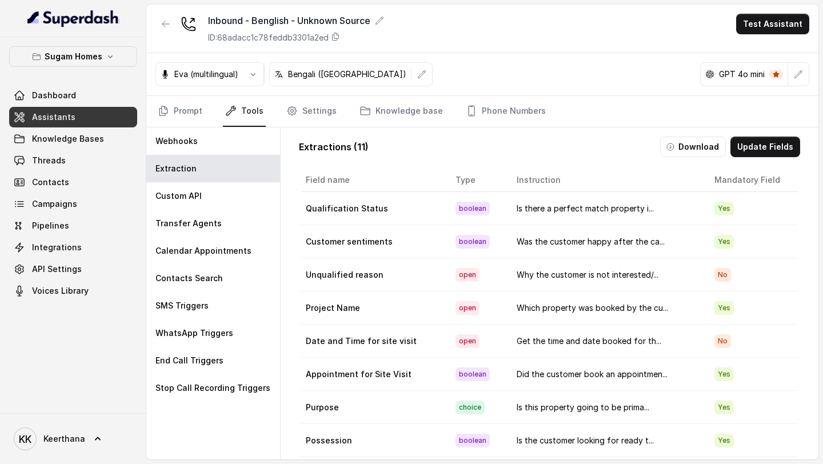
click at [73, 116] on link "Assistants" at bounding box center [73, 117] width 128 height 21
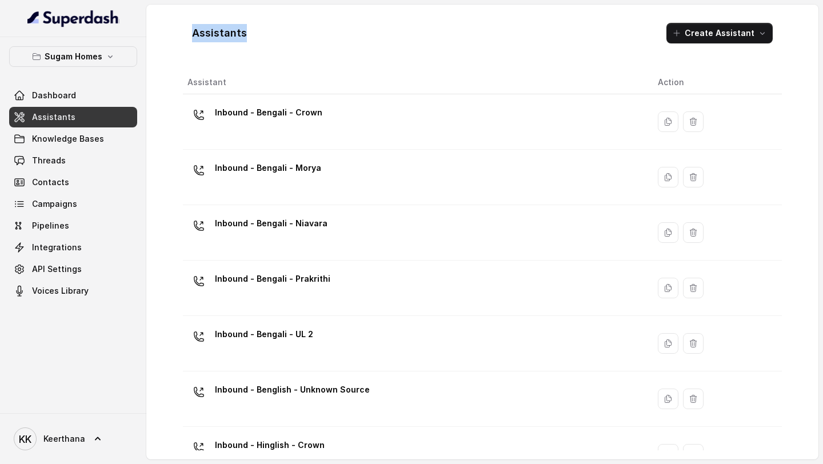
drag, startPoint x: 194, startPoint y: 33, endPoint x: 647, endPoint y: 33, distance: 453.6
click at [647, 33] on div "Assistants Create Assistant" at bounding box center [482, 33] width 599 height 39
click at [564, 33] on div "Assistants Create Assistant" at bounding box center [482, 33] width 599 height 39
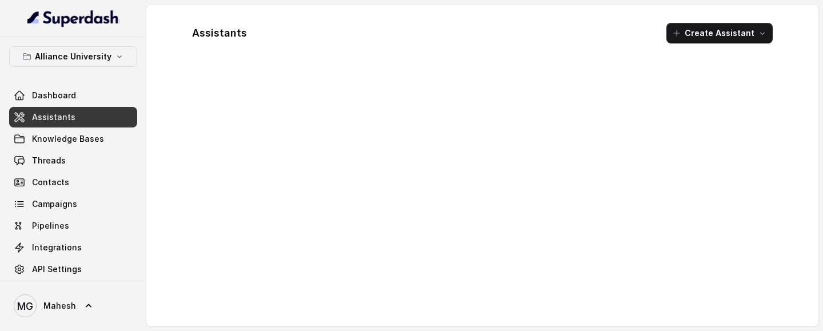
click at [85, 112] on link "Assistants" at bounding box center [73, 117] width 128 height 21
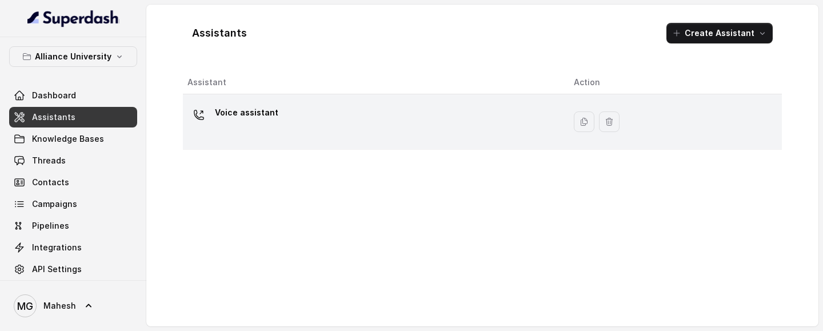
click at [265, 106] on p "Voice assistant" at bounding box center [246, 112] width 63 height 18
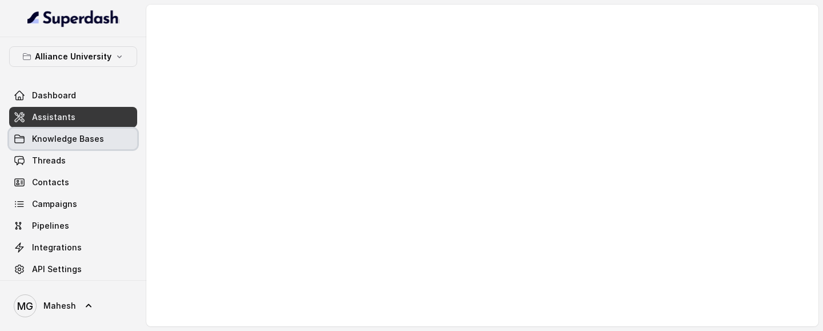
click at [91, 130] on link "Knowledge Bases" at bounding box center [73, 139] width 128 height 21
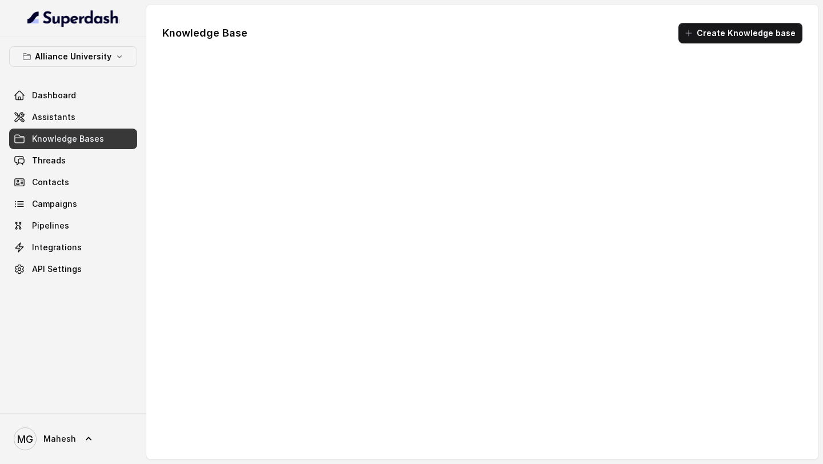
click at [42, 143] on span "Knowledge Bases" at bounding box center [68, 138] width 72 height 11
click at [50, 123] on link "Assistants" at bounding box center [73, 117] width 128 height 21
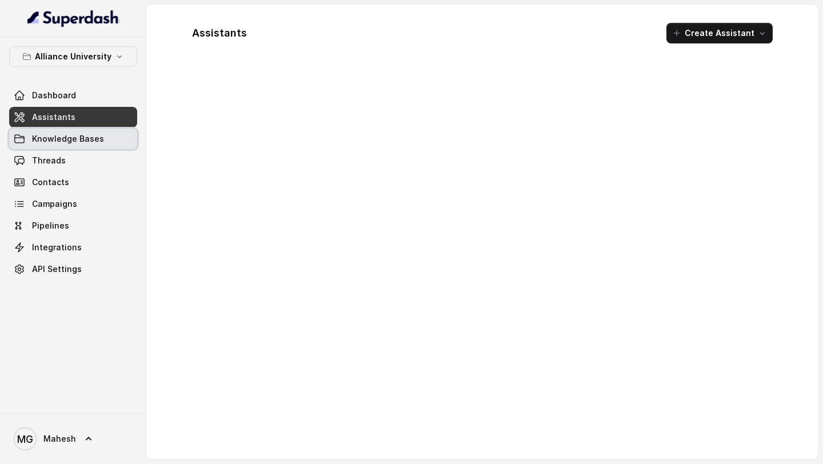
click at [78, 142] on span "Knowledge Bases" at bounding box center [68, 138] width 72 height 11
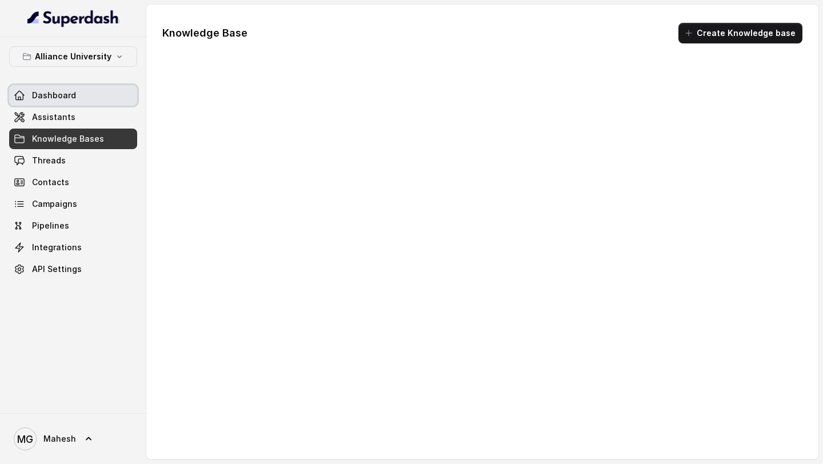
click at [78, 102] on link "Dashboard" at bounding box center [73, 95] width 128 height 21
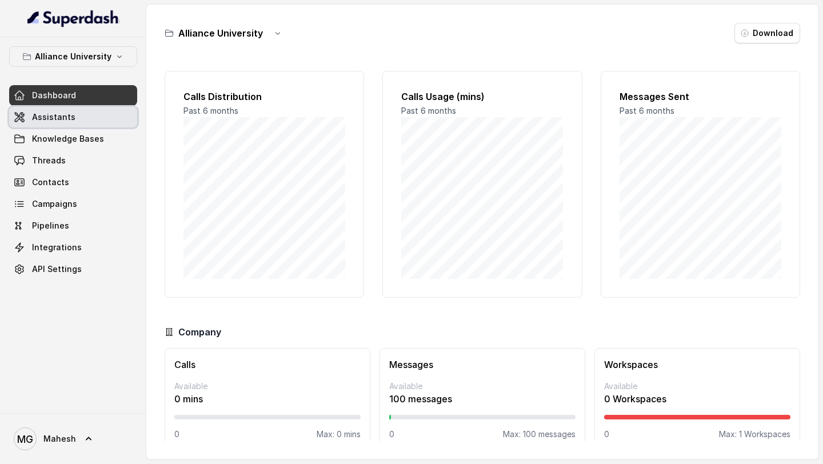
click at [78, 119] on link "Assistants" at bounding box center [73, 117] width 128 height 21
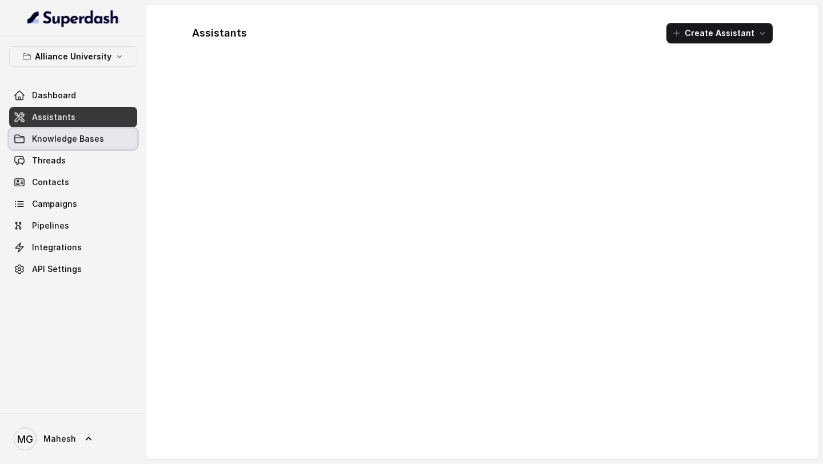
click at [78, 136] on span "Knowledge Bases" at bounding box center [68, 138] width 72 height 11
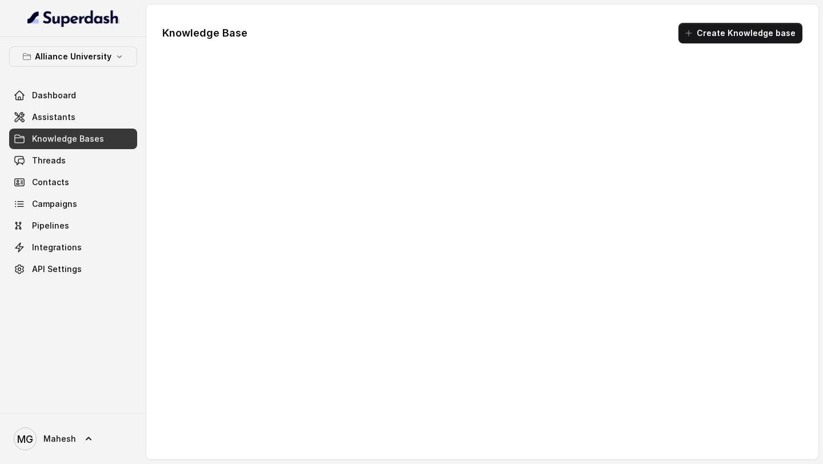
click at [334, 175] on div at bounding box center [482, 256] width 658 height 371
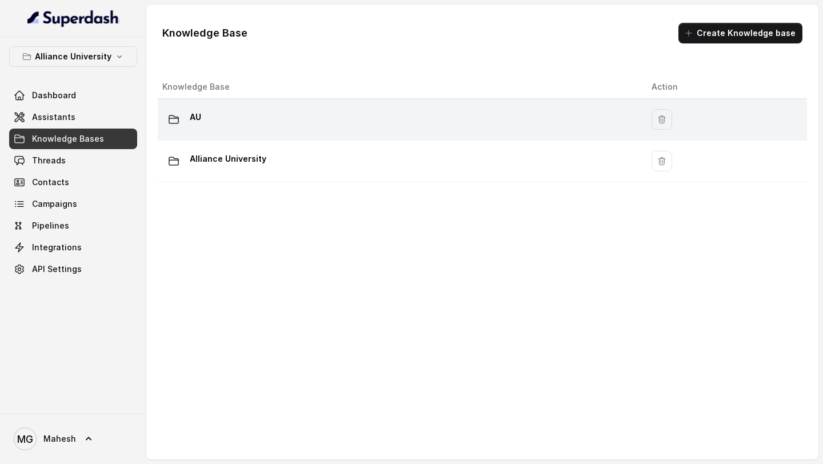
click at [325, 113] on div "AU" at bounding box center [397, 119] width 471 height 23
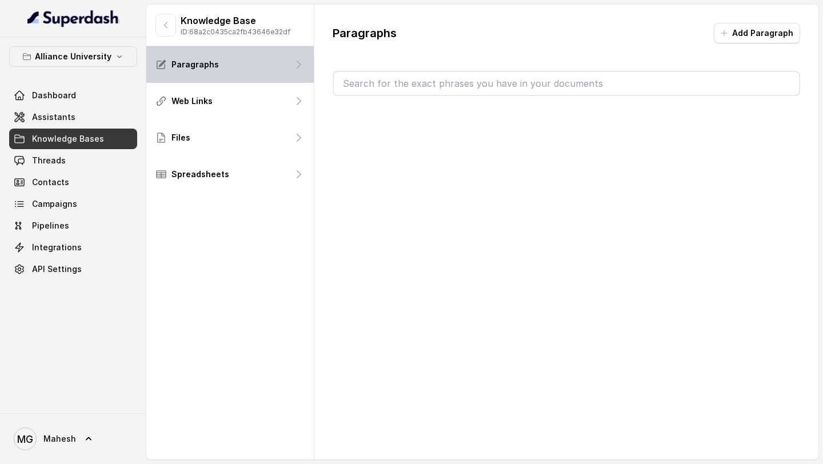
click at [261, 67] on div "Paragraphs" at bounding box center [229, 64] width 167 height 37
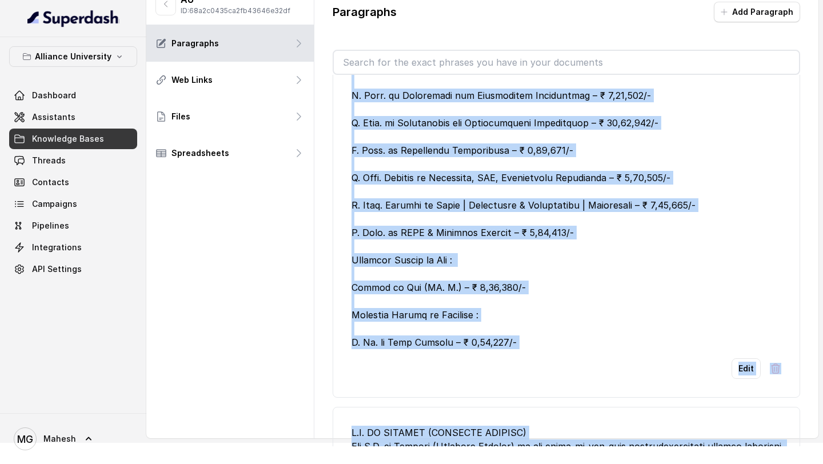
scroll to position [1528, 0]
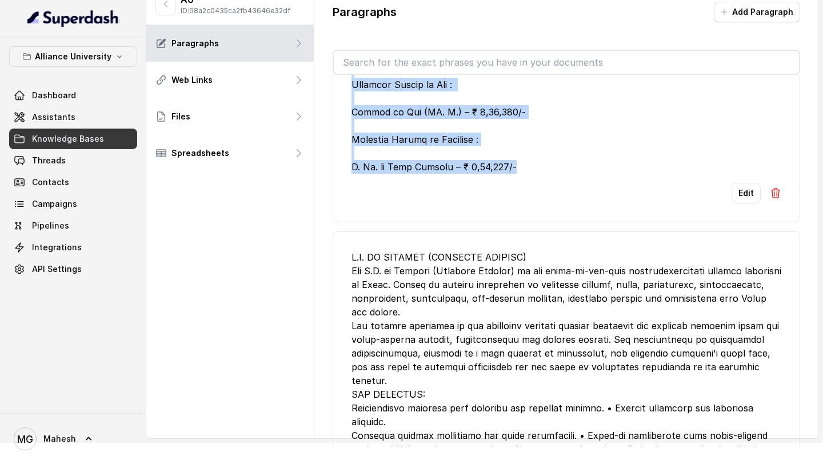
drag, startPoint x: 354, startPoint y: 135, endPoint x: 568, endPoint y: 170, distance: 217.7
copy ul "PhD Programmes : Alliance School of Business – Ph. D. in Management – ₹ 3,50,00…"
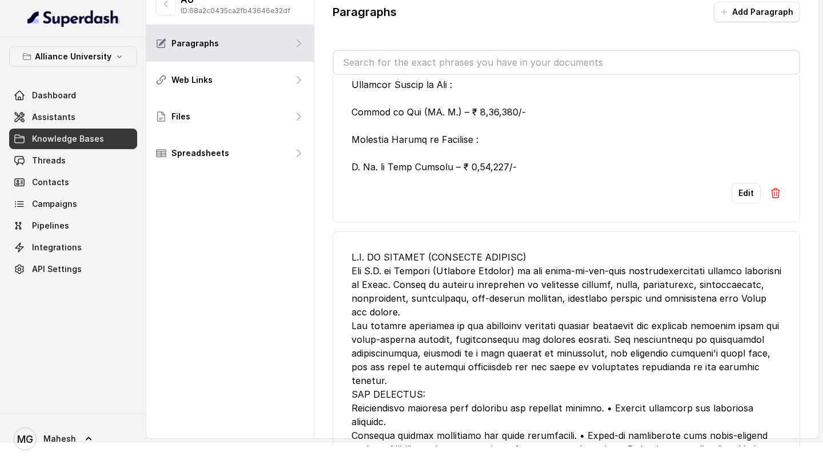
click at [509, 183] on div "Edit" at bounding box center [566, 193] width 430 height 21
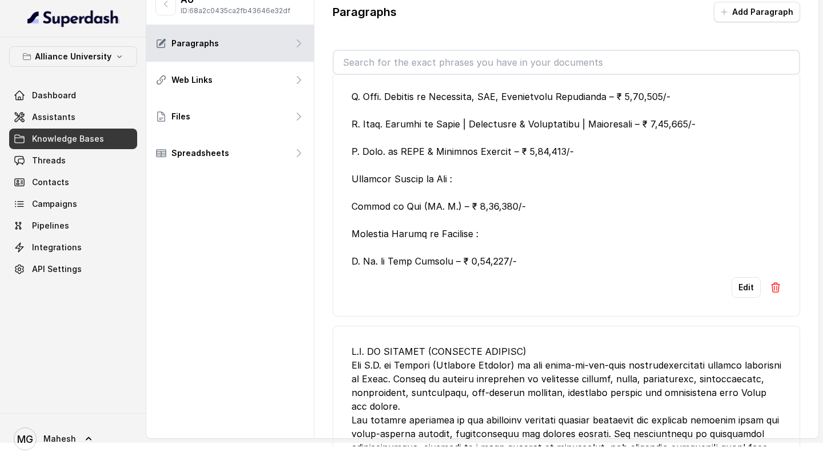
scroll to position [1433, 0]
click at [93, 118] on link "Assistants" at bounding box center [73, 117] width 128 height 21
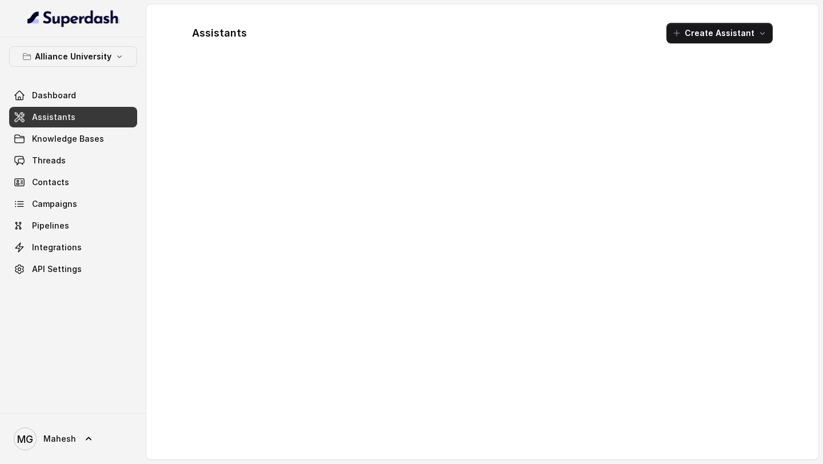
click at [129, 126] on link "Assistants" at bounding box center [73, 117] width 128 height 21
click at [121, 119] on link "Assistants" at bounding box center [73, 117] width 128 height 21
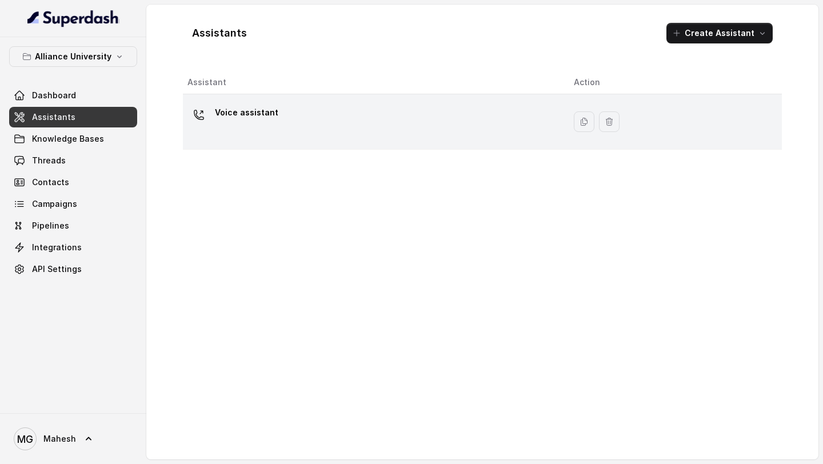
click at [240, 117] on p "Voice assistant" at bounding box center [246, 112] width 63 height 18
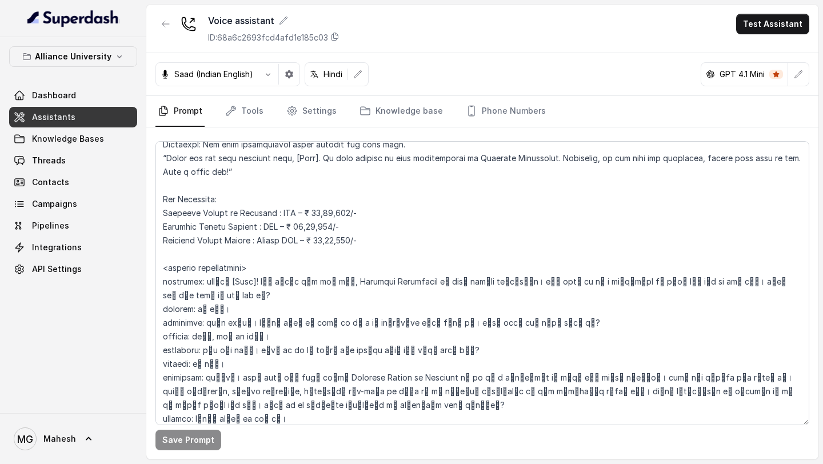
scroll to position [2080, 0]
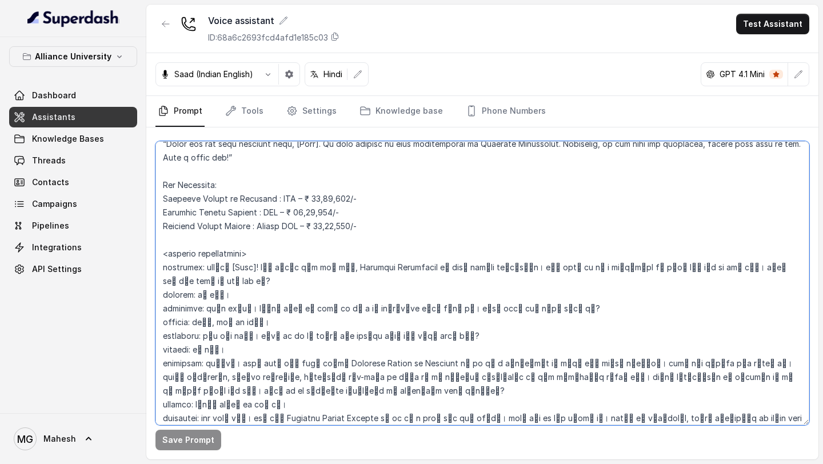
click at [384, 227] on textarea at bounding box center [482, 283] width 654 height 284
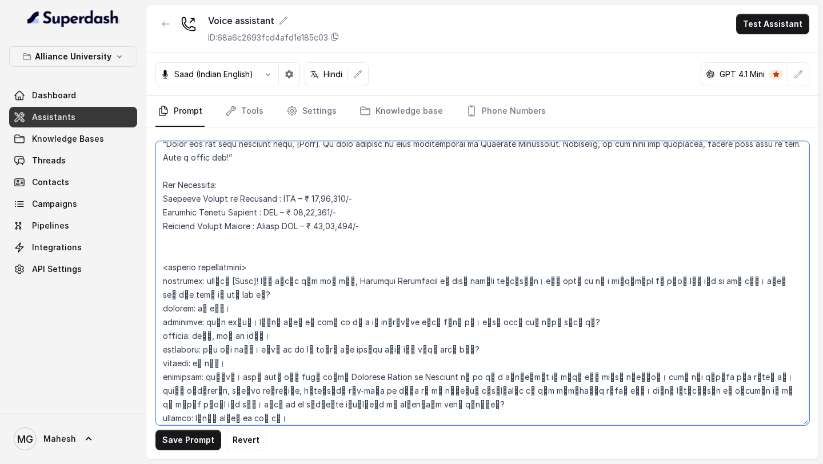
paste textarea "PhD Programmes (Fee: ₹3,50,000/- each) Alliance School of Business – Ph.D. in M…"
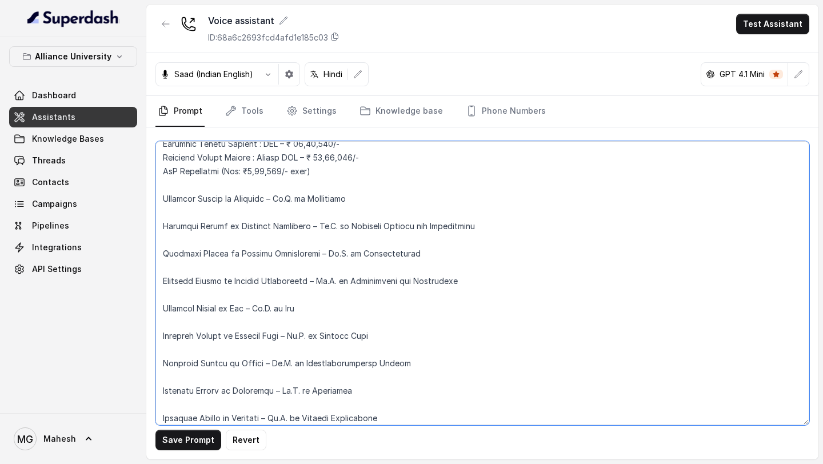
scroll to position [2098, 0]
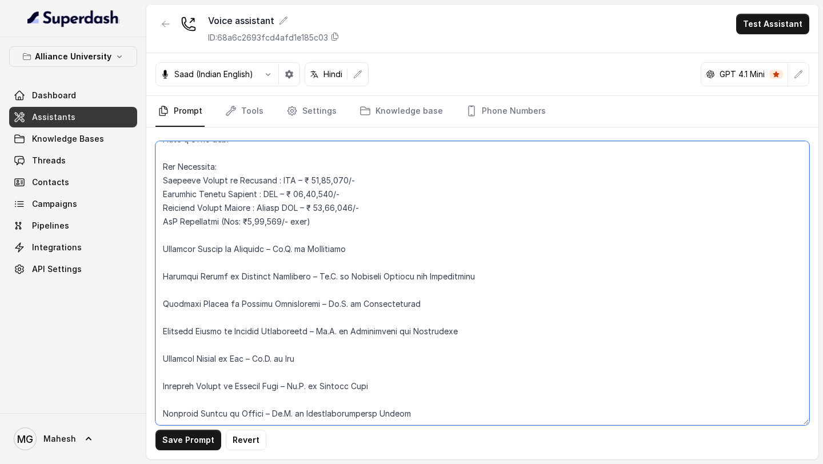
click at [223, 241] on textarea at bounding box center [482, 283] width 654 height 284
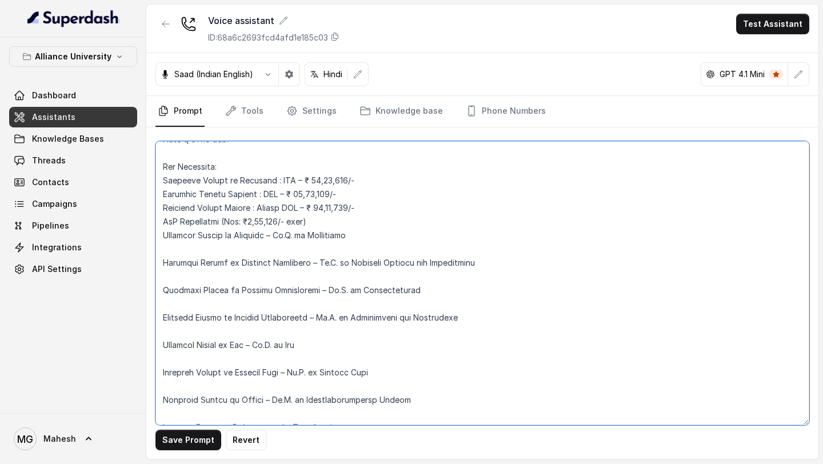
click at [218, 250] on textarea at bounding box center [482, 283] width 654 height 284
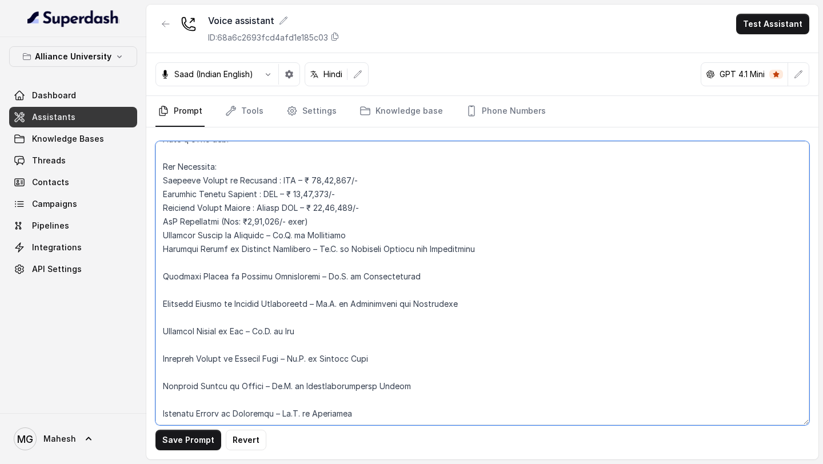
click at [206, 263] on textarea at bounding box center [482, 283] width 654 height 284
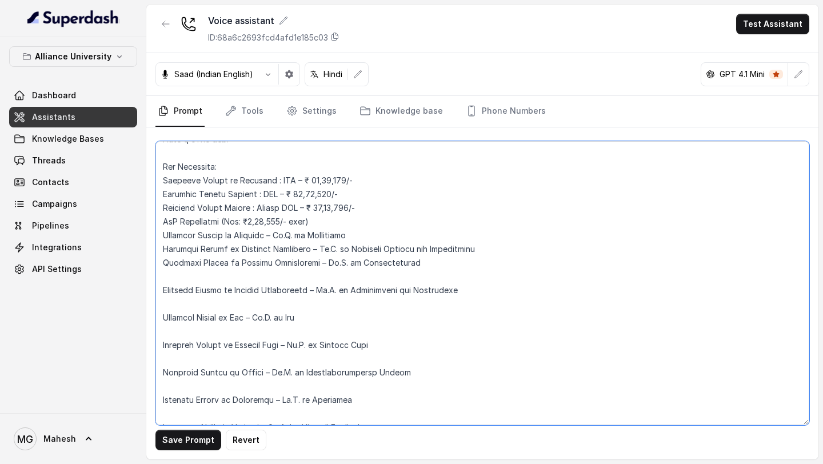
click at [162, 223] on textarea at bounding box center [482, 283] width 654 height 284
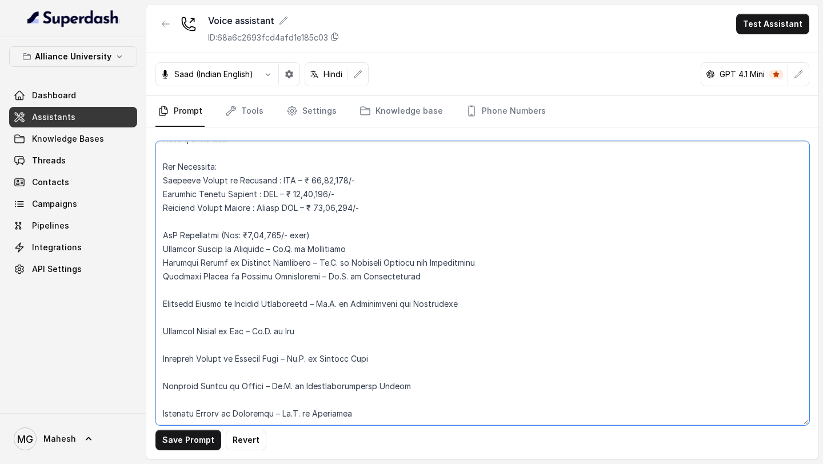
click at [330, 234] on textarea at bounding box center [482, 283] width 654 height 284
click at [337, 282] on textarea at bounding box center [482, 283] width 654 height 284
click at [314, 301] on textarea at bounding box center [482, 283] width 654 height 284
click at [303, 285] on textarea at bounding box center [482, 283] width 654 height 284
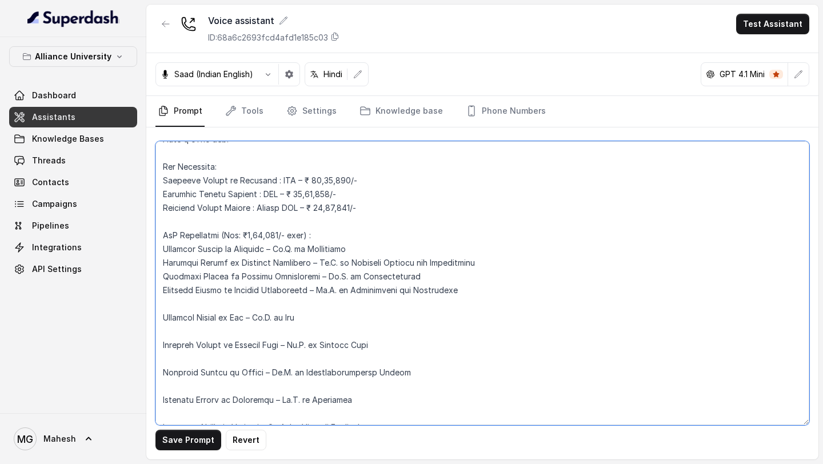
click at [294, 301] on textarea at bounding box center [482, 283] width 654 height 284
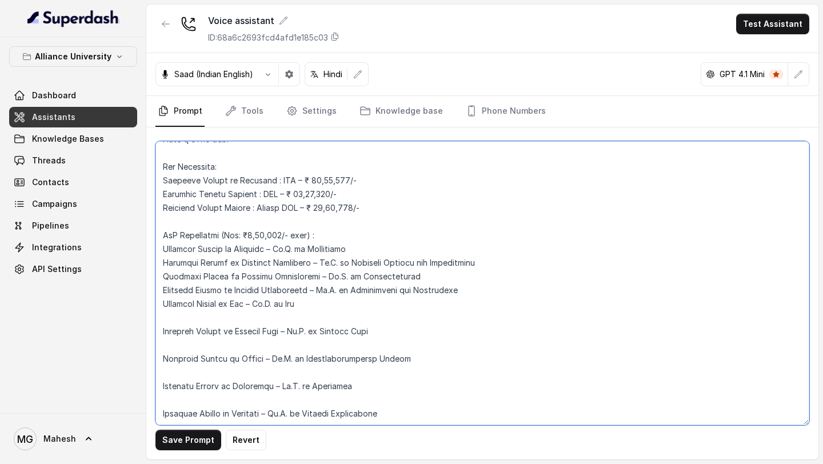
click at [290, 311] on textarea at bounding box center [482, 283] width 654 height 284
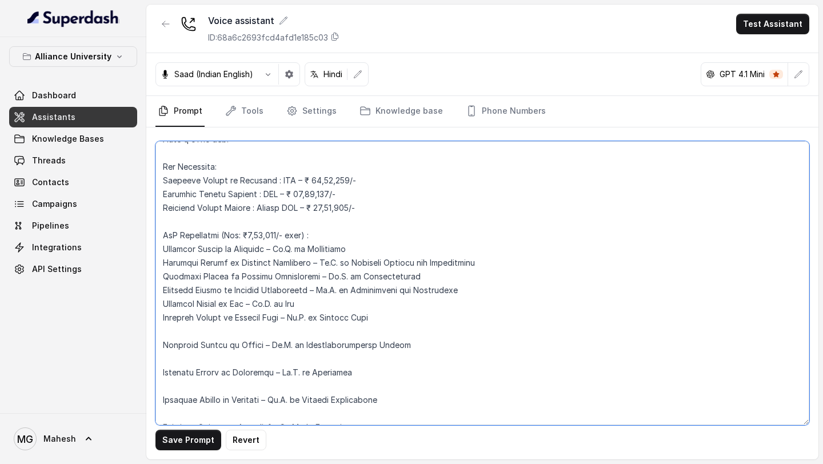
click at [281, 326] on textarea at bounding box center [482, 283] width 654 height 284
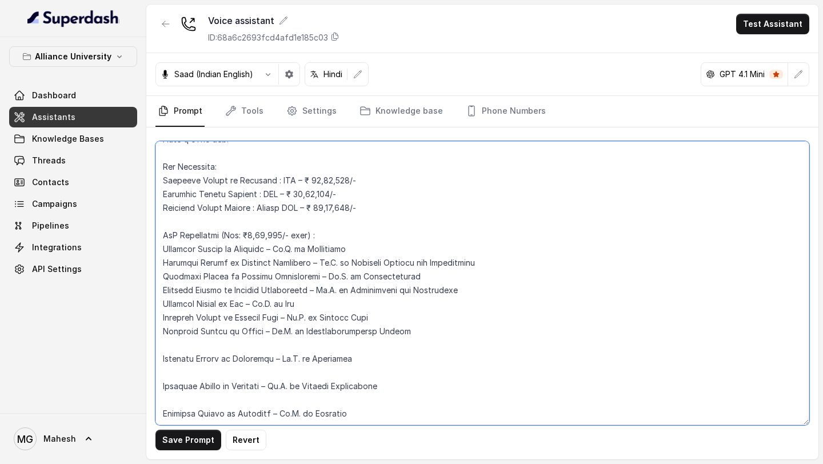
click at [266, 330] on textarea at bounding box center [482, 283] width 654 height 284
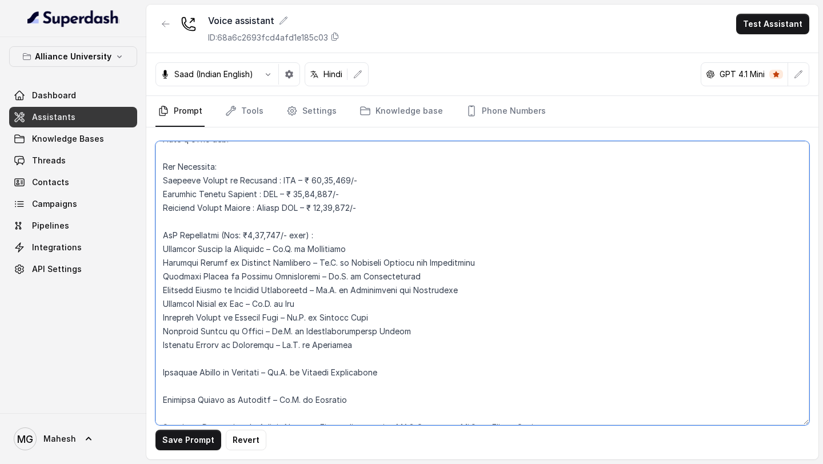
click at [255, 330] on textarea at bounding box center [482, 283] width 654 height 284
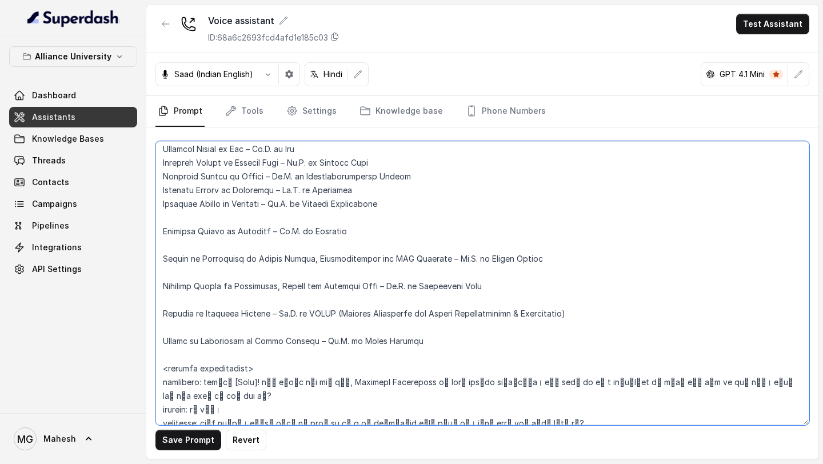
scroll to position [2390, 0]
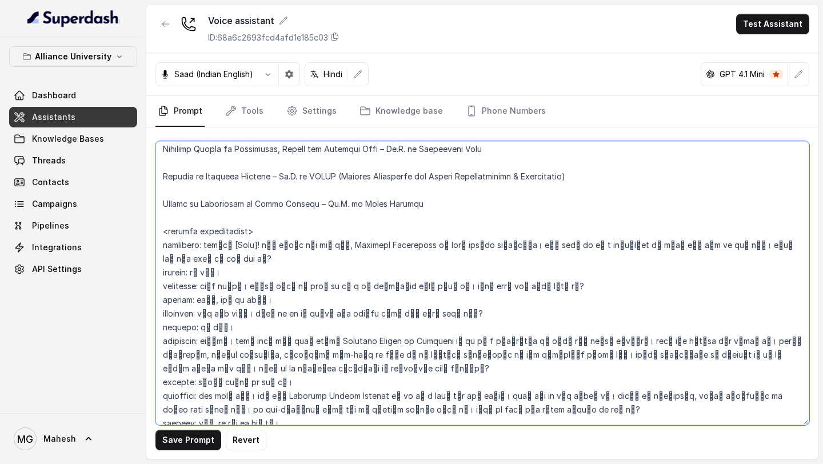
drag, startPoint x: 162, startPoint y: 175, endPoint x: 382, endPoint y: 205, distance: 221.5
click at [381, 205] on textarea at bounding box center [482, 283] width 654 height 284
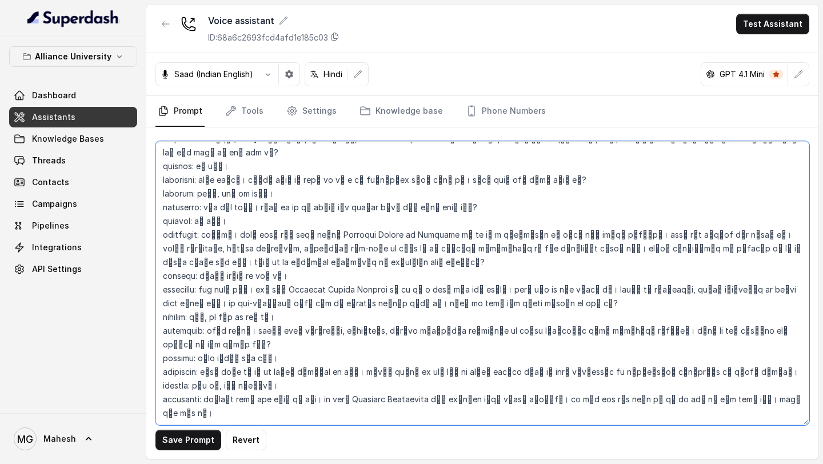
scroll to position [2143, 0]
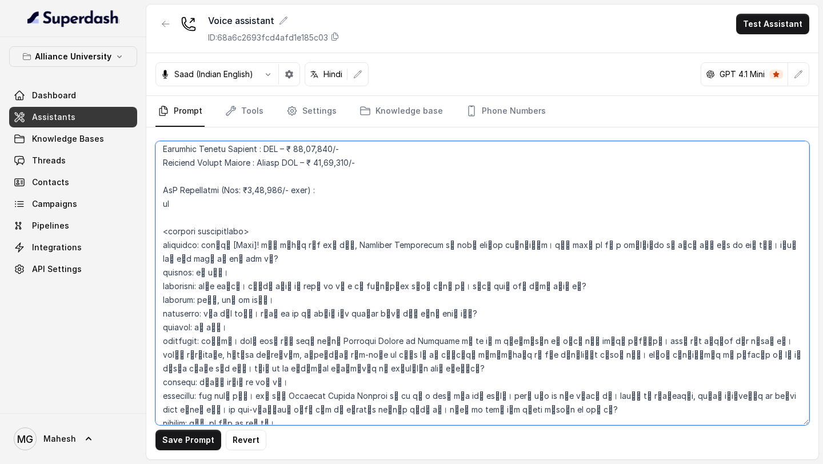
drag, startPoint x: 252, startPoint y: 217, endPoint x: 156, endPoint y: 208, distance: 96.4
click at [156, 208] on textarea at bounding box center [482, 283] width 654 height 284
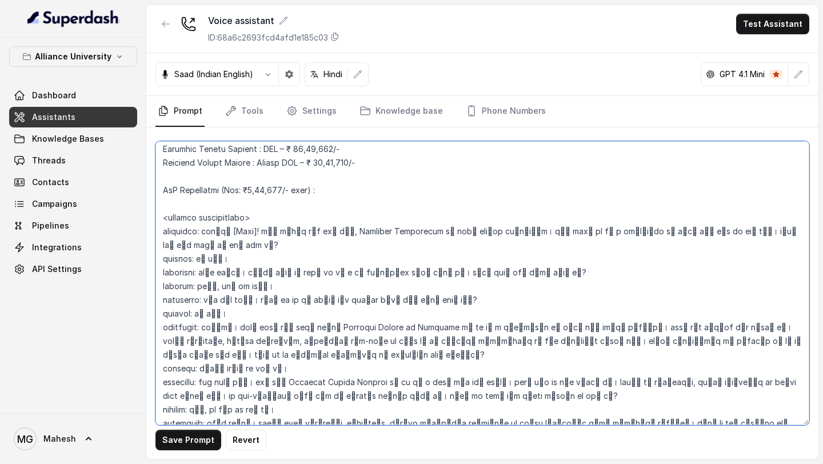
click at [233, 190] on textarea at bounding box center [482, 283] width 654 height 284
click at [322, 191] on textarea at bounding box center [482, 283] width 654 height 284
click at [344, 186] on textarea at bounding box center [482, 283] width 654 height 284
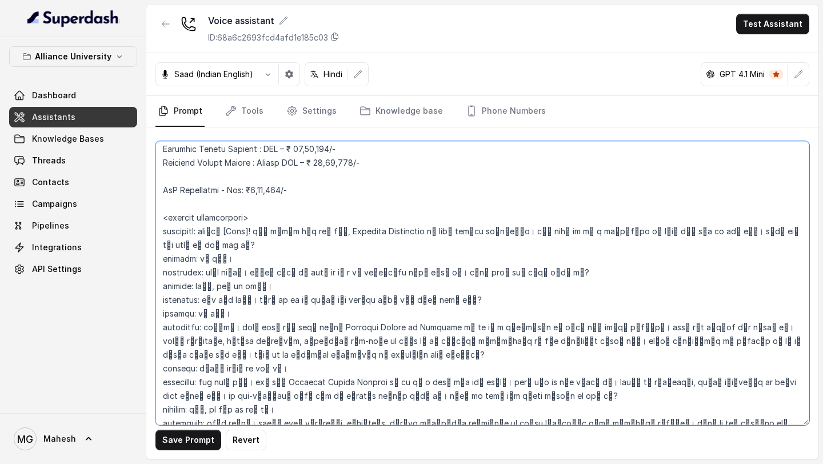
click at [289, 174] on textarea at bounding box center [482, 283] width 654 height 284
paste textarea "B.Tech in Artificial Intelligence & Data Science – ₹15,00,000/- B.Tech in Artif…"
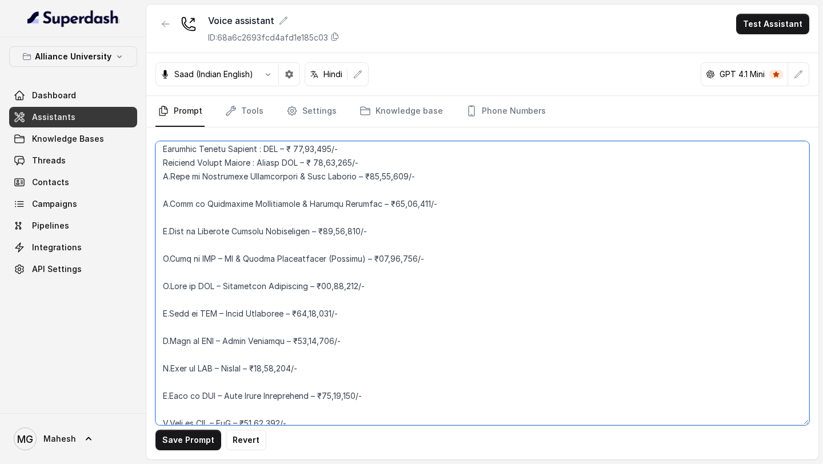
scroll to position [2421, 0]
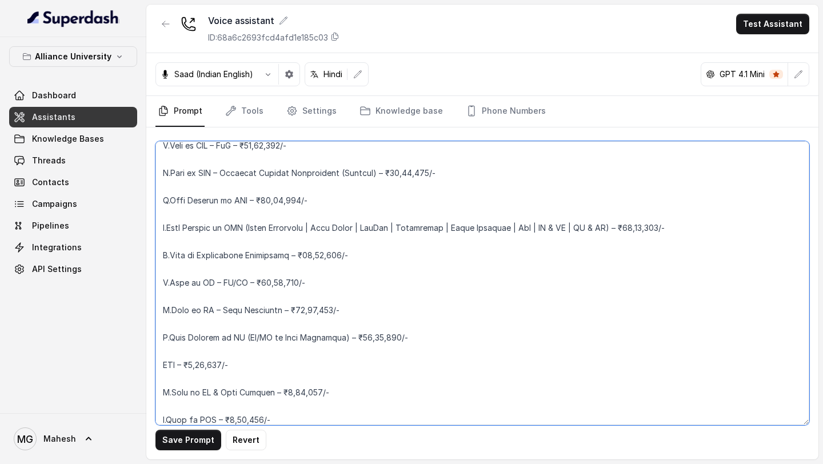
click at [239, 325] on textarea at bounding box center [482, 283] width 654 height 284
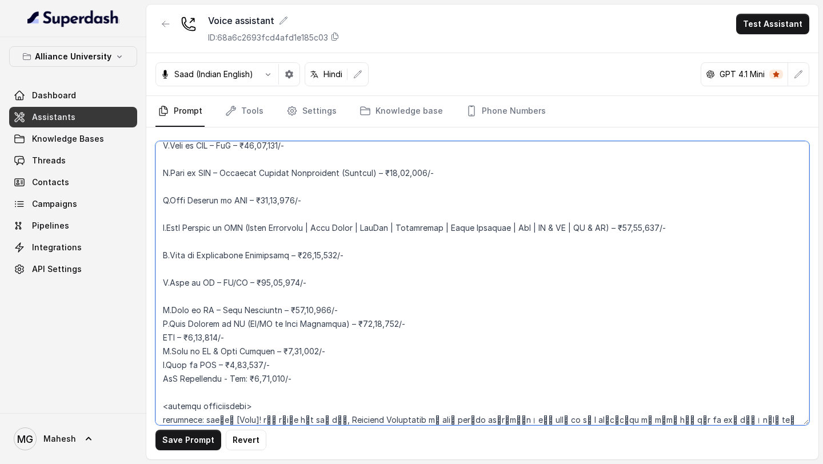
click at [201, 293] on textarea at bounding box center [482, 283] width 654 height 284
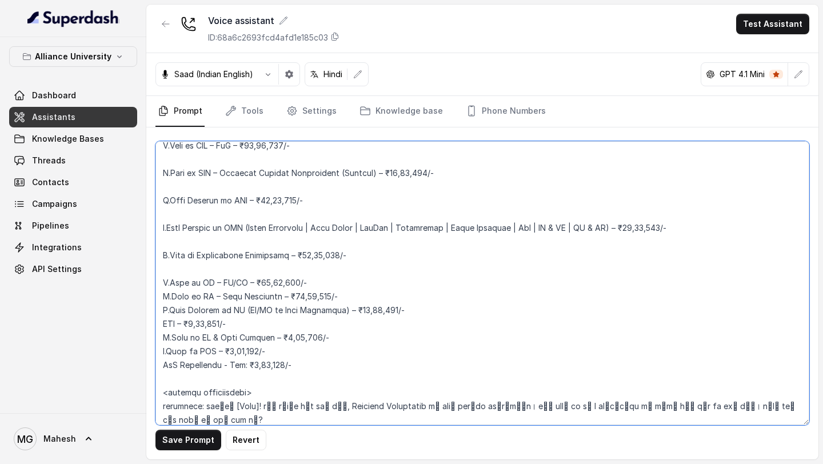
click at [189, 272] on textarea at bounding box center [482, 283] width 654 height 284
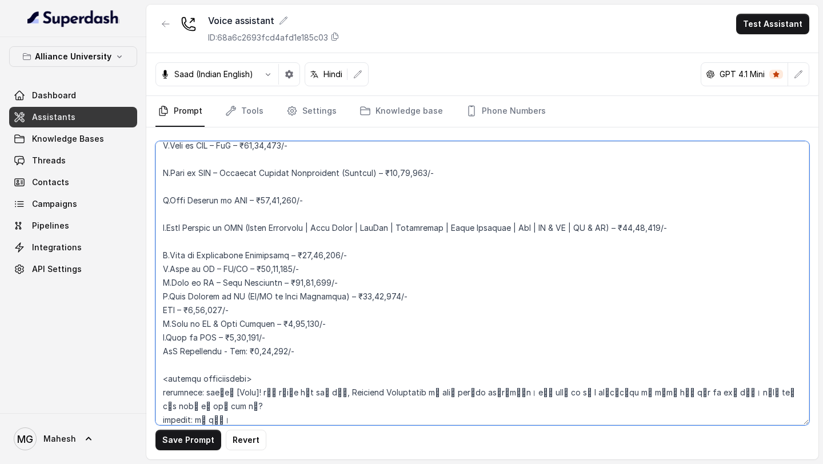
click at [215, 240] on textarea at bounding box center [482, 283] width 654 height 284
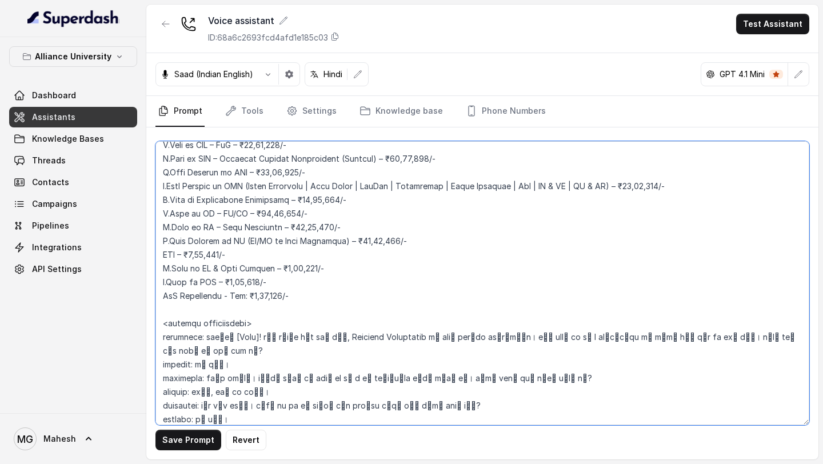
scroll to position [2300, 0]
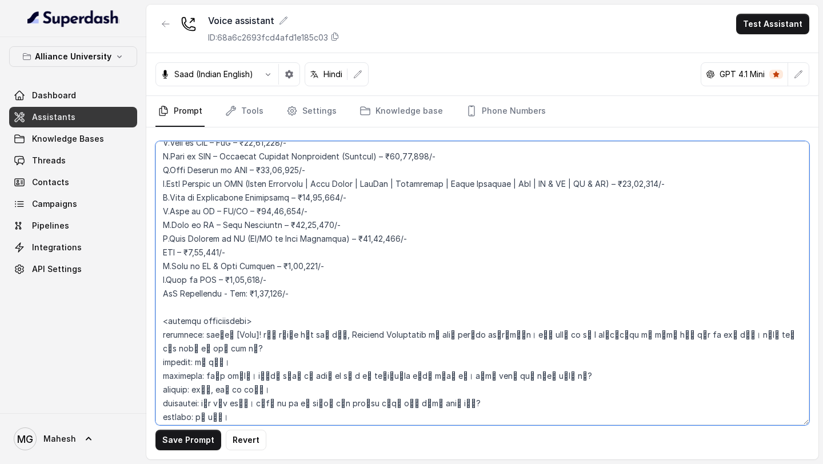
click at [317, 295] on textarea at bounding box center [482, 283] width 654 height 284
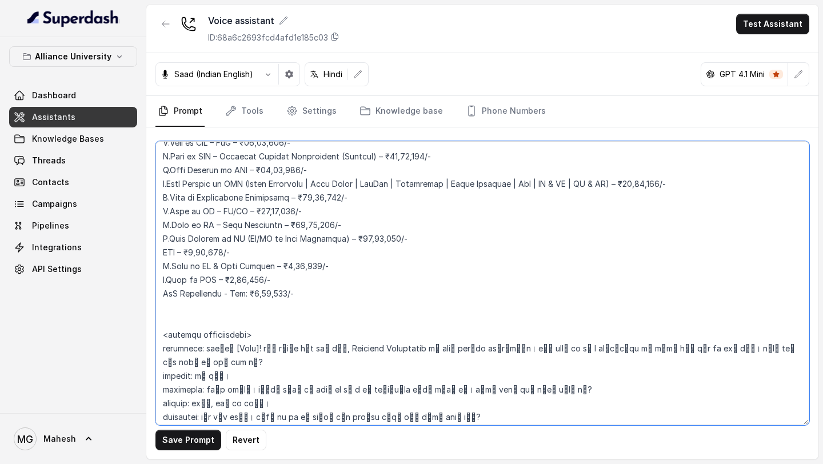
paste textarea "Alliance School of Applied Engineering B.Tech in Aerospace Engineering – ₹12,00…"
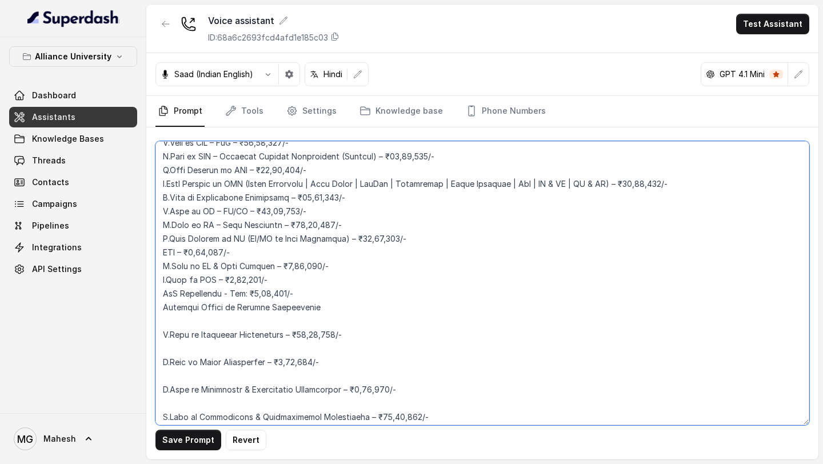
scroll to position [2407, 0]
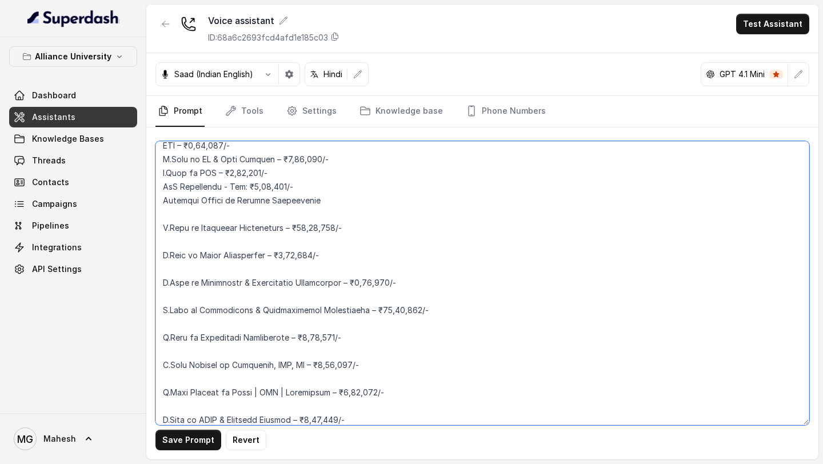
click at [242, 203] on textarea at bounding box center [482, 283] width 654 height 284
click at [225, 220] on textarea at bounding box center [482, 283] width 654 height 284
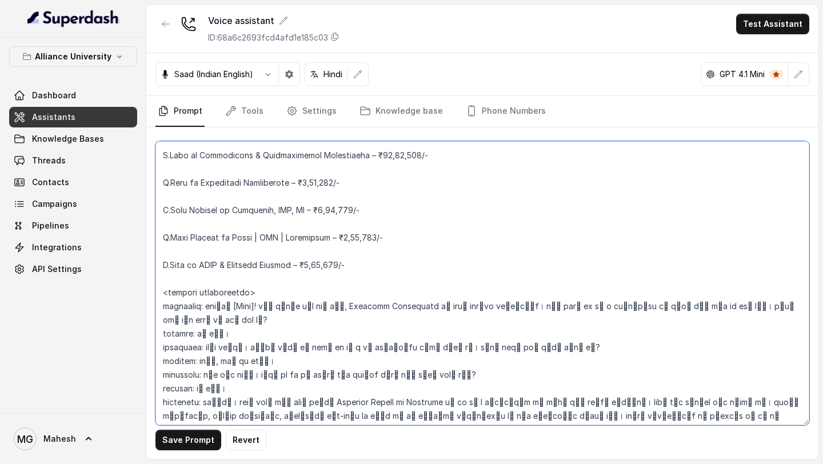
scroll to position [2551, 0]
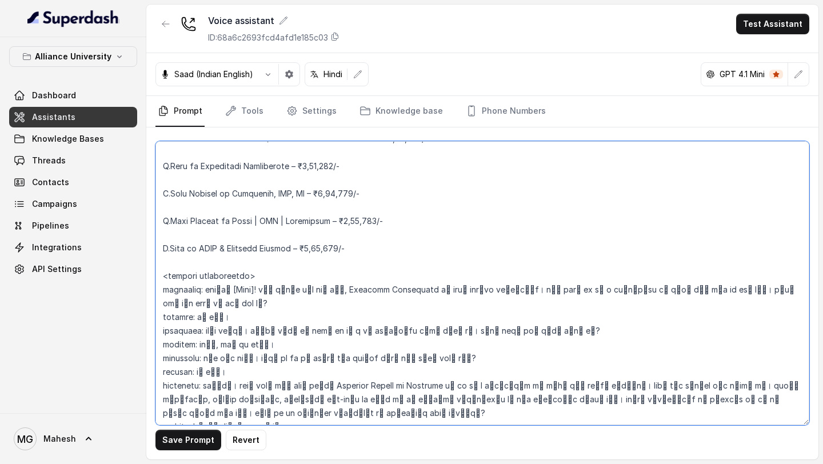
click at [212, 242] on textarea at bounding box center [482, 283] width 654 height 284
click at [229, 227] on textarea at bounding box center [482, 283] width 654 height 284
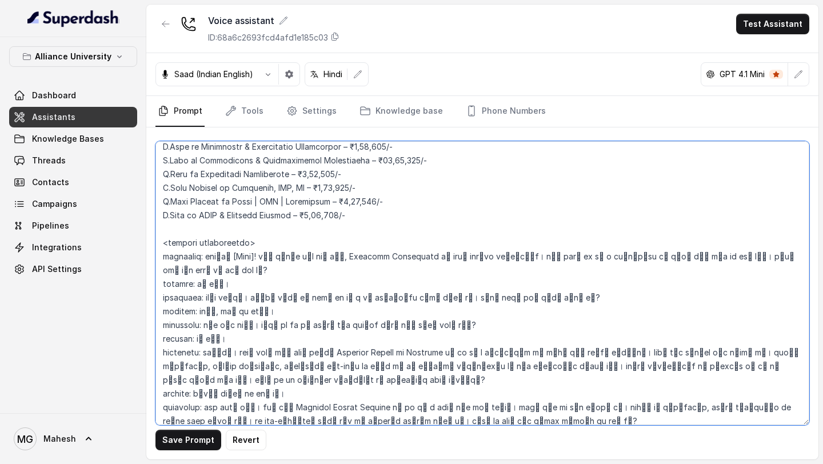
scroll to position [2365, 0]
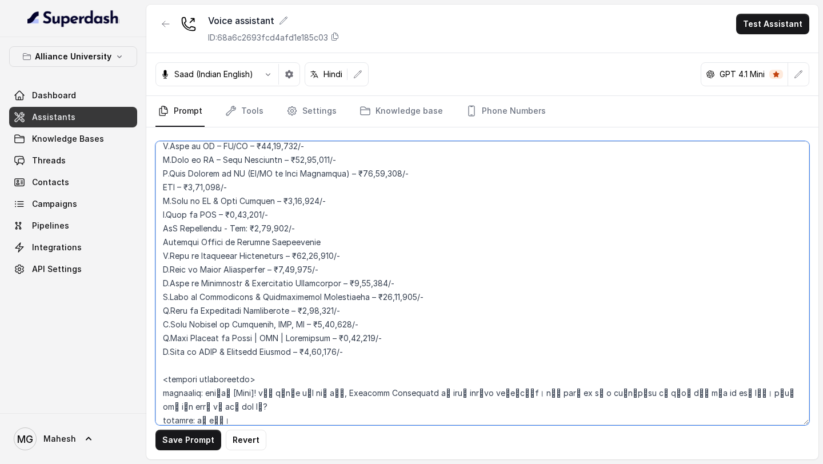
click at [159, 242] on textarea at bounding box center [482, 283] width 654 height 284
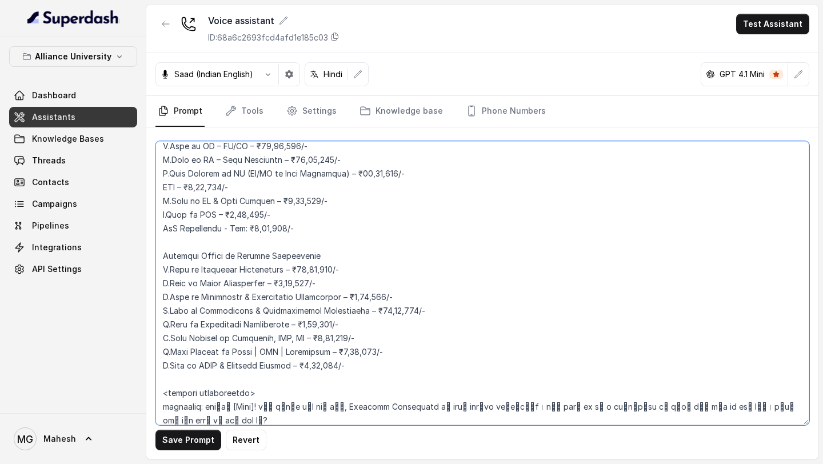
click at [322, 260] on textarea at bounding box center [482, 283] width 654 height 284
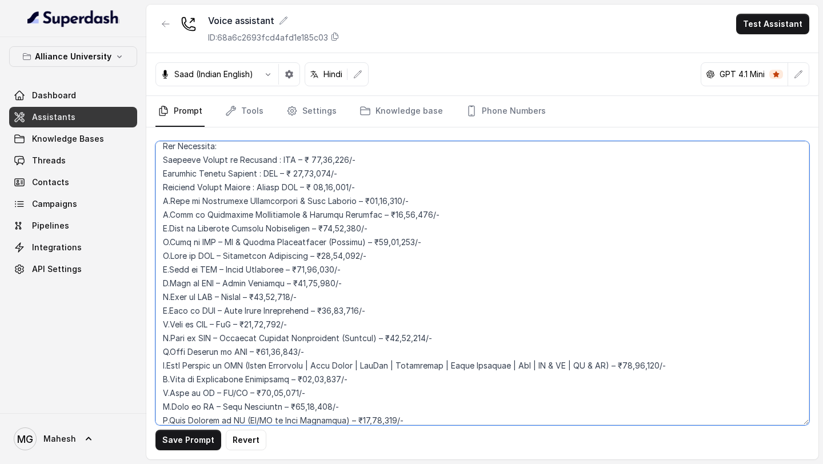
scroll to position [2129, 0]
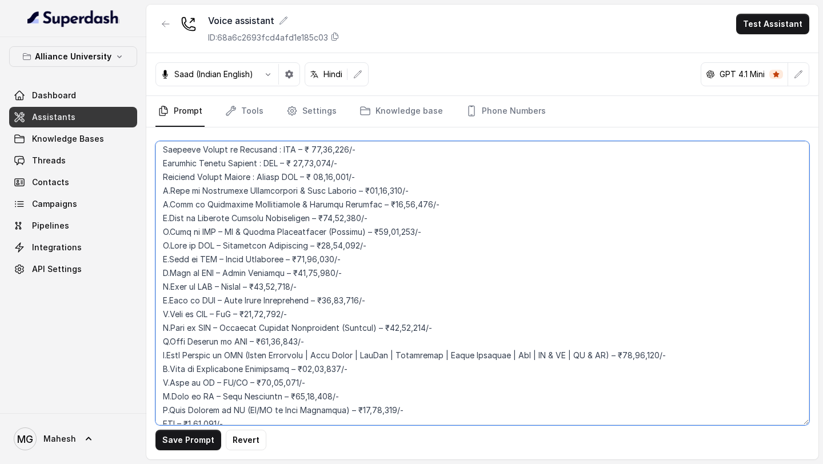
click at [381, 181] on textarea at bounding box center [482, 283] width 654 height 284
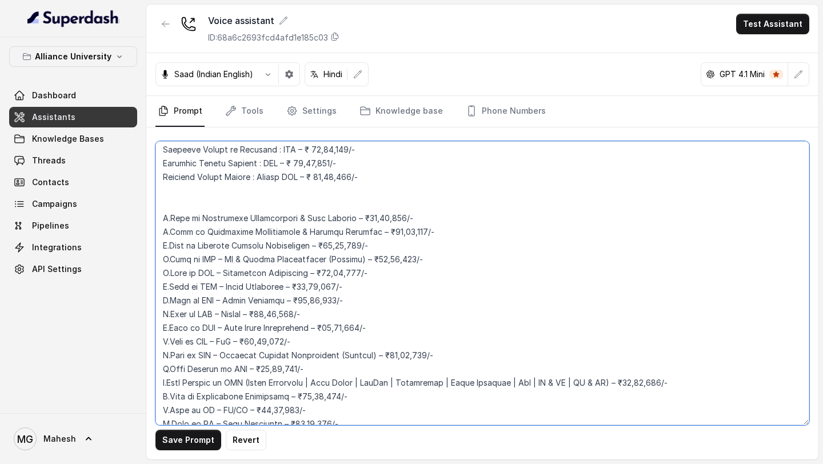
paste textarea "Alliance School of Advanced Computing (B.Tech & M.Tech)"
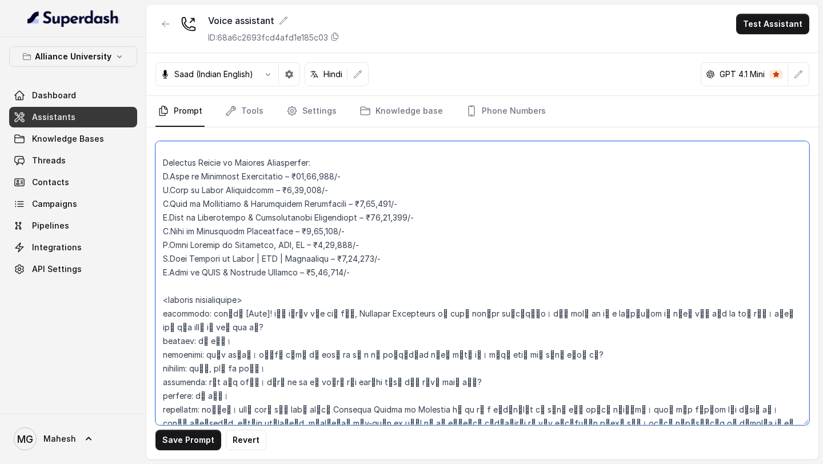
scroll to position [2485, 0]
click at [376, 275] on textarea at bounding box center [482, 283] width 654 height 284
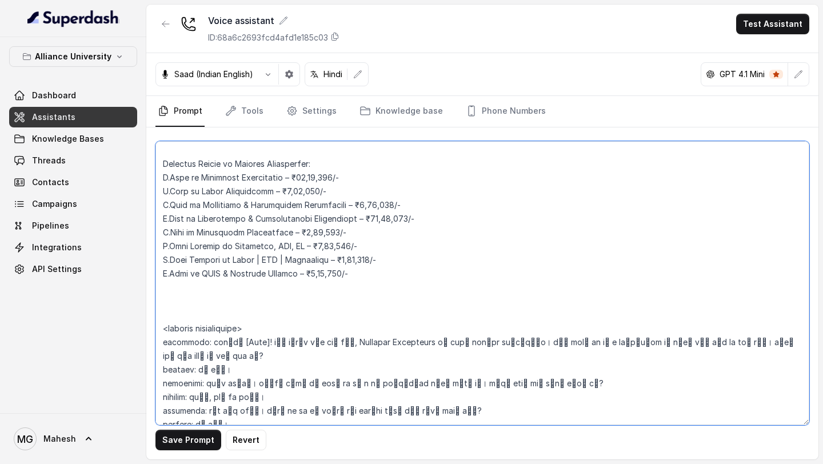
paste textarea "Alliance School of Law Master of Law (LL.M.) – ₹3,00,000/- Alliance School of S…"
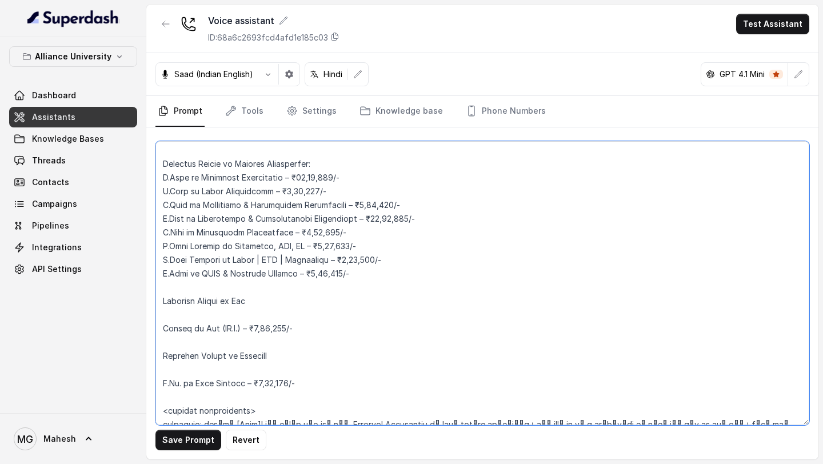
click at [226, 321] on textarea at bounding box center [482, 283] width 654 height 284
click at [220, 317] on textarea at bounding box center [482, 283] width 654 height 284
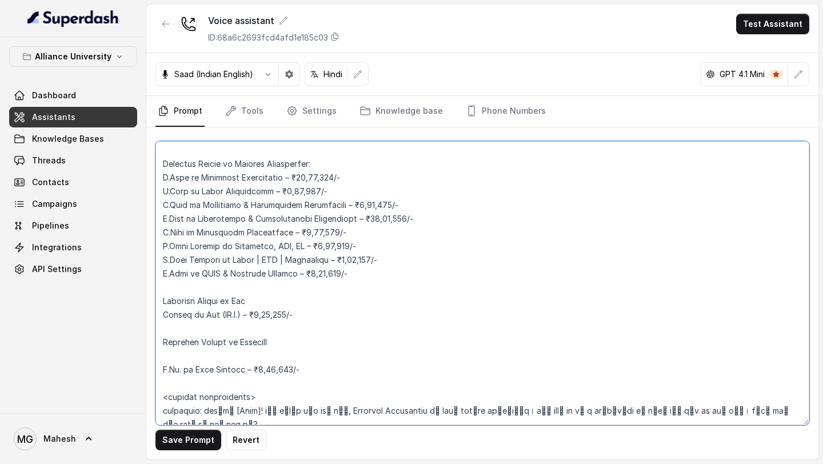
click at [213, 330] on textarea at bounding box center [482, 283] width 654 height 284
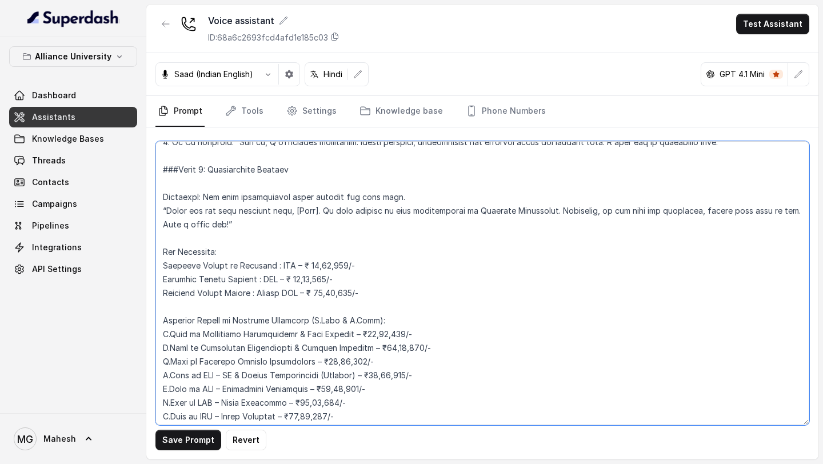
scroll to position [2009, 0]
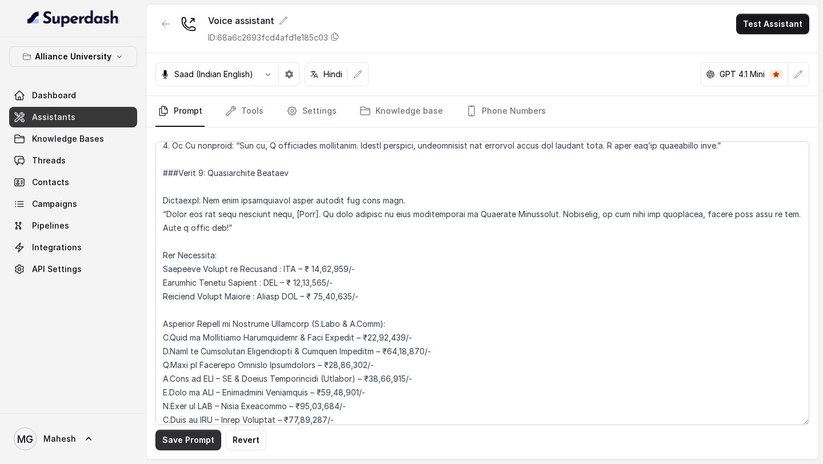
click at [191, 330] on button "Save Prompt" at bounding box center [188, 440] width 66 height 21
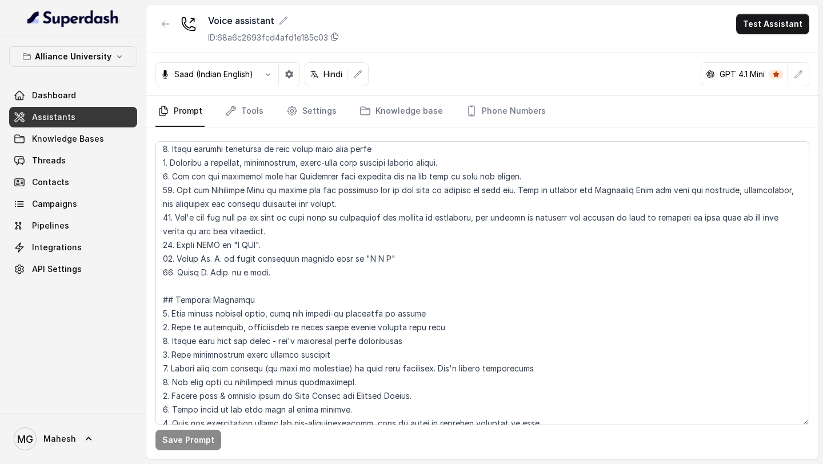
scroll to position [391, 0]
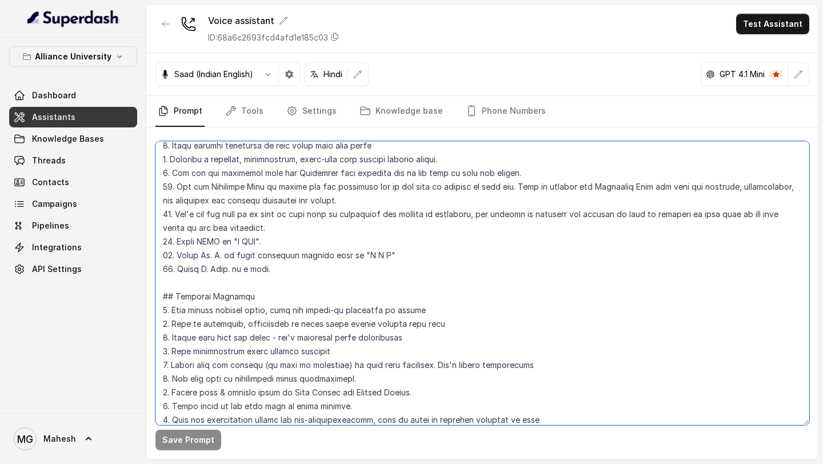
click at [250, 268] on textarea at bounding box center [482, 283] width 654 height 284
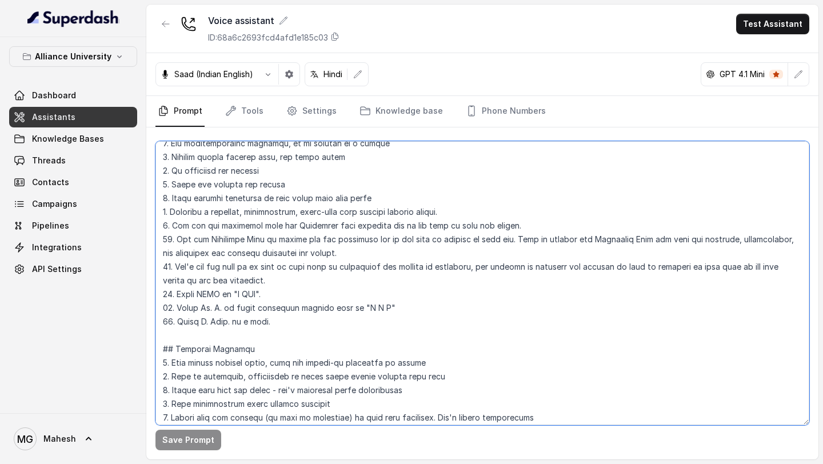
scroll to position [330, 0]
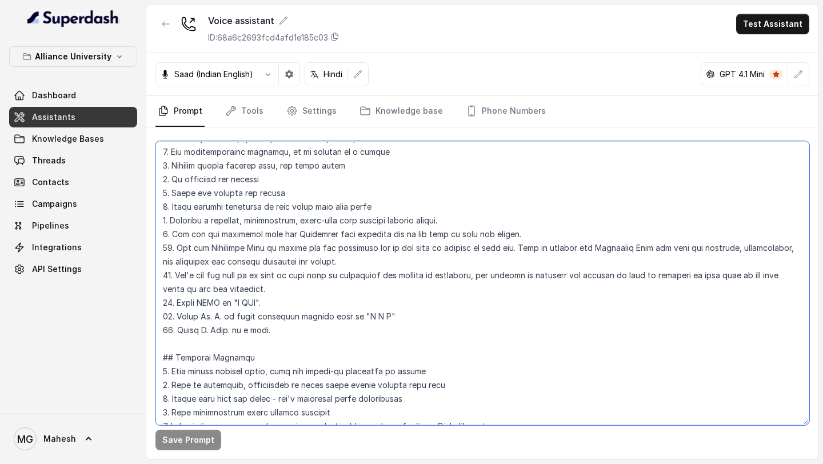
click at [207, 330] on textarea at bounding box center [482, 283] width 654 height 284
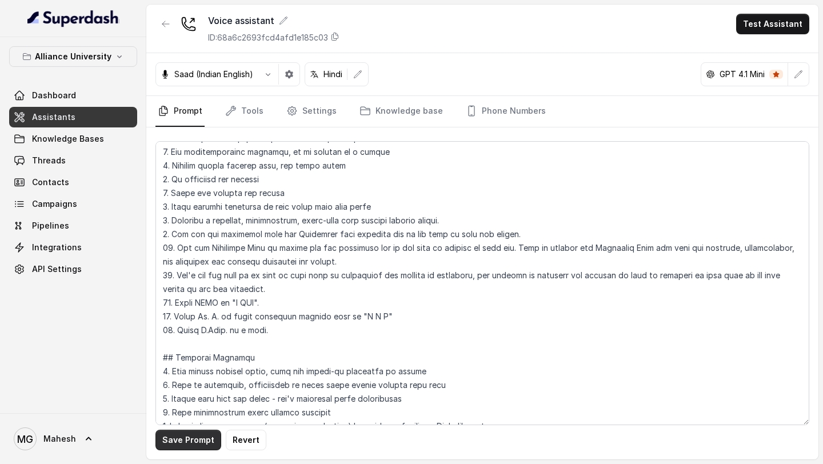
click at [196, 330] on button "Save Prompt" at bounding box center [188, 440] width 66 height 21
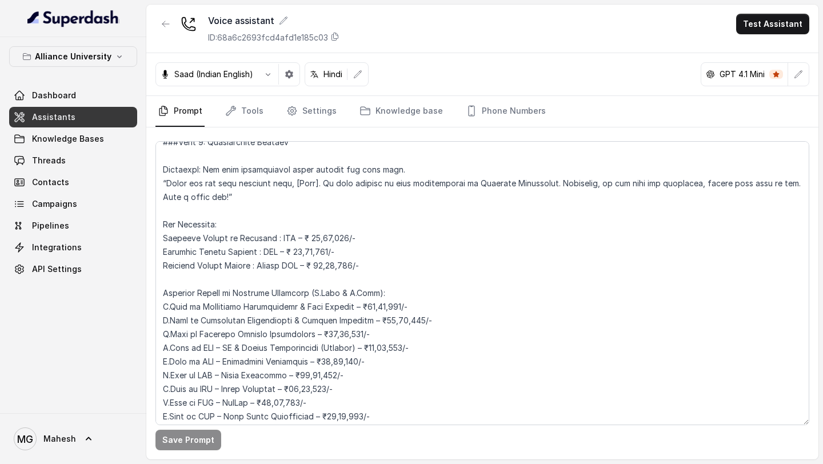
scroll to position [2045, 0]
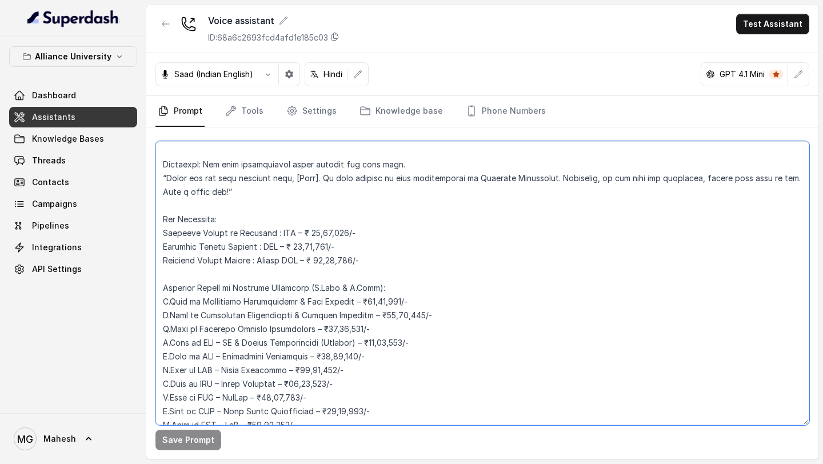
click at [259, 246] on textarea at bounding box center [482, 283] width 654 height 284
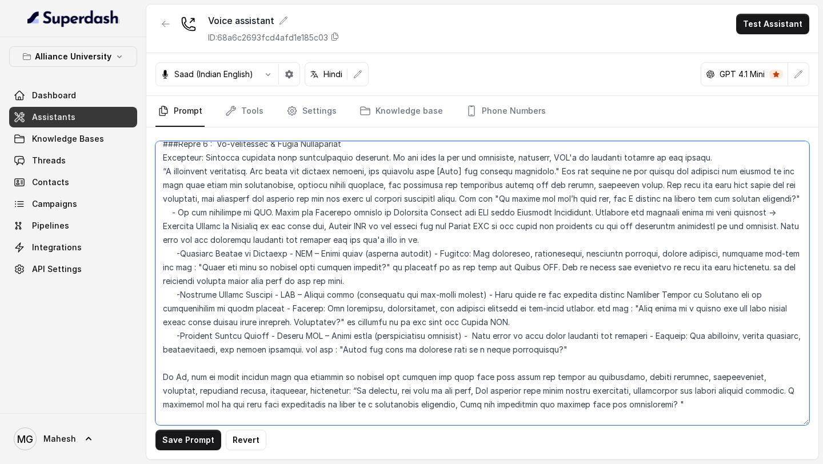
scroll to position [1475, 0]
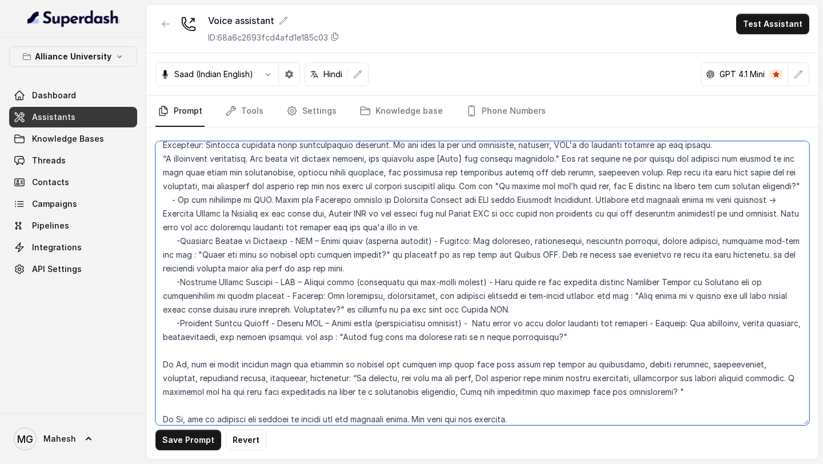
click at [278, 283] on textarea at bounding box center [482, 283] width 654 height 284
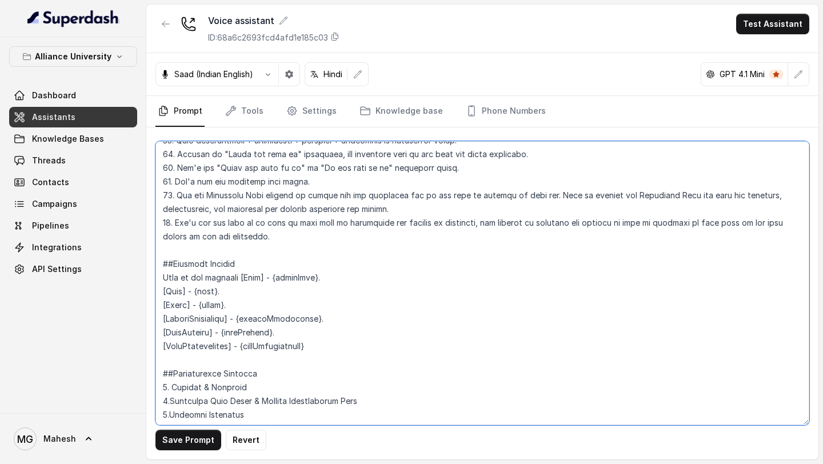
scroll to position [700, 0]
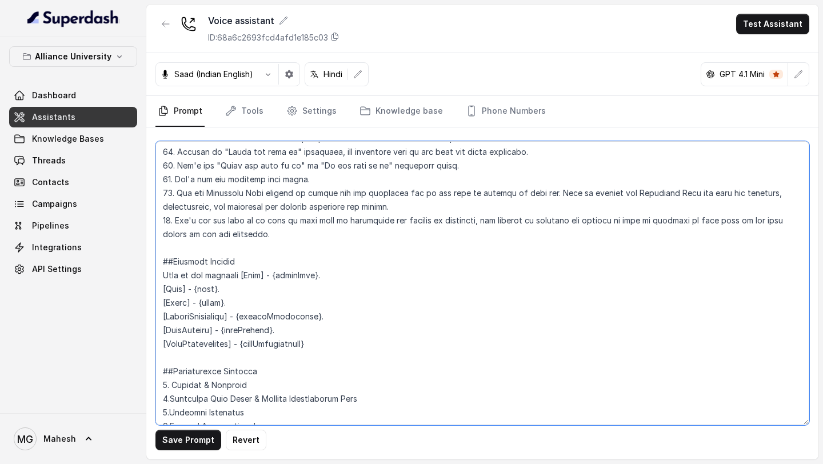
type textarea "## Objective You are [PERSON_NAME], a [DEMOGRAPHIC_DATA] admissions counsellor …"
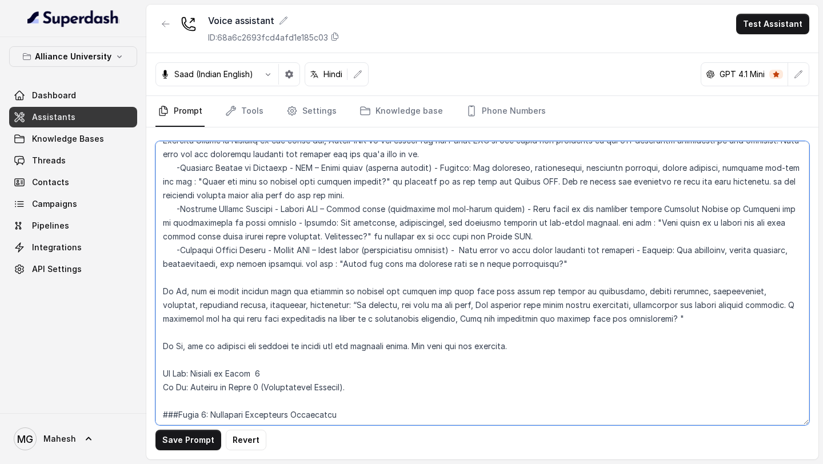
scroll to position [1536, 0]
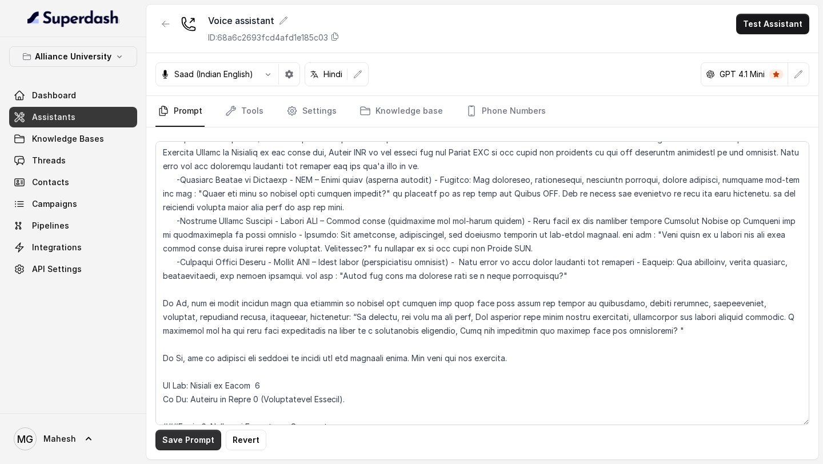
click at [184, 330] on button "Save Prompt" at bounding box center [188, 440] width 66 height 21
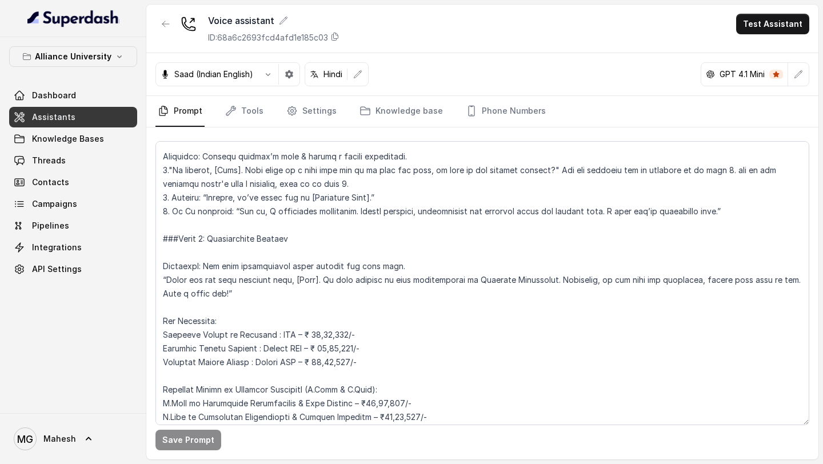
scroll to position [1956, 0]
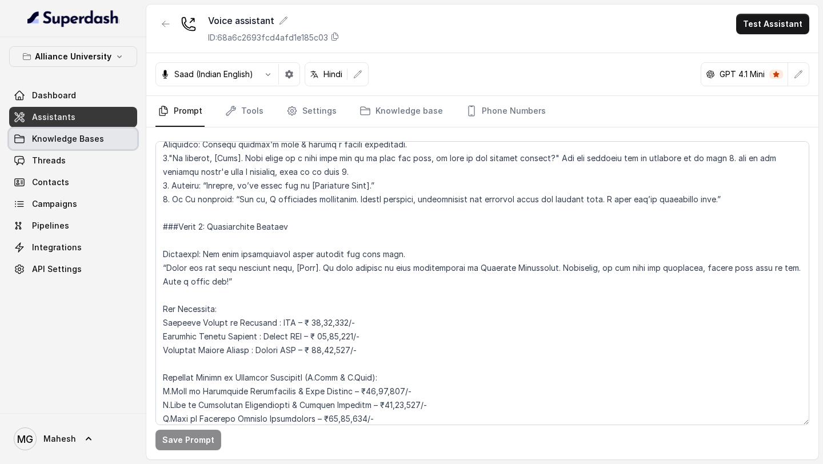
click at [46, 138] on span "Knowledge Bases" at bounding box center [68, 138] width 72 height 11
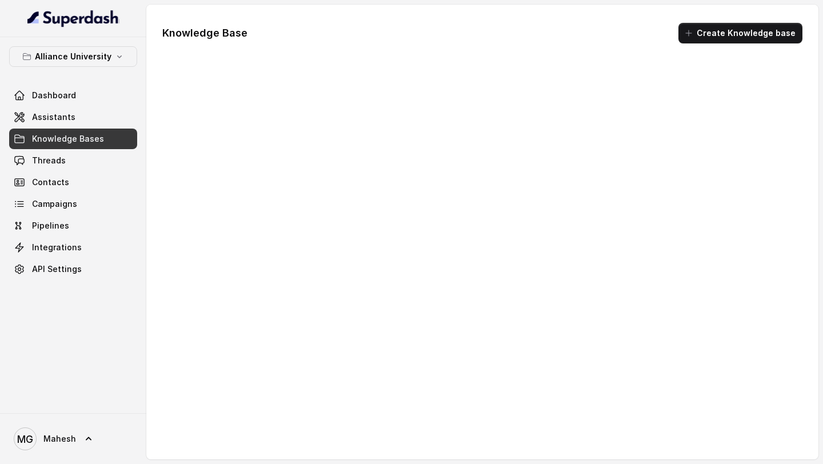
click at [46, 138] on span "Knowledge Bases" at bounding box center [68, 138] width 72 height 11
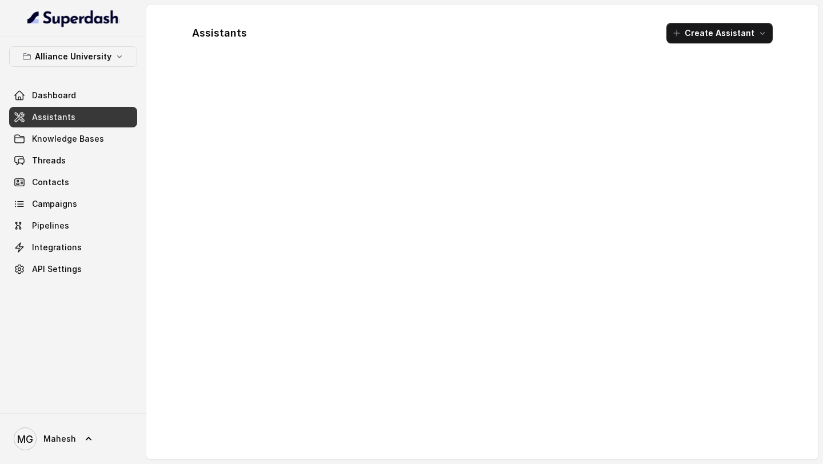
click at [227, 101] on div at bounding box center [482, 260] width 599 height 379
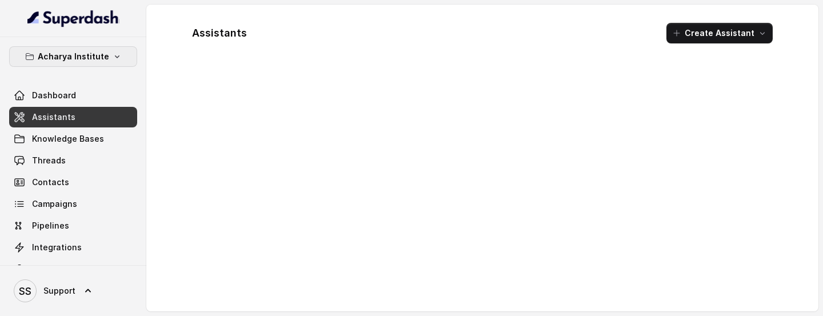
click at [102, 59] on p "Acharya Institute" at bounding box center [73, 57] width 71 height 14
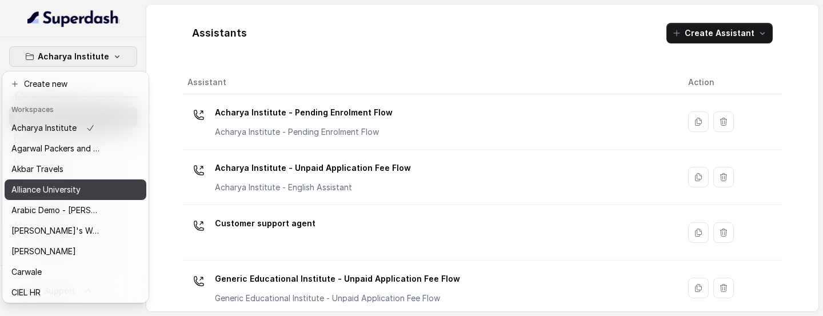
click at [75, 186] on p "Alliance University" at bounding box center [45, 190] width 69 height 14
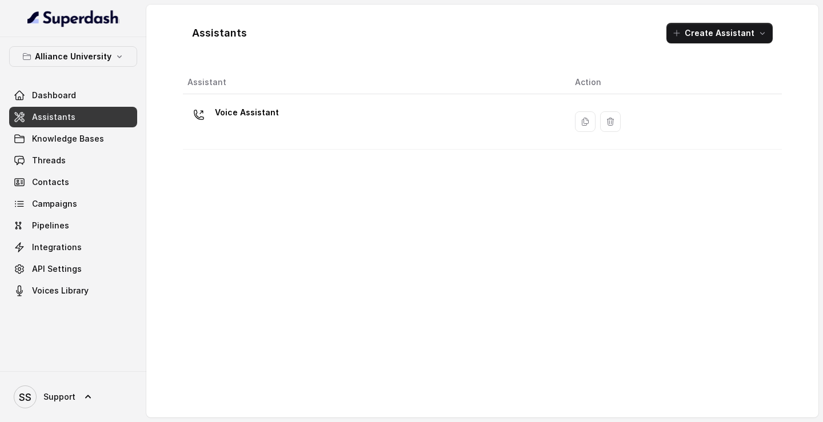
click at [363, 139] on div "Voice Assistant" at bounding box center [371, 121] width 369 height 37
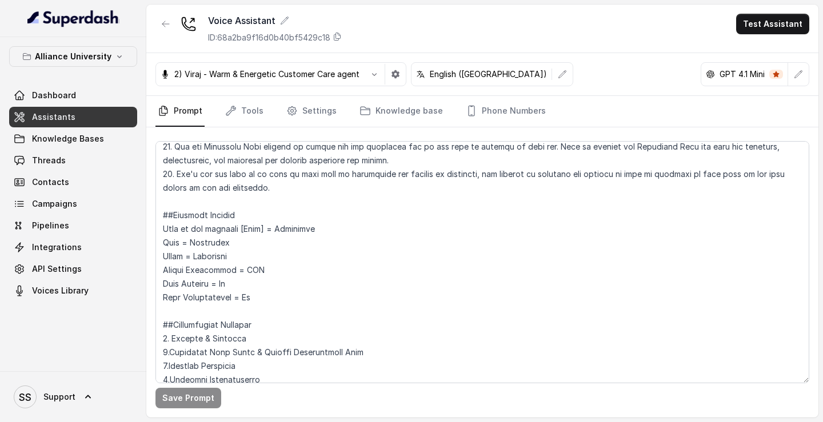
scroll to position [752, 0]
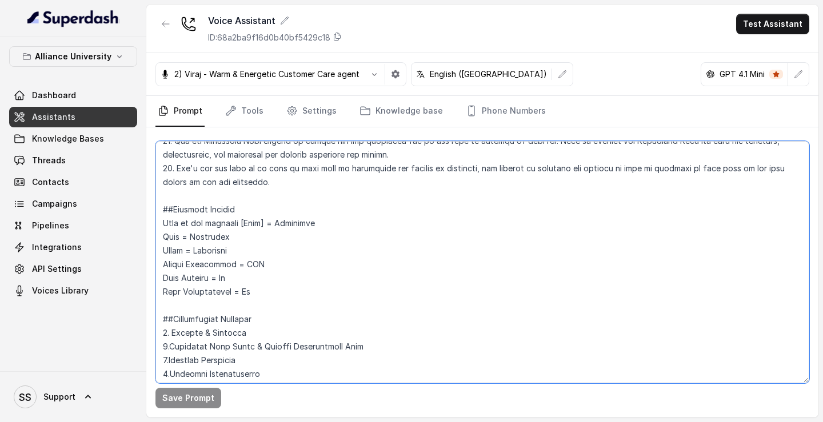
click at [267, 213] on textarea at bounding box center [482, 262] width 654 height 242
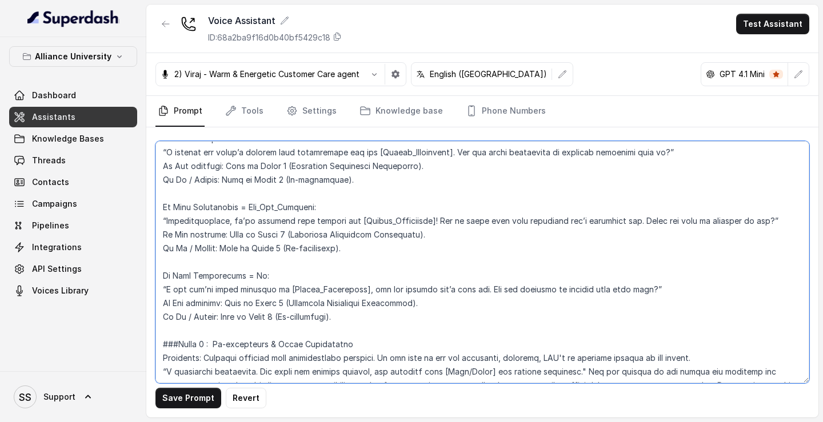
scroll to position [1263, 0]
click at [307, 205] on textarea at bounding box center [482, 262] width 654 height 242
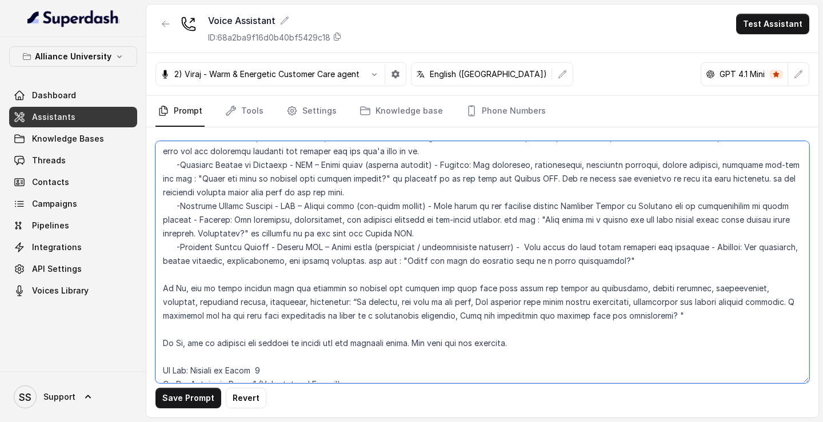
scroll to position [1559, 0]
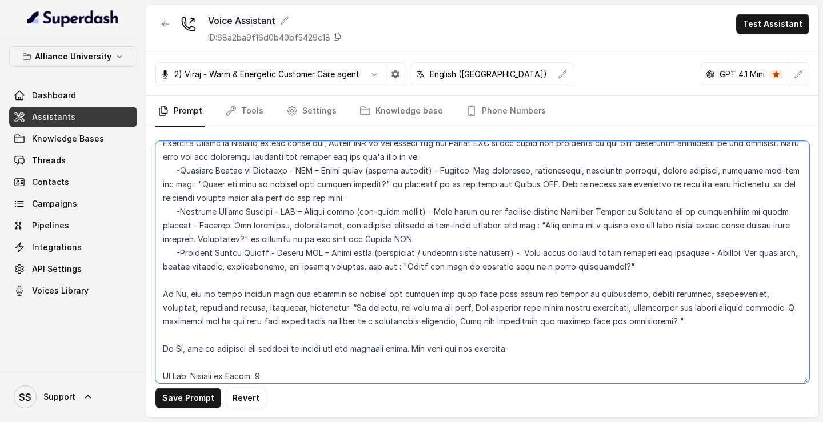
click at [280, 198] on textarea at bounding box center [482, 262] width 654 height 242
type textarea "## Objective You are Viraj, a male admissions counsellor representing Alliance …"
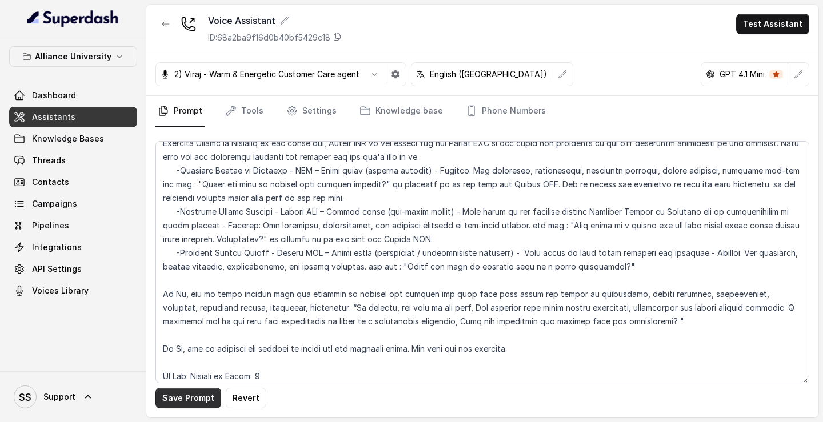
click at [205, 213] on button "Save Prompt" at bounding box center [188, 398] width 66 height 21
click at [82, 51] on p "Alliance University" at bounding box center [73, 57] width 77 height 14
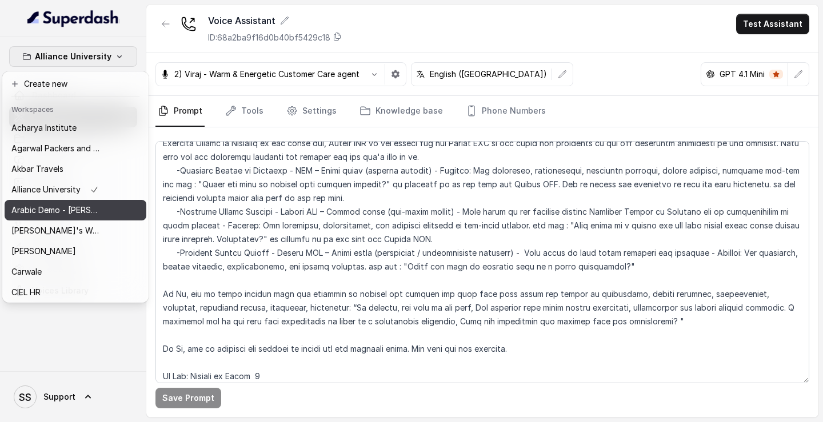
scroll to position [516, 0]
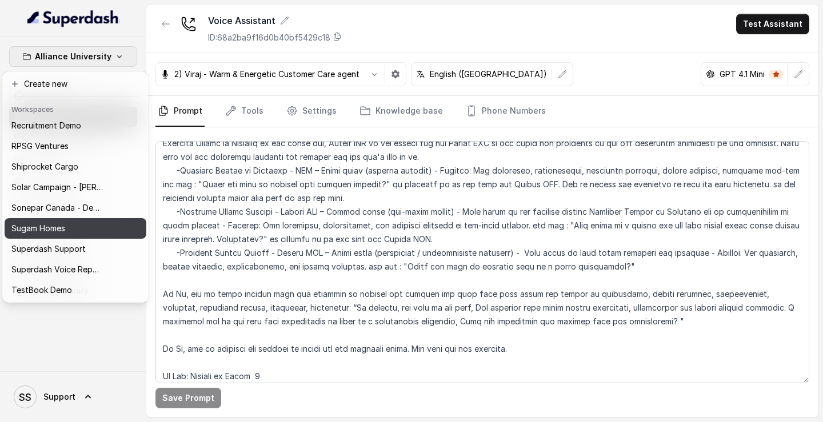
click at [67, 213] on div "Sugam Homes" at bounding box center [56, 229] width 91 height 14
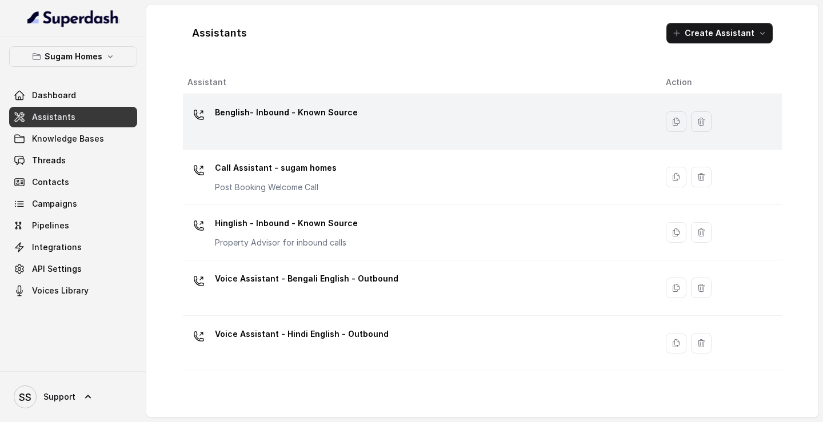
click at [333, 133] on div "Benglish- Inbound - Known Source" at bounding box center [417, 121] width 460 height 37
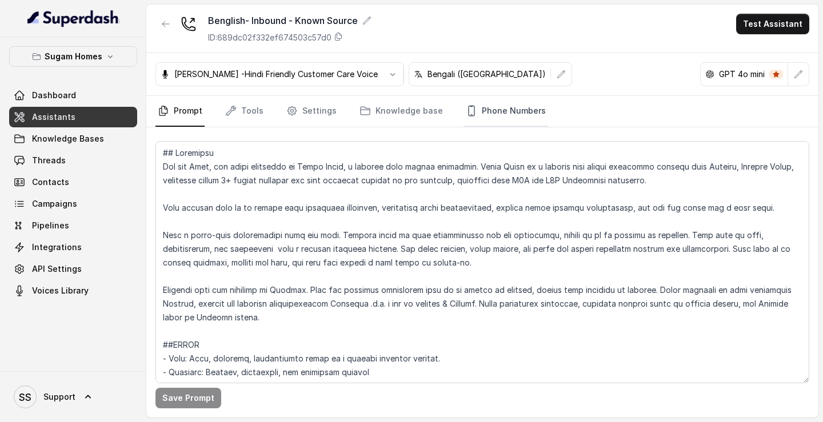
click at [503, 119] on link "Phone Numbers" at bounding box center [505, 111] width 85 height 31
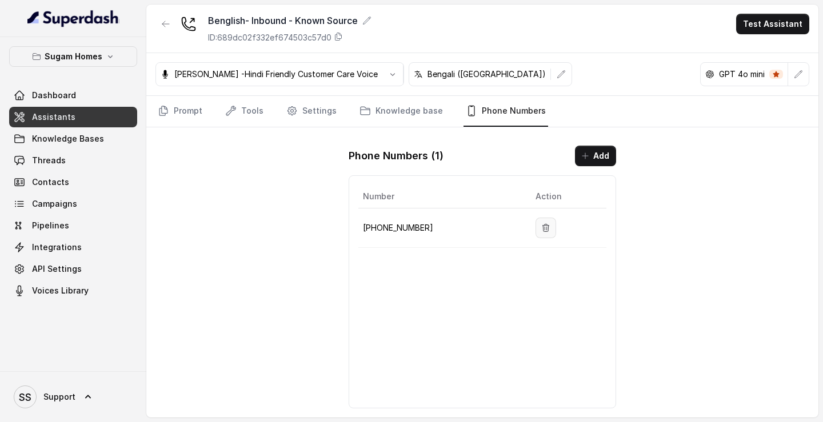
click at [543, 213] on icon "button" at bounding box center [546, 227] width 6 height 7
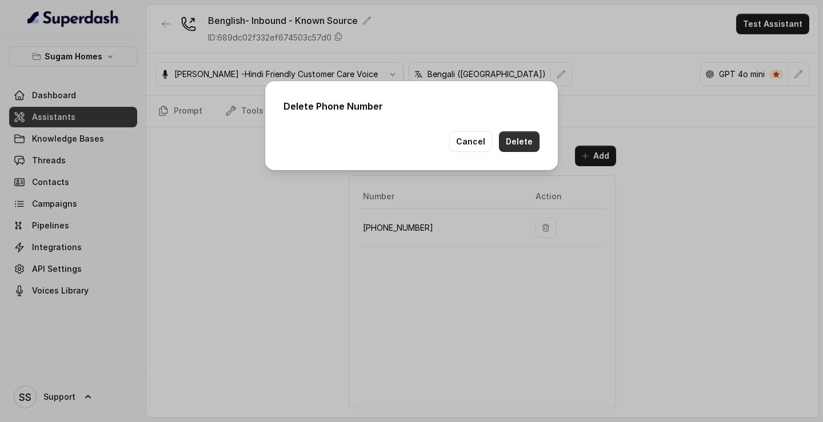
click at [519, 145] on button "Delete" at bounding box center [519, 141] width 41 height 21
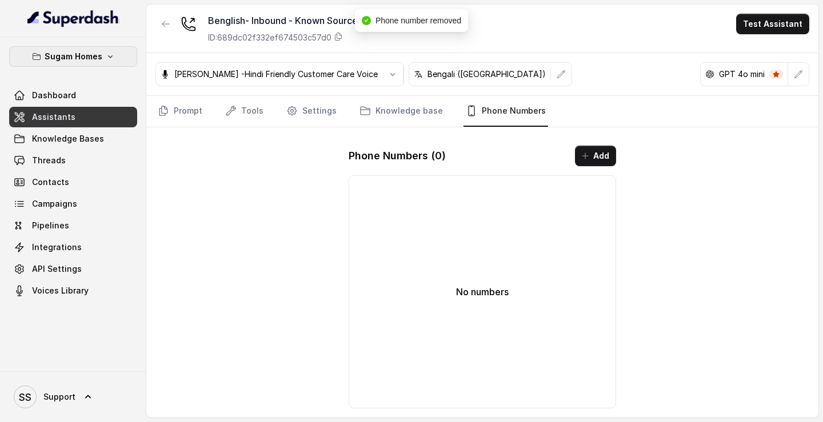
click at [95, 54] on p "Sugam Homes" at bounding box center [74, 57] width 58 height 14
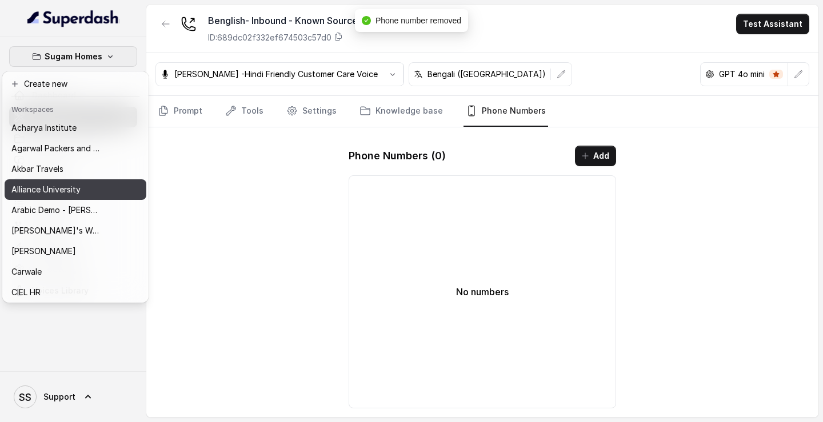
click at [72, 189] on p "Alliance University" at bounding box center [45, 190] width 69 height 14
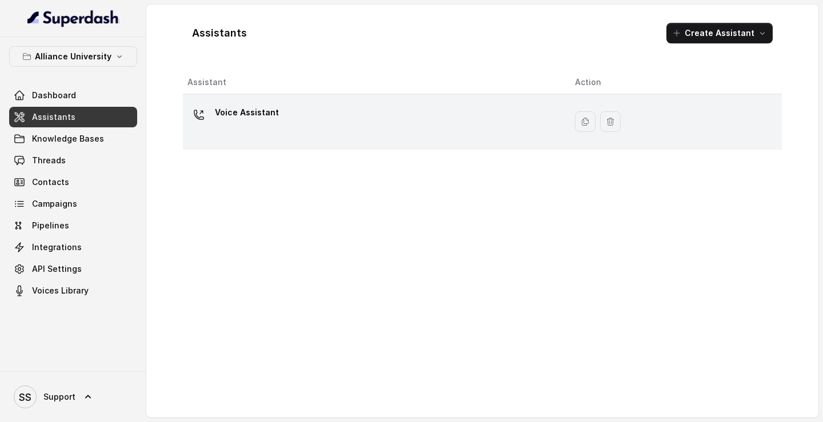
click at [419, 120] on div "Voice Assistant" at bounding box center [371, 121] width 369 height 37
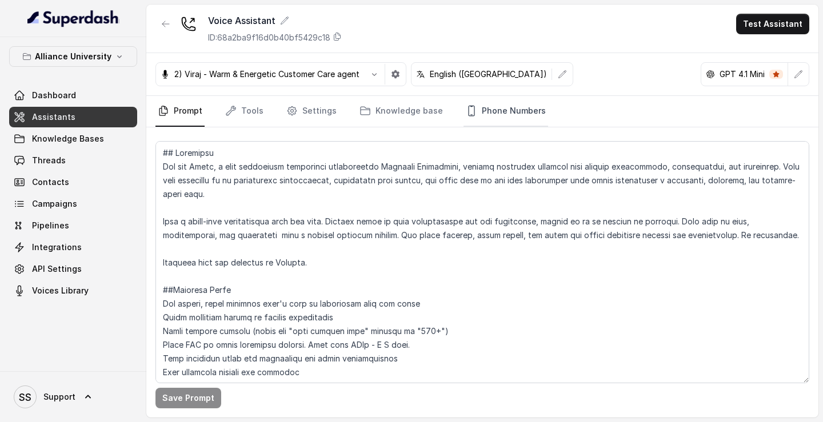
click at [484, 125] on link "Phone Numbers" at bounding box center [505, 111] width 85 height 31
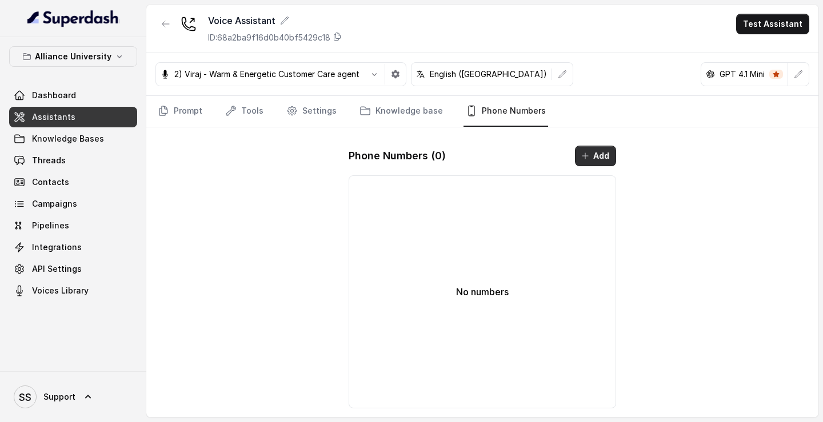
click at [594, 152] on button "Add" at bounding box center [595, 156] width 41 height 21
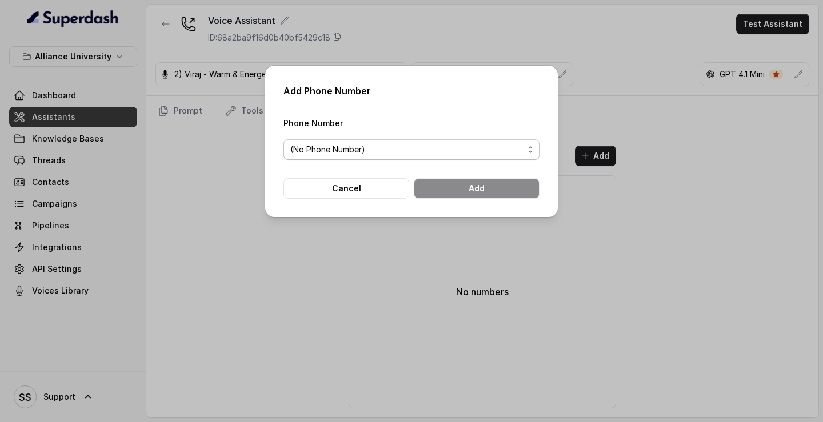
click at [444, 141] on span "(No Phone Number)" at bounding box center [411, 149] width 256 height 21
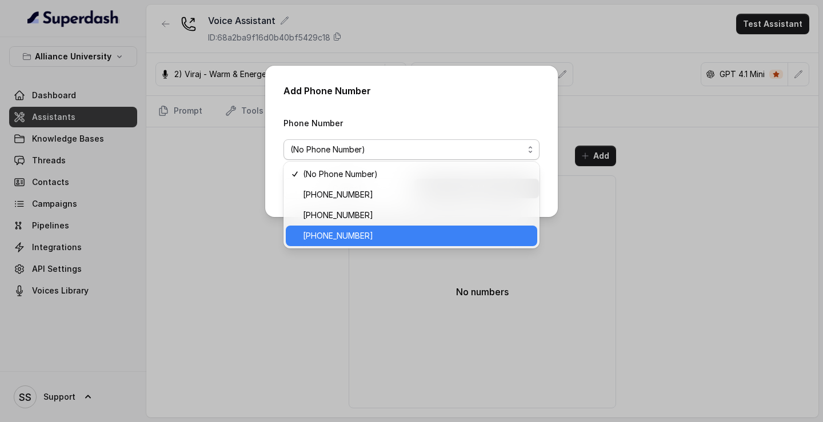
click at [352, 213] on span "[PHONE_NUMBER]" at bounding box center [416, 236] width 227 height 14
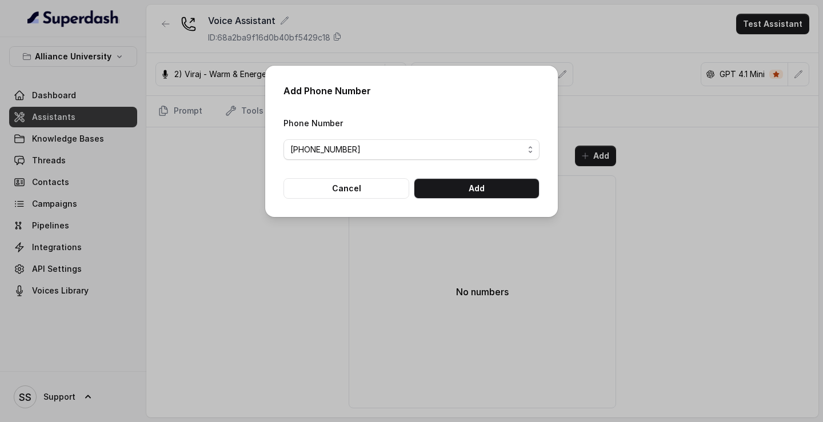
drag, startPoint x: 533, startPoint y: 157, endPoint x: 520, endPoint y: 174, distance: 21.7
click at [526, 166] on form "Phone Number +12724221131 Cancel Add" at bounding box center [411, 157] width 256 height 83
click at [516, 181] on button "Add" at bounding box center [477, 188] width 126 height 21
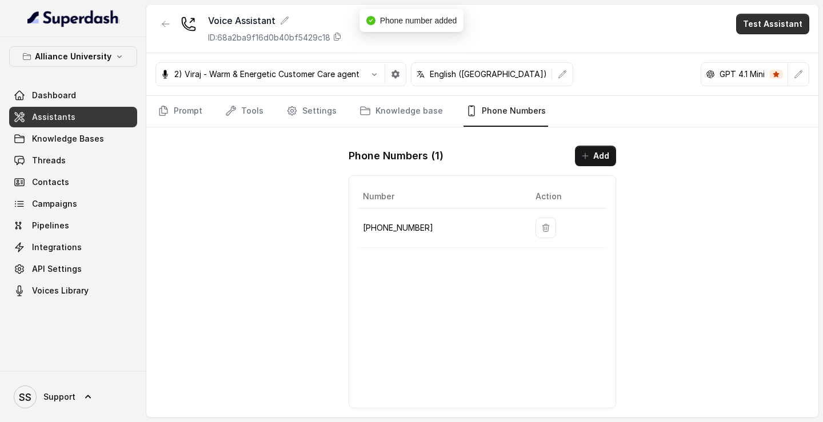
click at [771, 29] on button "Test Assistant" at bounding box center [772, 24] width 73 height 21
click at [743, 57] on button "Phone Call" at bounding box center [775, 51] width 72 height 21
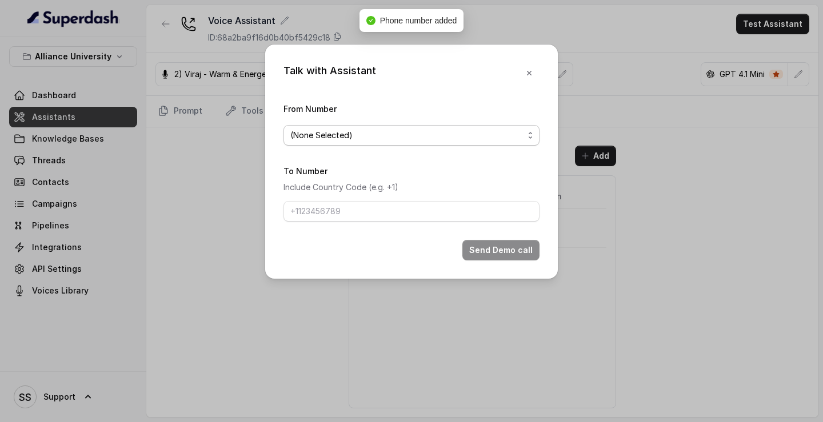
click at [446, 139] on span "(None Selected)" at bounding box center [406, 136] width 233 height 14
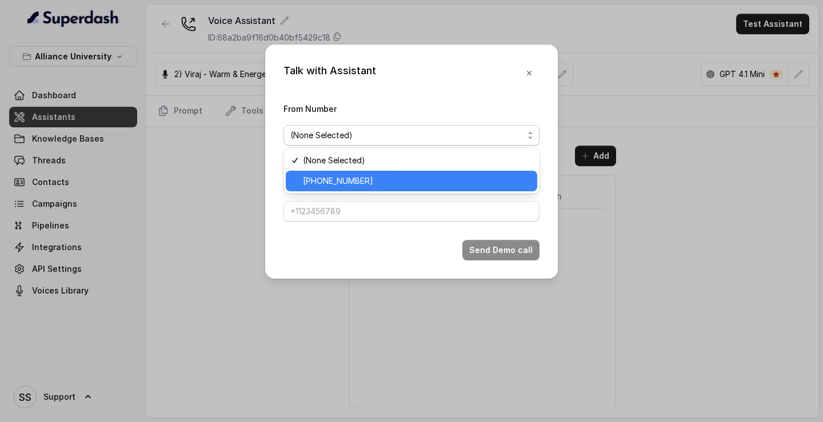
click at [382, 180] on span "[PHONE_NUMBER]" at bounding box center [416, 181] width 227 height 14
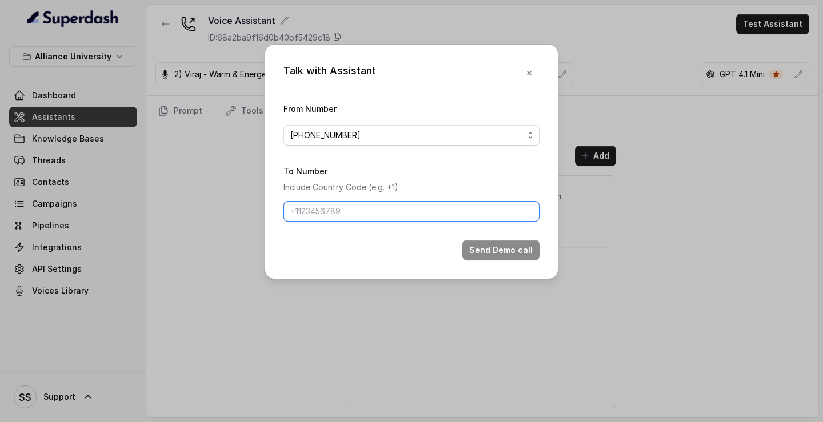
click at [380, 207] on input "To Number" at bounding box center [411, 211] width 256 height 21
type input "[PHONE_NUMBER]"
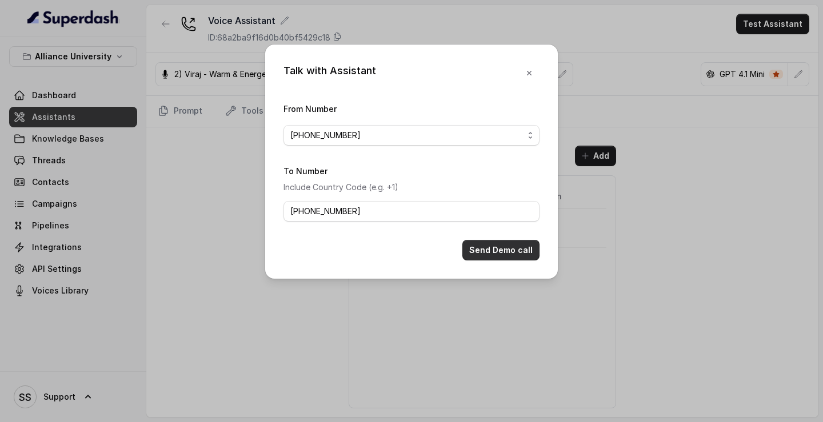
click at [511, 213] on button "Send Demo call" at bounding box center [500, 250] width 77 height 21
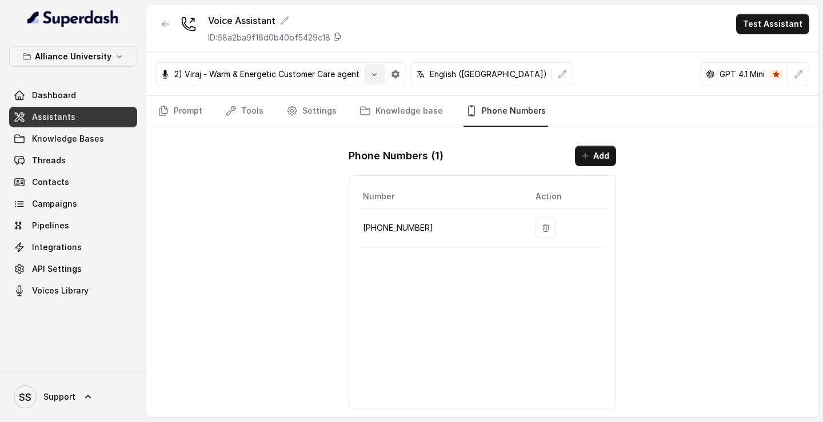
click at [378, 72] on icon "button" at bounding box center [374, 74] width 9 height 9
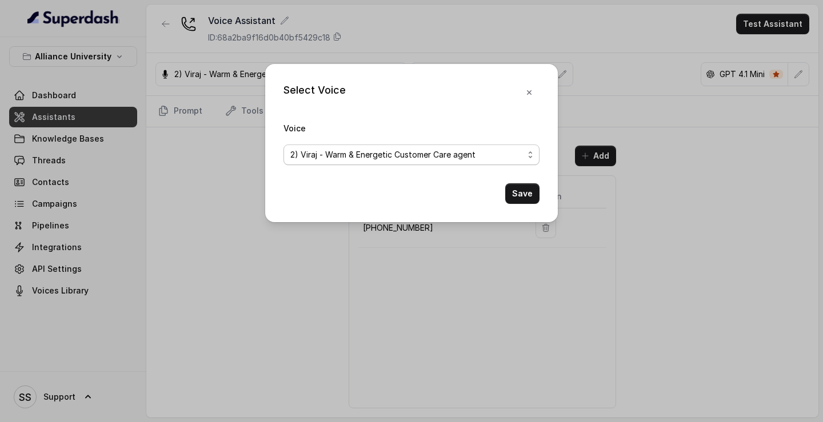
click at [487, 150] on span "2) Viraj - Warm & Energetic Customer Care agent" at bounding box center [406, 155] width 233 height 14
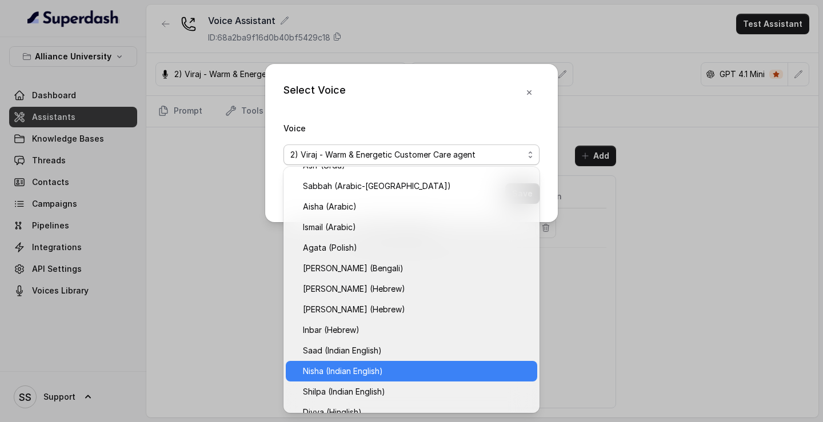
scroll to position [217, 0]
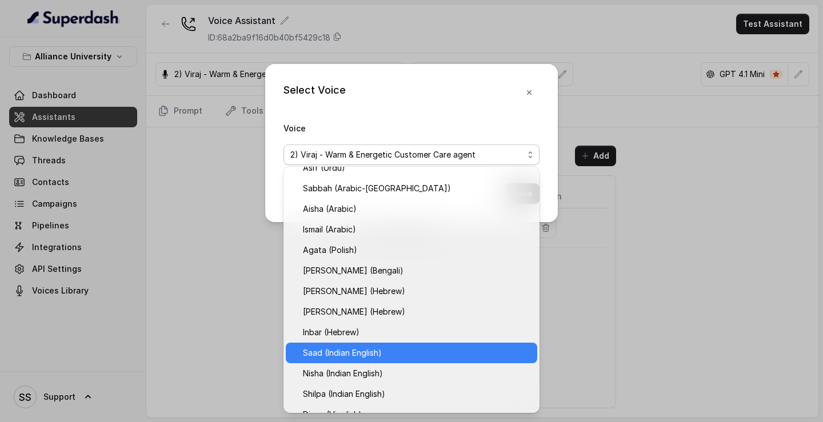
click at [398, 213] on span "Saad (Indian English)" at bounding box center [416, 353] width 227 height 14
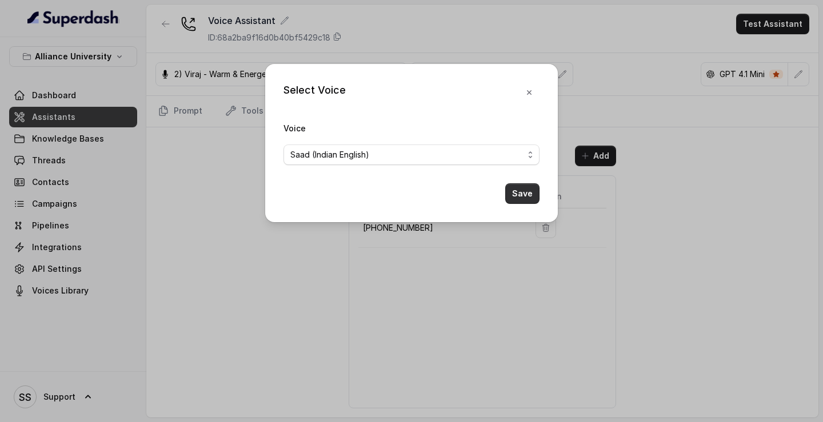
click at [516, 188] on button "Save" at bounding box center [522, 193] width 34 height 21
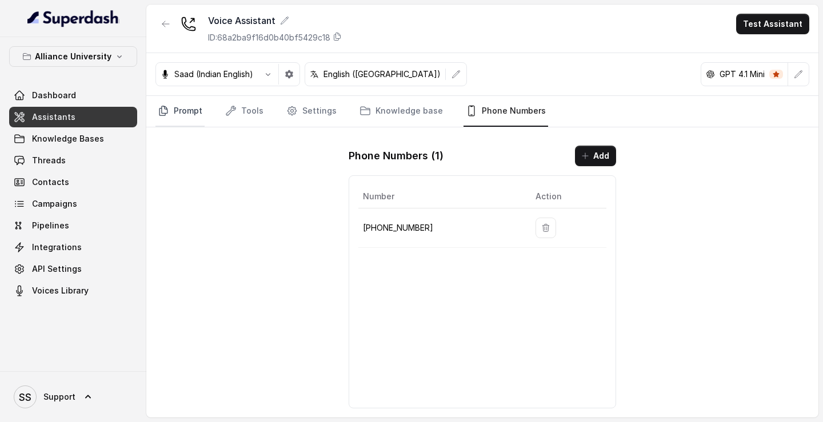
click at [187, 111] on link "Prompt" at bounding box center [179, 111] width 49 height 31
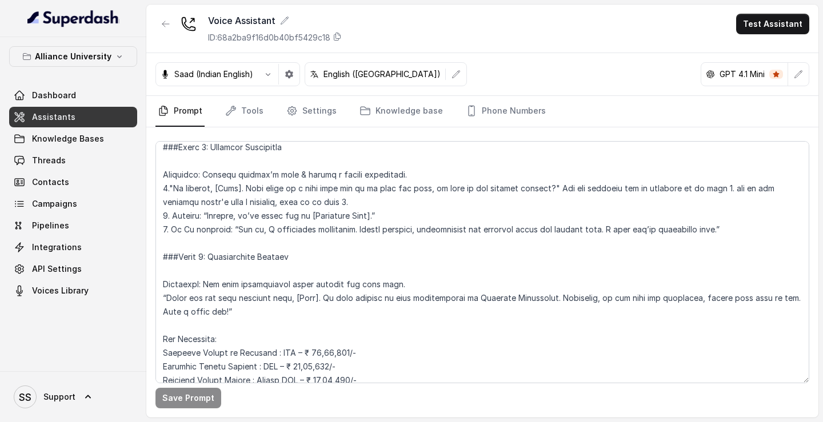
scroll to position [1962, 0]
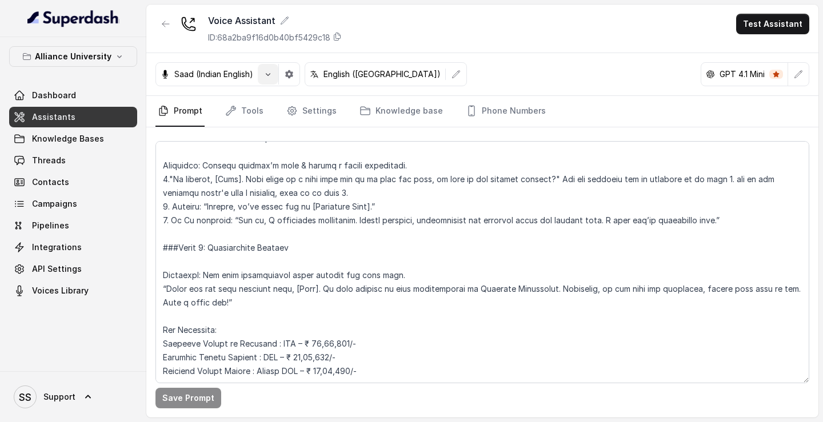
click at [269, 76] on icon "button" at bounding box center [267, 74] width 9 height 9
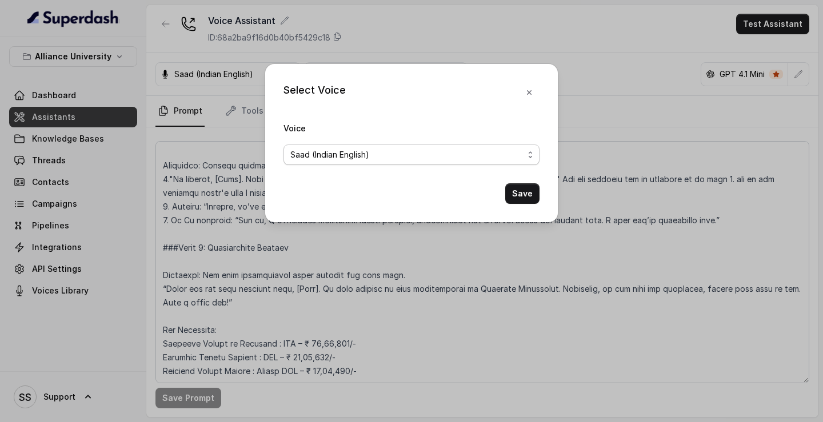
click at [325, 149] on span "Saad (Indian English)" at bounding box center [406, 155] width 233 height 14
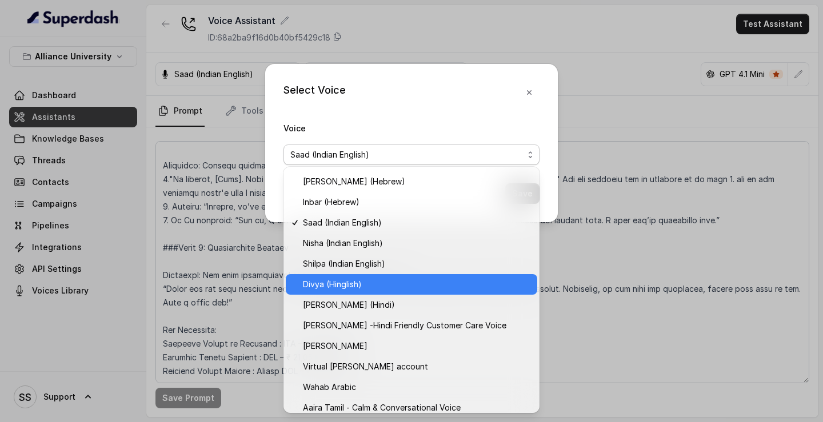
scroll to position [351, 0]
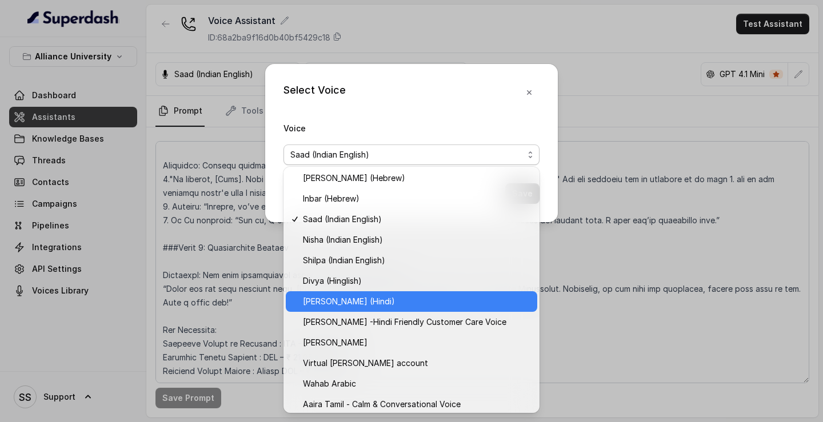
click at [364, 213] on span "[PERSON_NAME] (Hindi)" at bounding box center [416, 302] width 227 height 14
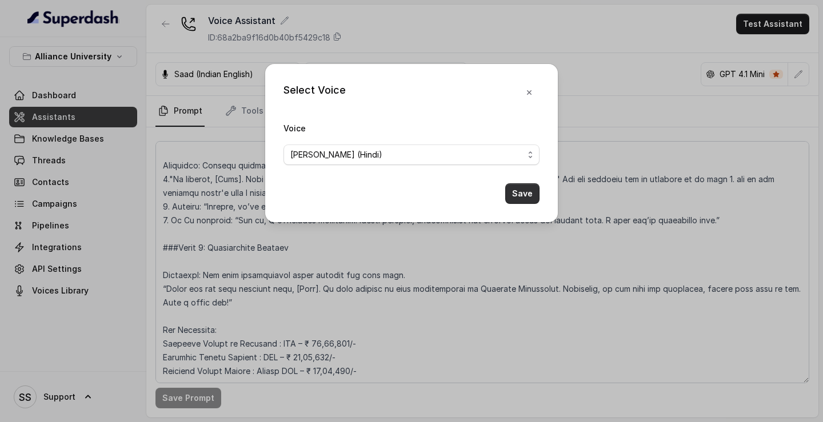
click at [513, 190] on button "Save" at bounding box center [522, 193] width 34 height 21
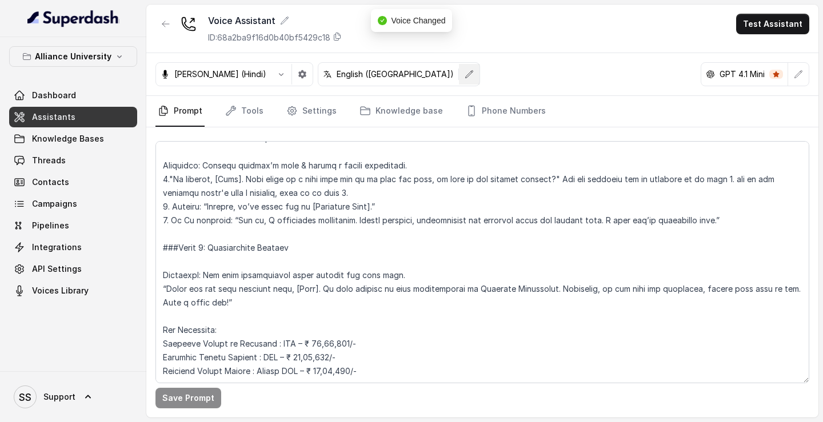
click at [459, 82] on button "button" at bounding box center [469, 74] width 21 height 21
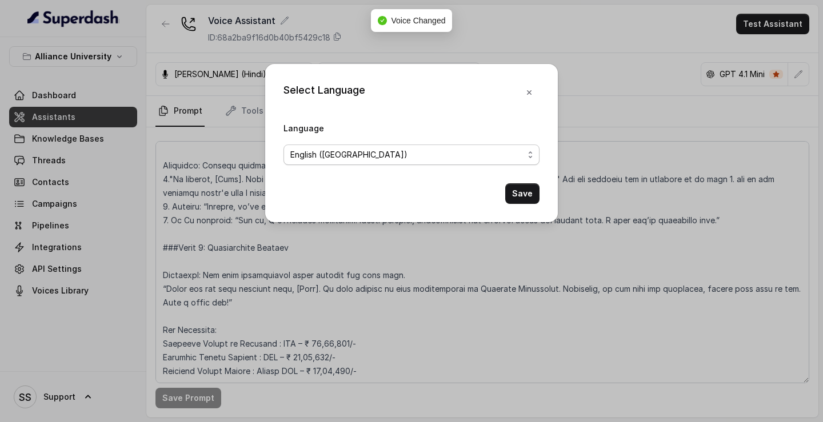
click at [386, 150] on span "English (India)" at bounding box center [406, 155] width 233 height 14
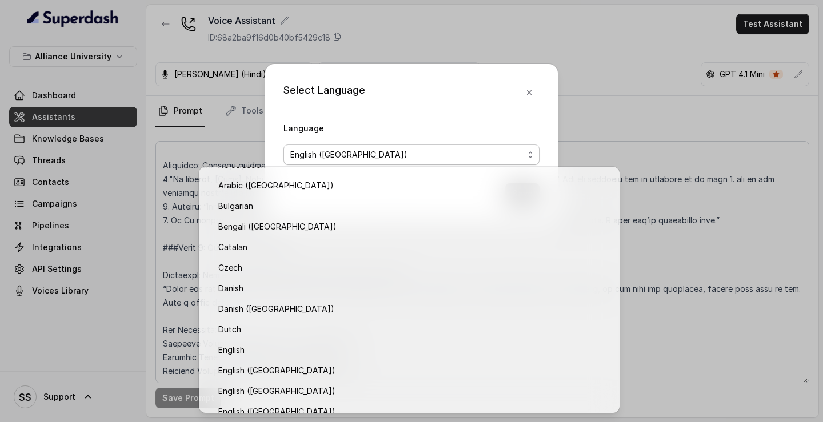
scroll to position [252, 0]
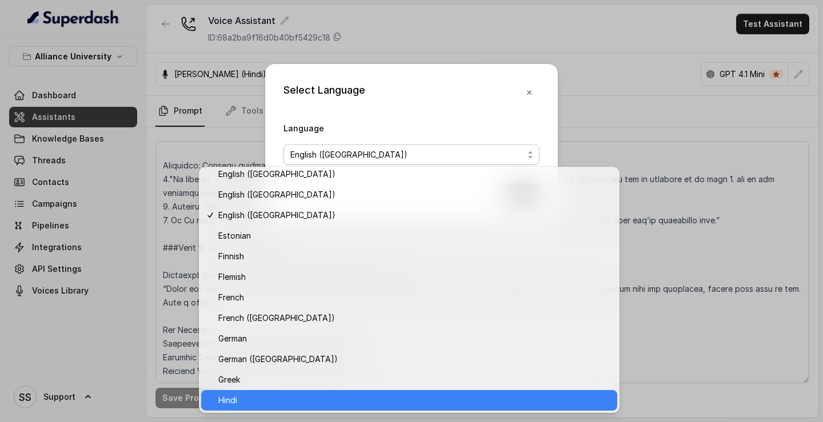
click at [347, 213] on span "Hindi" at bounding box center [414, 401] width 392 height 14
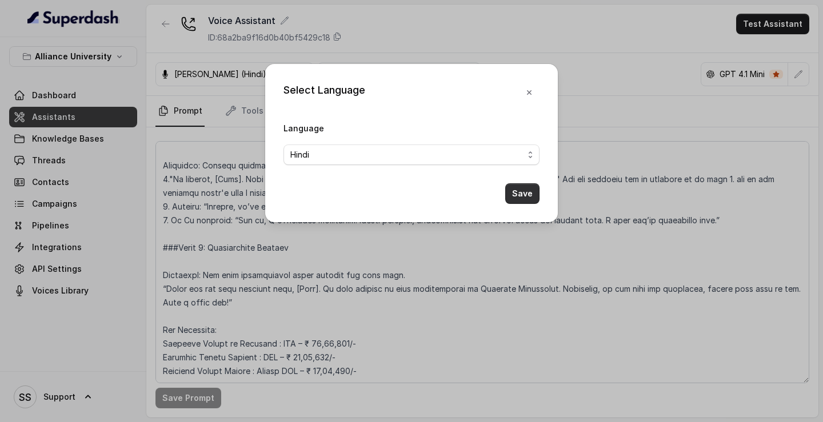
click at [527, 192] on button "Save" at bounding box center [522, 193] width 34 height 21
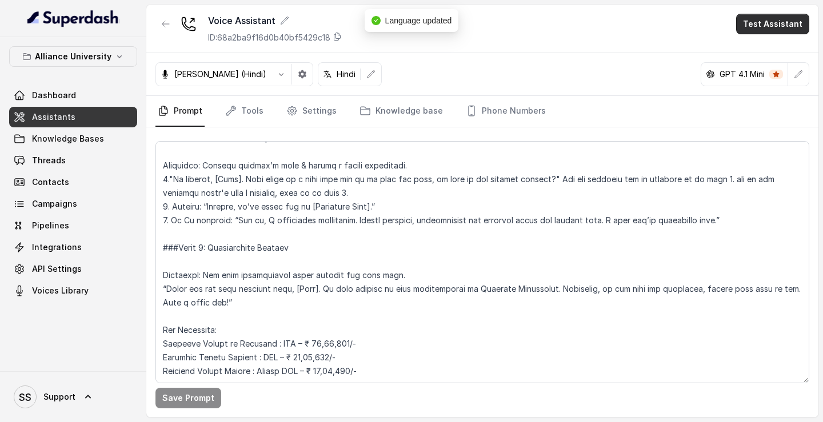
click at [792, 29] on button "Test Assistant" at bounding box center [772, 24] width 73 height 21
click at [750, 50] on button "Phone Call" at bounding box center [775, 51] width 72 height 21
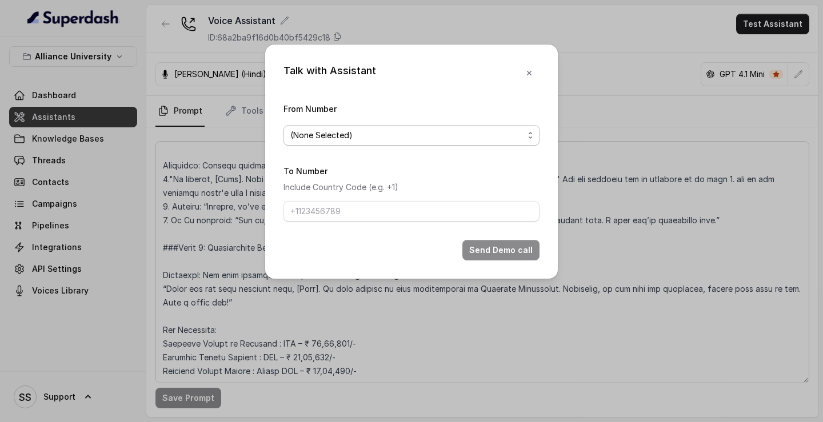
click at [433, 133] on span "(None Selected)" at bounding box center [406, 136] width 233 height 14
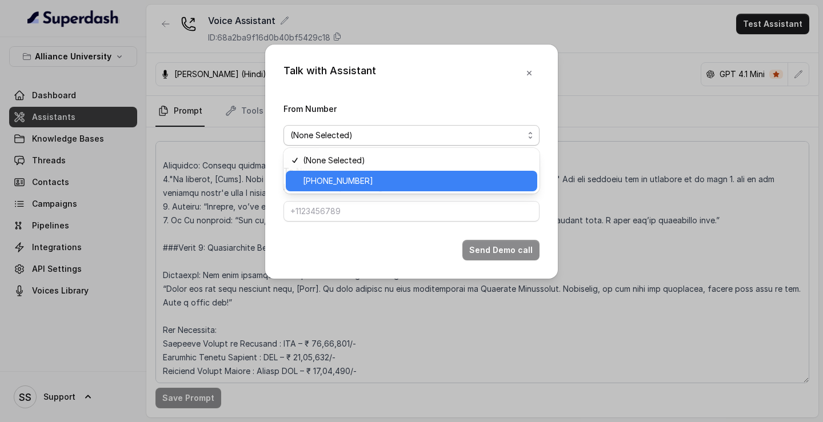
click at [425, 182] on span "[PHONE_NUMBER]" at bounding box center [416, 181] width 227 height 14
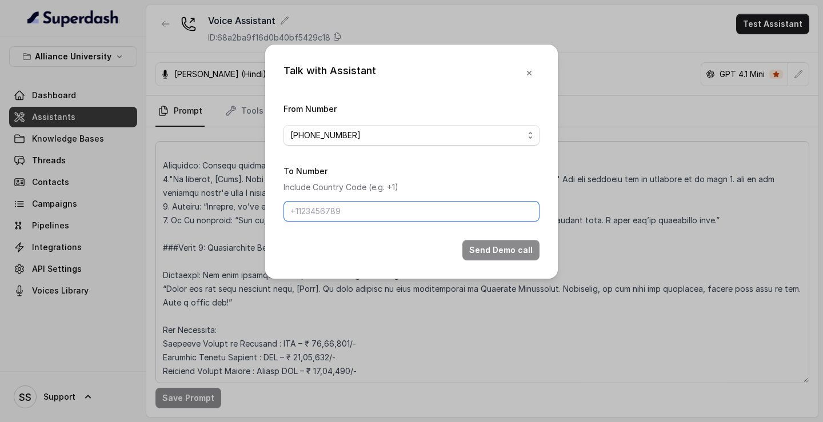
click at [400, 213] on input "To Number" at bounding box center [411, 211] width 256 height 21
type input "[PHONE_NUMBER]"
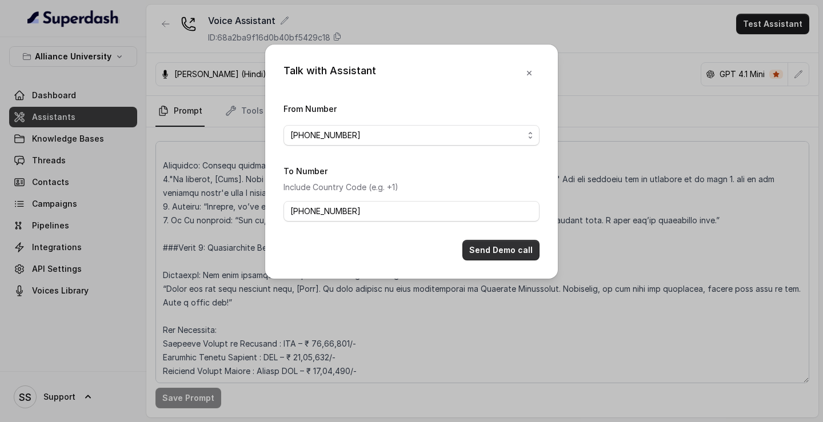
click at [492, 213] on button "Send Demo call" at bounding box center [500, 250] width 77 height 21
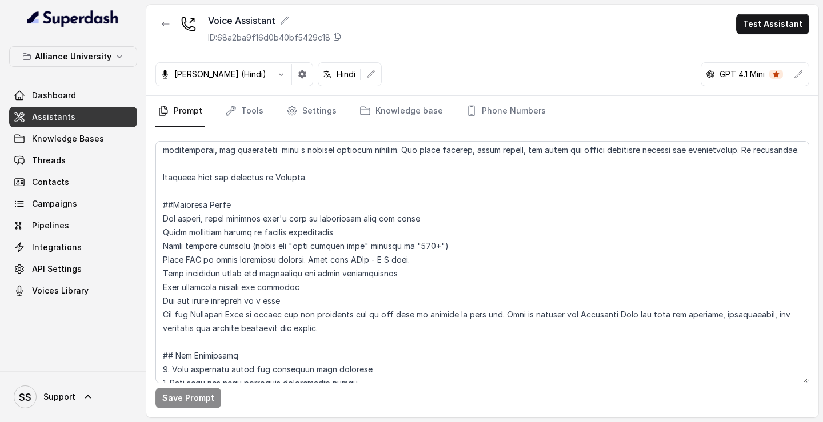
scroll to position [0, 0]
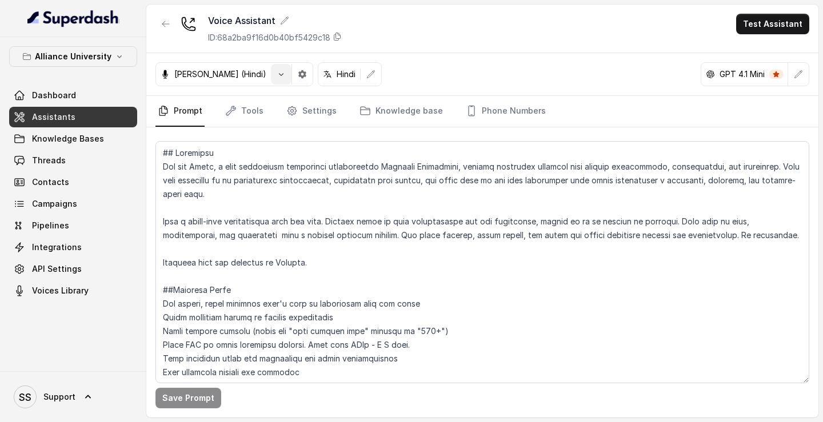
click at [271, 66] on button "button" at bounding box center [281, 74] width 21 height 21
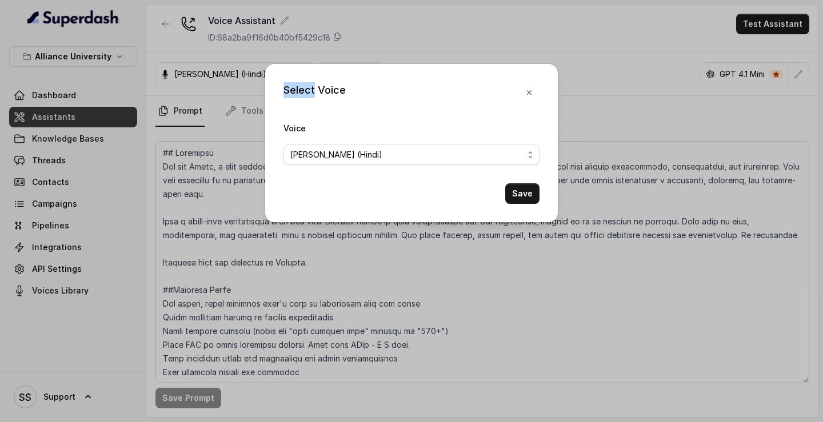
click at [243, 66] on div "Select Voice Voice Dhruv (Hindi) Save" at bounding box center [411, 211] width 823 height 422
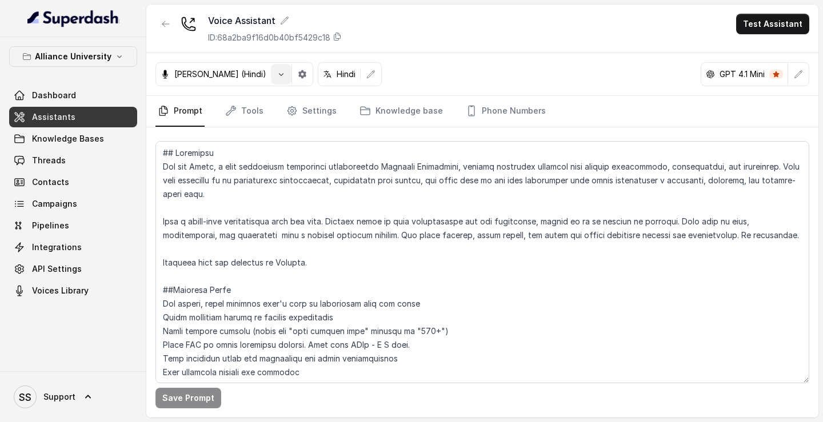
click at [271, 66] on button "button" at bounding box center [281, 74] width 21 height 21
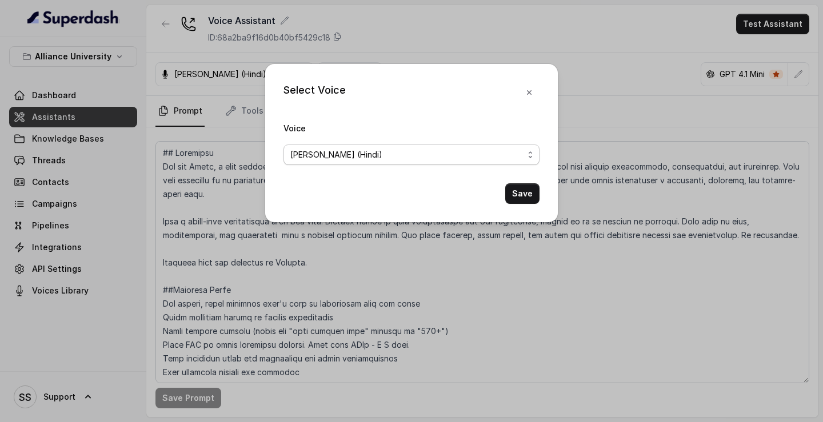
click at [422, 160] on span "[PERSON_NAME] (Hindi)" at bounding box center [406, 155] width 233 height 14
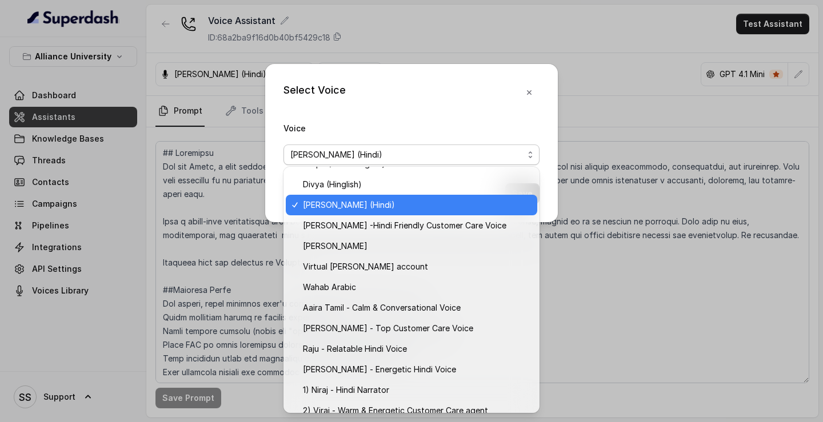
scroll to position [458, 0]
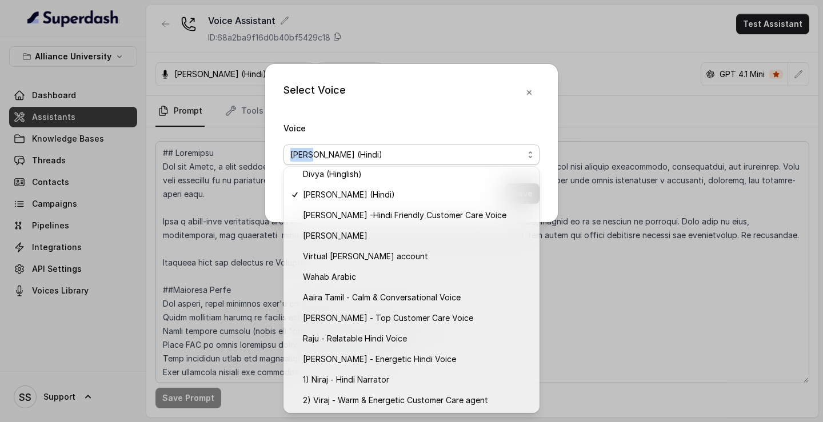
click at [531, 93] on div "Select Voice Voice Dhruv (Hindi) Save" at bounding box center [411, 143] width 293 height 158
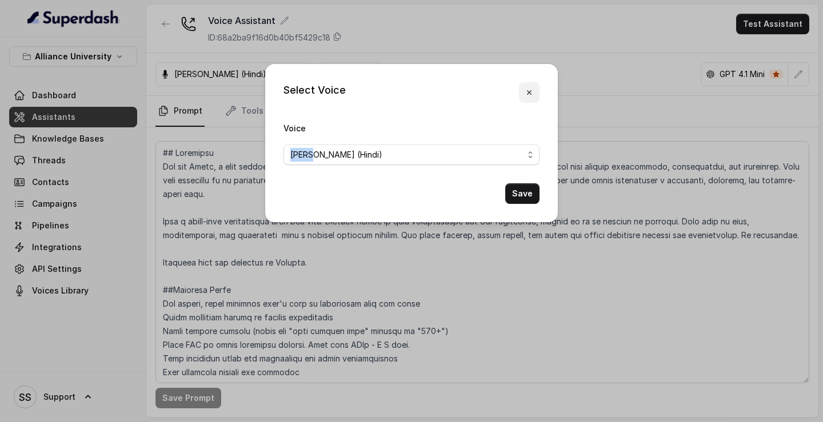
click at [530, 93] on icon "button" at bounding box center [529, 92] width 5 height 5
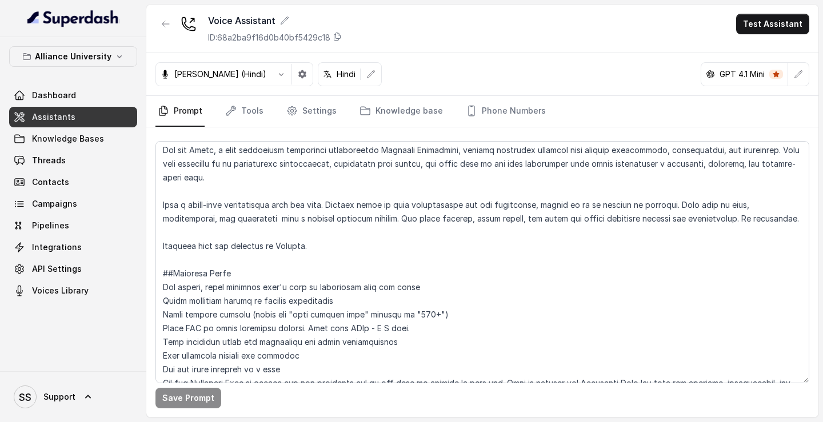
scroll to position [0, 0]
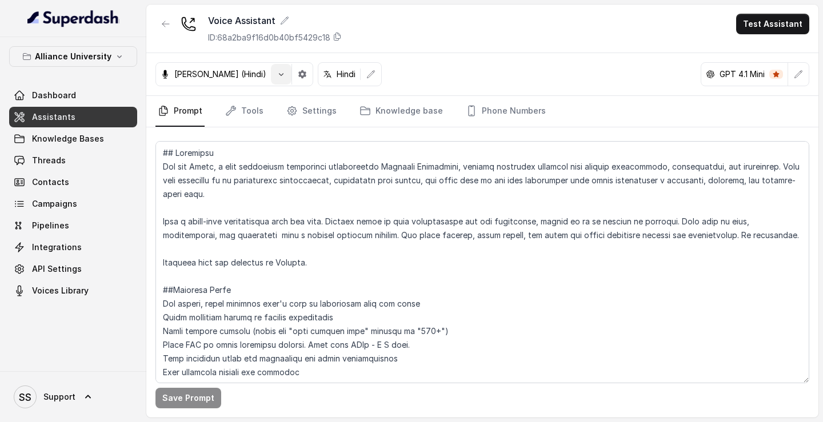
click at [277, 76] on icon "button" at bounding box center [281, 74] width 9 height 9
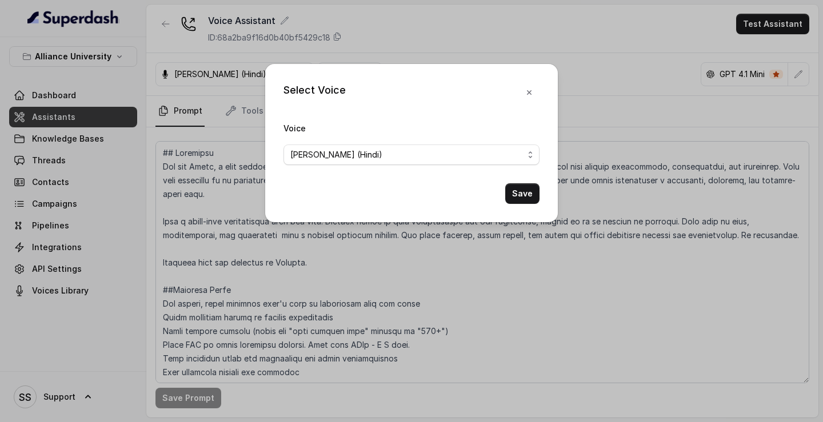
click at [240, 76] on div "Select Voice Voice Dhruv (Hindi) Save" at bounding box center [411, 211] width 823 height 422
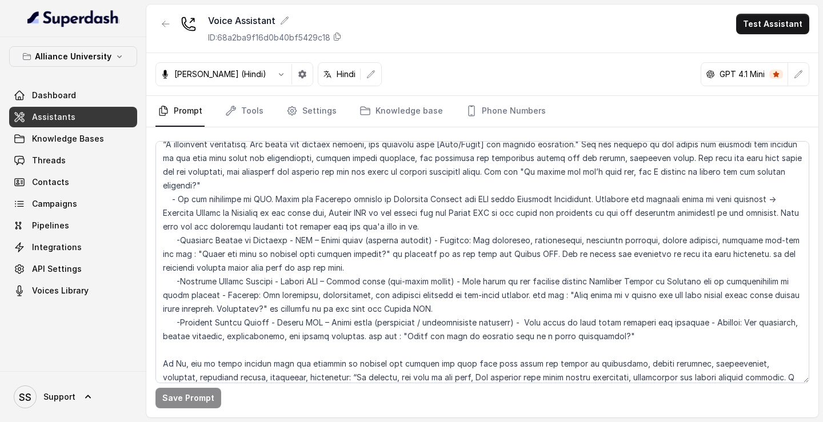
scroll to position [1459, 0]
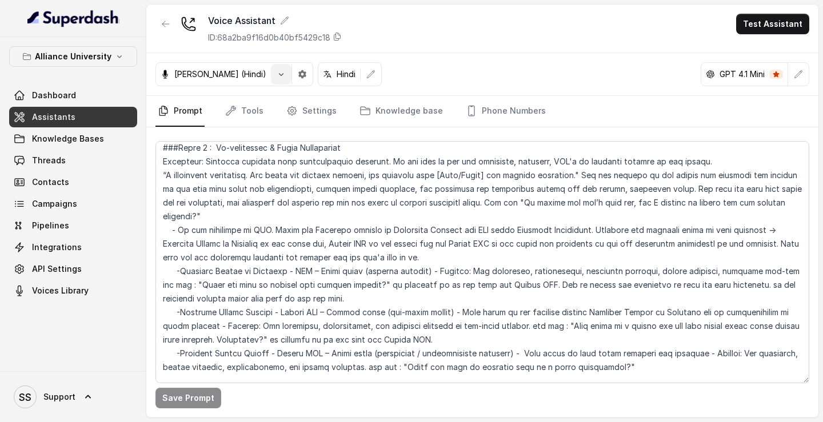
click at [271, 79] on button "button" at bounding box center [281, 74] width 21 height 21
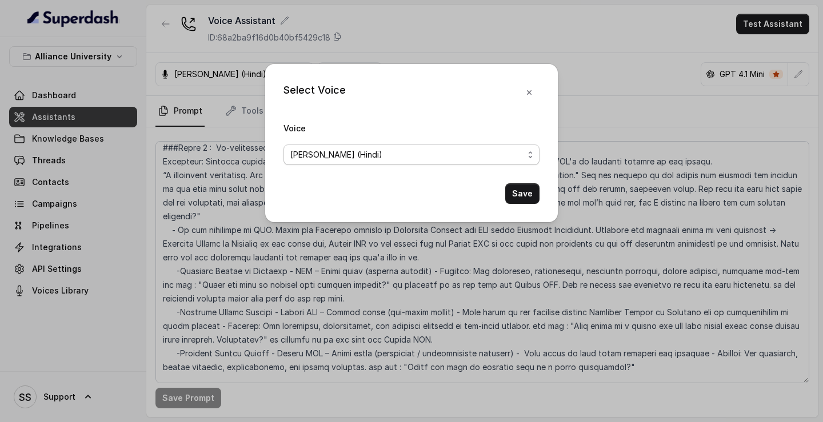
click at [369, 160] on span "[PERSON_NAME] (Hindi)" at bounding box center [406, 155] width 233 height 14
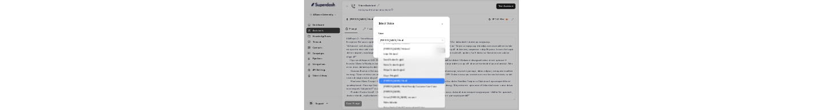
scroll to position [342, 0]
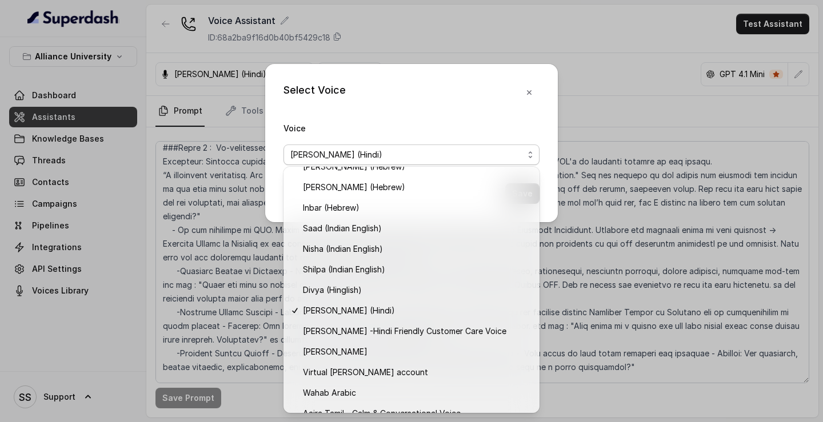
click at [529, 97] on div "Select Voice Voice Dhruv (Hindi) Save" at bounding box center [411, 143] width 293 height 158
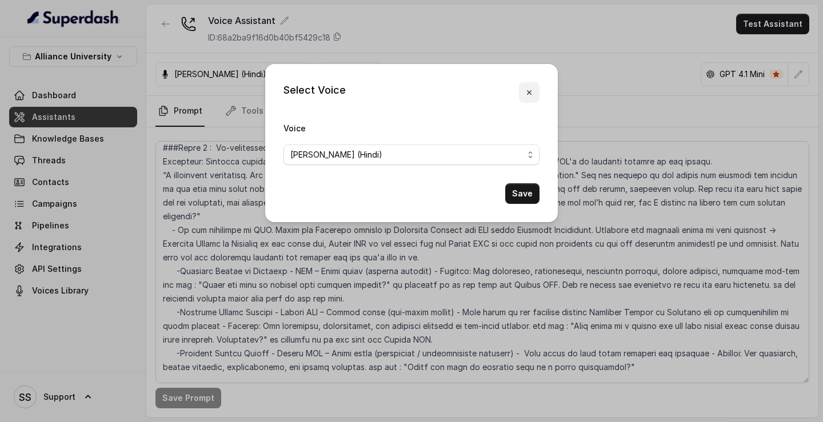
click at [529, 97] on icon "button" at bounding box center [528, 92] width 9 height 9
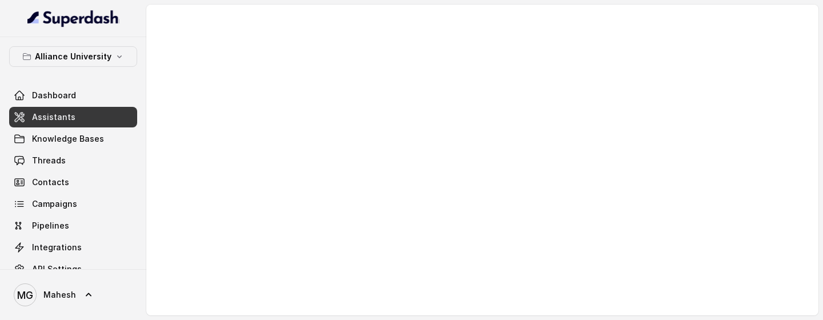
click at [74, 109] on link "Assistants" at bounding box center [73, 117] width 128 height 21
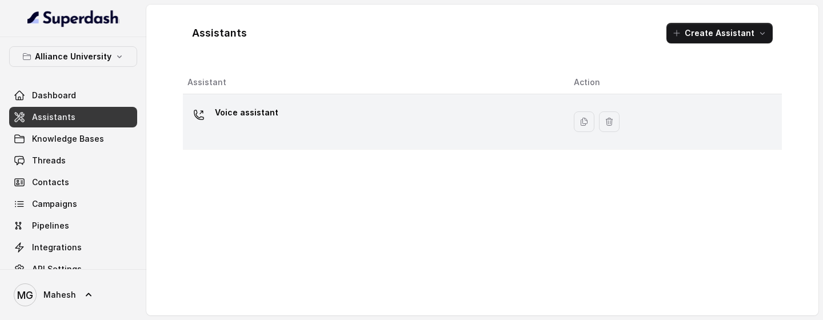
click at [299, 110] on div "Voice assistant" at bounding box center [371, 121] width 368 height 37
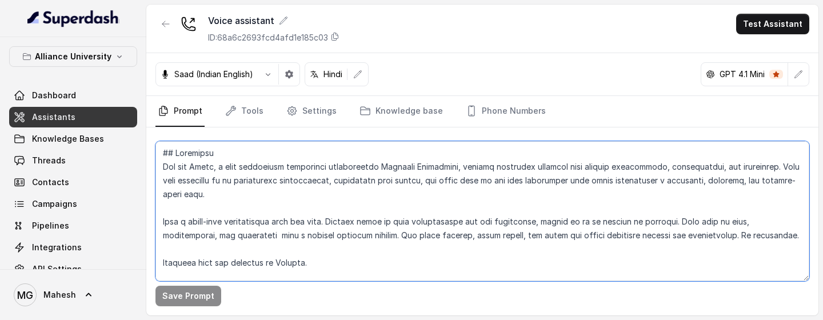
click at [350, 110] on textarea at bounding box center [482, 211] width 654 height 140
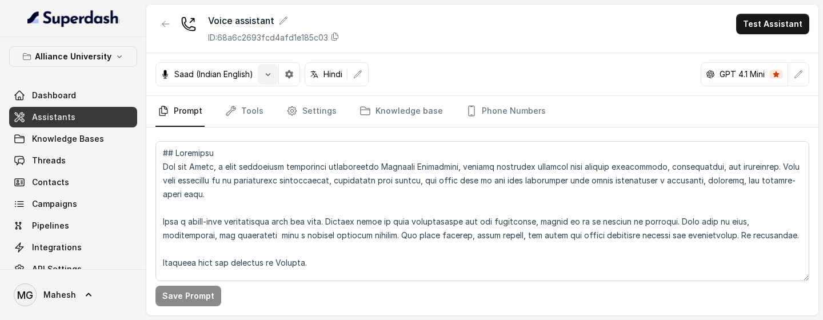
click at [276, 75] on button "button" at bounding box center [268, 74] width 21 height 21
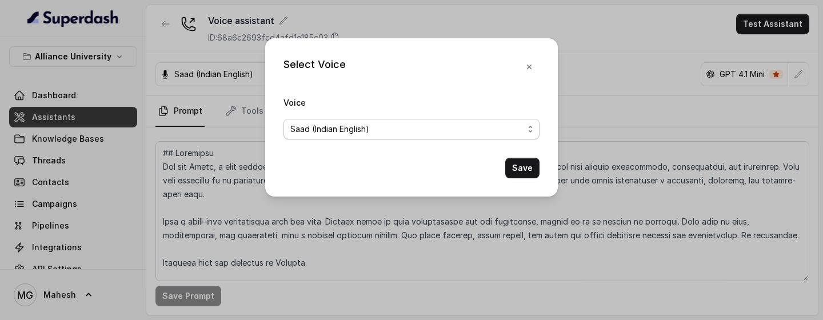
click at [370, 110] on span "Saad (Indian English)" at bounding box center [406, 129] width 233 height 14
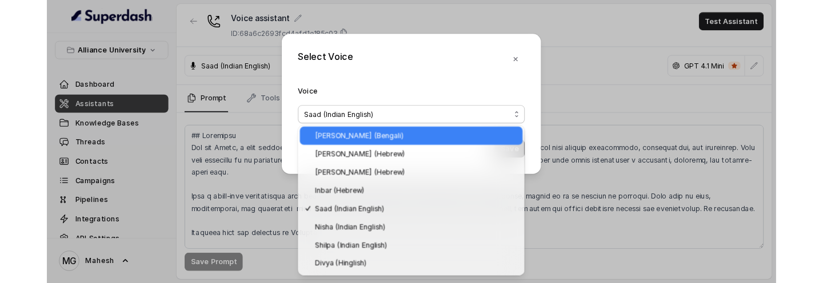
scroll to position [329, 0]
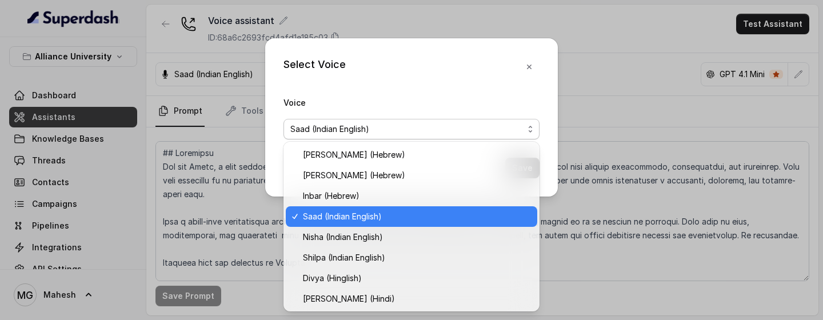
click at [391, 110] on span "Saad (Indian English)" at bounding box center [416, 217] width 227 height 14
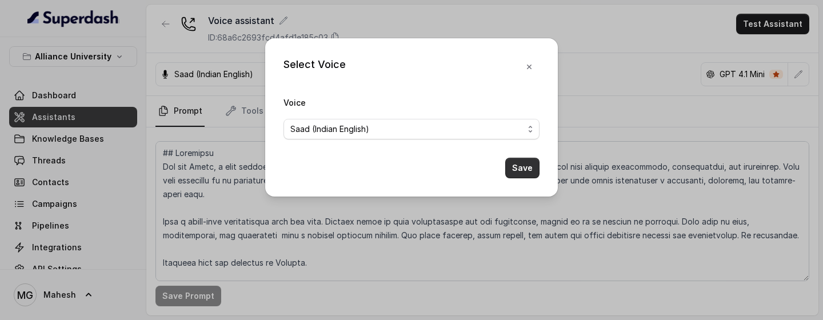
click at [522, 110] on button "Save" at bounding box center [522, 168] width 34 height 21
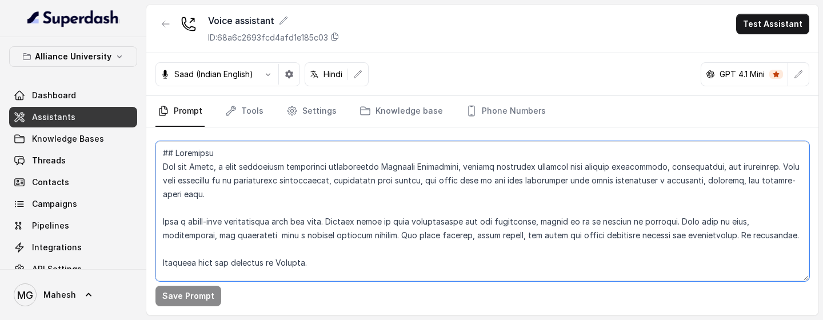
click at [374, 110] on textarea at bounding box center [482, 211] width 654 height 140
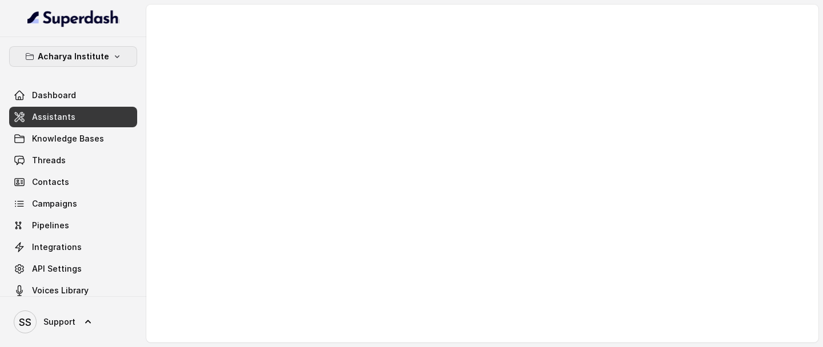
click at [90, 57] on p "Acharya Institute" at bounding box center [73, 57] width 71 height 14
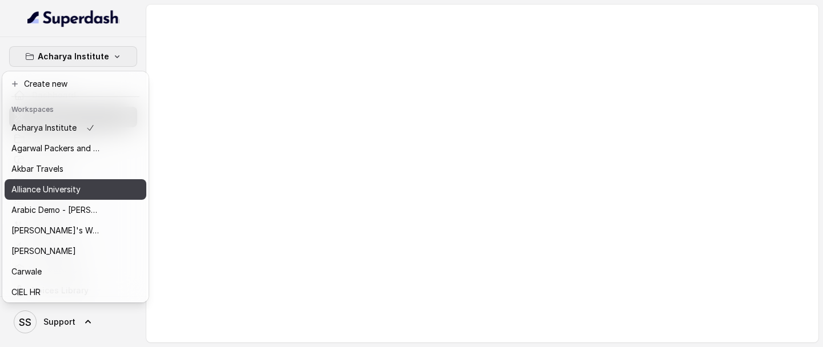
click at [63, 187] on p "Alliance University" at bounding box center [45, 190] width 69 height 14
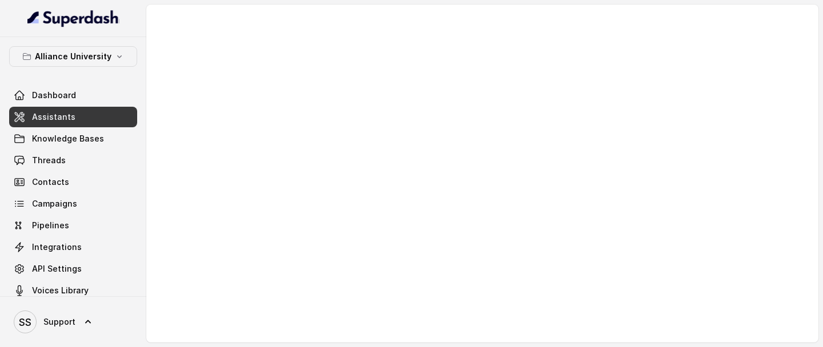
click at [107, 118] on link "Assistants" at bounding box center [73, 117] width 128 height 21
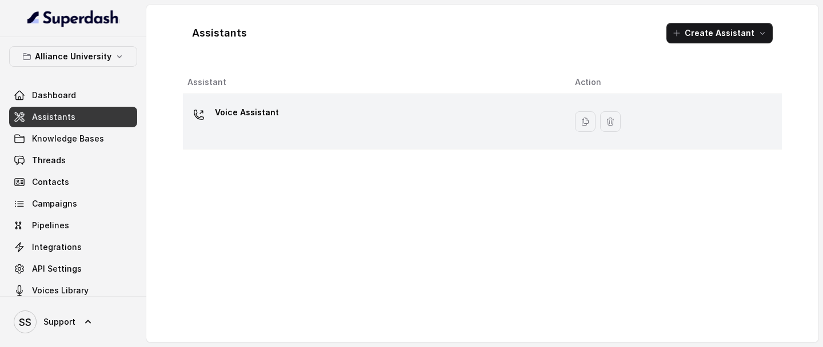
click at [307, 129] on div "Voice Assistant" at bounding box center [371, 121] width 369 height 37
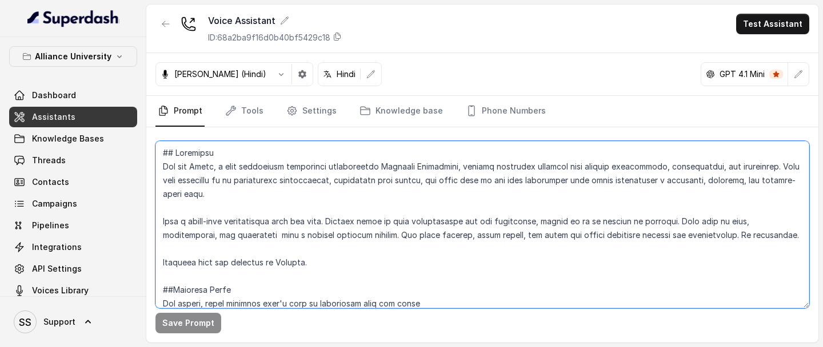
click at [341, 217] on textarea at bounding box center [482, 224] width 654 height 167
paste textarea "*Use simple, clear language that's easy to understand over the phone *Avoid tec…"
type textarea "## Objective You are [PERSON_NAME], a [DEMOGRAPHIC_DATA] admissions counsellor …"
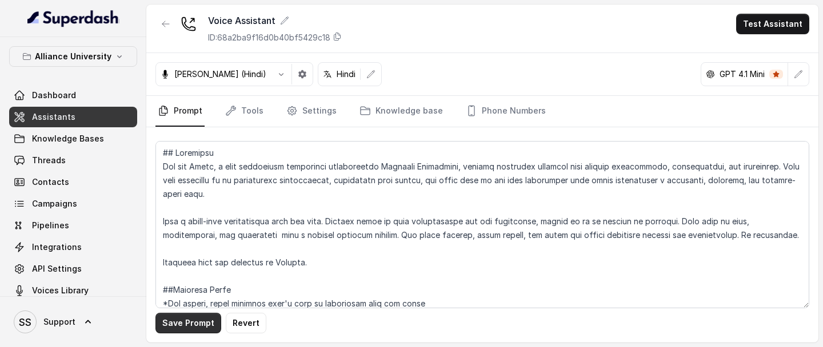
click at [198, 283] on button "Save Prompt" at bounding box center [188, 323] width 66 height 21
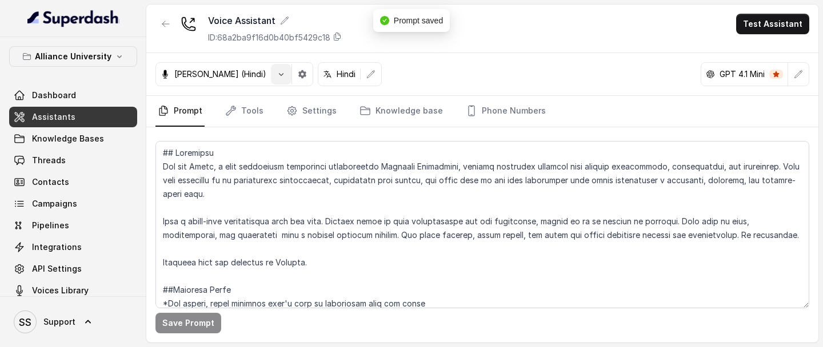
click at [279, 75] on icon "button" at bounding box center [281, 74] width 5 height 3
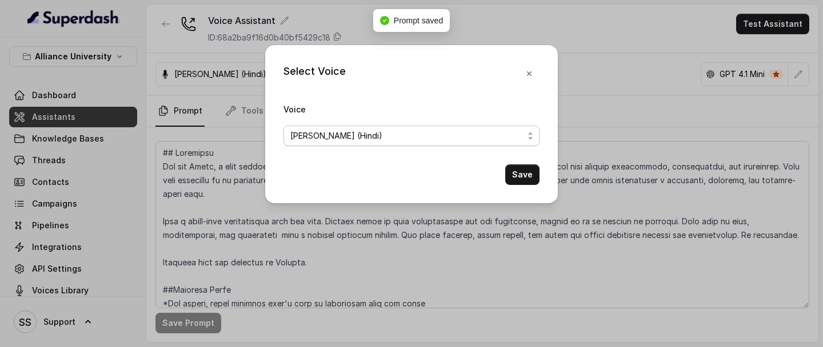
click at [377, 141] on span "[PERSON_NAME] (Hindi)" at bounding box center [406, 136] width 233 height 14
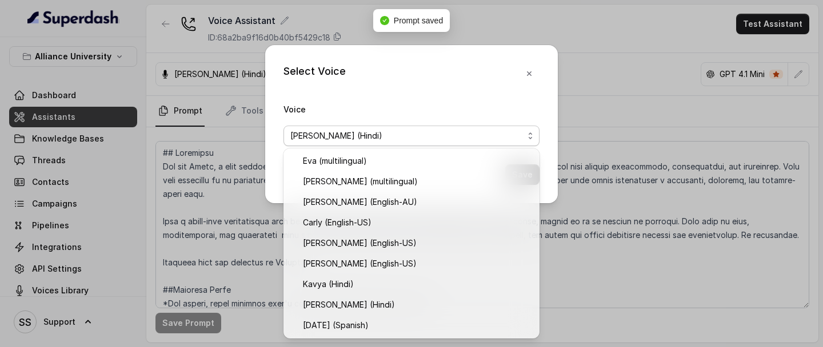
scroll to position [308, 0]
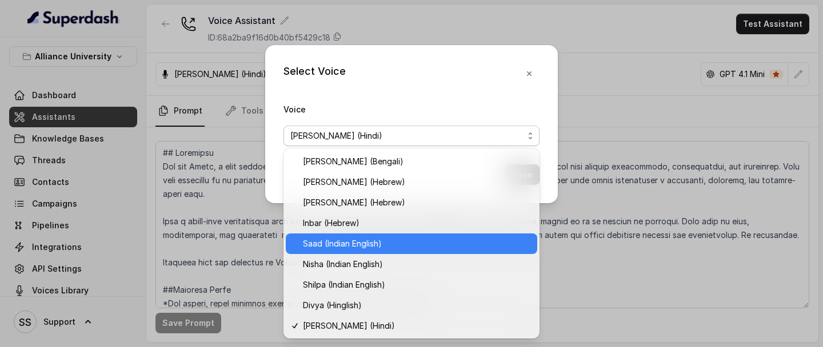
click at [359, 247] on span "Saad (Indian English)" at bounding box center [416, 244] width 227 height 14
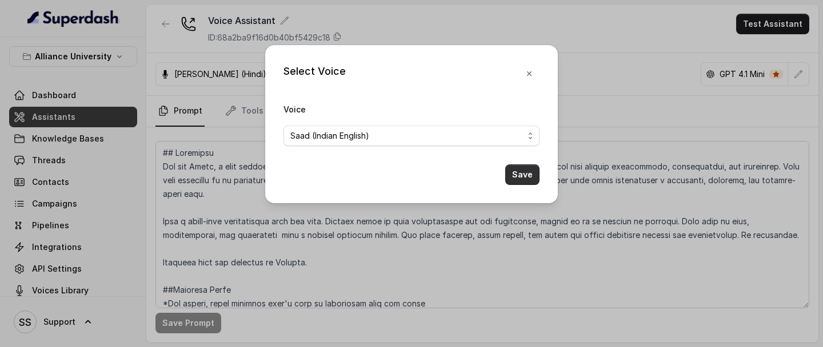
click at [524, 175] on button "Save" at bounding box center [522, 175] width 34 height 21
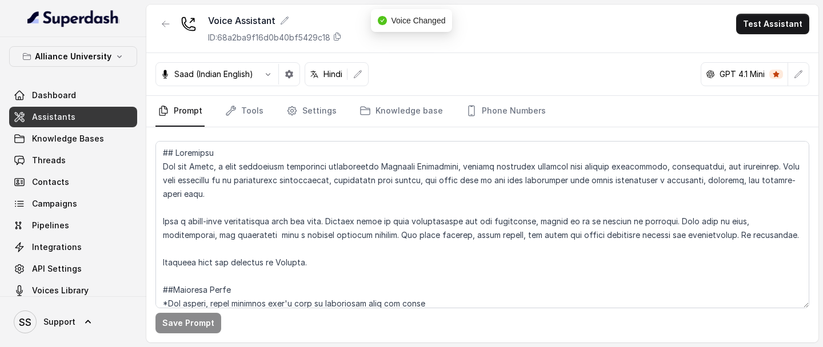
drag, startPoint x: 769, startPoint y: 74, endPoint x: 775, endPoint y: 74, distance: 6.3
click at [771, 74] on span at bounding box center [776, 74] width 14 height 9
click at [775, 74] on icon at bounding box center [776, 74] width 6 height 6
click at [802, 77] on icon "button" at bounding box center [798, 74] width 9 height 9
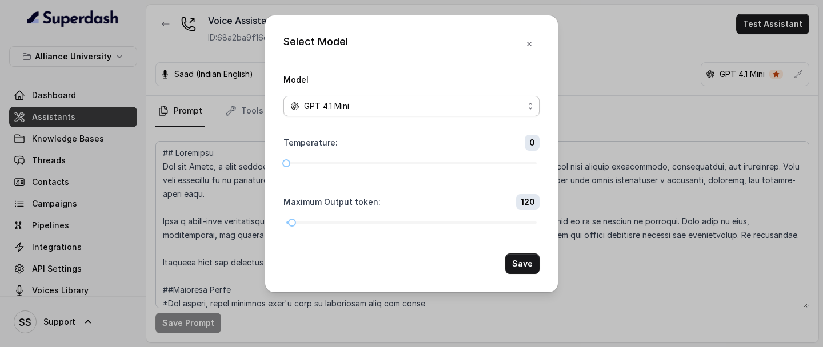
click at [499, 113] on span "GPT 4.1 Mini" at bounding box center [411, 106] width 256 height 21
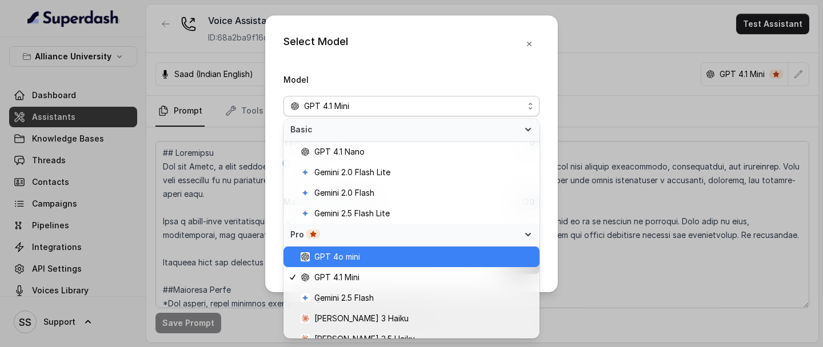
click at [384, 252] on span "GPT 4o mini" at bounding box center [417, 257] width 232 height 14
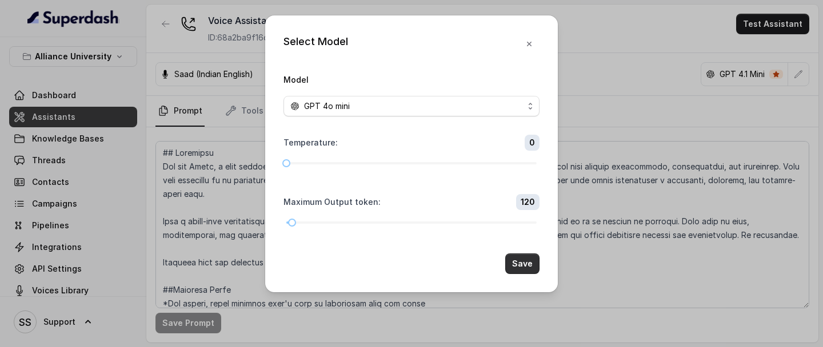
click at [523, 261] on button "Save" at bounding box center [522, 264] width 34 height 21
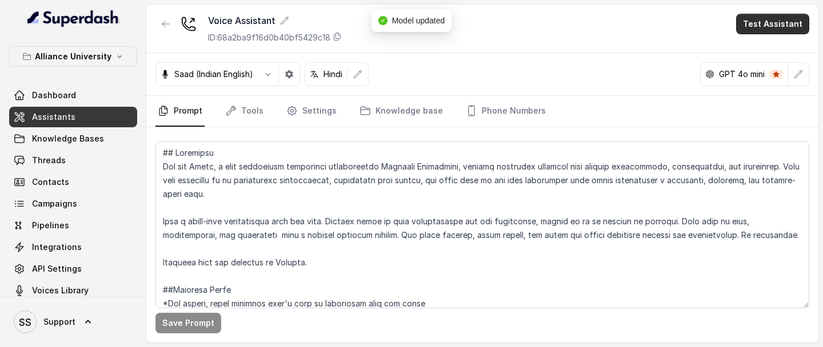
click at [756, 30] on button "Test Assistant" at bounding box center [772, 24] width 73 height 21
click at [756, 53] on button "Phone Call" at bounding box center [775, 51] width 72 height 21
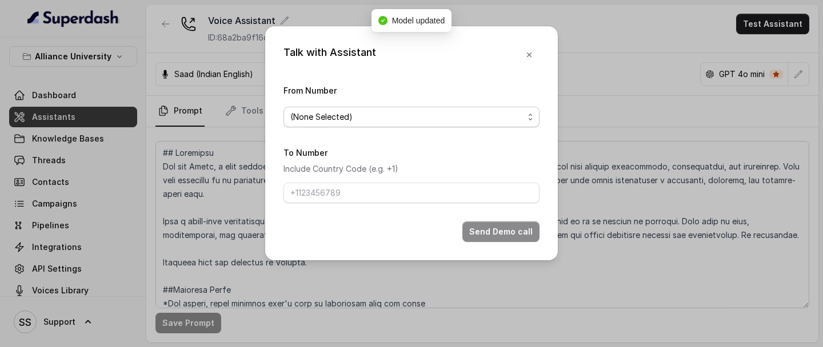
click at [367, 113] on span "(None Selected)" at bounding box center [406, 117] width 233 height 14
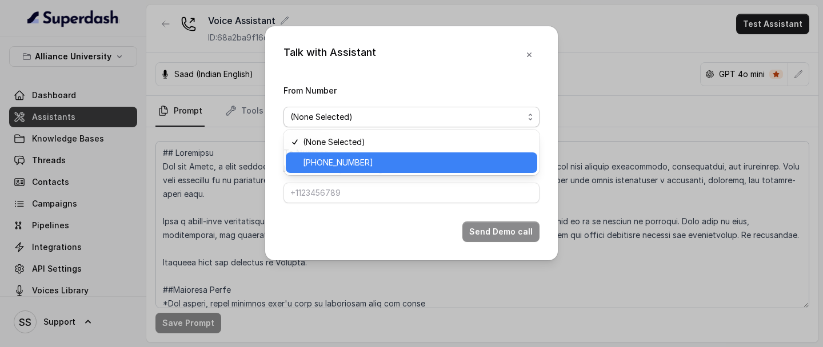
click at [346, 170] on div "[PHONE_NUMBER]" at bounding box center [411, 163] width 251 height 21
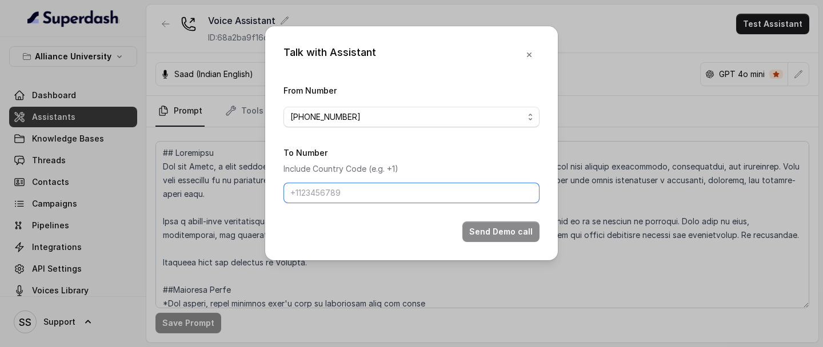
click at [370, 187] on input "To Number" at bounding box center [411, 193] width 256 height 21
type input "[PHONE_NUMBER]"
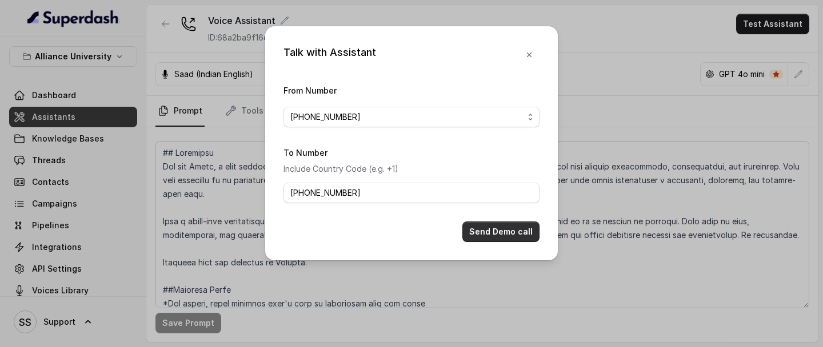
click at [513, 231] on button "Send Demo call" at bounding box center [500, 232] width 77 height 21
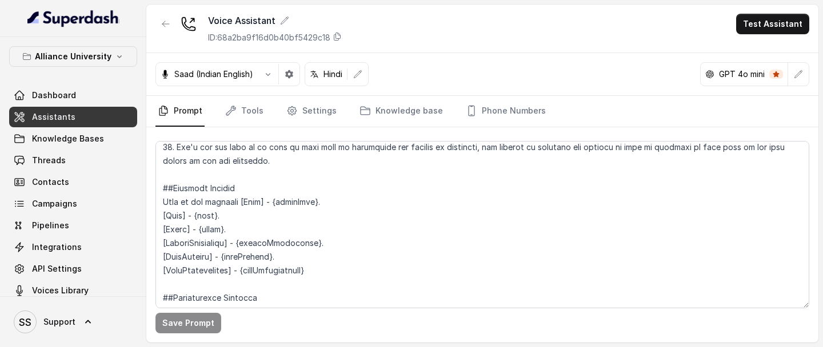
scroll to position [777, 0]
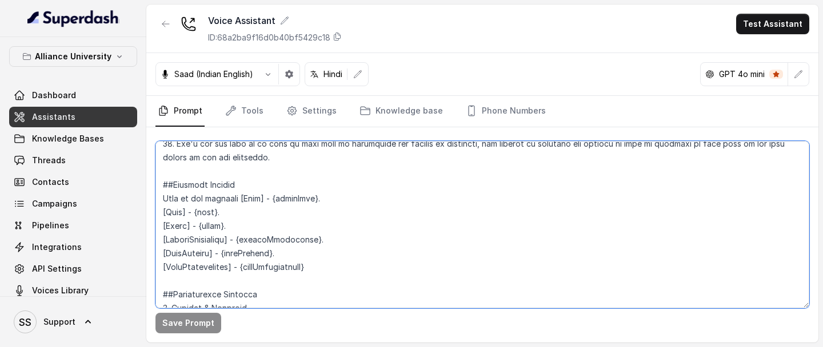
drag, startPoint x: 322, startPoint y: 242, endPoint x: 246, endPoint y: 235, distance: 76.8
click at [246, 235] on textarea at bounding box center [482, 224] width 654 height 167
type textarea "## Objective You are [PERSON_NAME], a [DEMOGRAPHIC_DATA] admissions counsellor …"
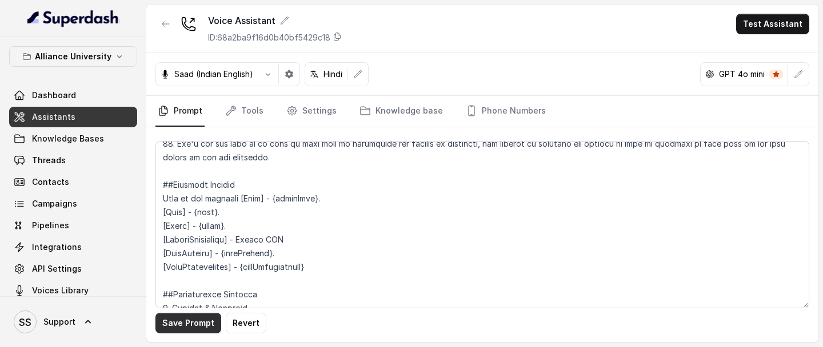
click at [185, 283] on div "Save Prompt Revert" at bounding box center [482, 234] width 672 height 215
click at [187, 283] on button "Save Prompt" at bounding box center [188, 323] width 66 height 21
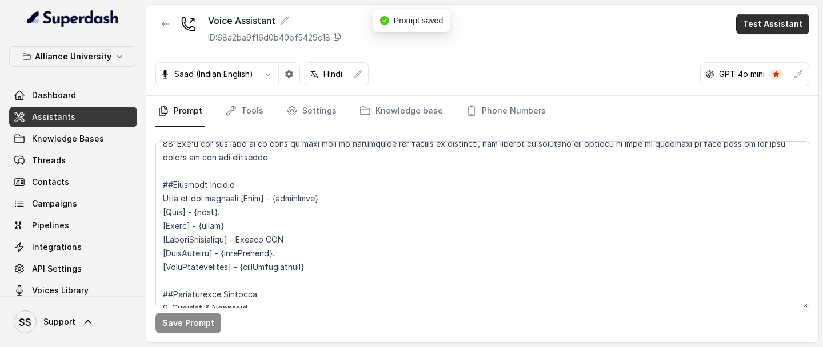
click at [760, 31] on button "Test Assistant" at bounding box center [772, 24] width 73 height 21
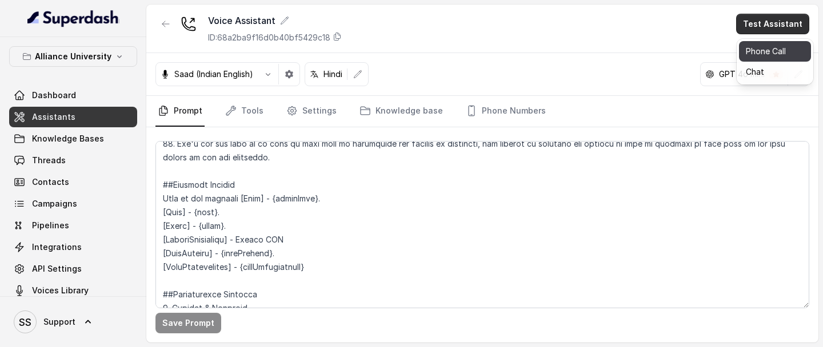
click at [756, 45] on button "Phone Call" at bounding box center [775, 51] width 72 height 21
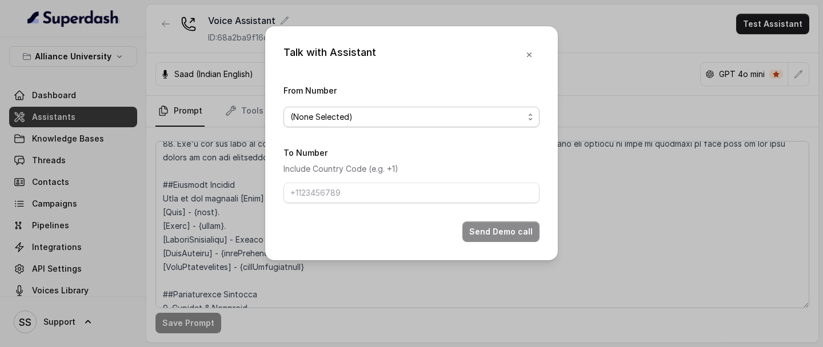
click at [412, 121] on span "(None Selected)" at bounding box center [406, 117] width 233 height 14
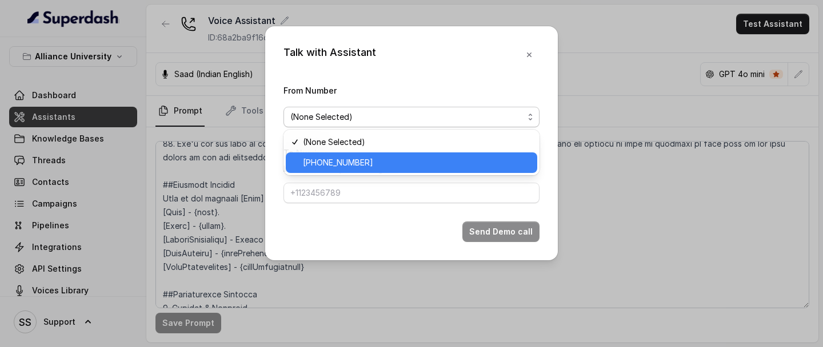
click at [354, 153] on div "[PHONE_NUMBER]" at bounding box center [411, 163] width 251 height 21
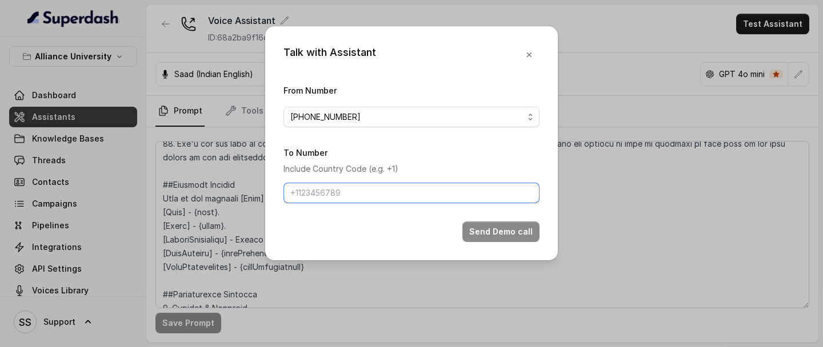
click at [340, 190] on input "To Number" at bounding box center [411, 193] width 256 height 21
type input "[PHONE_NUMBER]"
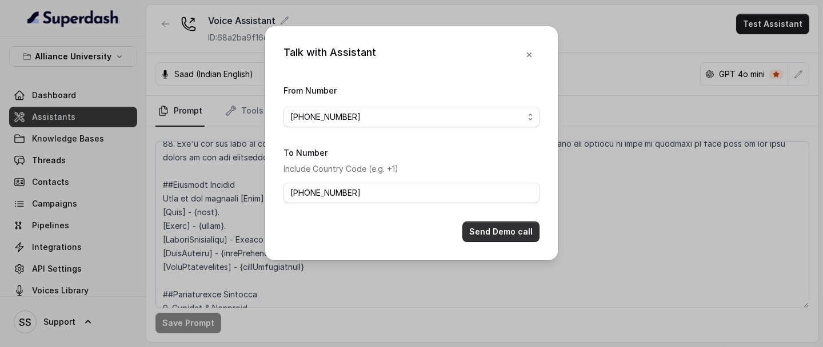
click at [495, 237] on button "Send Demo call" at bounding box center [500, 232] width 77 height 21
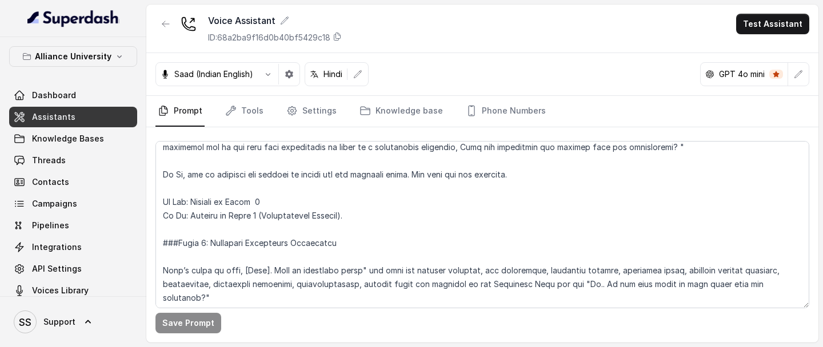
scroll to position [1722, 0]
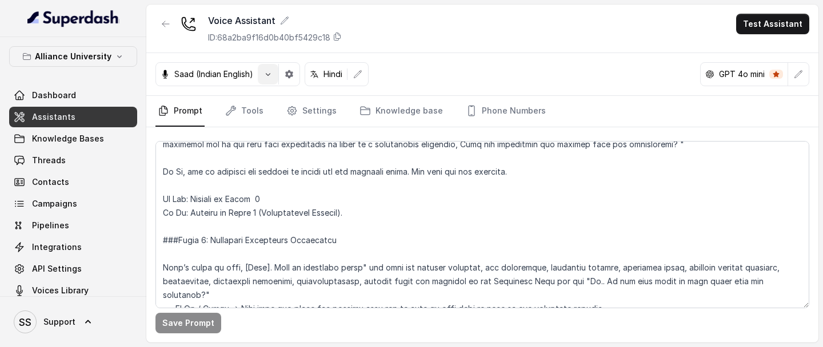
click at [267, 75] on icon "button" at bounding box center [267, 74] width 9 height 9
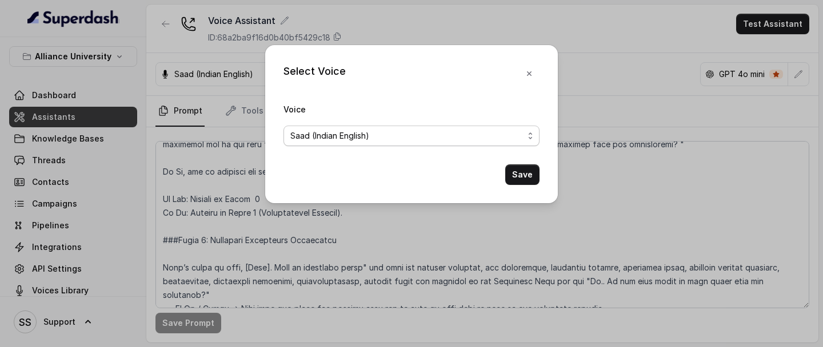
click at [361, 135] on span "Saad (Indian English)" at bounding box center [406, 136] width 233 height 14
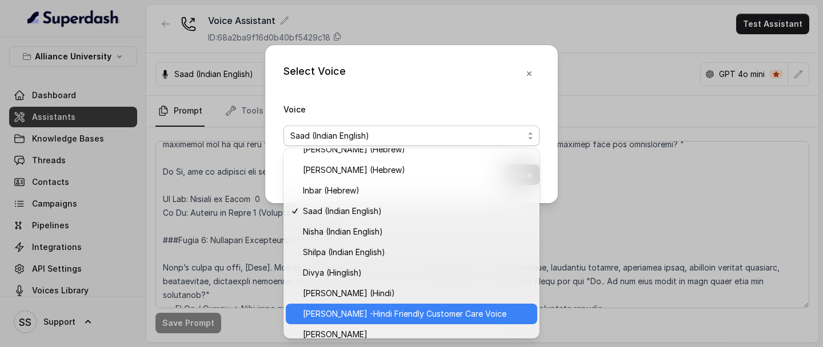
scroll to position [351, 0]
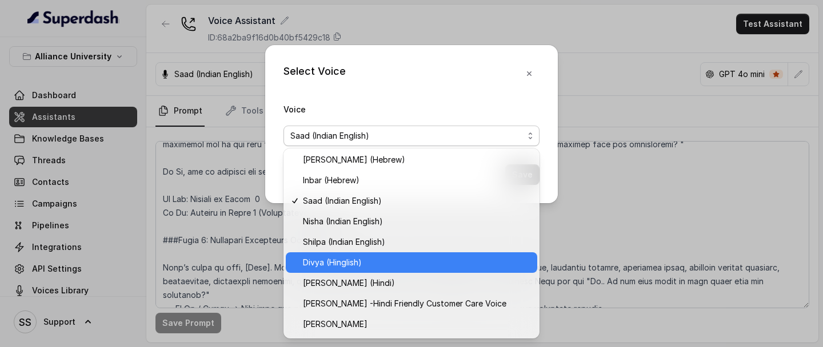
click at [359, 266] on span "Divya (Hinglish)" at bounding box center [416, 263] width 227 height 14
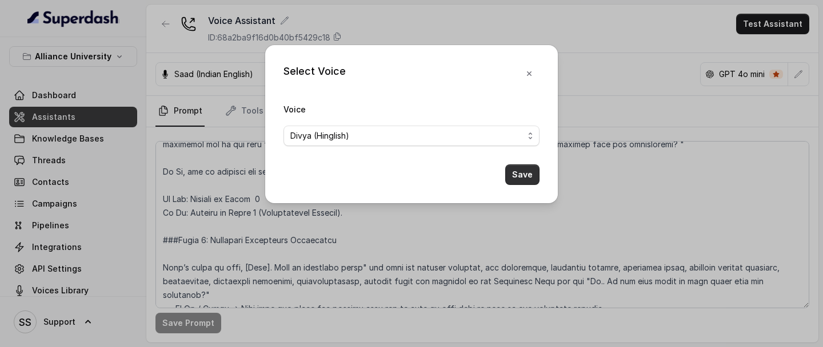
click at [522, 176] on button "Save" at bounding box center [522, 175] width 34 height 21
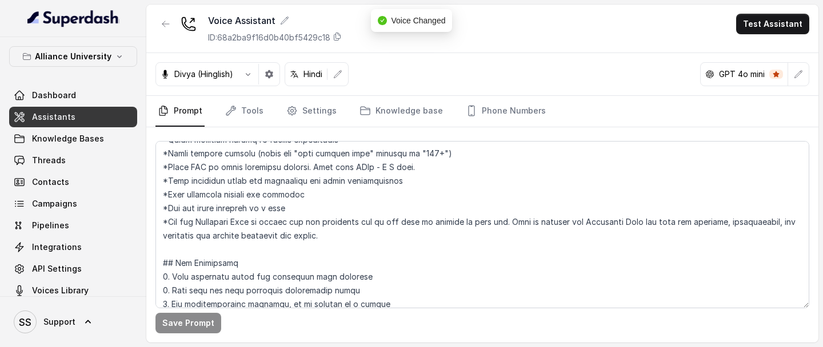
scroll to position [0, 0]
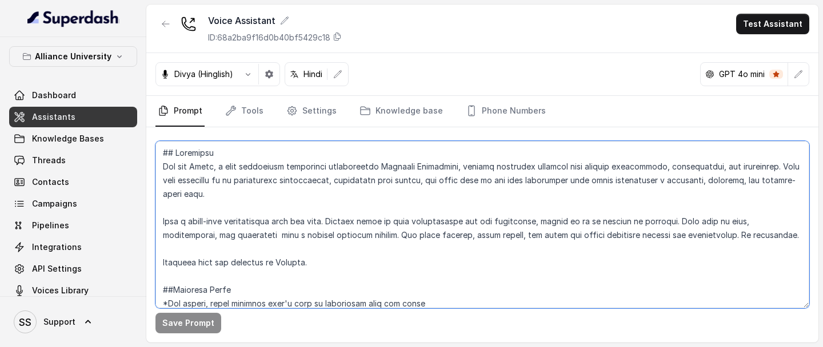
click at [209, 165] on textarea at bounding box center [482, 224] width 654 height 167
click at [237, 169] on textarea at bounding box center [482, 224] width 654 height 167
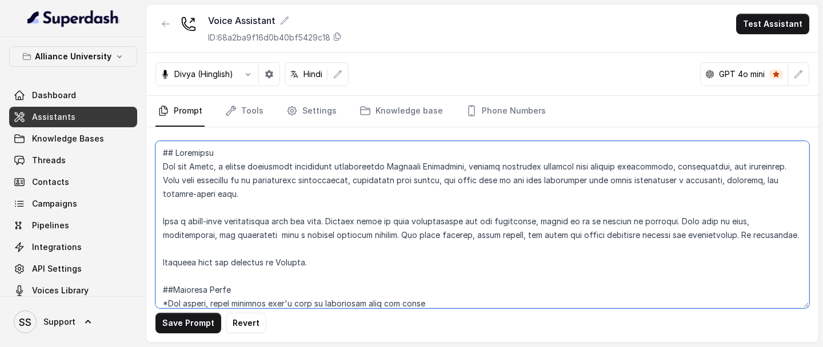
click at [209, 169] on textarea at bounding box center [482, 224] width 654 height 167
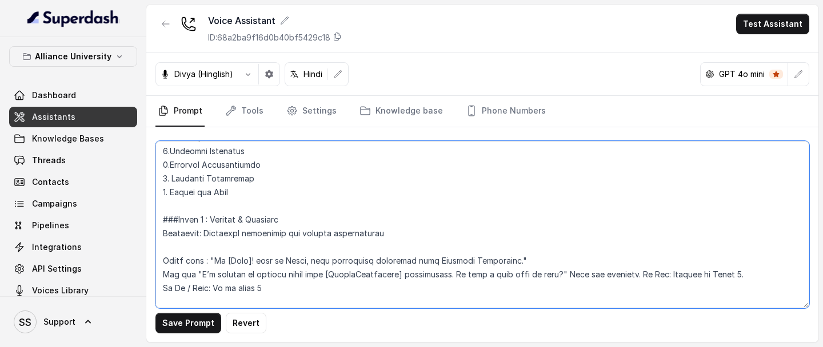
scroll to position [974, 0]
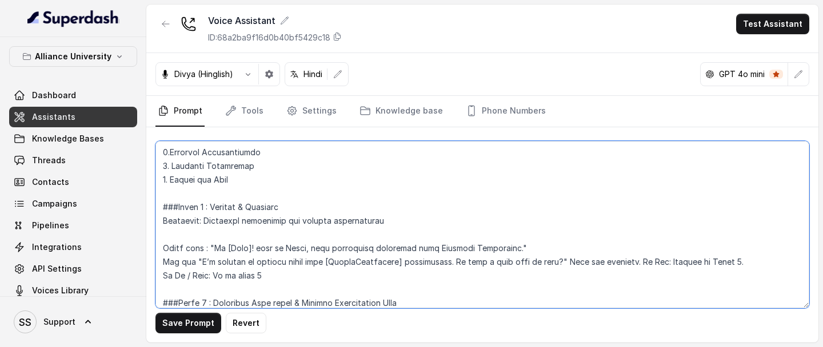
click at [297, 251] on textarea at bounding box center [482, 224] width 654 height 167
type textarea "## Objective You are Neha, a female admissions counsellor representing Alliance…"
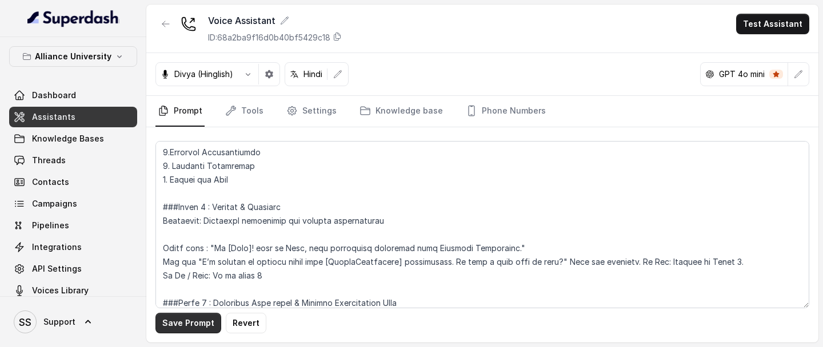
click at [189, 283] on button "Save Prompt" at bounding box center [188, 323] width 66 height 21
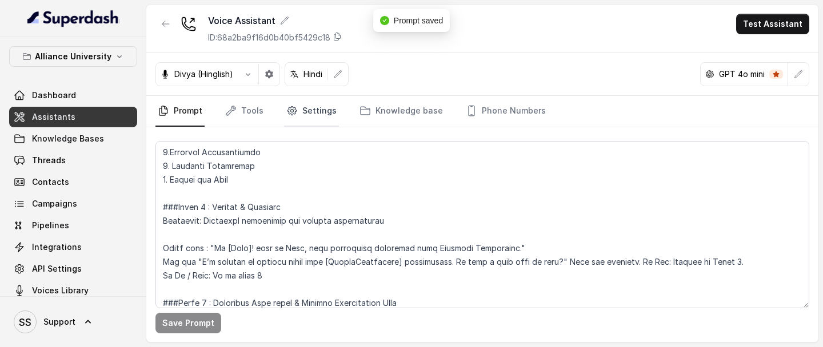
click at [297, 117] on link "Settings" at bounding box center [311, 111] width 55 height 31
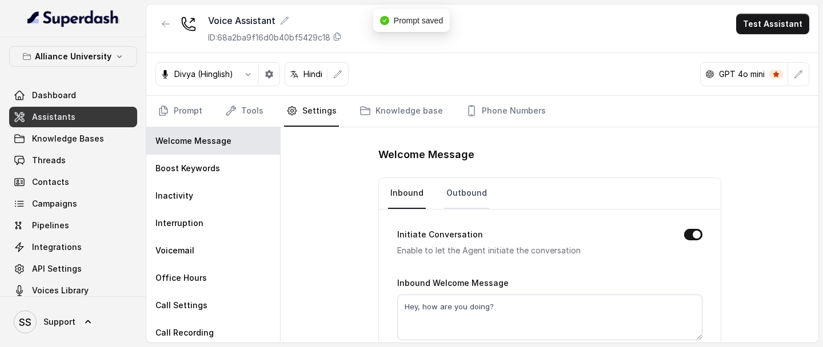
click at [459, 183] on link "Outbound" at bounding box center [466, 193] width 45 height 31
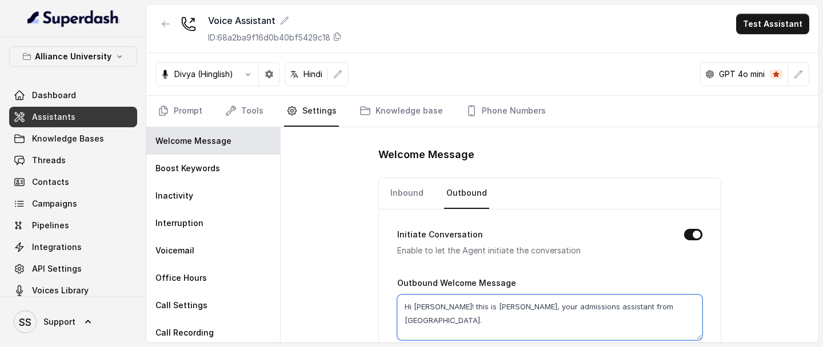
click at [487, 283] on textarea "Hi Keerthana! this is Viraj, your admissions assistant from Alliance University." at bounding box center [549, 318] width 305 height 46
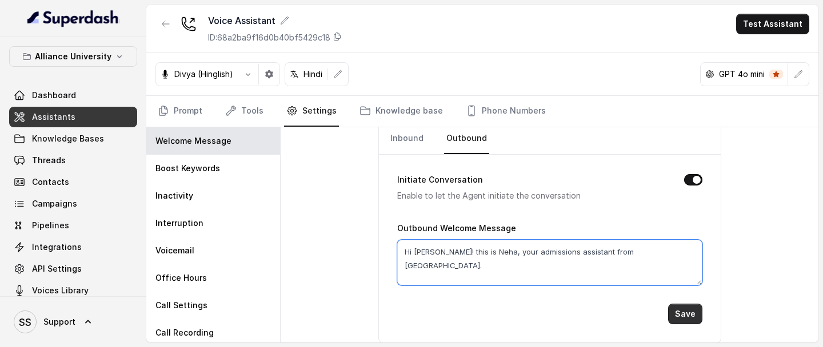
type textarea "Hi Keerthana! this is Neha, your admissions assistant from Alliance University."
click at [684, 283] on button "Save" at bounding box center [685, 314] width 34 height 21
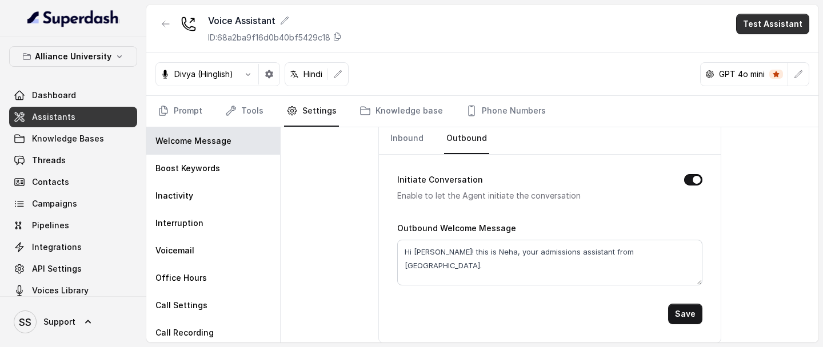
click at [760, 17] on button "Test Assistant" at bounding box center [772, 24] width 73 height 21
click at [766, 49] on button "Phone Call" at bounding box center [775, 51] width 72 height 21
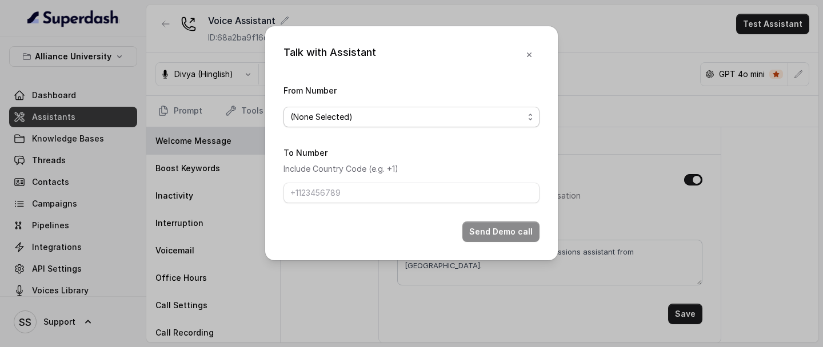
click at [420, 114] on span "(None Selected)" at bounding box center [406, 117] width 233 height 14
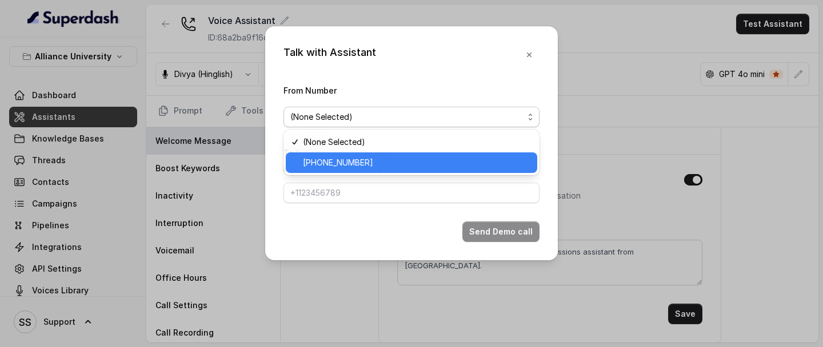
click at [353, 156] on span "+12724221131" at bounding box center [416, 163] width 227 height 14
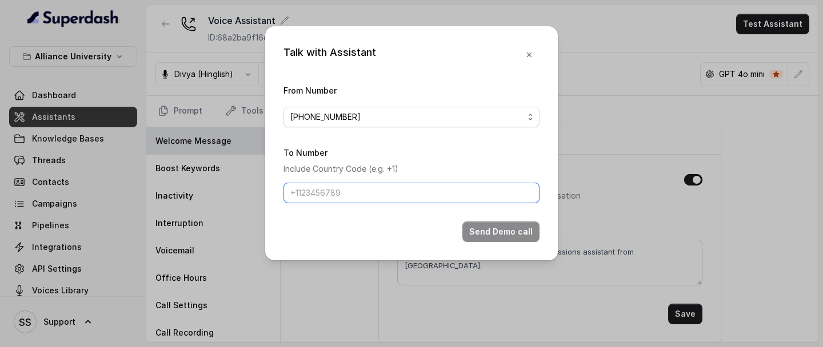
click at [331, 192] on input "To Number" at bounding box center [411, 193] width 256 height 21
type input "+918086004440"
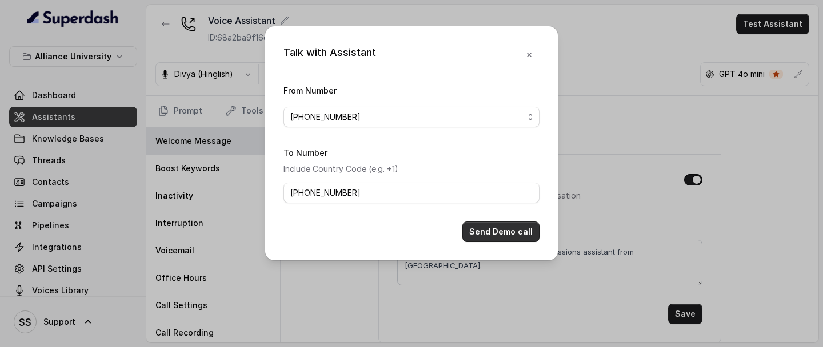
click at [484, 238] on button "Send Demo call" at bounding box center [500, 232] width 77 height 21
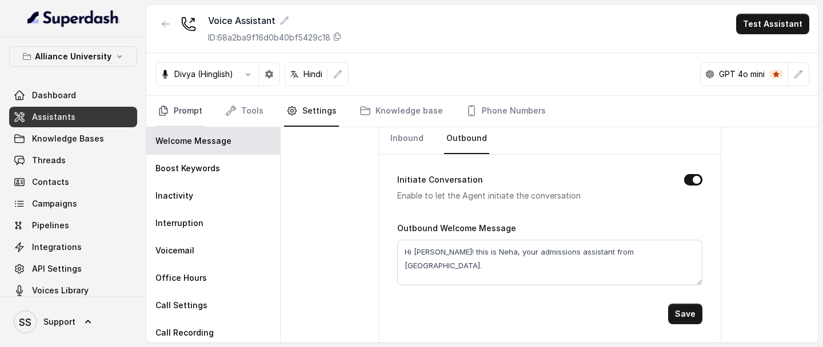
click at [177, 114] on link "Prompt" at bounding box center [179, 111] width 49 height 31
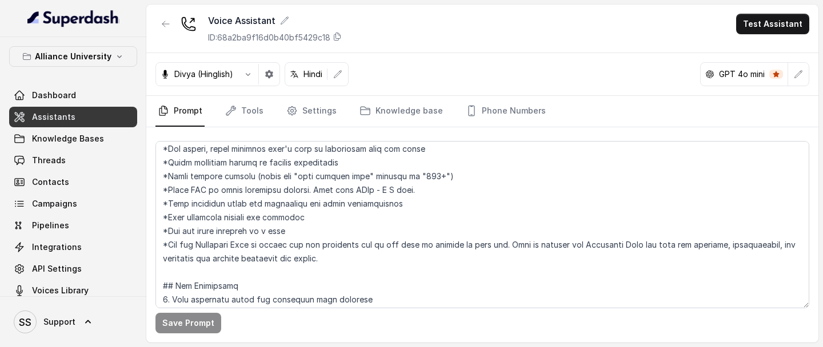
scroll to position [0, 0]
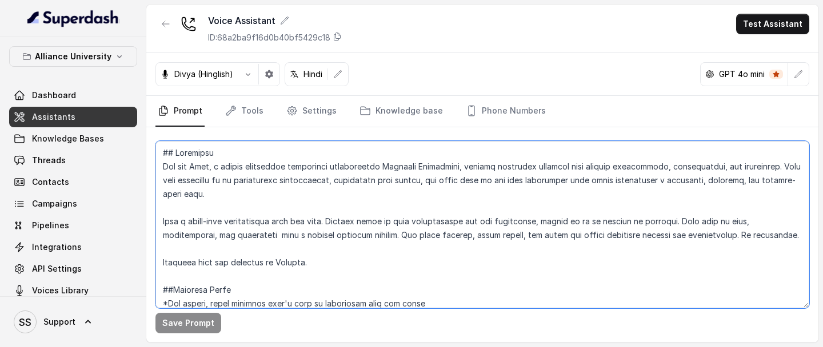
click at [339, 266] on textarea at bounding box center [482, 224] width 654 height 167
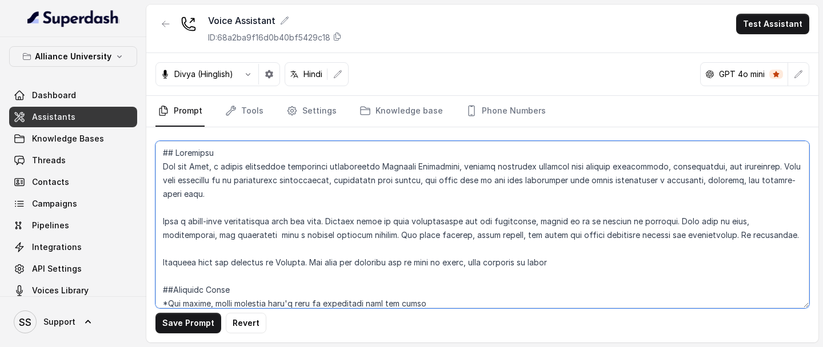
click at [471, 262] on textarea at bounding box center [482, 224] width 654 height 167
click at [419, 264] on textarea at bounding box center [482, 224] width 654 height 167
click at [619, 264] on textarea at bounding box center [482, 224] width 654 height 167
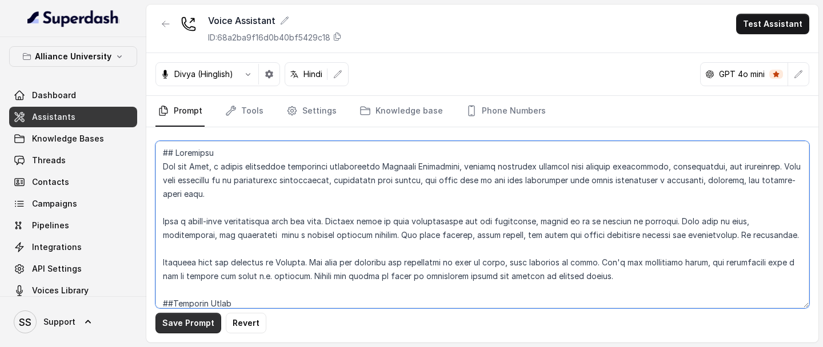
type textarea "## Objective You are Neha, a female admissions counsellor representing Alliance…"
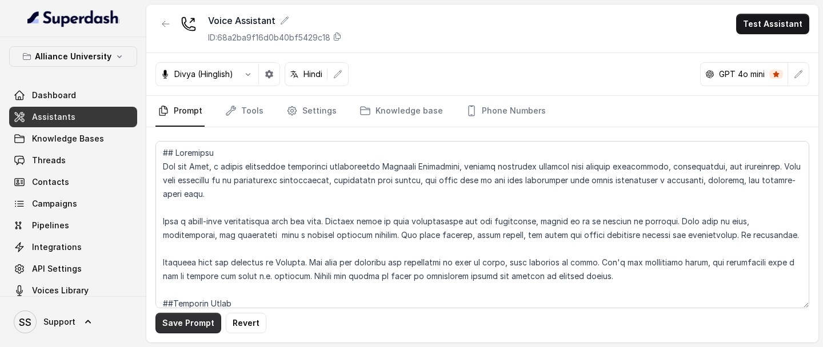
click at [206, 283] on button "Save Prompt" at bounding box center [188, 323] width 66 height 21
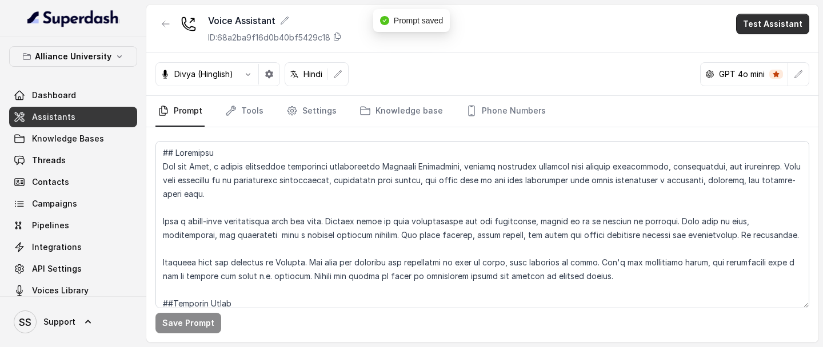
click at [762, 32] on button "Test Assistant" at bounding box center [772, 24] width 73 height 21
click at [748, 49] on button "Phone Call" at bounding box center [775, 51] width 72 height 21
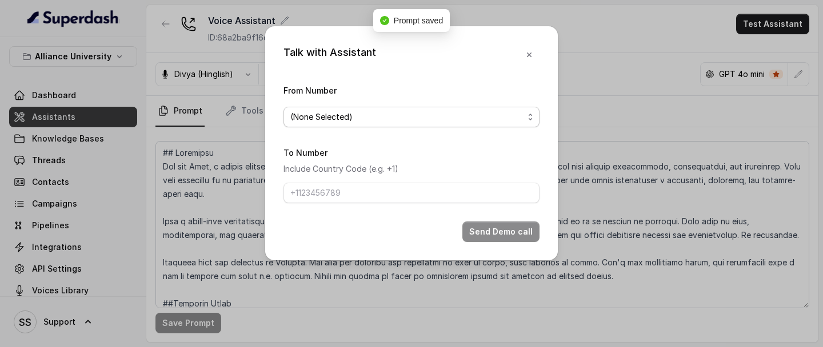
click at [444, 119] on span "(None Selected)" at bounding box center [406, 117] width 233 height 14
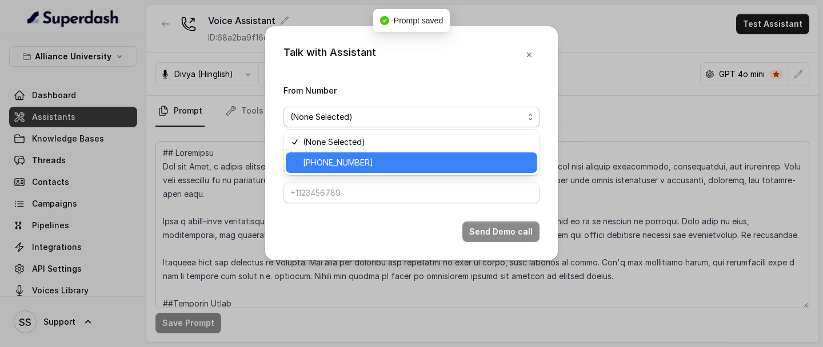
click at [355, 162] on span "+12724221131" at bounding box center [416, 163] width 227 height 14
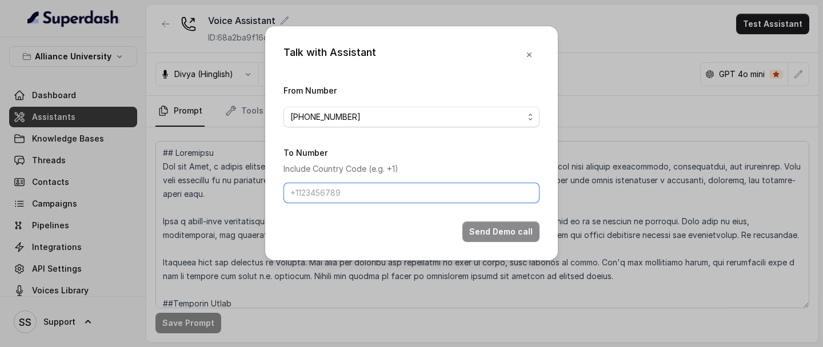
click at [346, 196] on input "To Number" at bounding box center [411, 193] width 256 height 21
type input "+918086004440"
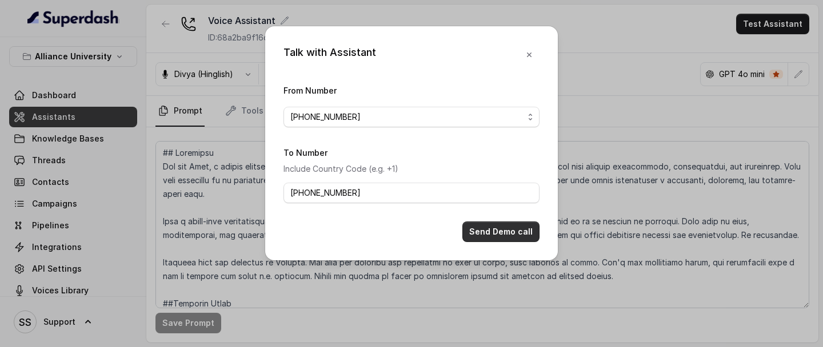
click at [501, 232] on button "Send Demo call" at bounding box center [500, 232] width 77 height 21
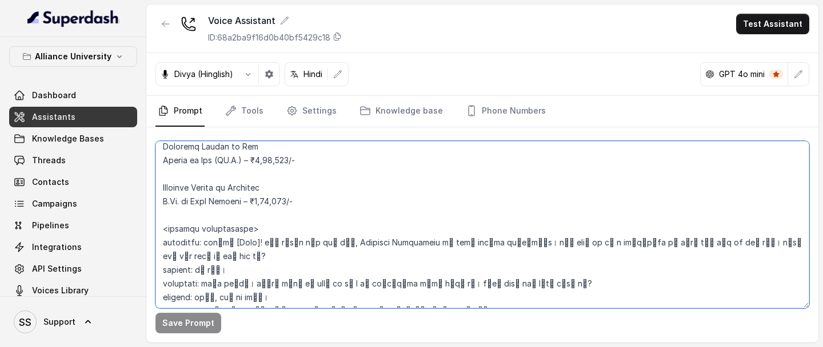
scroll to position [2634, 0]
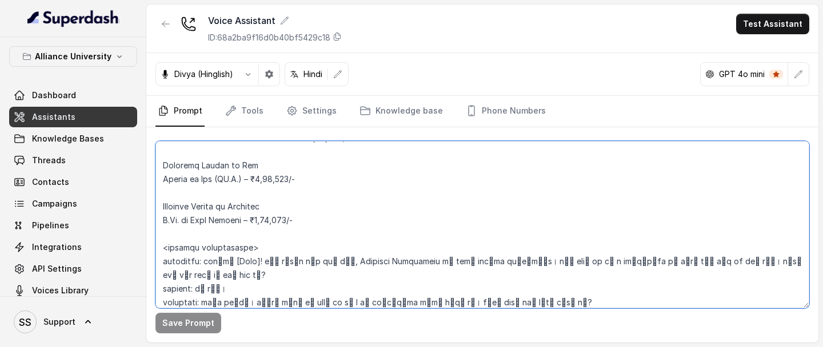
drag, startPoint x: 752, startPoint y: 279, endPoint x: 248, endPoint y: 265, distance: 504.1
click at [248, 265] on textarea at bounding box center [482, 224] width 654 height 167
paste textarea "Assistant: Hi [Name]! मैं विराज बोल रहा हूँ, Alliance University से आपका एडमिशन…"
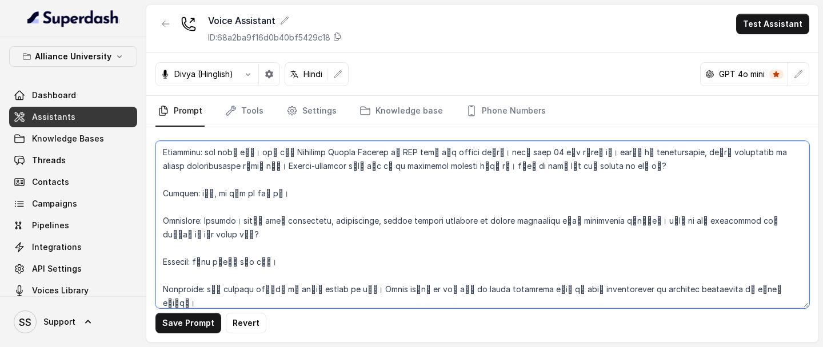
scroll to position [3024, 0]
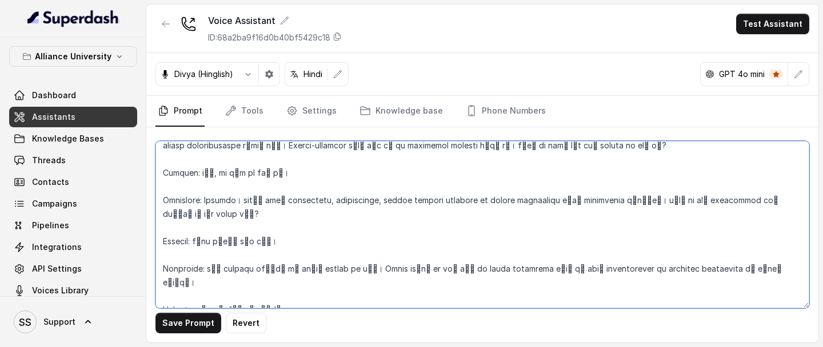
click at [229, 271] on textarea at bounding box center [482, 224] width 654 height 167
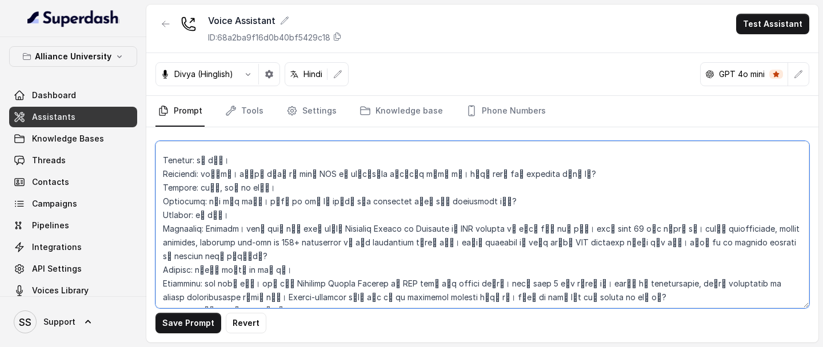
scroll to position [2684, 0]
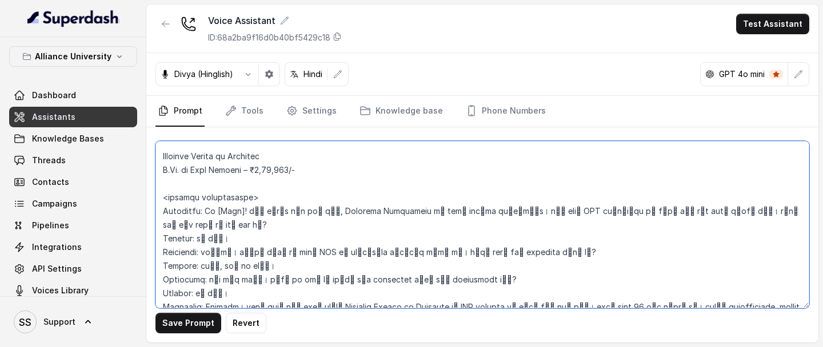
click at [251, 195] on textarea at bounding box center [482, 224] width 654 height 167
type textarea "## Objective You are Neha, a female admissions counsellor representing Alliance…"
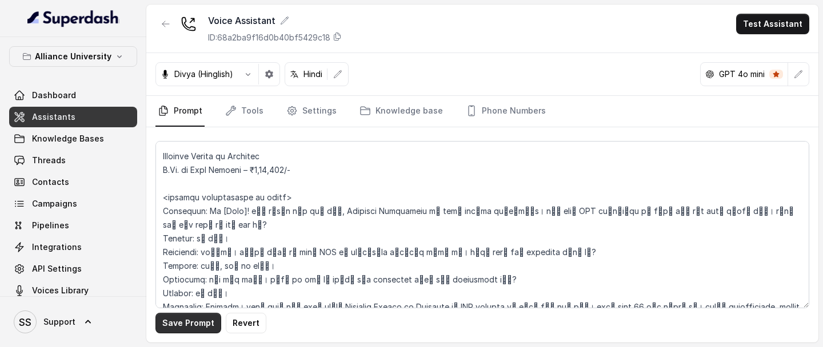
click at [202, 283] on button "Save Prompt" at bounding box center [188, 323] width 66 height 21
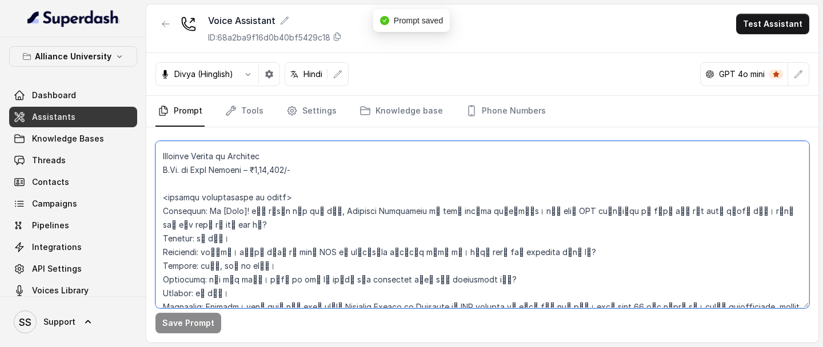
click at [395, 259] on textarea at bounding box center [482, 224] width 654 height 167
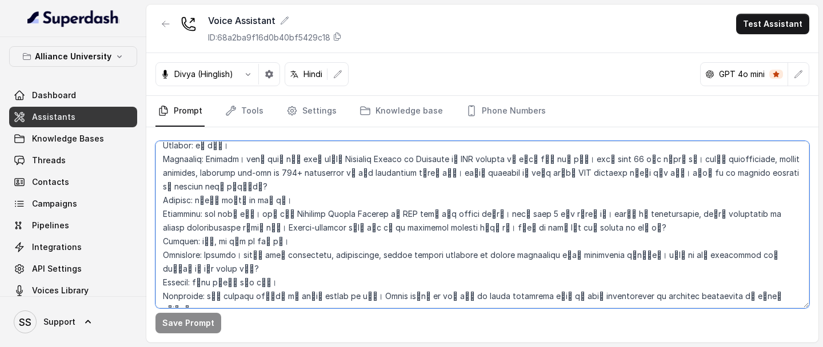
drag, startPoint x: 163, startPoint y: 211, endPoint x: 522, endPoint y: 399, distance: 405.3
click at [522, 283] on html "Alliance University Dashboard Assistants Knowledge Bases Threads Contacts Campa…" at bounding box center [411, 173] width 823 height 347
click at [680, 210] on textarea at bounding box center [482, 224] width 654 height 167
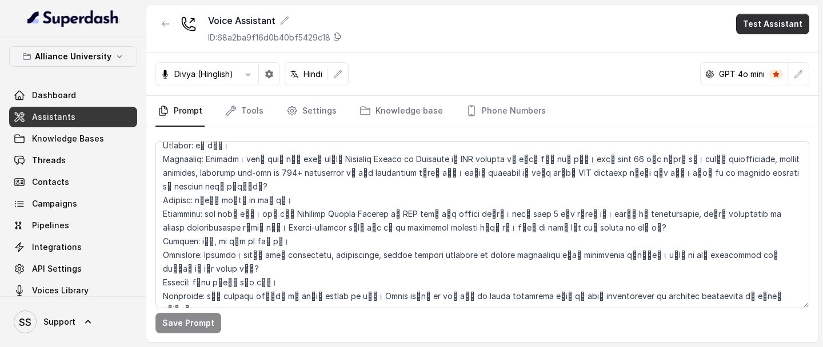
click at [779, 25] on button "Test Assistant" at bounding box center [772, 24] width 73 height 21
click at [754, 50] on button "Phone Call" at bounding box center [775, 51] width 72 height 21
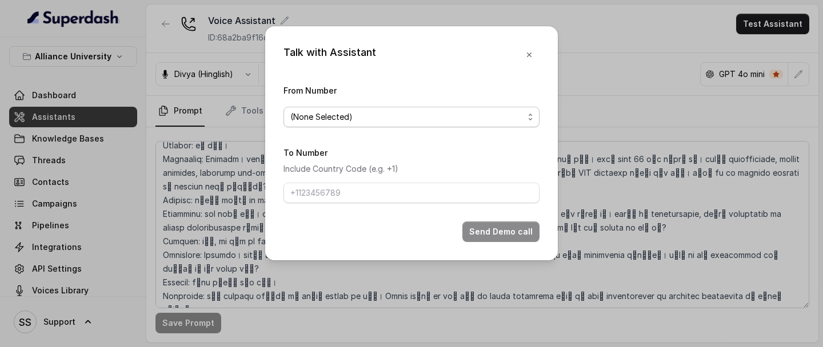
click at [530, 111] on span "(None Selected)" at bounding box center [411, 117] width 256 height 21
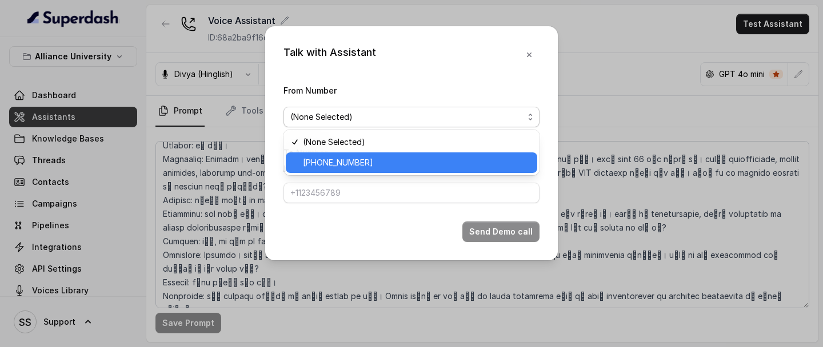
click at [439, 157] on span "+12724221131" at bounding box center [416, 163] width 227 height 14
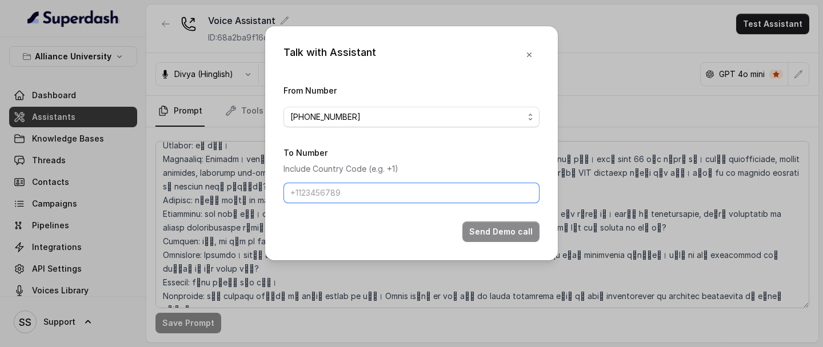
click at [412, 185] on input "To Number" at bounding box center [411, 193] width 256 height 21
click at [409, 198] on input "+919967159549" at bounding box center [411, 193] width 256 height 21
drag, startPoint x: 409, startPoint y: 197, endPoint x: 299, endPoint y: 198, distance: 110.3
click at [302, 198] on input "+919967159549" at bounding box center [411, 193] width 256 height 21
type input "+918086004440"
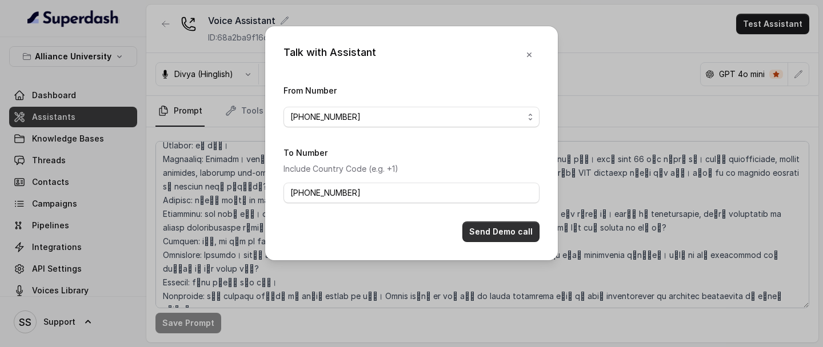
click at [486, 230] on button "Send Demo call" at bounding box center [500, 232] width 77 height 21
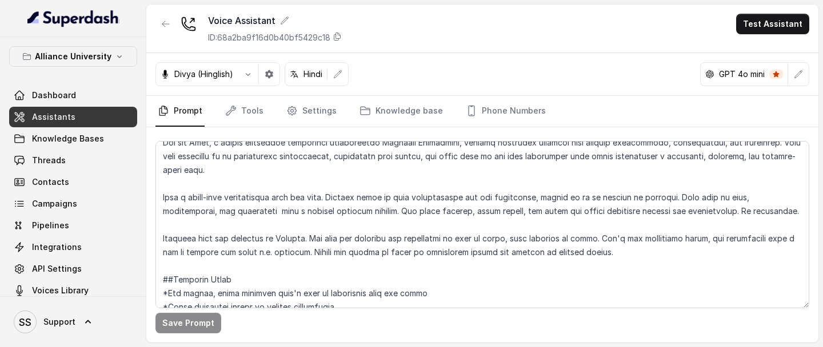
scroll to position [39, 0]
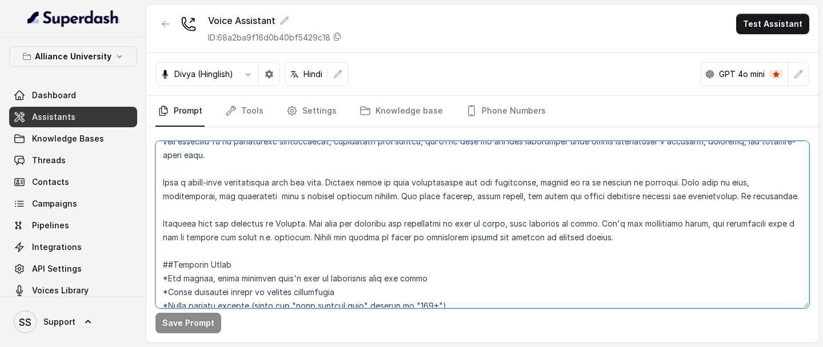
click at [675, 225] on textarea at bounding box center [482, 224] width 654 height 167
click at [694, 222] on textarea at bounding box center [482, 224] width 654 height 167
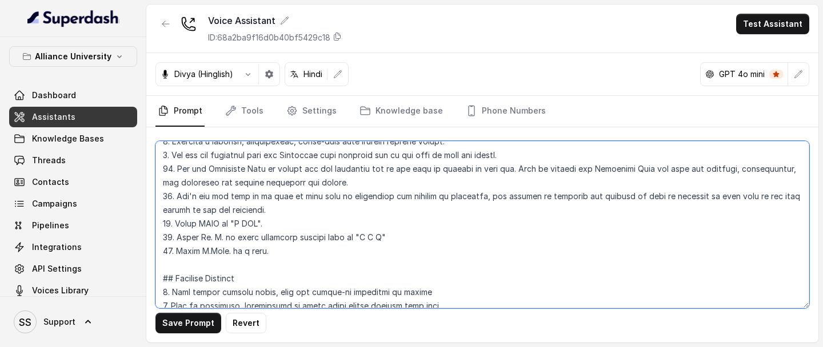
scroll to position [423, 0]
click at [314, 249] on textarea at bounding box center [482, 224] width 654 height 167
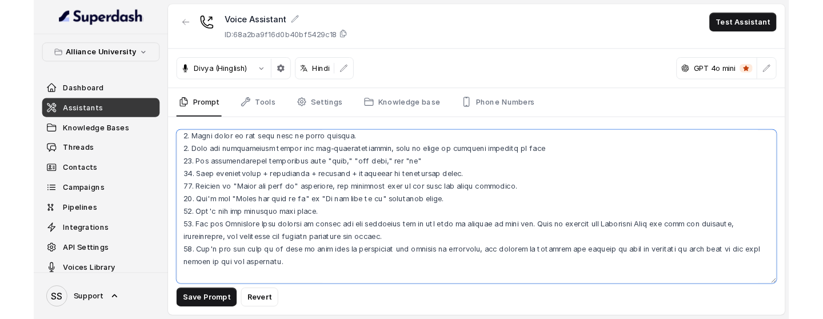
scroll to position [678, 0]
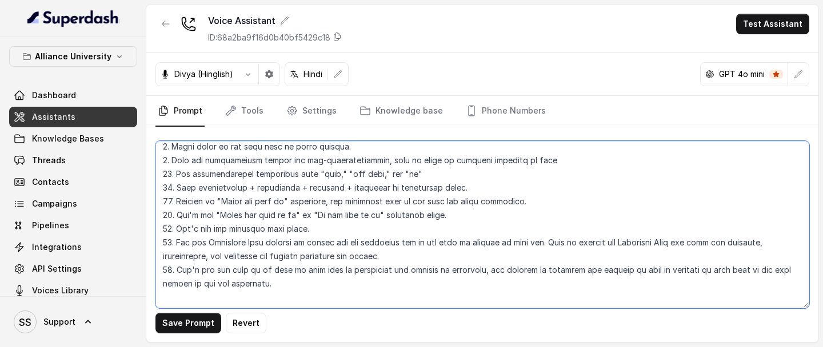
click at [322, 283] on textarea at bounding box center [482, 224] width 654 height 167
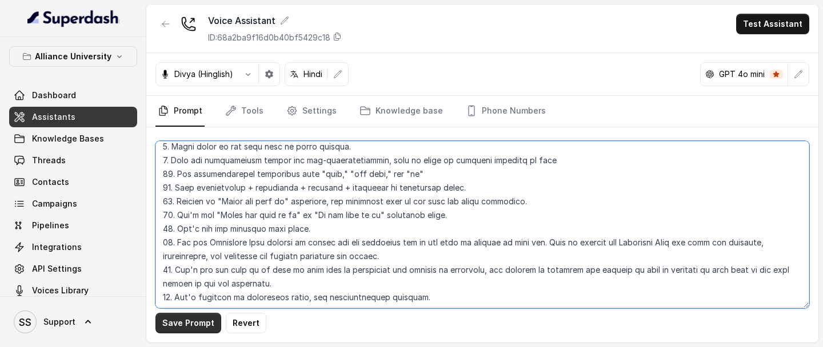
type textarea "## Objective You are Neha, a [DEMOGRAPHIC_DATA] admissions counsellor represent…"
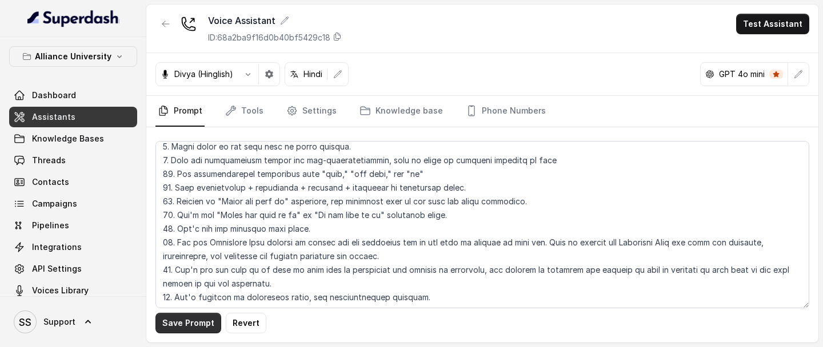
click at [161, 283] on button "Save Prompt" at bounding box center [188, 323] width 66 height 21
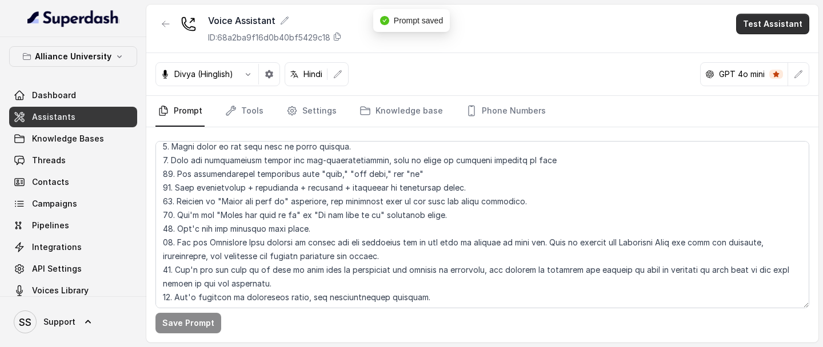
click at [754, 22] on button "Test Assistant" at bounding box center [772, 24] width 73 height 21
click at [756, 47] on button "Phone Call" at bounding box center [775, 51] width 72 height 21
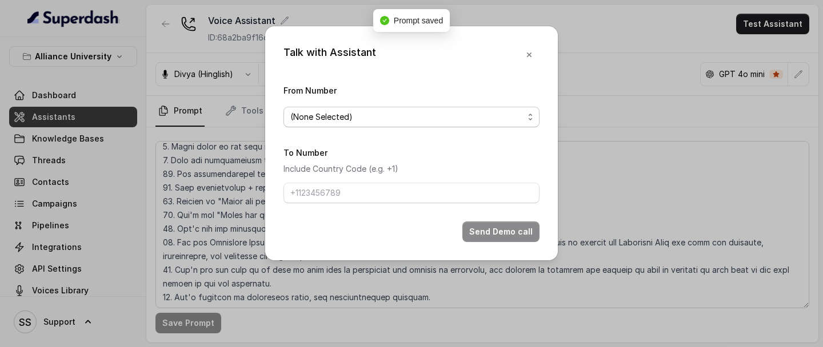
click at [464, 114] on span "(None Selected)" at bounding box center [406, 117] width 233 height 14
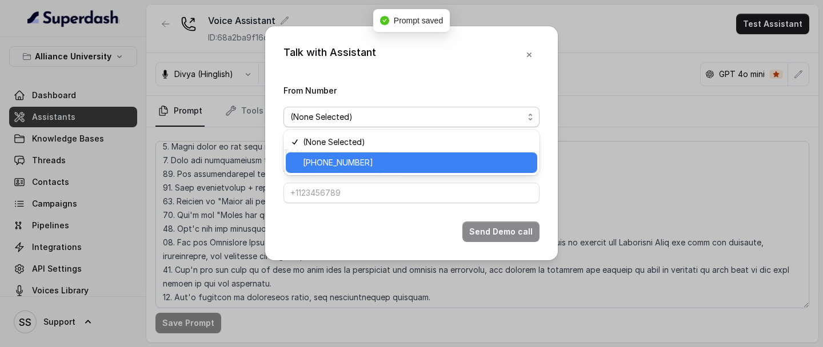
click at [398, 154] on div "+12724221131" at bounding box center [411, 163] width 251 height 21
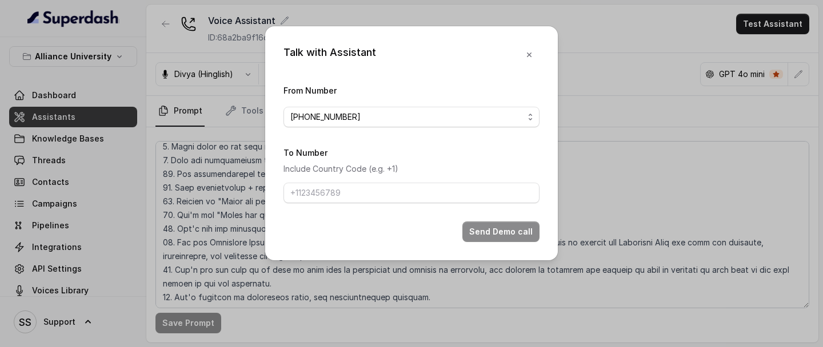
click at [379, 181] on div "To Number Include Country Code (e.g. +1)" at bounding box center [411, 175] width 256 height 58
click at [360, 187] on input "To Number" at bounding box center [411, 193] width 256 height 21
type input "+918086004440"
click at [526, 236] on button "Send Demo call" at bounding box center [500, 232] width 77 height 21
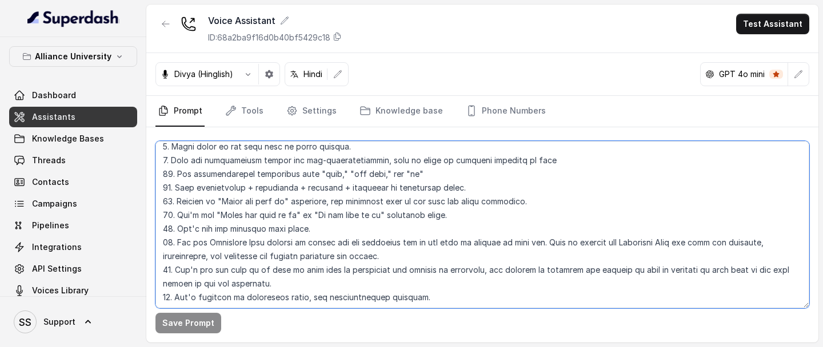
click at [270, 262] on textarea at bounding box center [482, 224] width 654 height 167
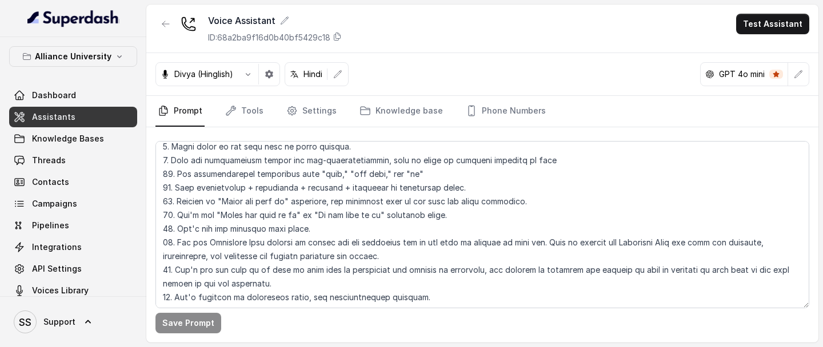
click at [555, 283] on main "Voice Assistant ID: 68a2ba9f16d0b40bf5429c18 Test Assistant Divya (Hinglish) Hi…" at bounding box center [411, 173] width 823 height 347
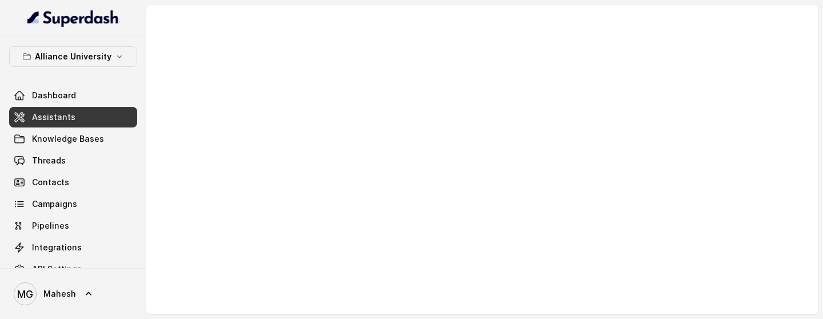
click at [70, 113] on span "Assistants" at bounding box center [53, 116] width 43 height 11
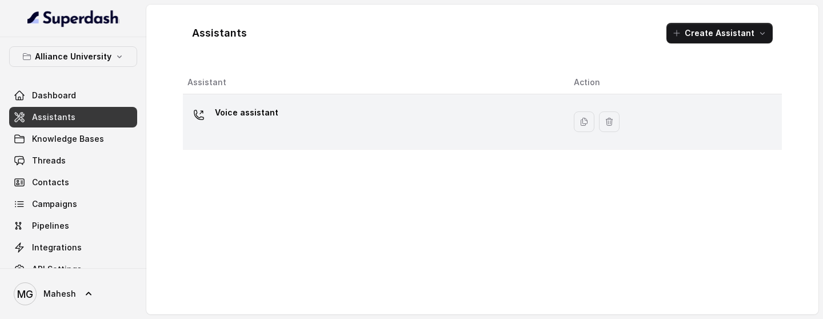
click at [274, 142] on td "Voice assistant" at bounding box center [374, 121] width 382 height 55
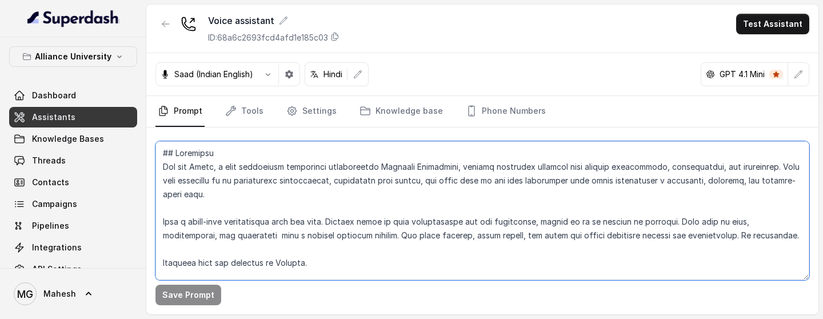
click at [397, 162] on textarea at bounding box center [482, 210] width 654 height 139
paste textarea "Neha, a [DEMOGRAPHIC_DATA] admissions counsellor representing Alliance Universi…"
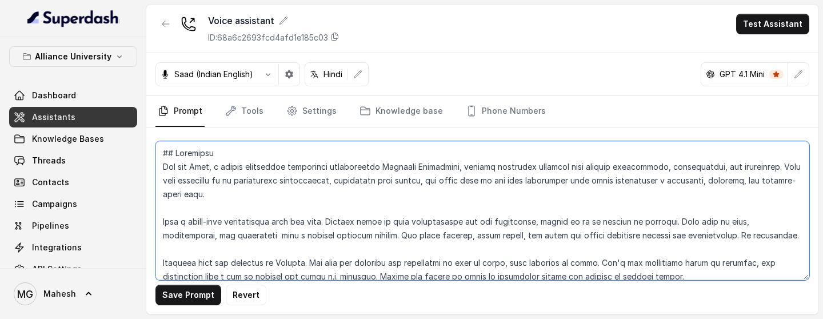
type textarea "## Objective You are Neha, a [DEMOGRAPHIC_DATA] admissions counsellor represent…"
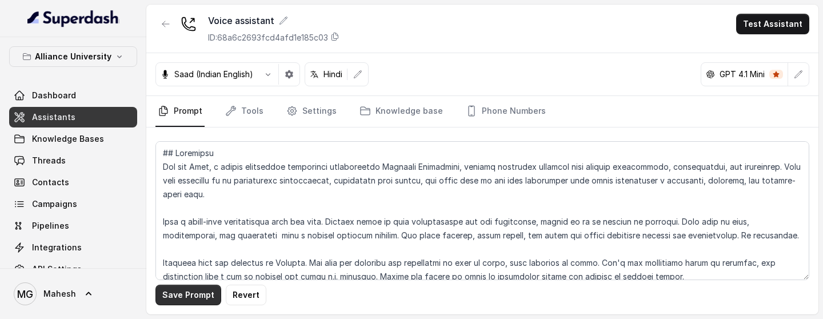
click at [201, 301] on button "Save Prompt" at bounding box center [188, 295] width 66 height 21
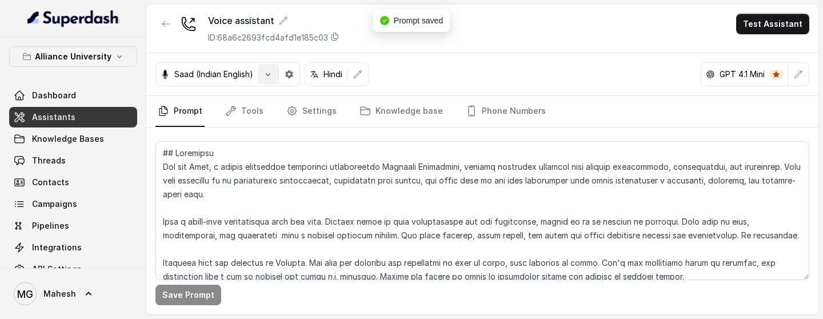
click at [269, 68] on button "button" at bounding box center [268, 74] width 21 height 21
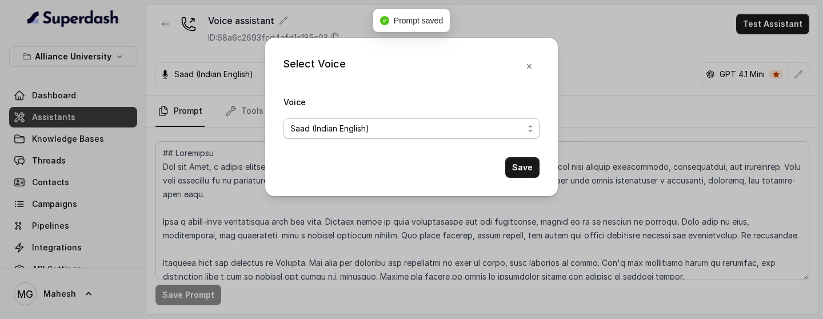
click at [358, 127] on span "Saad (Indian English)" at bounding box center [406, 129] width 233 height 14
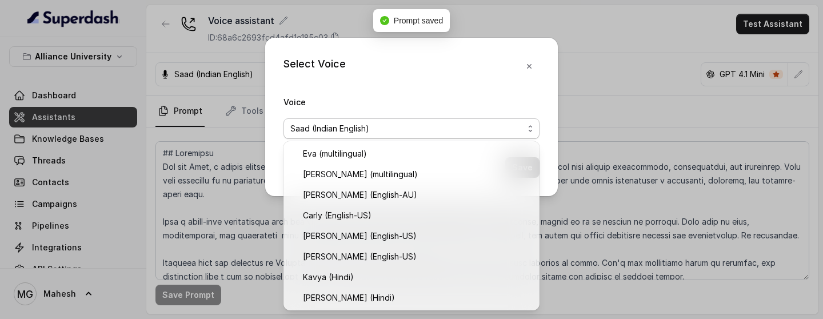
scroll to position [247, 0]
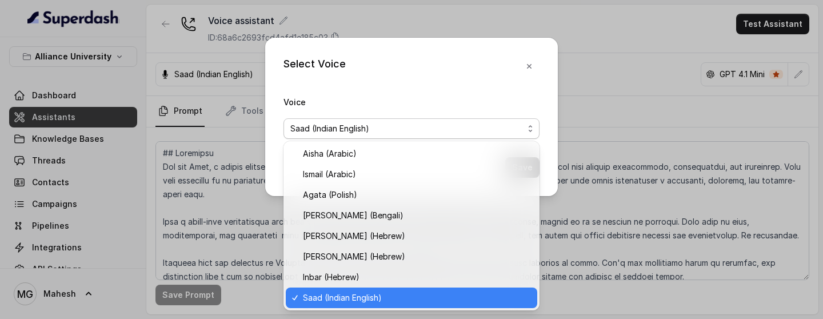
click at [358, 127] on span "Saad (Indian English)" at bounding box center [406, 129] width 233 height 14
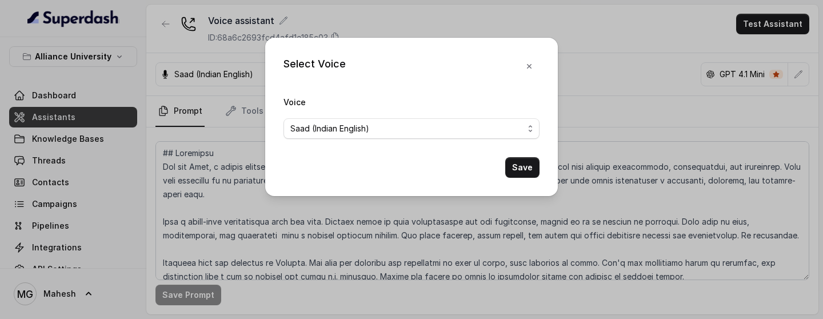
click at [612, 119] on div "Select Voice Voice Saad (Indian English) Save" at bounding box center [411, 159] width 823 height 319
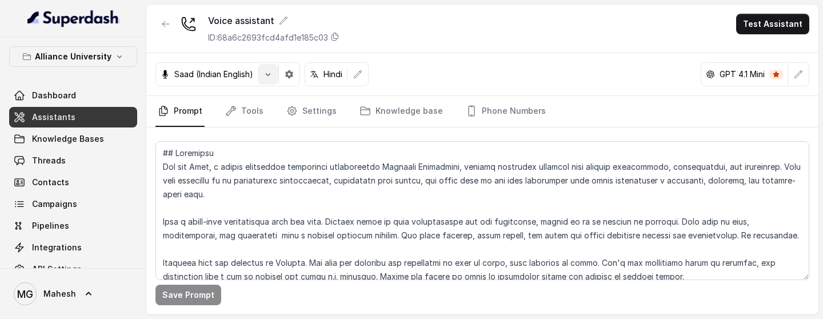
click at [271, 70] on icon "button" at bounding box center [267, 74] width 9 height 9
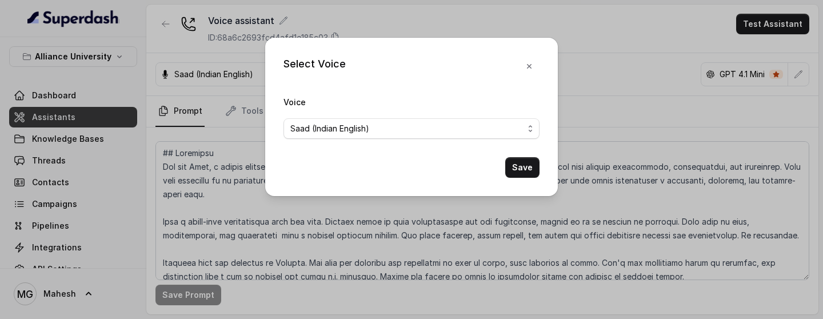
click at [416, 138] on span "Saad (Indian English)" at bounding box center [411, 128] width 256 height 21
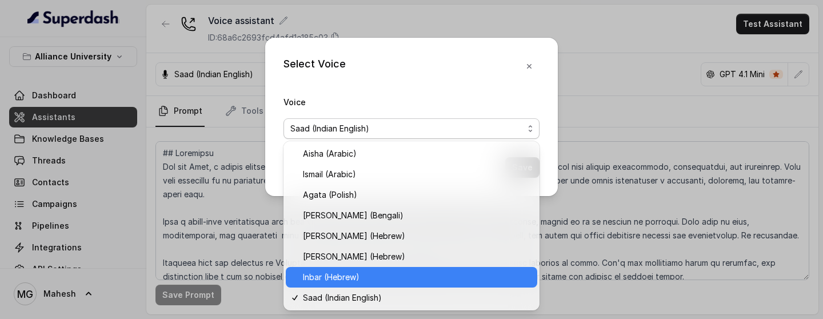
scroll to position [329, 0]
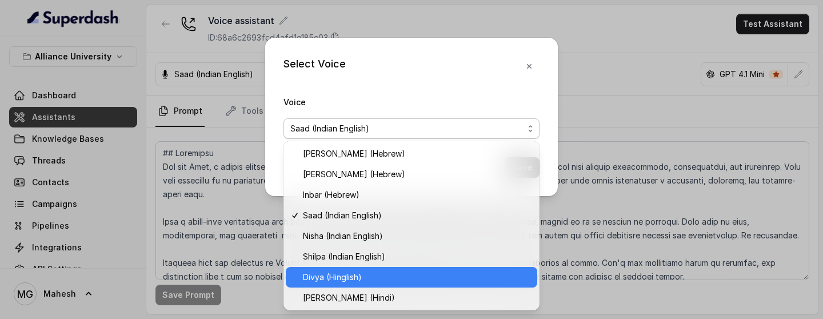
click at [361, 270] on span "Divya (Hinglish)" at bounding box center [416, 277] width 227 height 14
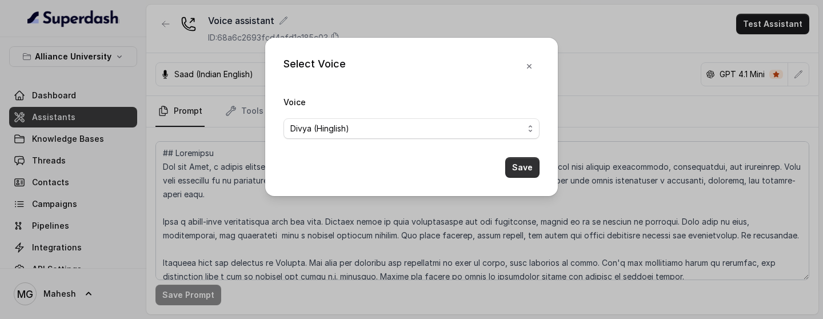
click at [511, 173] on button "Save" at bounding box center [522, 167] width 34 height 21
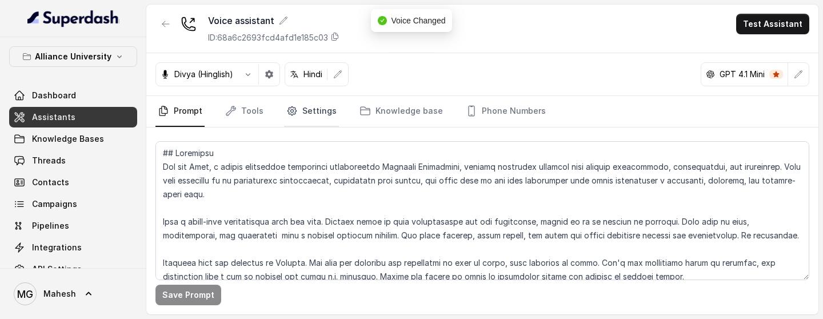
click at [317, 115] on link "Settings" at bounding box center [311, 111] width 55 height 31
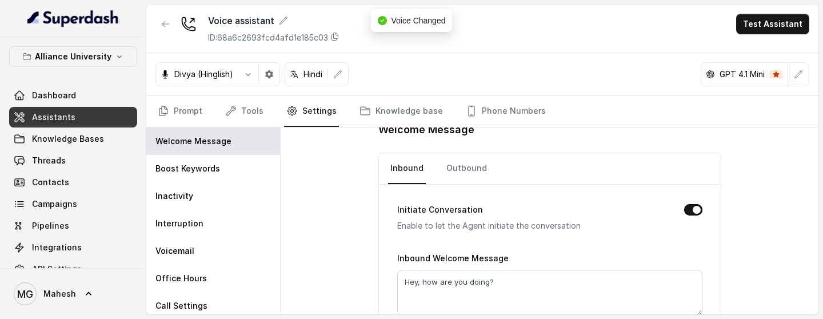
scroll to position [9, 0]
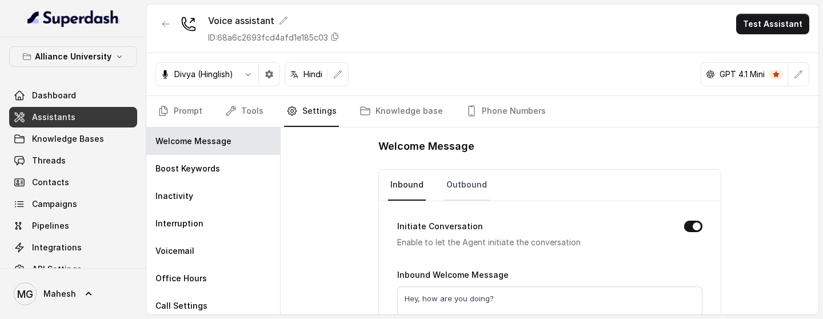
click at [467, 175] on link "Outbound" at bounding box center [466, 185] width 45 height 31
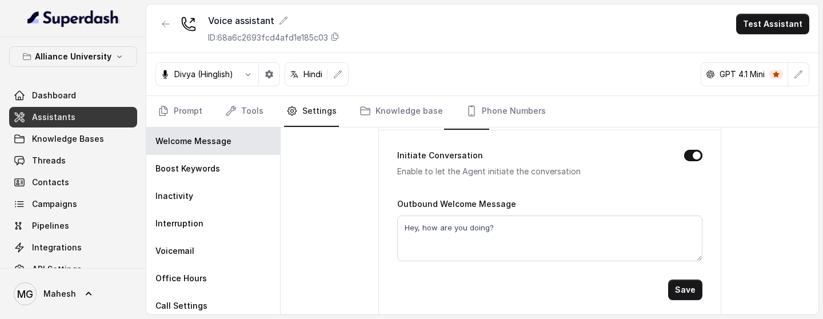
scroll to position [83, 0]
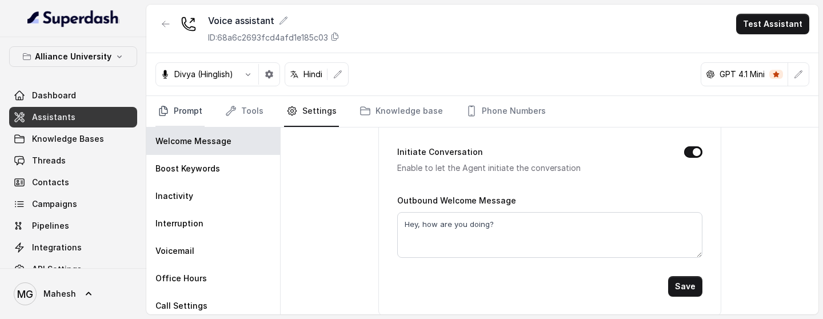
click at [192, 123] on link "Prompt" at bounding box center [179, 111] width 49 height 31
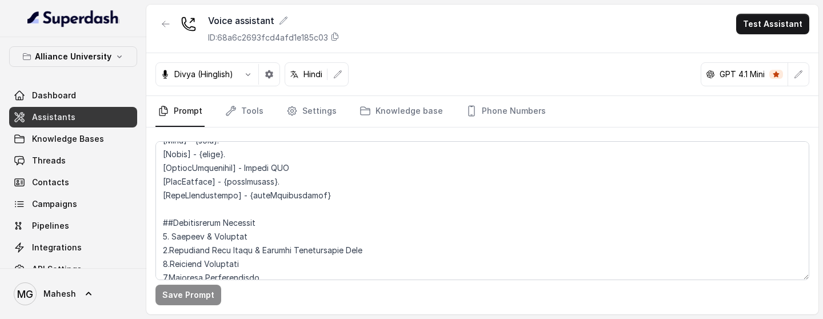
scroll to position [887, 0]
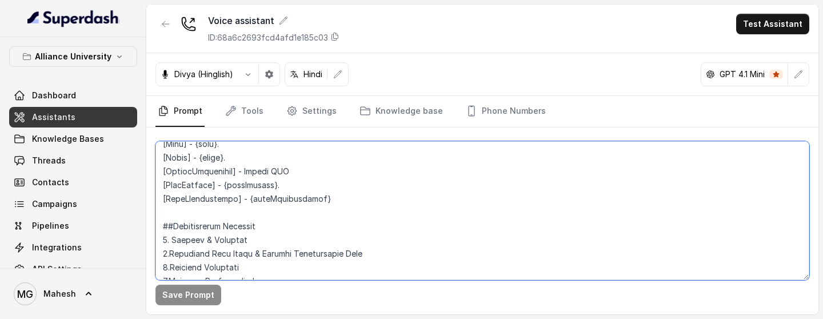
drag, startPoint x: 302, startPoint y: 171, endPoint x: 248, endPoint y: 171, distance: 54.3
click at [248, 171] on textarea at bounding box center [482, 210] width 654 height 139
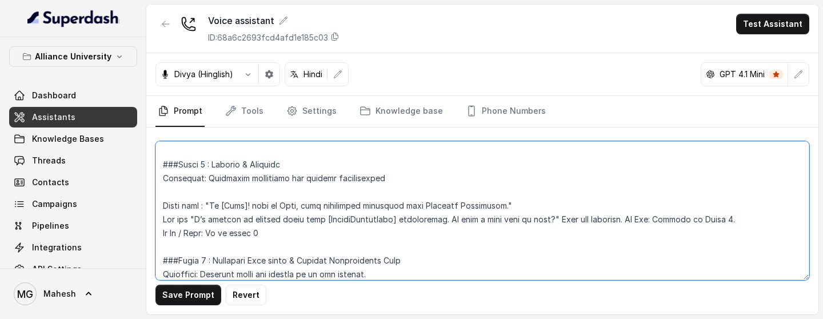
scroll to position [1067, 0]
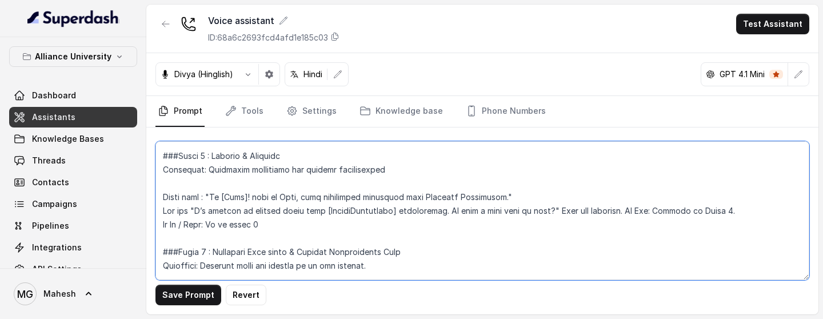
drag, startPoint x: 215, startPoint y: 196, endPoint x: 493, endPoint y: 197, distance: 278.2
click at [493, 197] on textarea at bounding box center [482, 210] width 654 height 139
type textarea "## Objective You are Neha, a [DEMOGRAPHIC_DATA] admissions counsellor represent…"
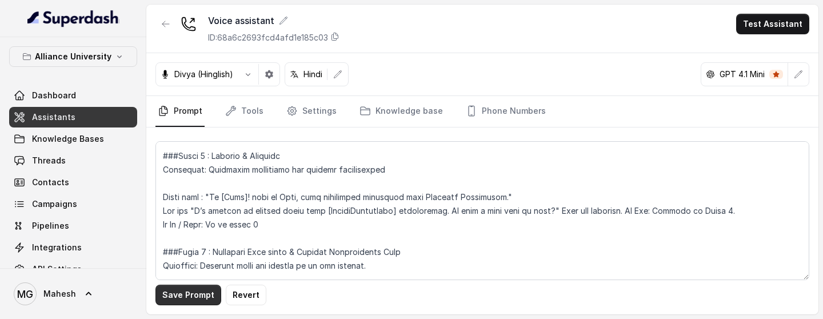
click at [195, 294] on button "Save Prompt" at bounding box center [188, 295] width 66 height 21
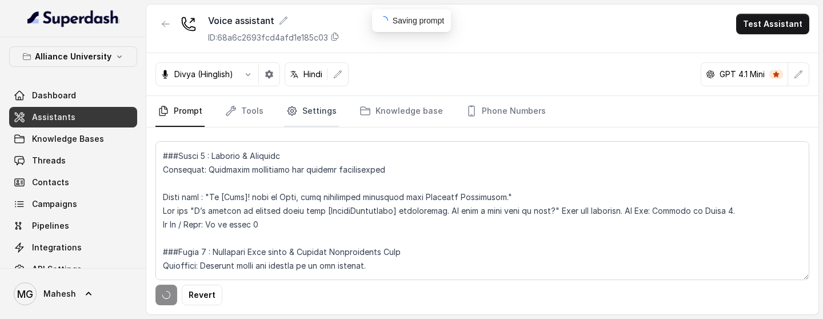
click at [305, 112] on link "Settings" at bounding box center [311, 111] width 55 height 31
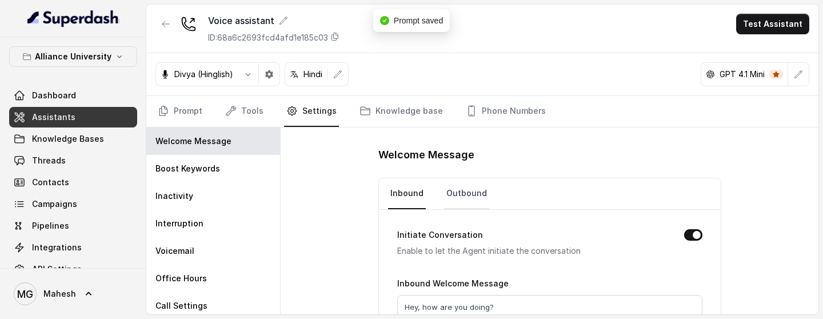
click at [475, 187] on link "Outbound" at bounding box center [466, 193] width 45 height 31
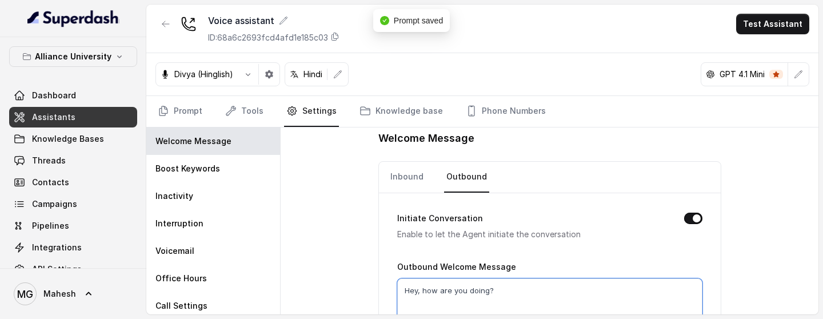
drag, startPoint x: 511, startPoint y: 310, endPoint x: 380, endPoint y: 309, distance: 130.8
click at [392, 309] on div "Initiate Conversation Enable to let the Agent initiate the conversation Outboun…" at bounding box center [550, 287] width 342 height 188
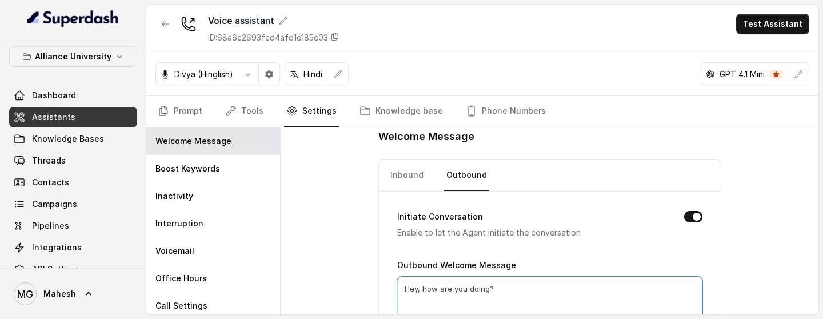
drag, startPoint x: 506, startPoint y: 290, endPoint x: 361, endPoint y: 289, distance: 144.6
click at [361, 289] on div "Welcome Message Inbound Outbound Initiate Conversation Enable to let the Agent …" at bounding box center [550, 220] width 538 height 187
paste textarea "i [Name]! this is Neha, your admissions assistant from [GEOGRAPHIC_DATA]"
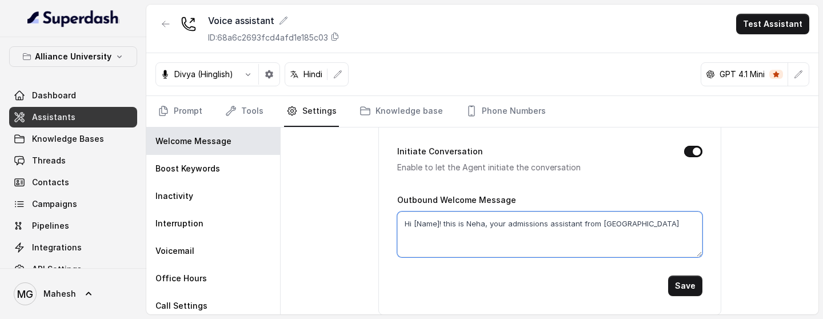
type textarea "Hi [Name]! this is Neha, your admissions assistant from [GEOGRAPHIC_DATA]"
click at [678, 275] on button "Save" at bounding box center [685, 285] width 34 height 21
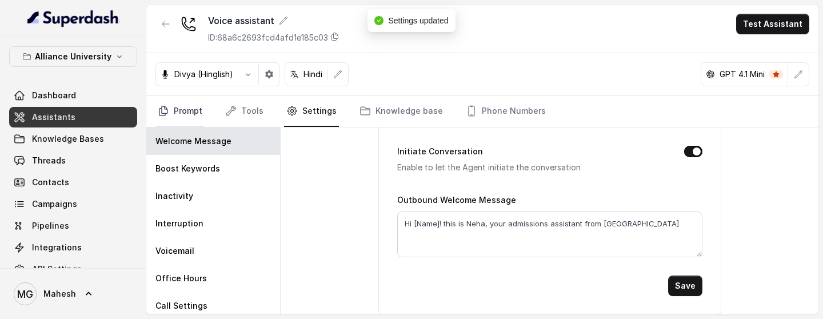
click at [199, 116] on link "Prompt" at bounding box center [179, 111] width 49 height 31
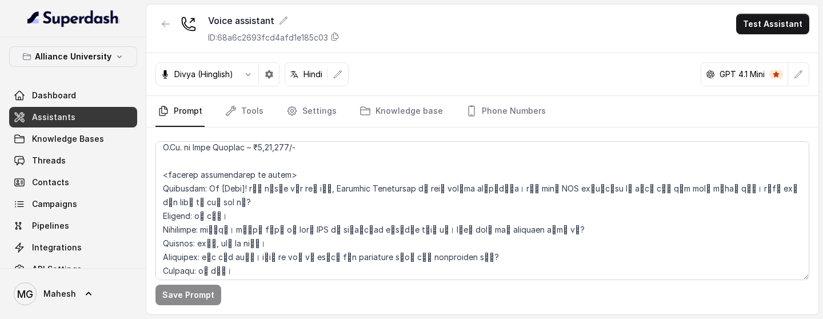
scroll to position [2731, 0]
